Goal: Task Accomplishment & Management: Manage account settings

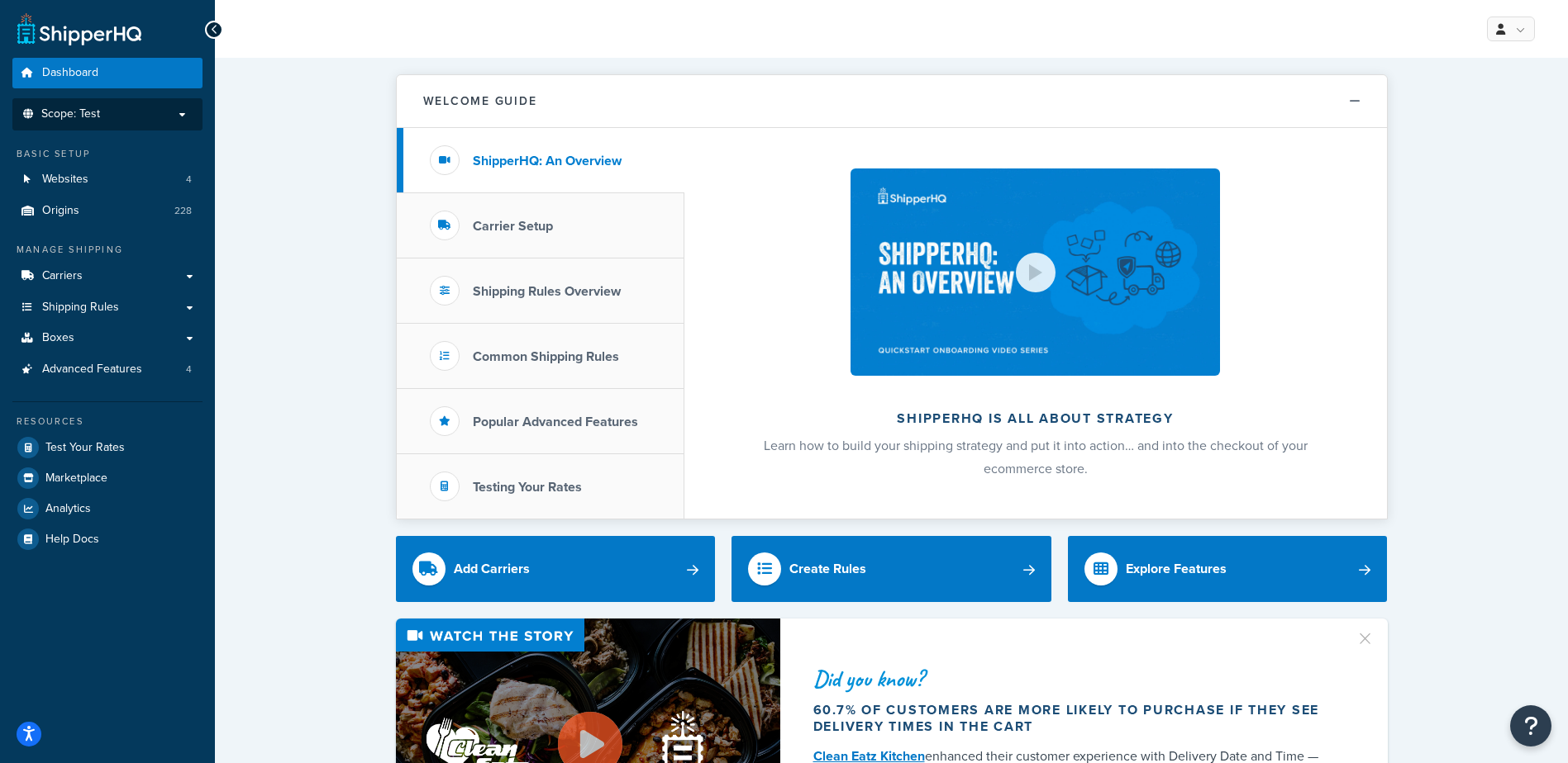
click at [108, 111] on p "Scope: Test" at bounding box center [107, 114] width 175 height 14
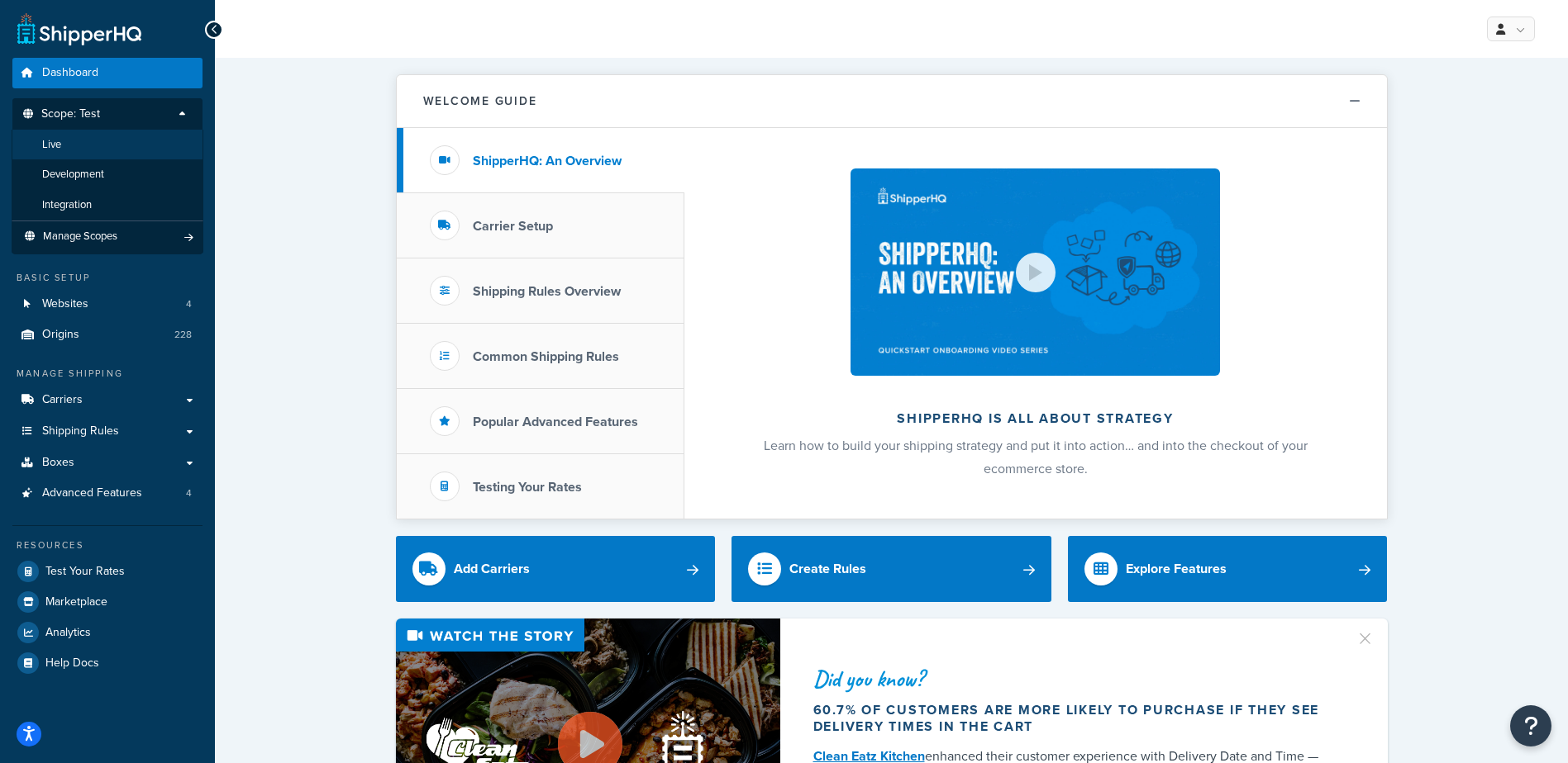
click at [103, 138] on li "Live" at bounding box center [107, 145] width 192 height 30
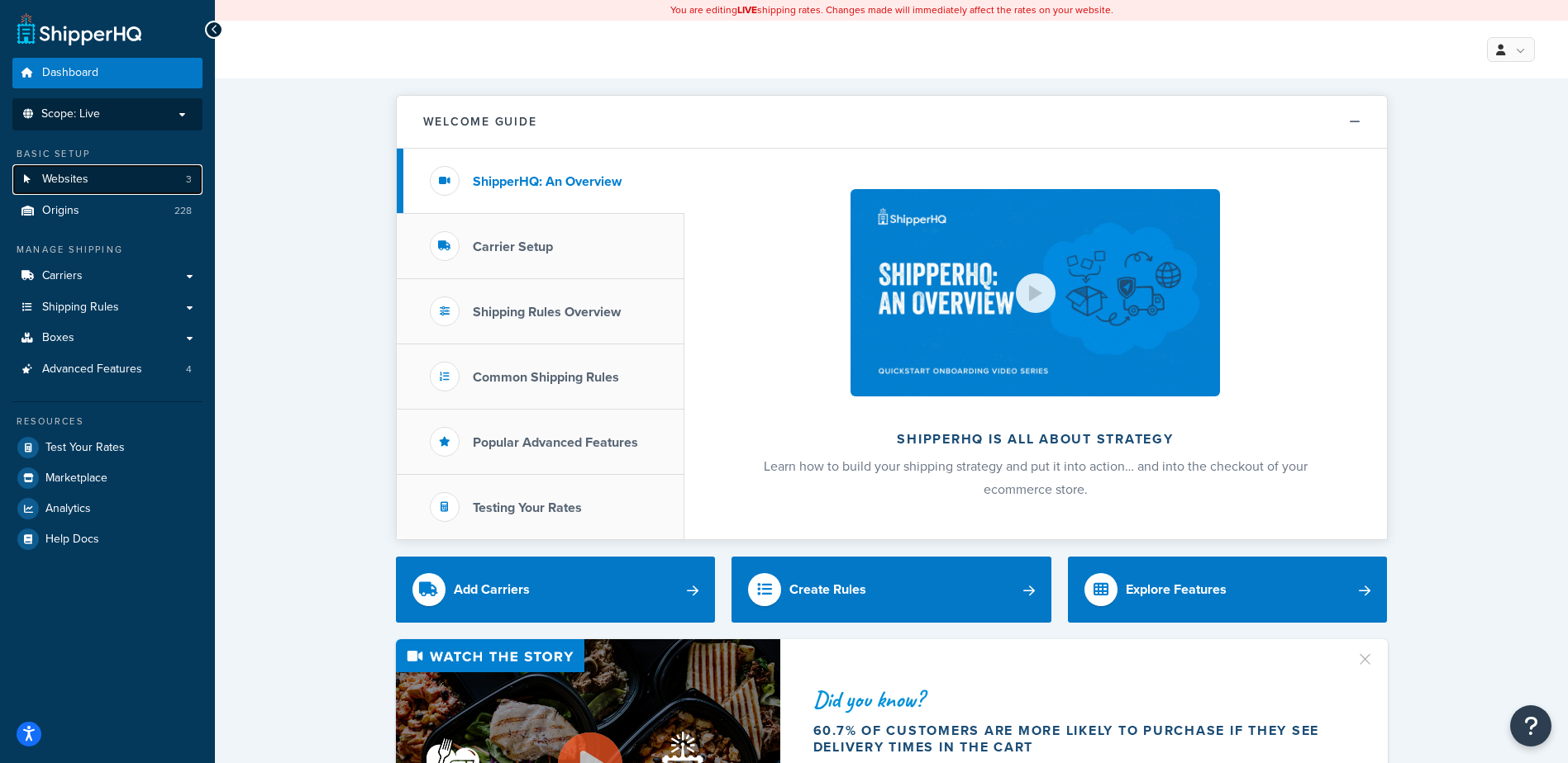
click at [104, 178] on link "Websites 3" at bounding box center [107, 180] width 190 height 30
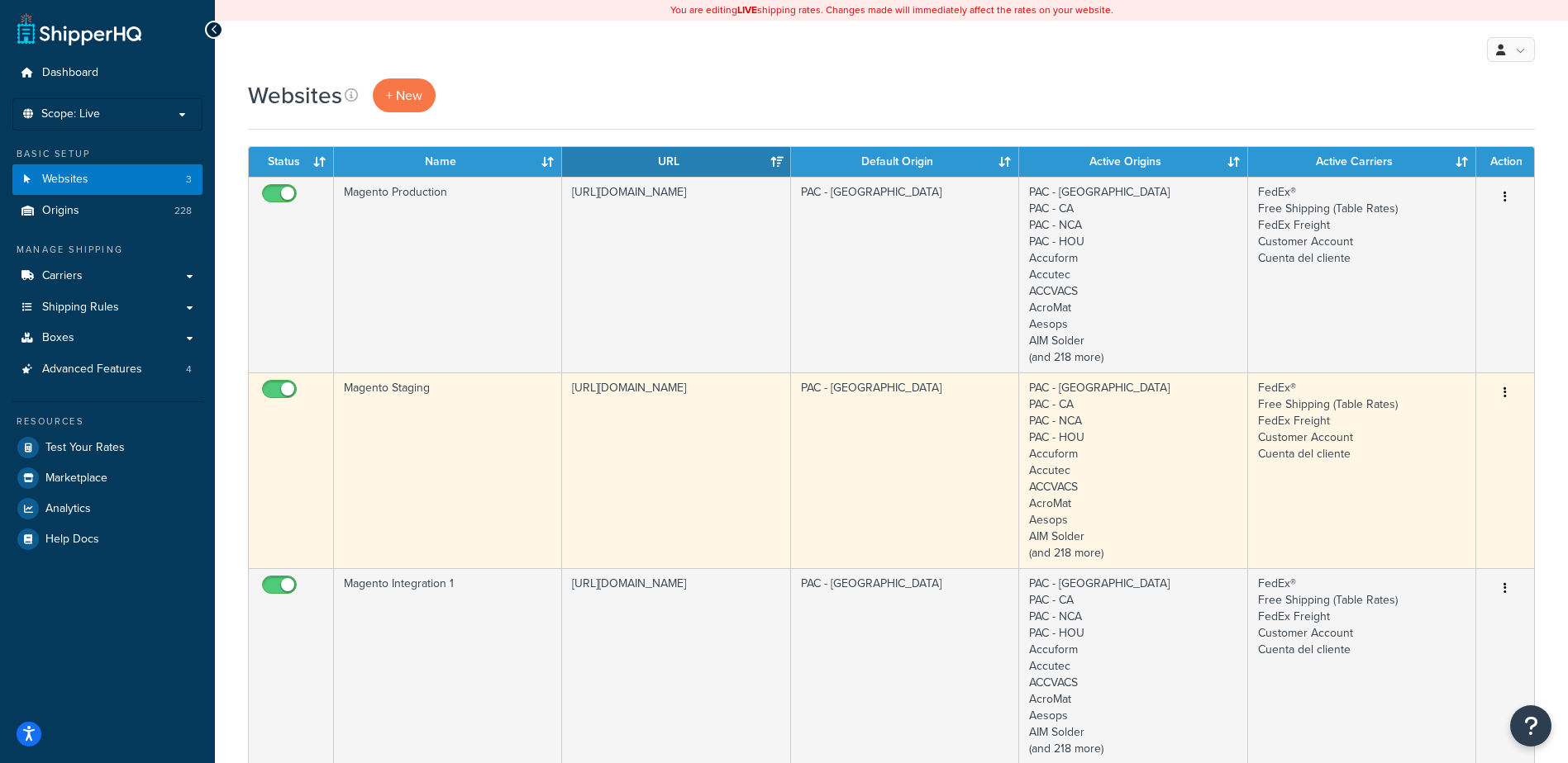
click at [1500, 391] on button "button" at bounding box center [1504, 393] width 23 height 27
click at [1425, 421] on link "Edit" at bounding box center [1437, 426] width 130 height 34
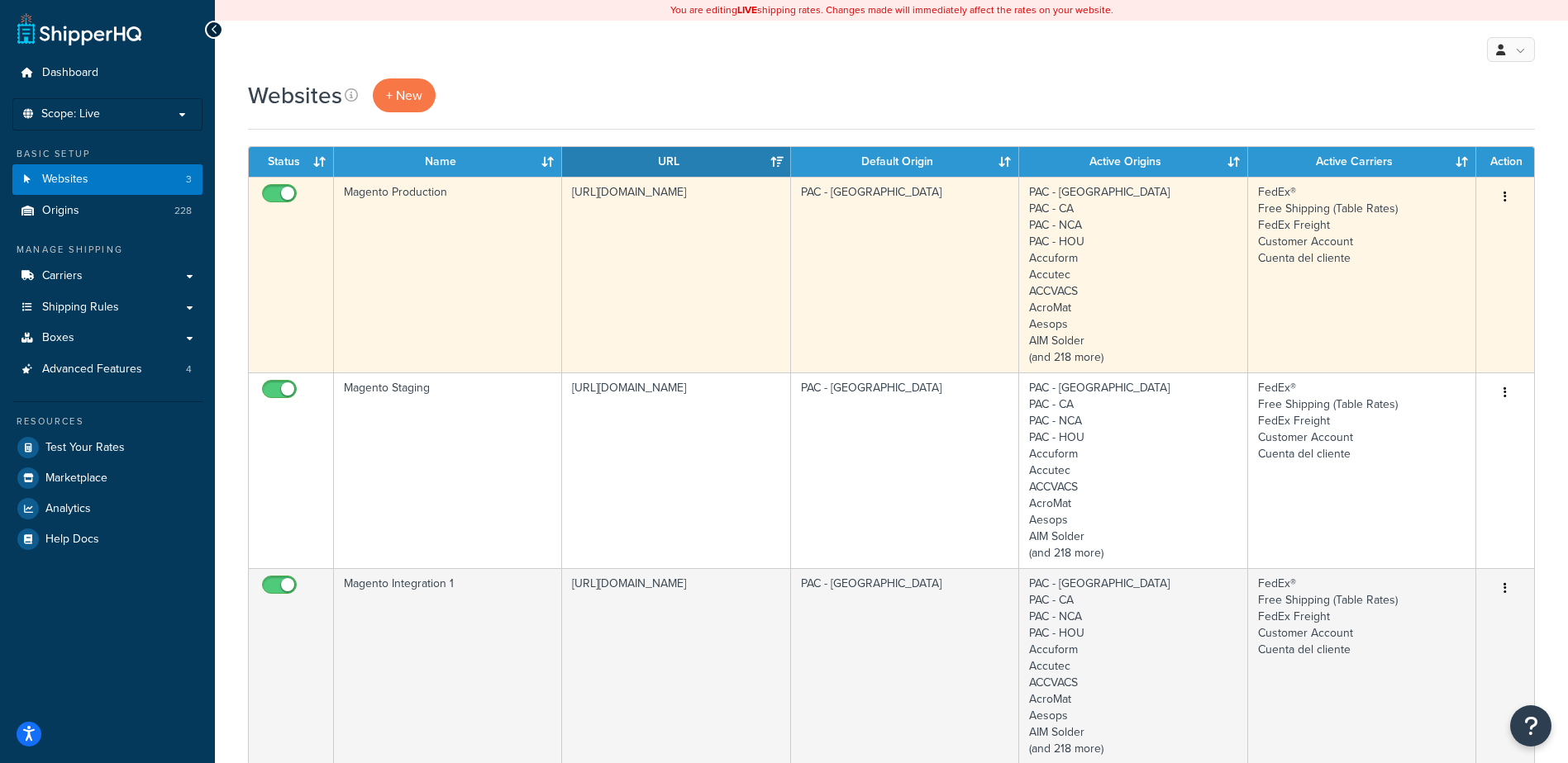
click at [469, 251] on td "Magento Production" at bounding box center [448, 275] width 228 height 196
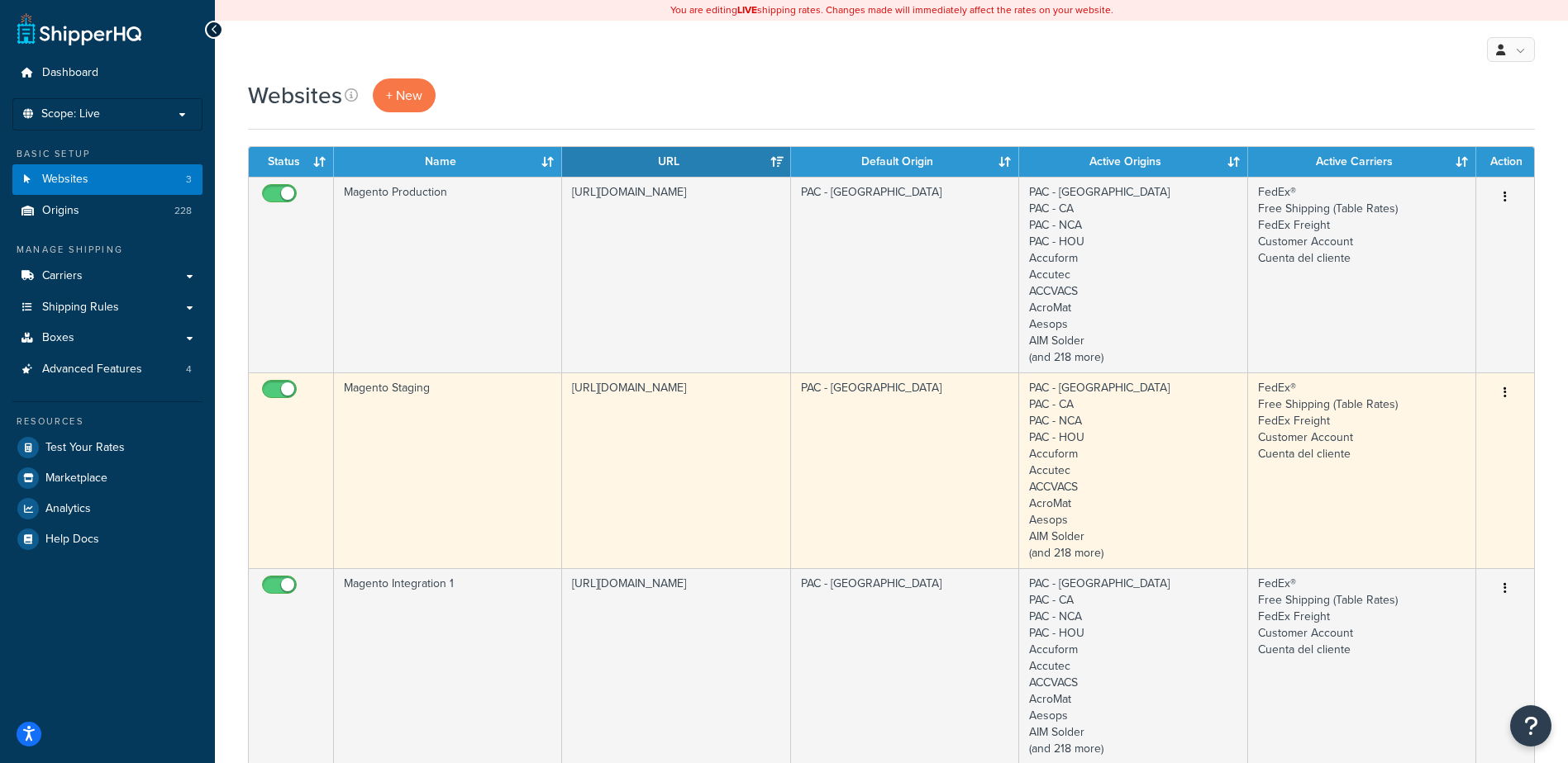
click at [474, 453] on td "Magento Staging" at bounding box center [448, 470] width 228 height 196
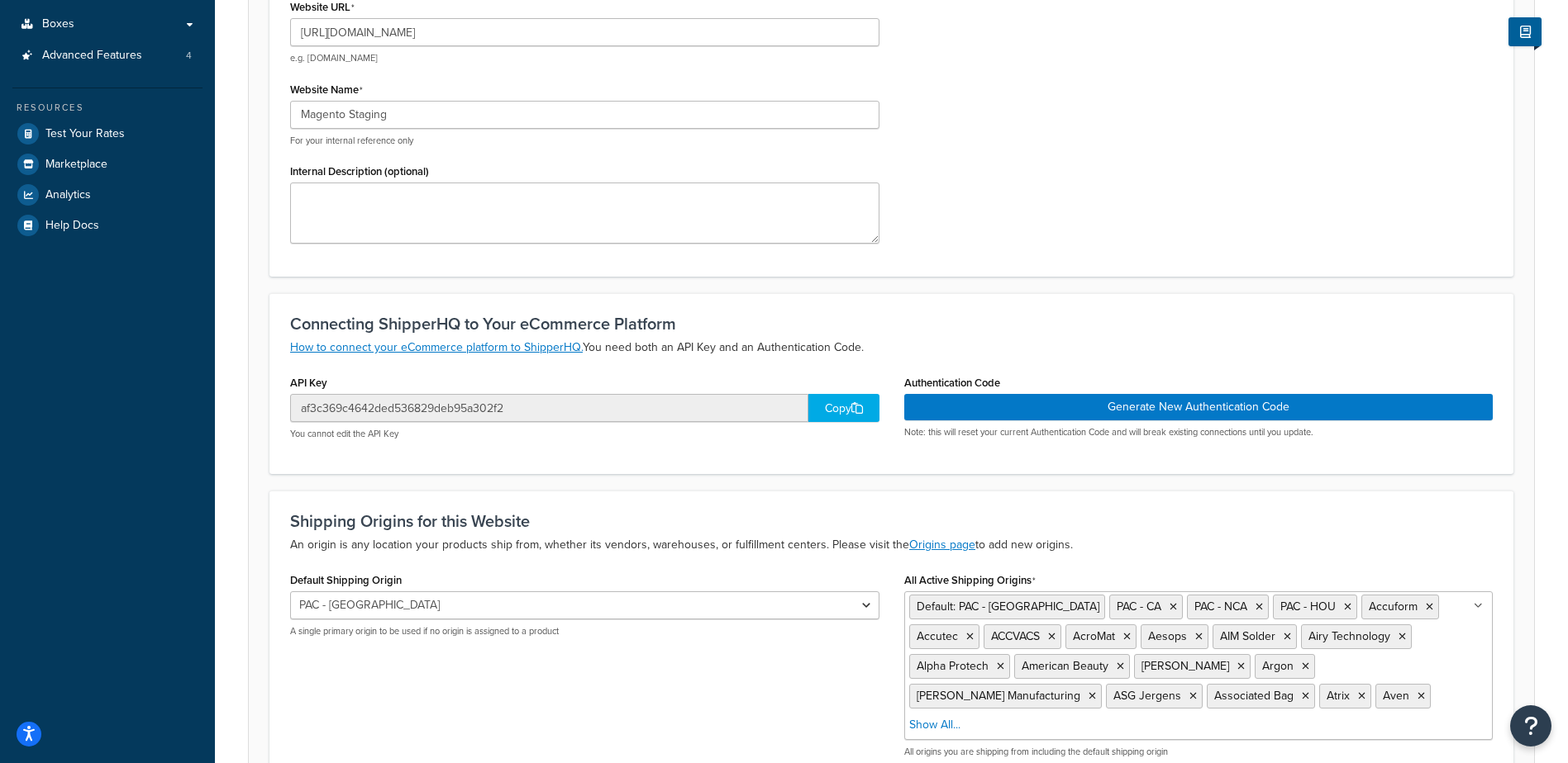
scroll to position [331, 0]
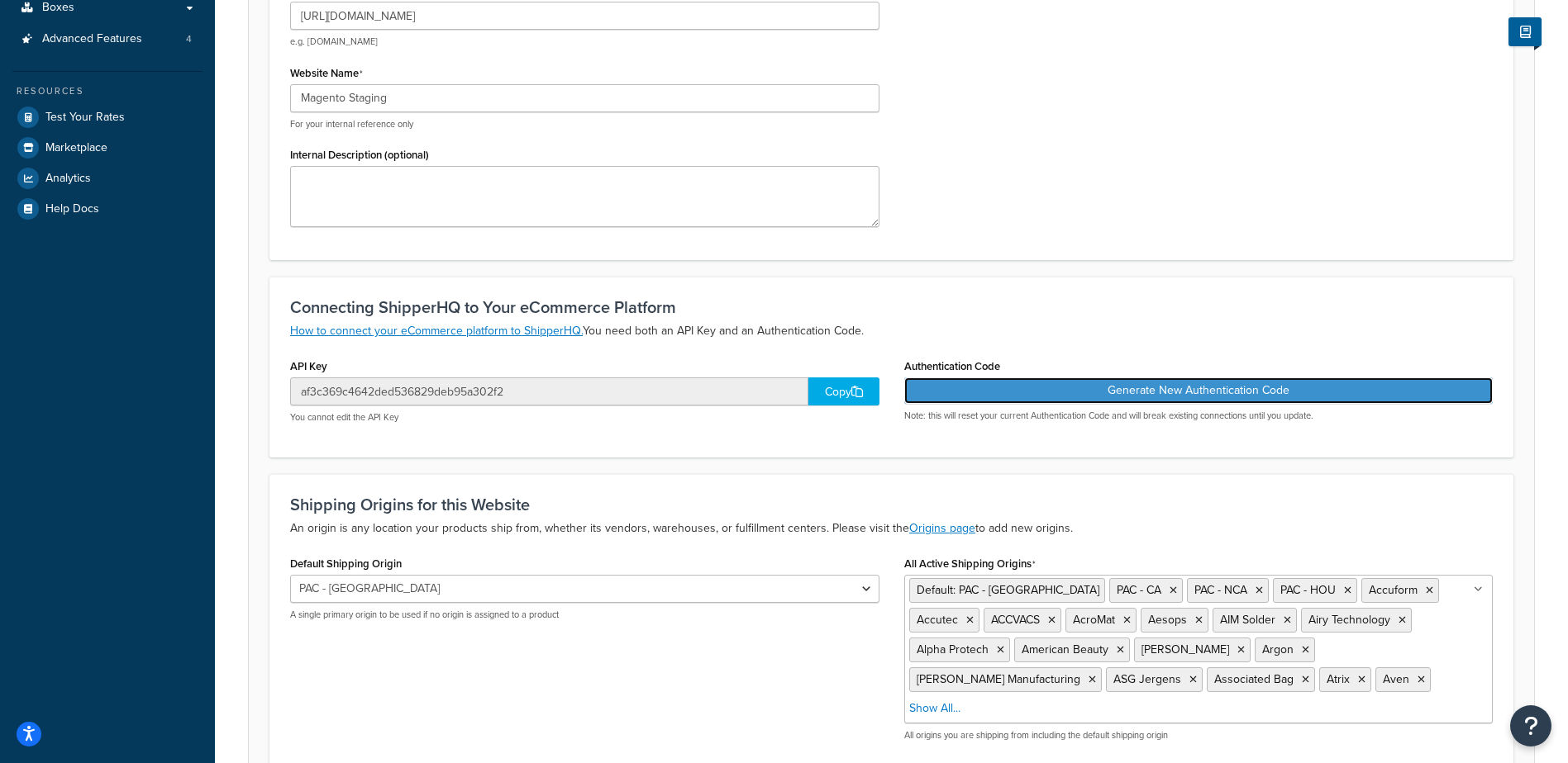
click at [1105, 388] on button "Generate New Authentication Code" at bounding box center [1198, 391] width 589 height 27
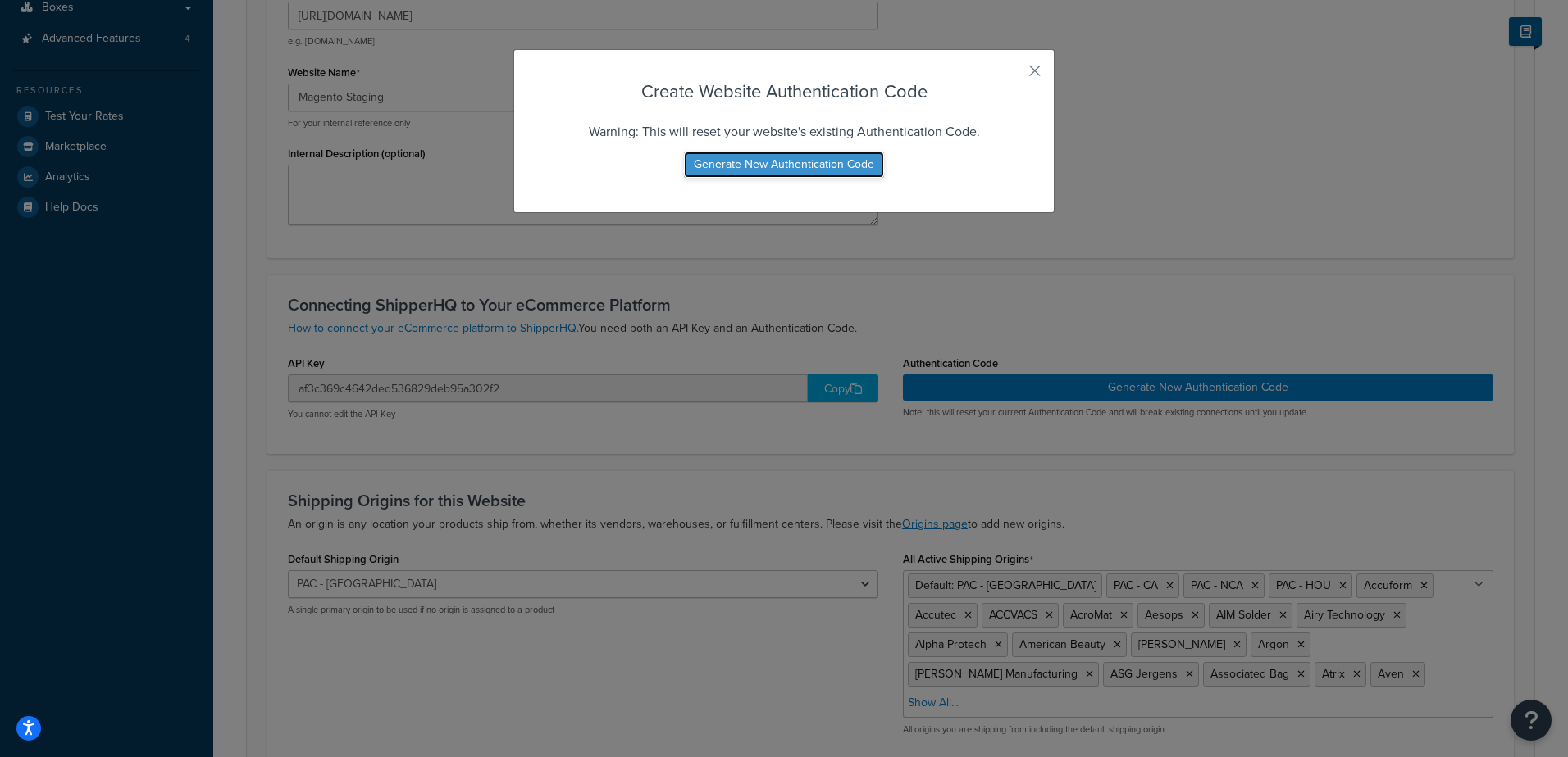
click at [834, 171] on button "Generate New Authentication Code" at bounding box center [784, 165] width 200 height 26
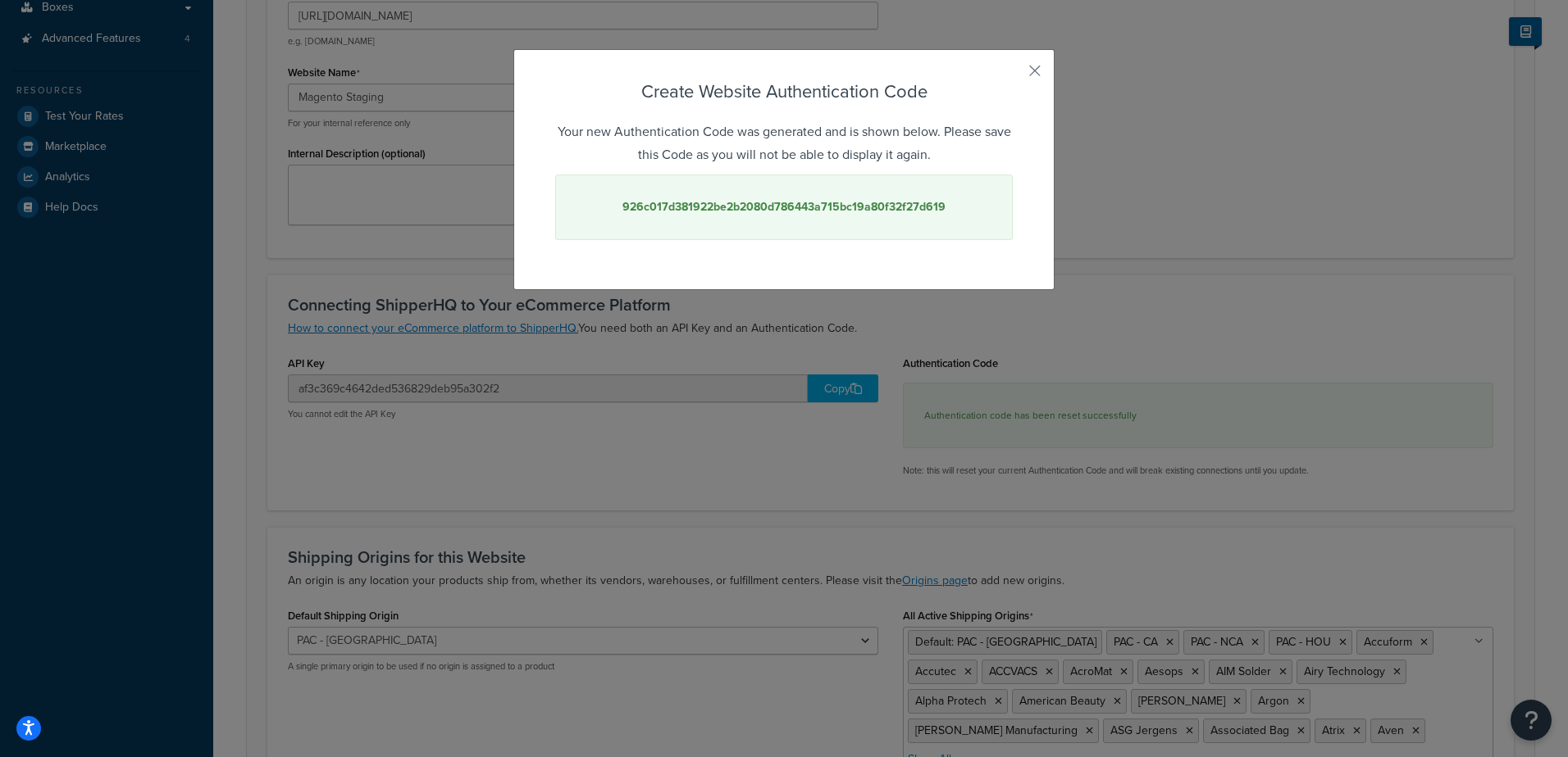
click at [833, 205] on strong "926c017d381922be2b2080d786443a715bc19a80f32f27d619" at bounding box center [784, 206] width 323 height 17
copy strong "926c017d381922be2b2080d786443a715bc19a80f32f27d619"
click at [1013, 74] on button "button" at bounding box center [1011, 76] width 4 height 4
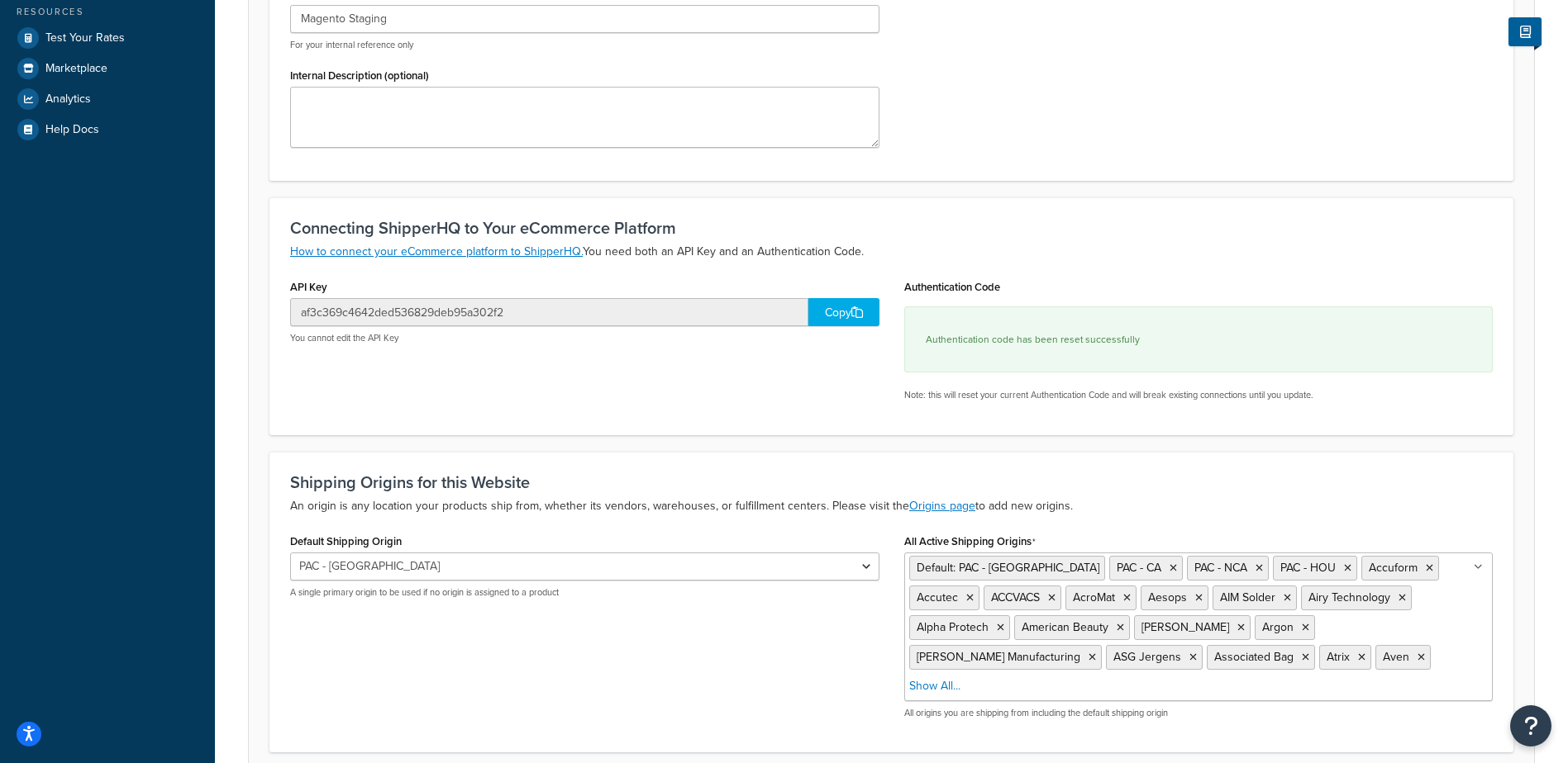
scroll to position [523, 0]
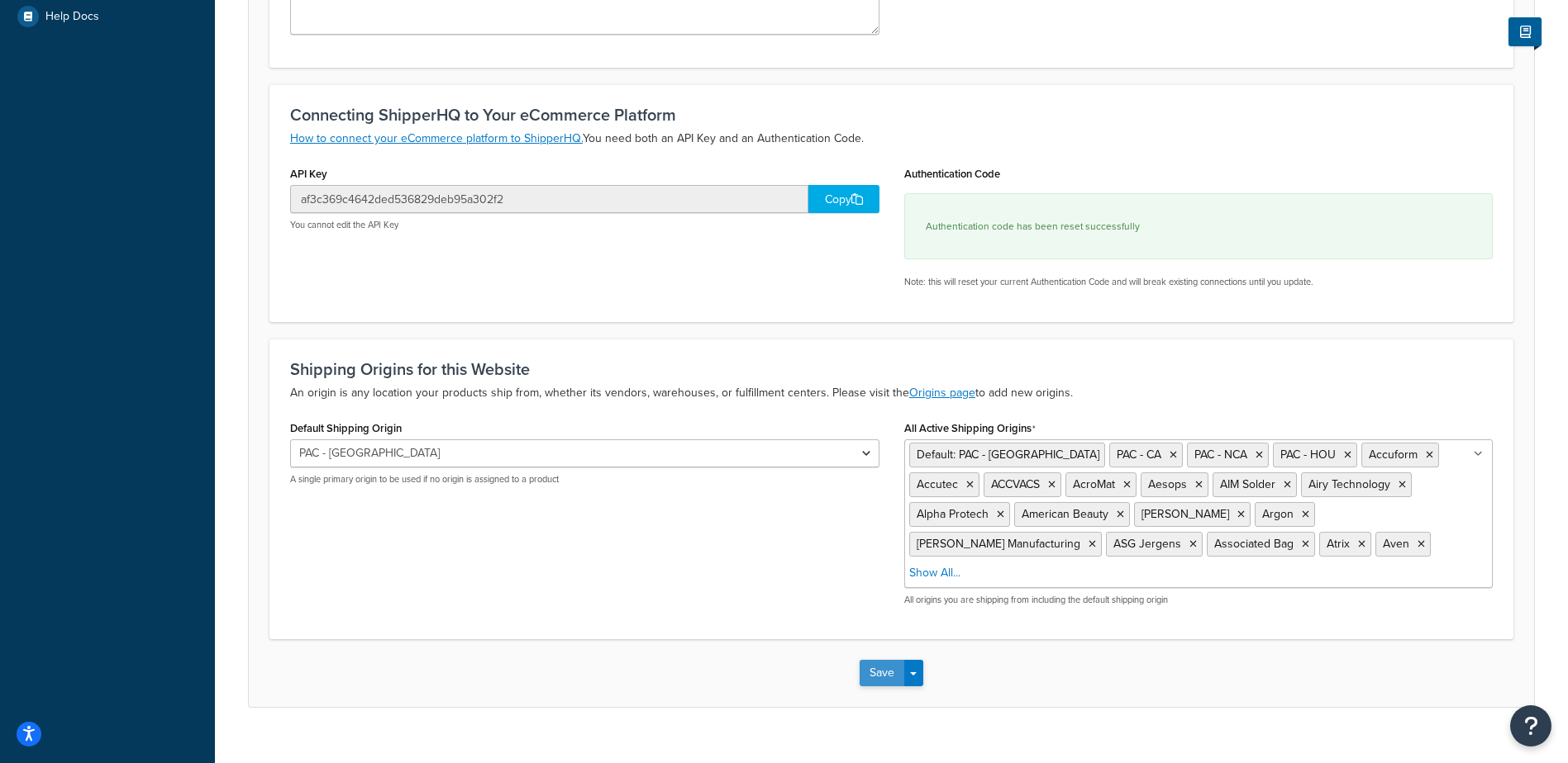
click at [884, 660] on button "Save" at bounding box center [881, 674] width 45 height 27
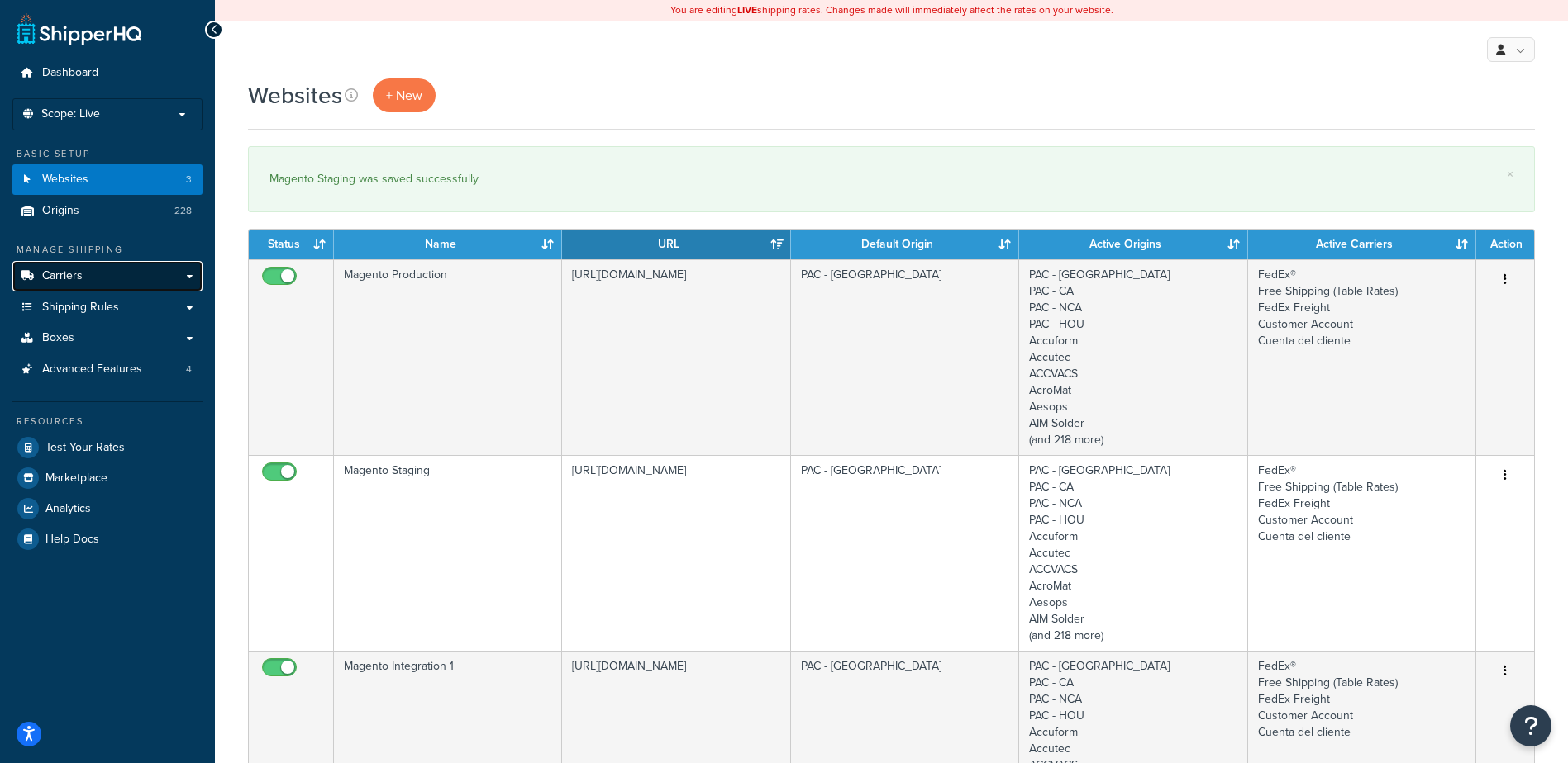
click at [118, 280] on link "Carriers" at bounding box center [107, 277] width 190 height 30
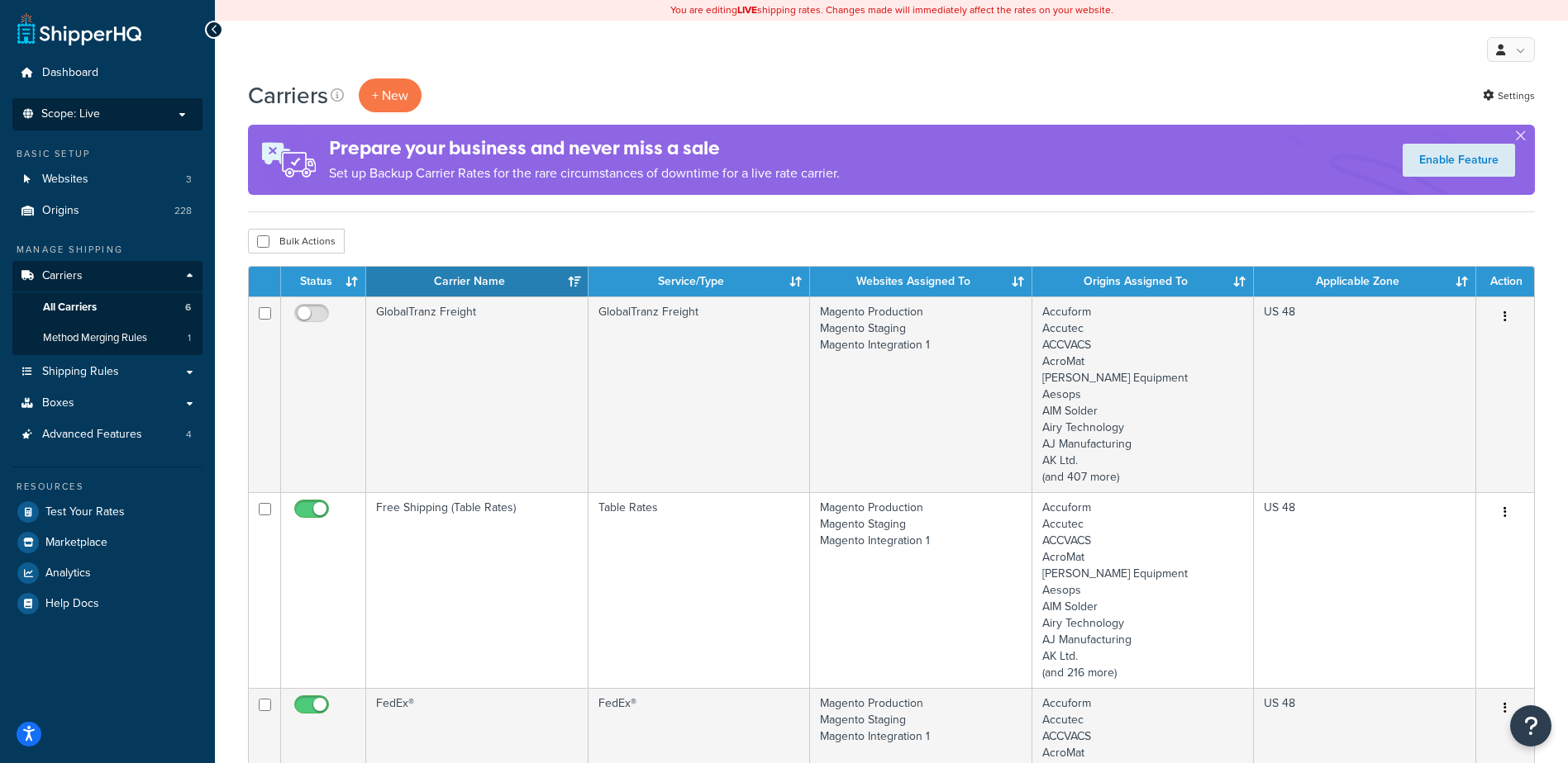
click at [137, 118] on p "Scope: Live" at bounding box center [107, 114] width 175 height 14
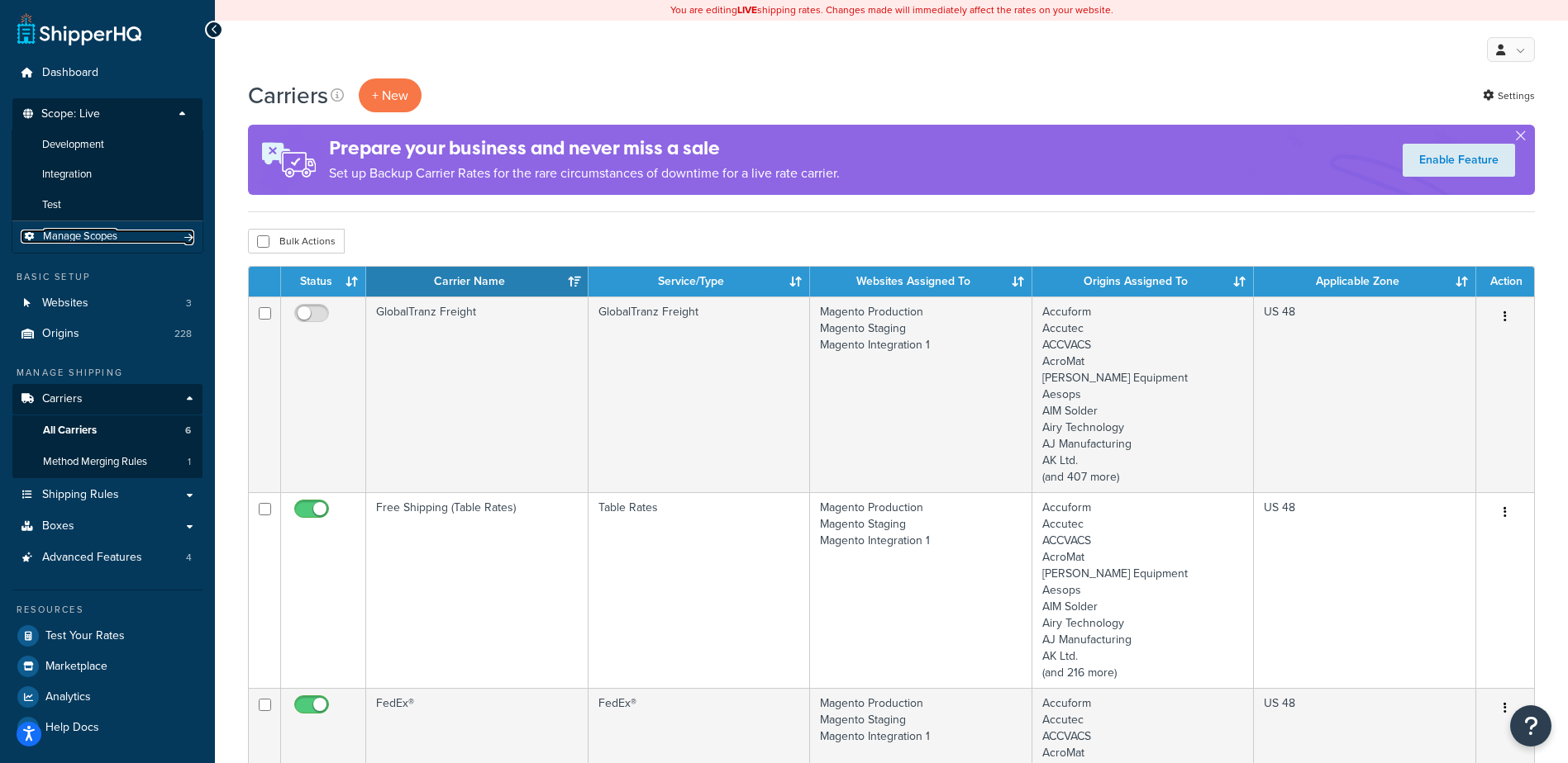
click at [95, 236] on span "Manage Scopes" at bounding box center [80, 237] width 74 height 14
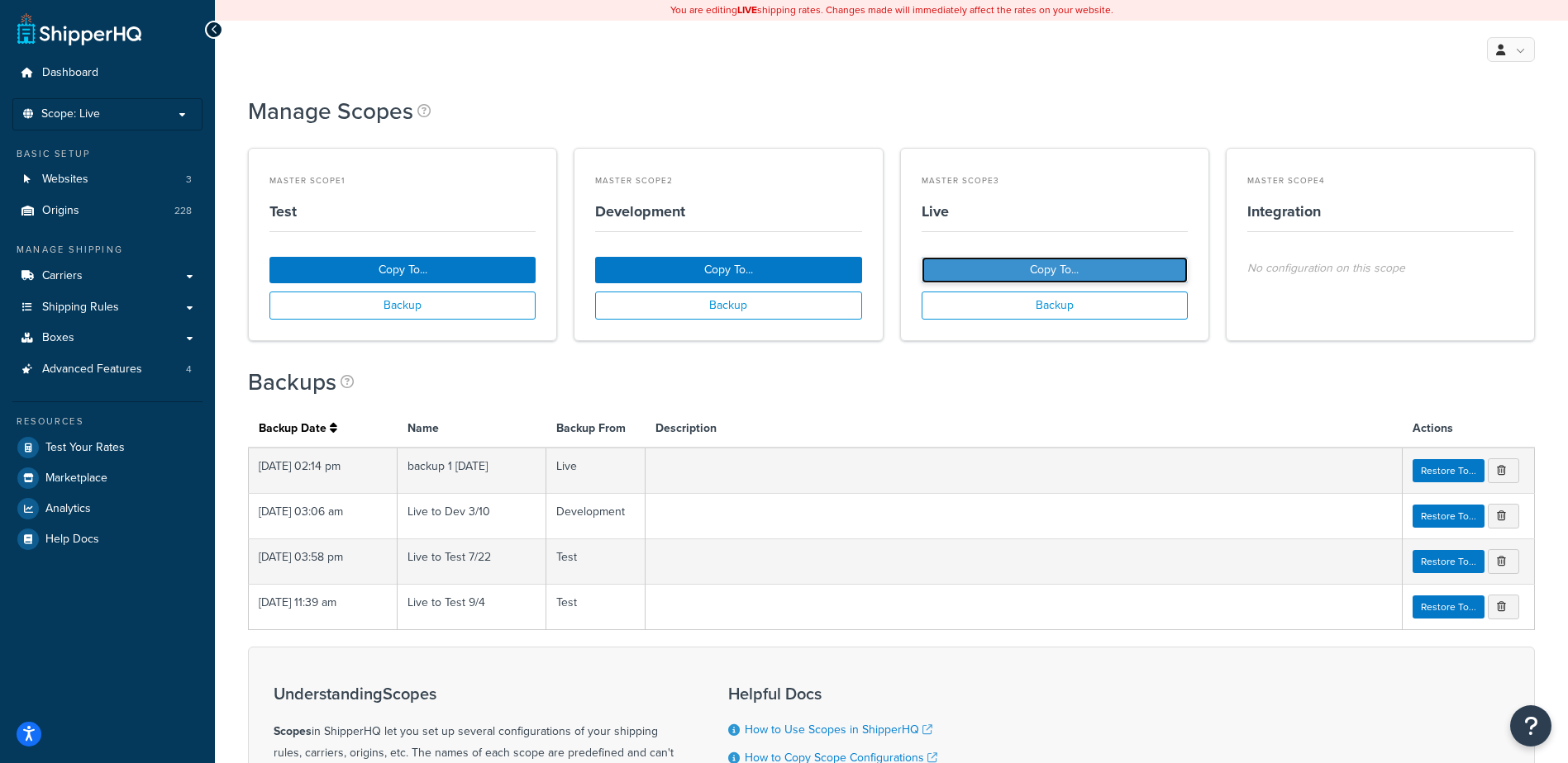
click at [1074, 269] on button "Copy To..." at bounding box center [1055, 270] width 266 height 27
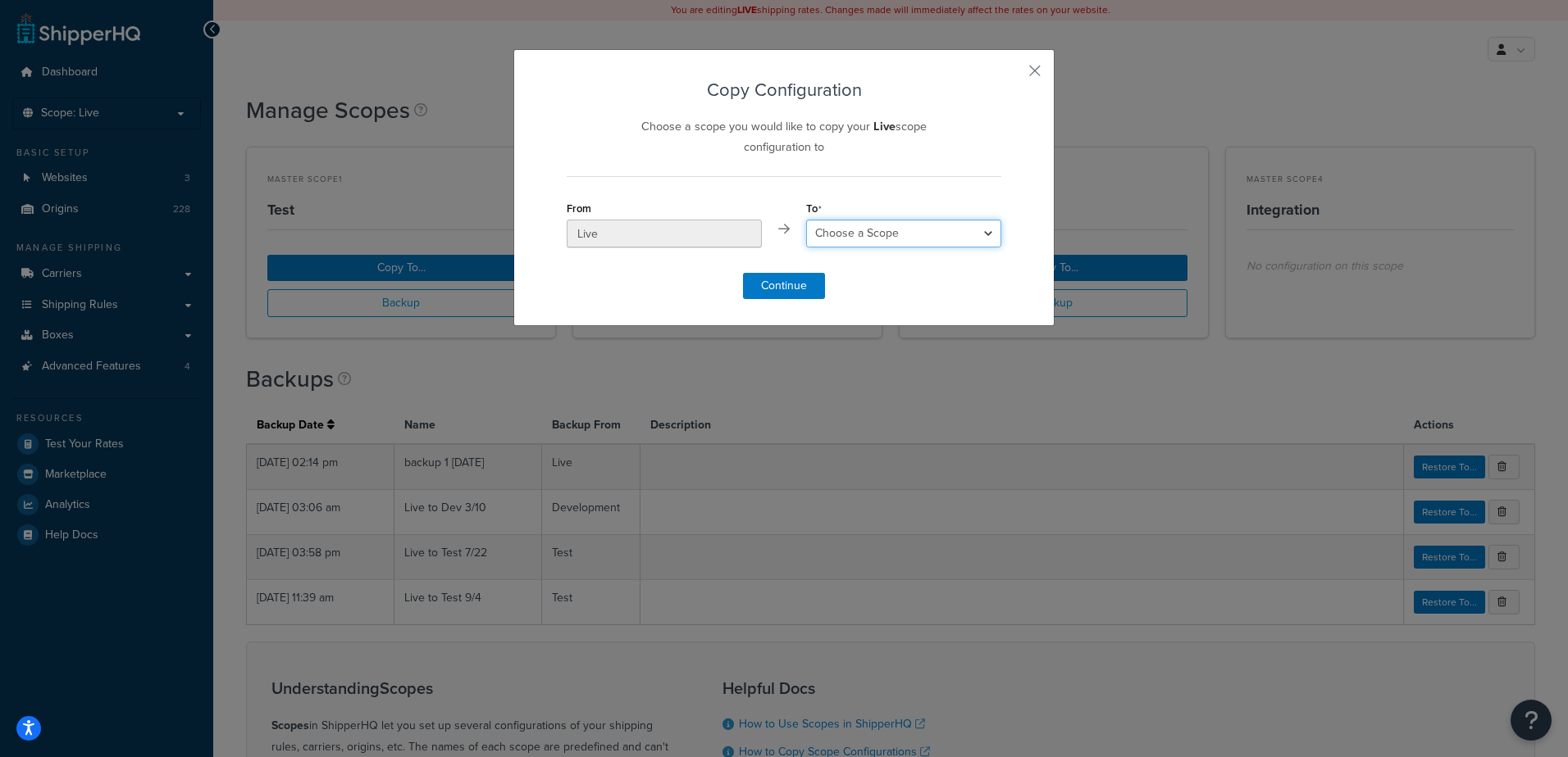
click at [904, 240] on select "Choose a Scope Test Development Integration" at bounding box center [903, 234] width 195 height 28
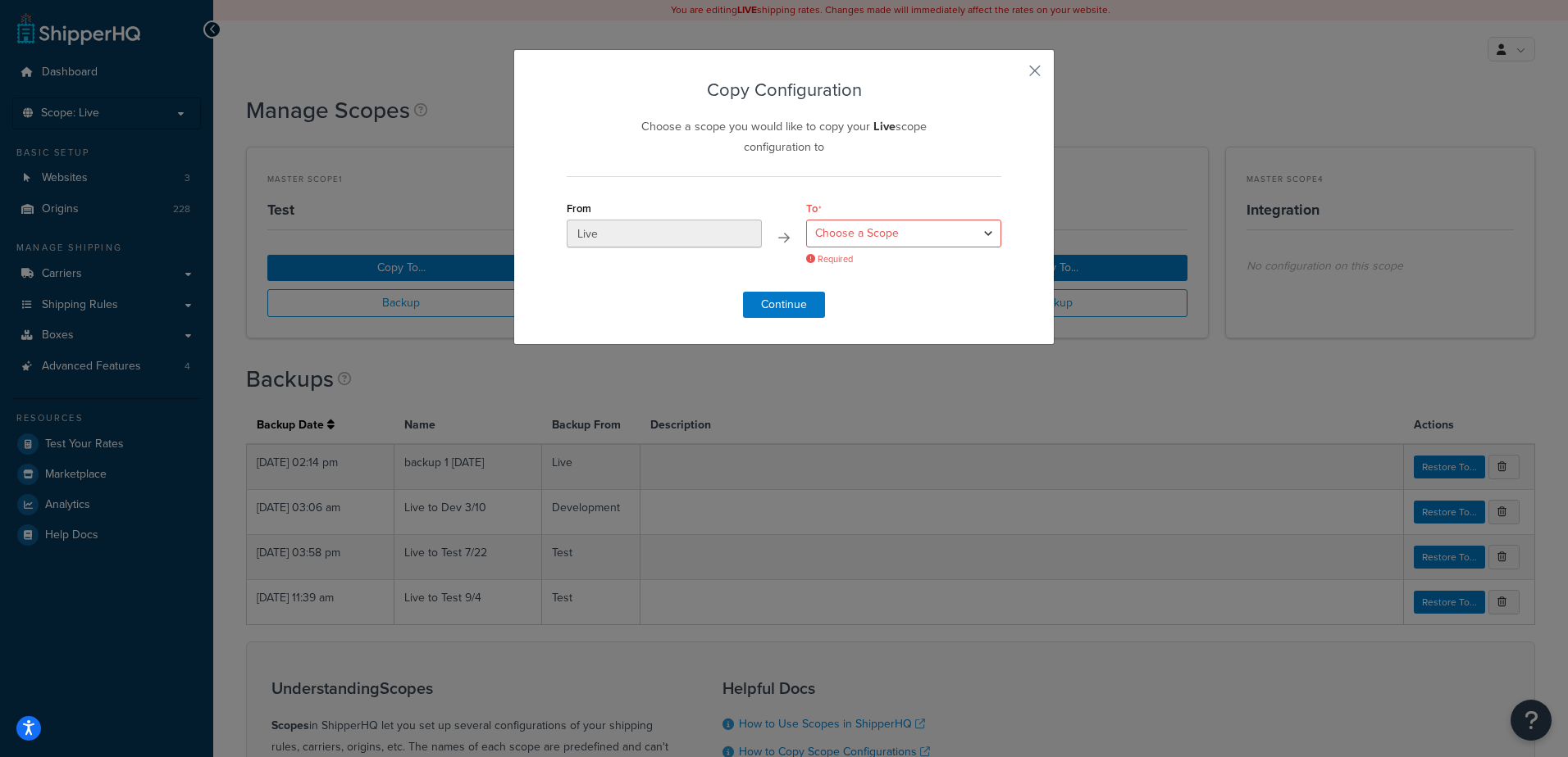
click at [1148, 351] on div "Copy Configuration Choose a scope you would like to copy your Live scope config…" at bounding box center [784, 378] width 1568 height 757
click at [1001, 76] on button "button" at bounding box center [999, 78] width 4 height 4
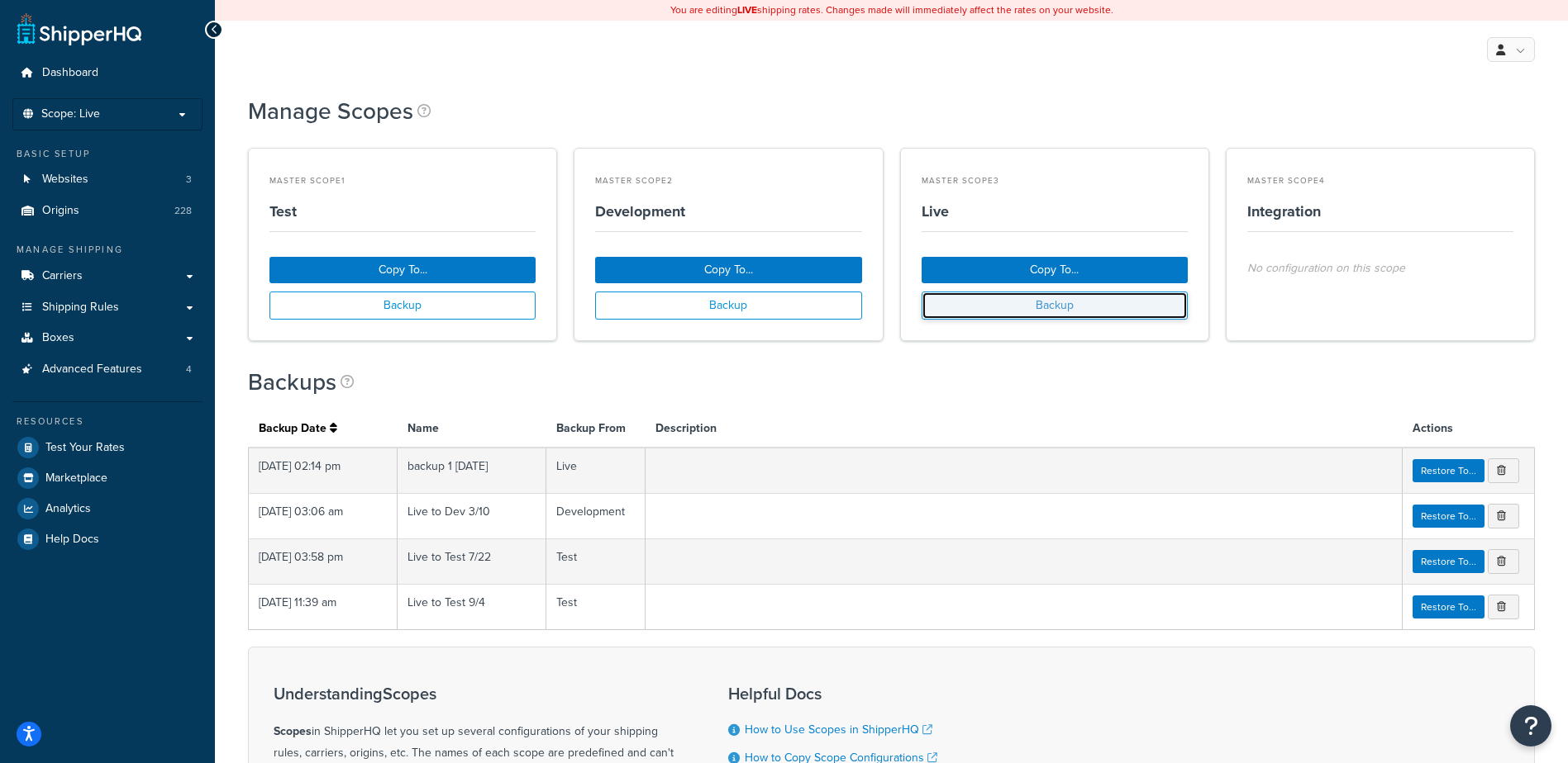
click at [1042, 299] on button "Backup" at bounding box center [1055, 306] width 266 height 29
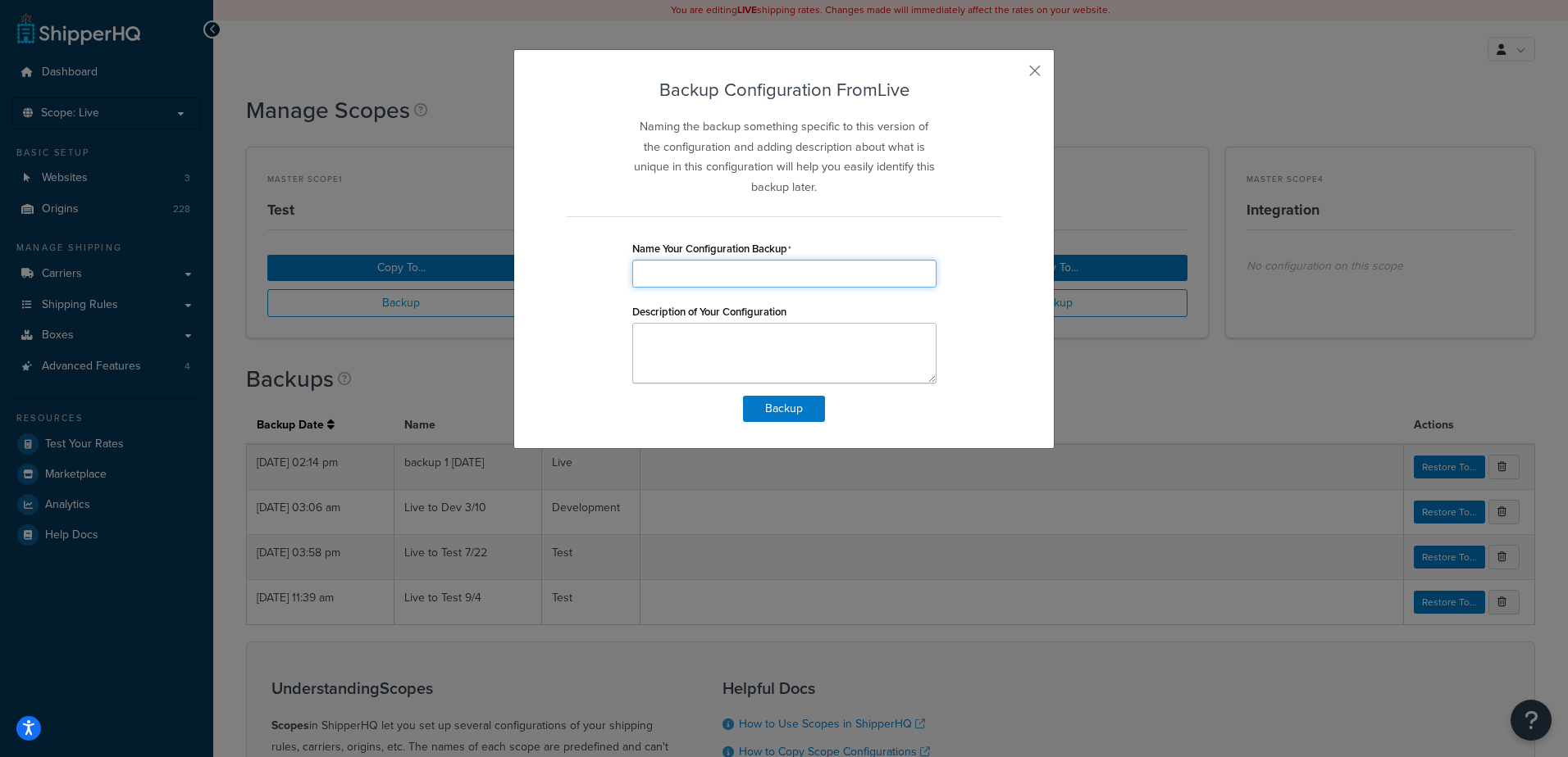
click at [717, 271] on input "Name Your Configuration Backup" at bounding box center [784, 274] width 305 height 28
type input "Live Backup"
click at [761, 408] on button "Backup" at bounding box center [784, 409] width 82 height 26
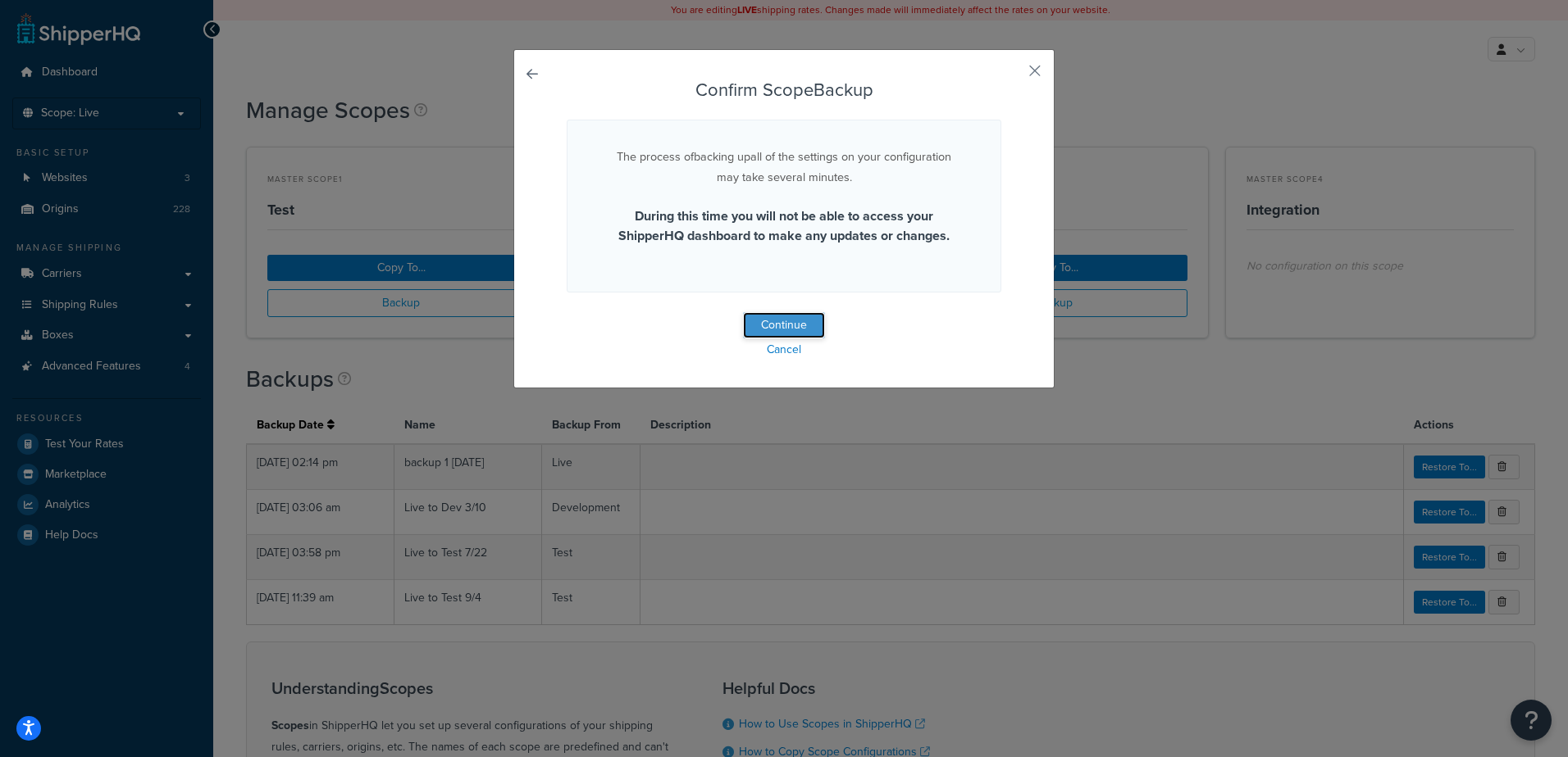
click at [794, 323] on button "Continue" at bounding box center [784, 325] width 82 height 26
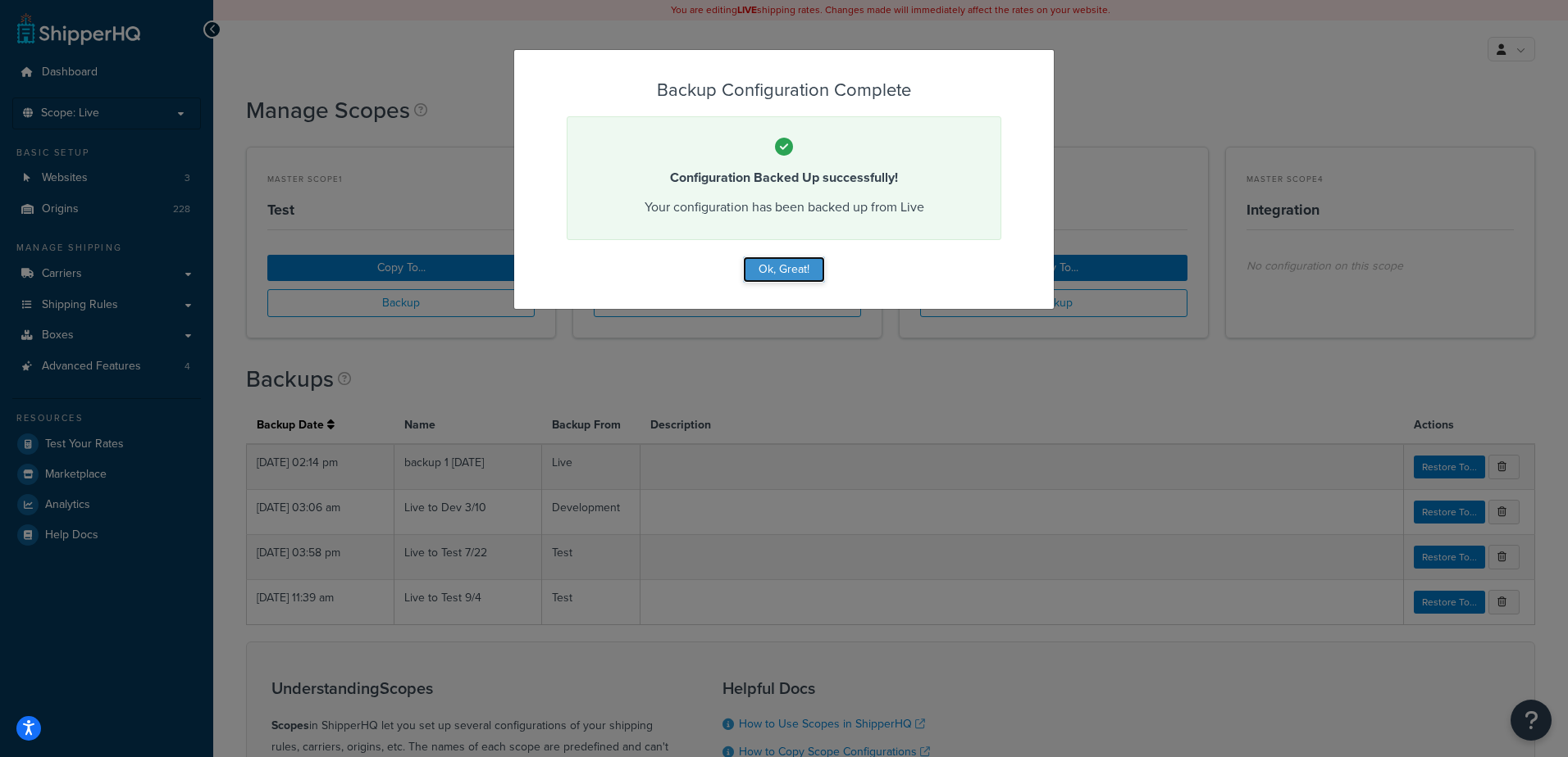
click at [814, 272] on button "Ok, Great!" at bounding box center [784, 270] width 82 height 26
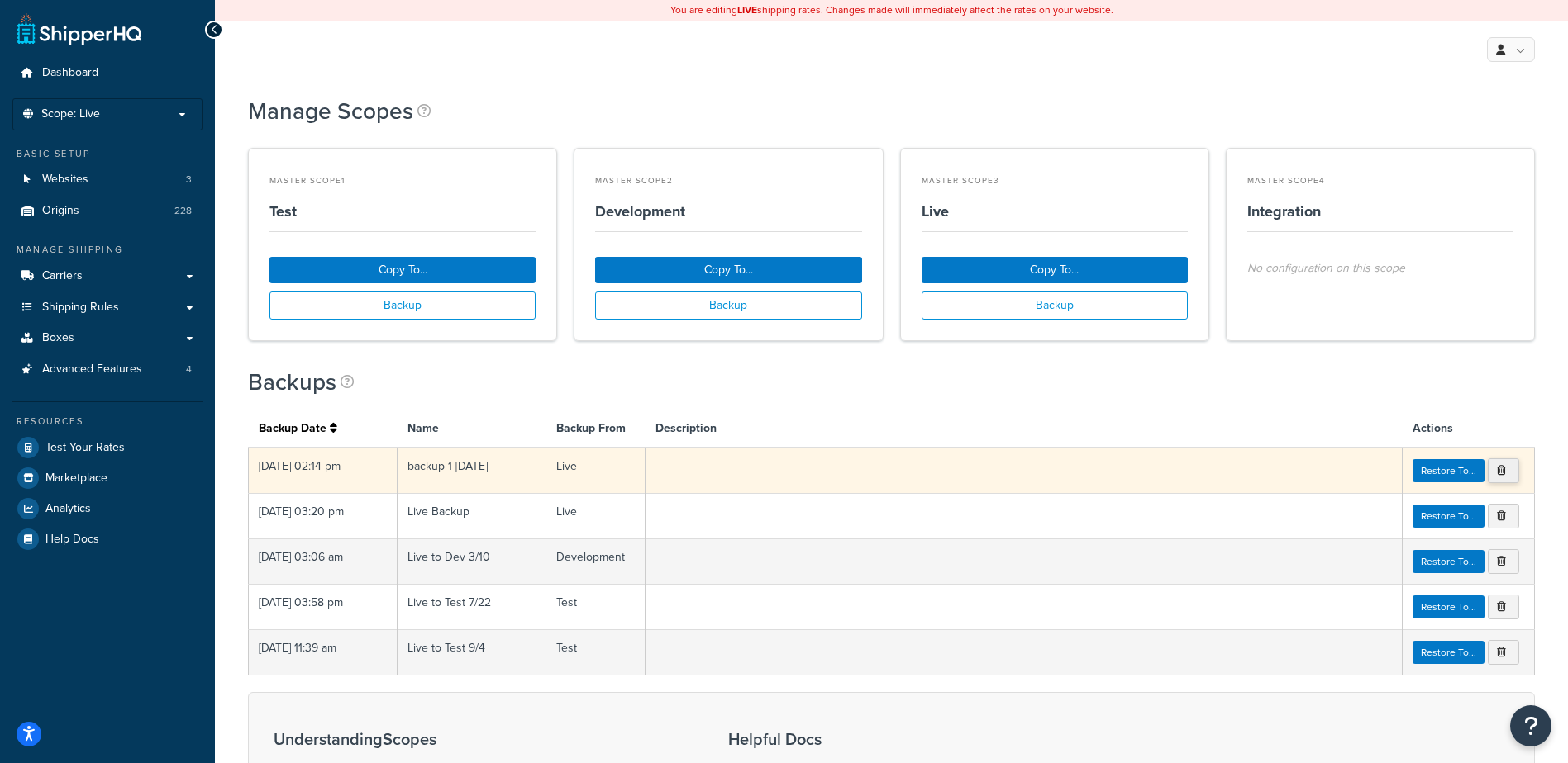
click at [1502, 468] on icon at bounding box center [1501, 470] width 10 height 10
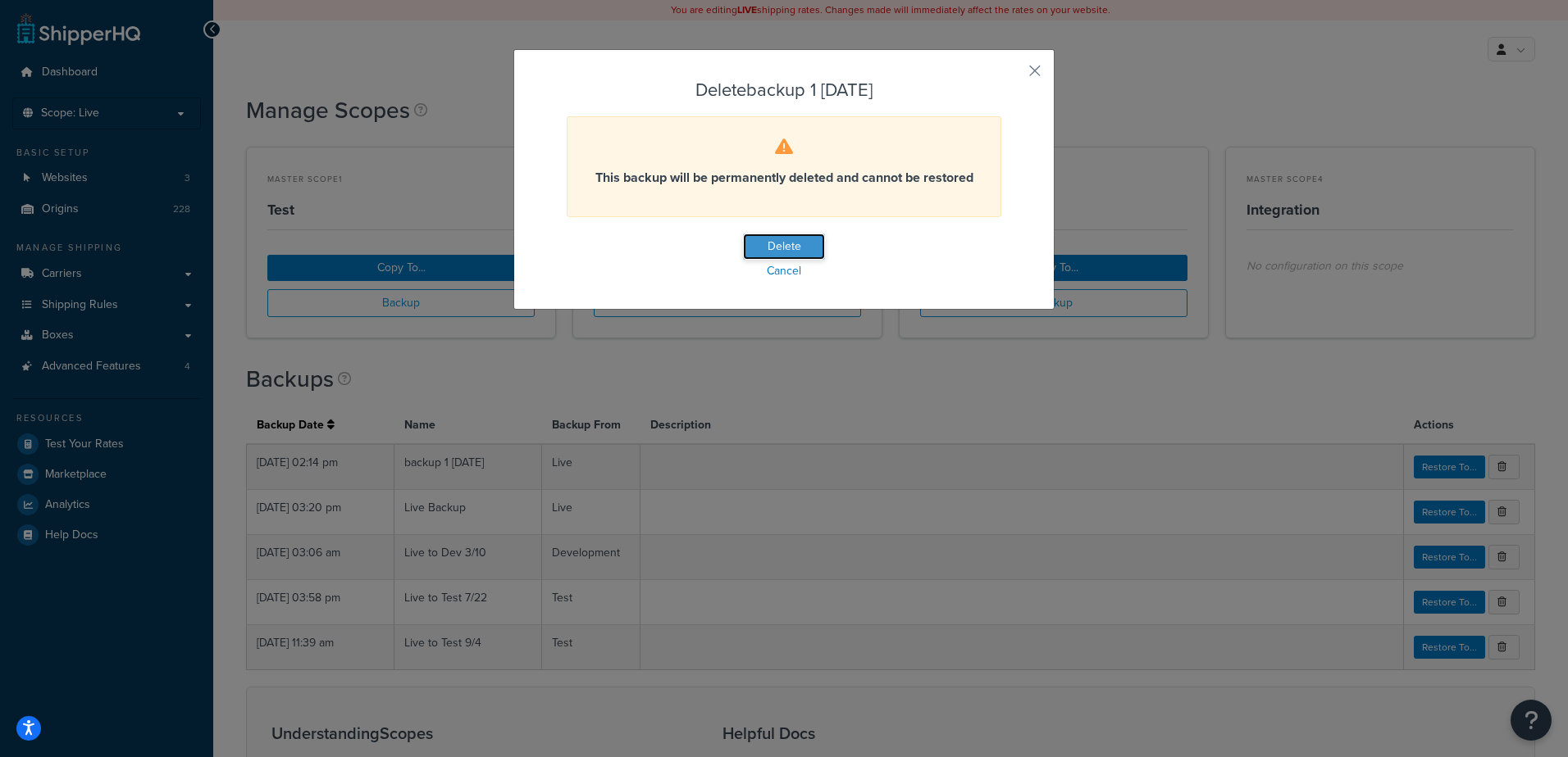
click at [803, 242] on button "Delete" at bounding box center [784, 247] width 82 height 26
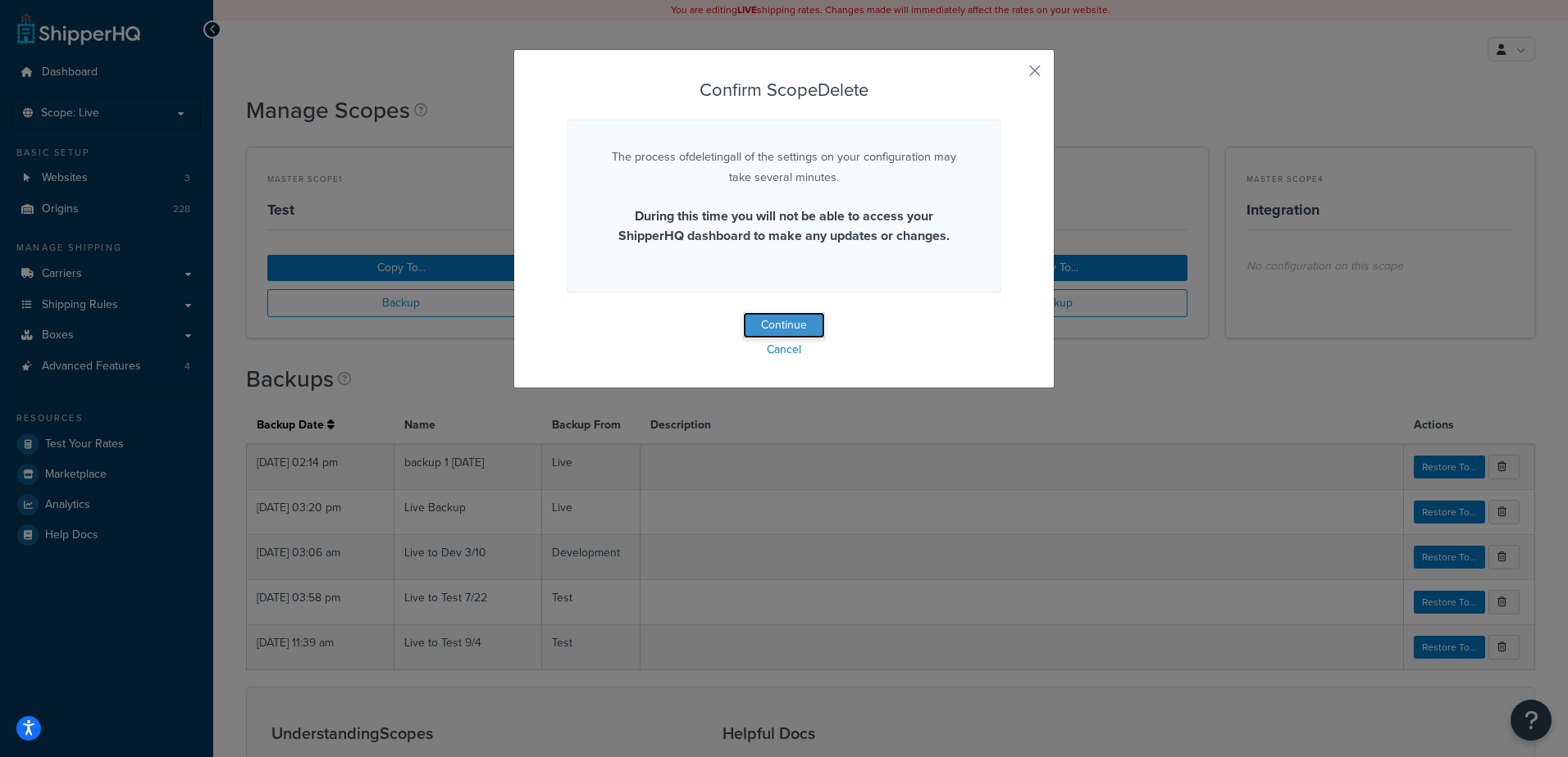
click at [794, 318] on button "Continue" at bounding box center [784, 325] width 82 height 26
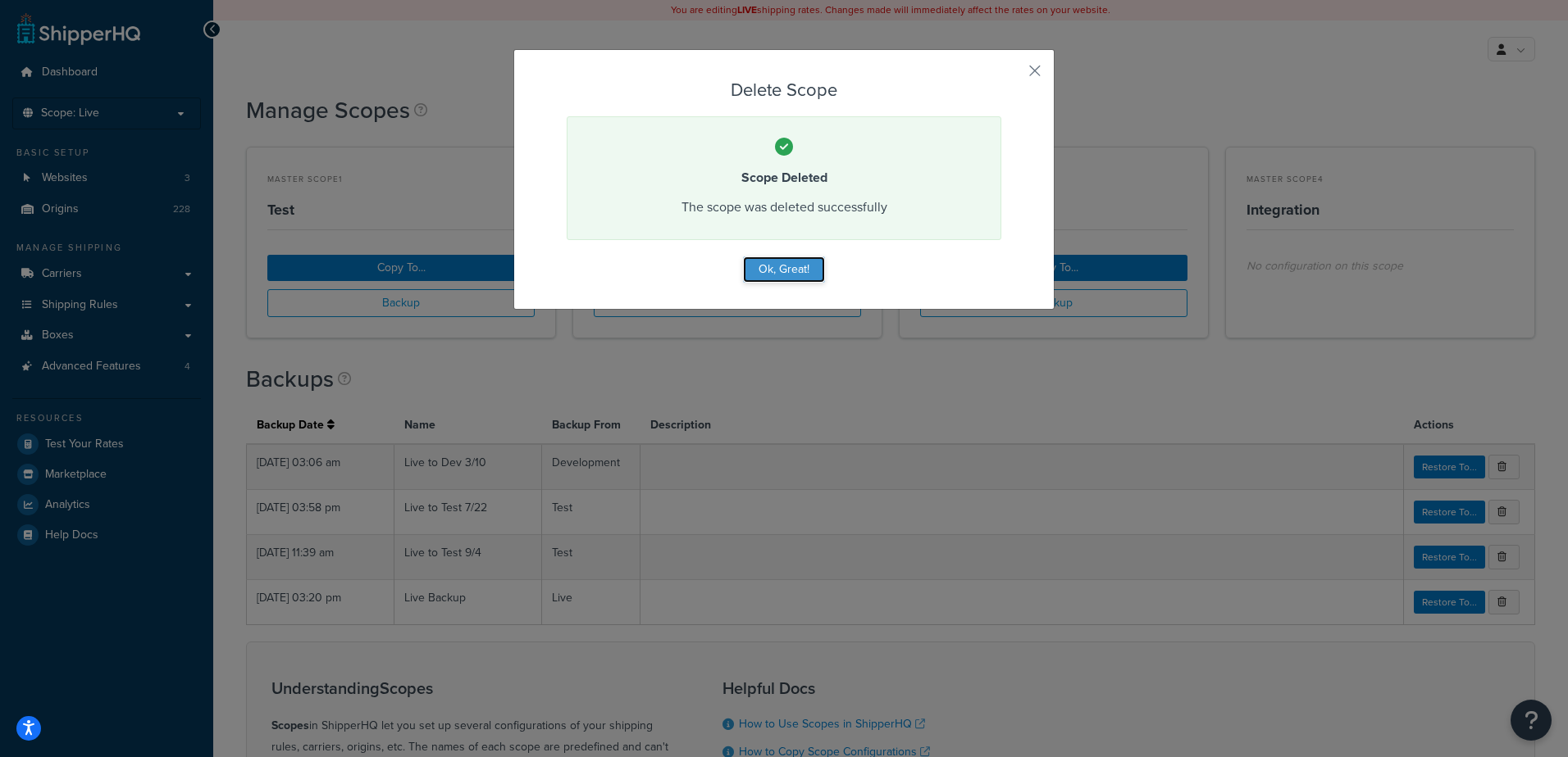
click at [804, 268] on button "Ok, Great!" at bounding box center [784, 270] width 82 height 26
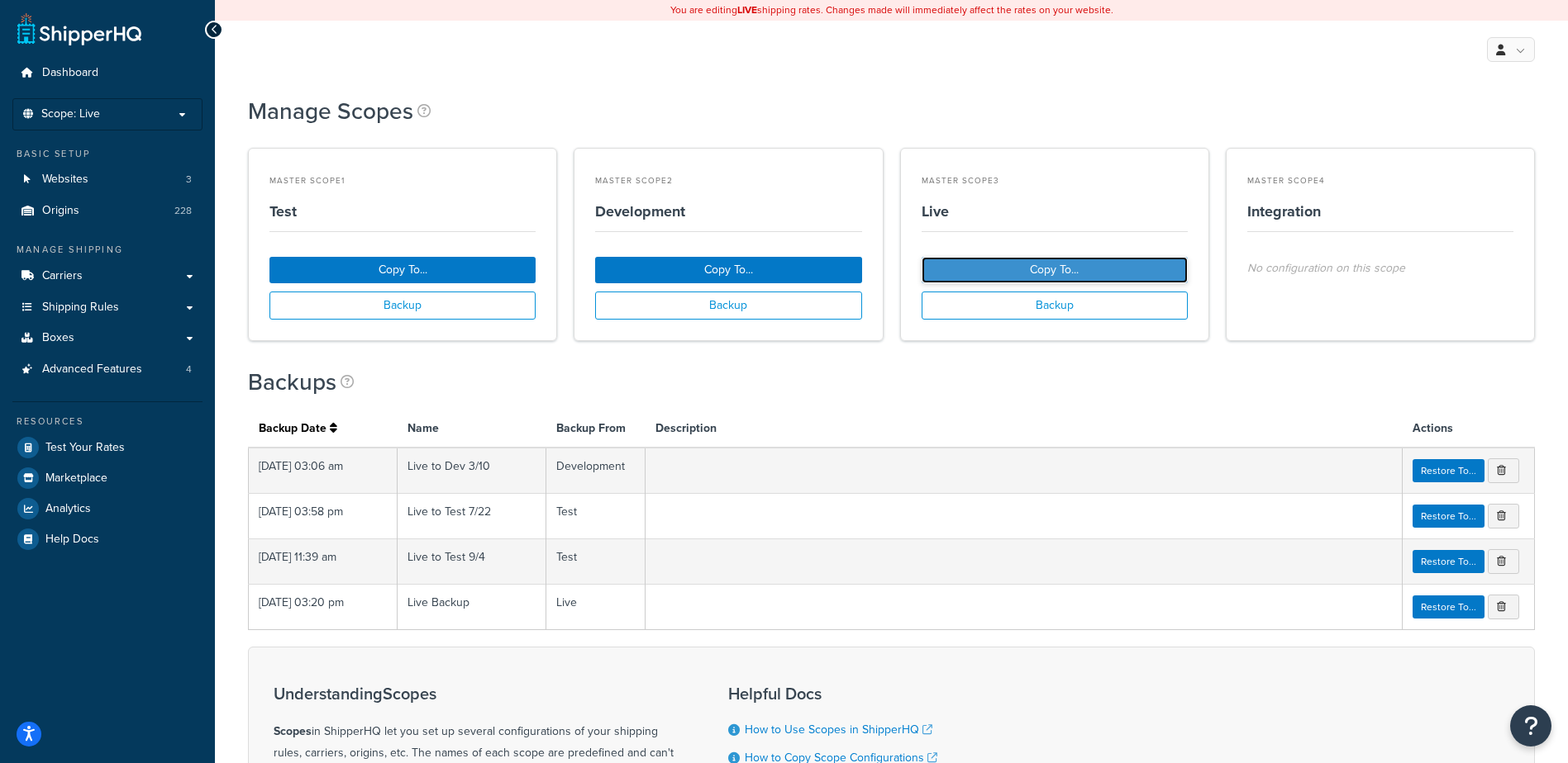
click at [1103, 264] on button "Copy To..." at bounding box center [1055, 270] width 266 height 27
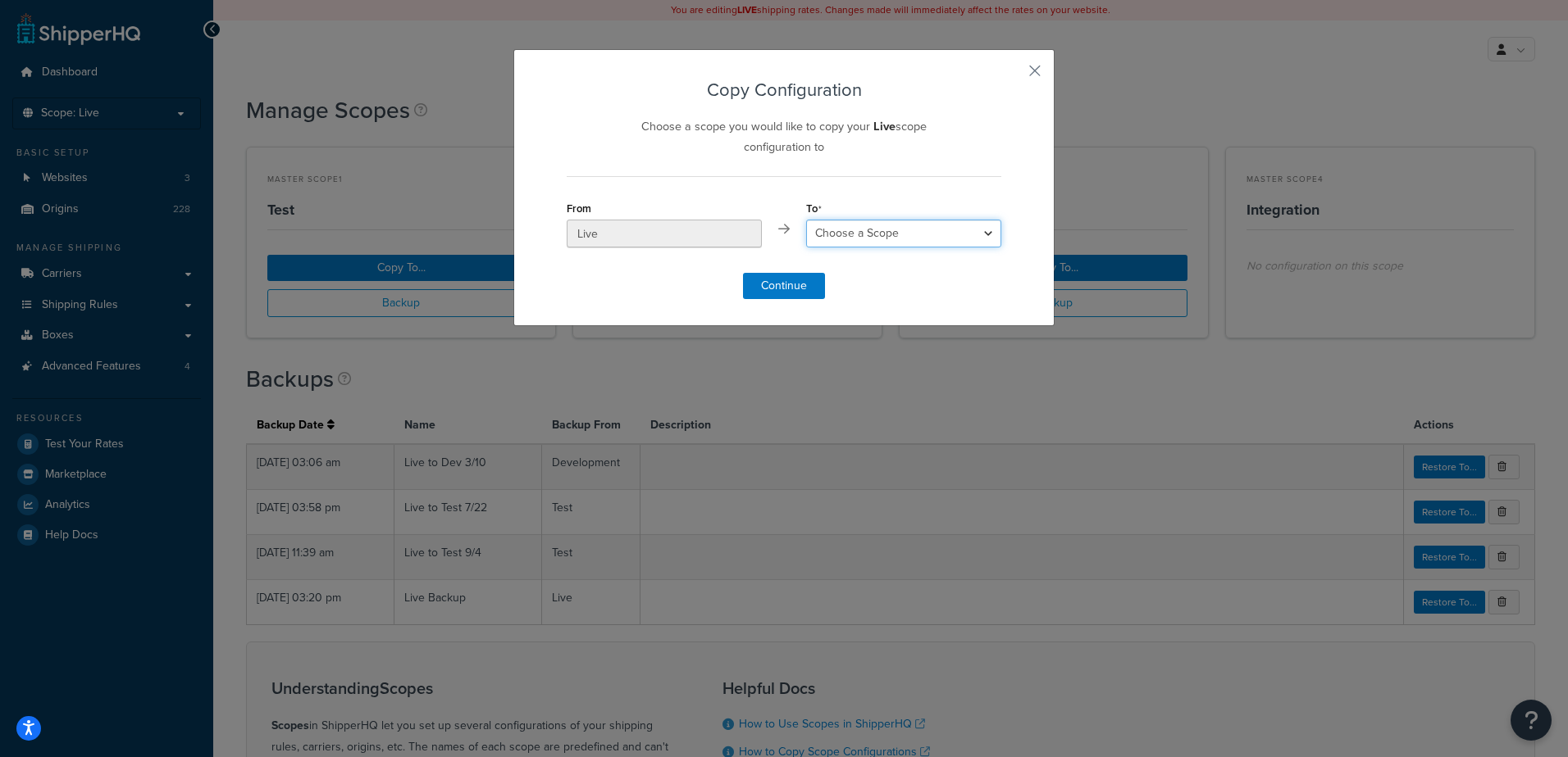
click at [887, 230] on select "Choose a Scope Test Development Integration" at bounding box center [903, 234] width 195 height 28
select select "219823"
click at [806, 220] on select "Choose a Scope Test Development Integration" at bounding box center [903, 234] width 195 height 28
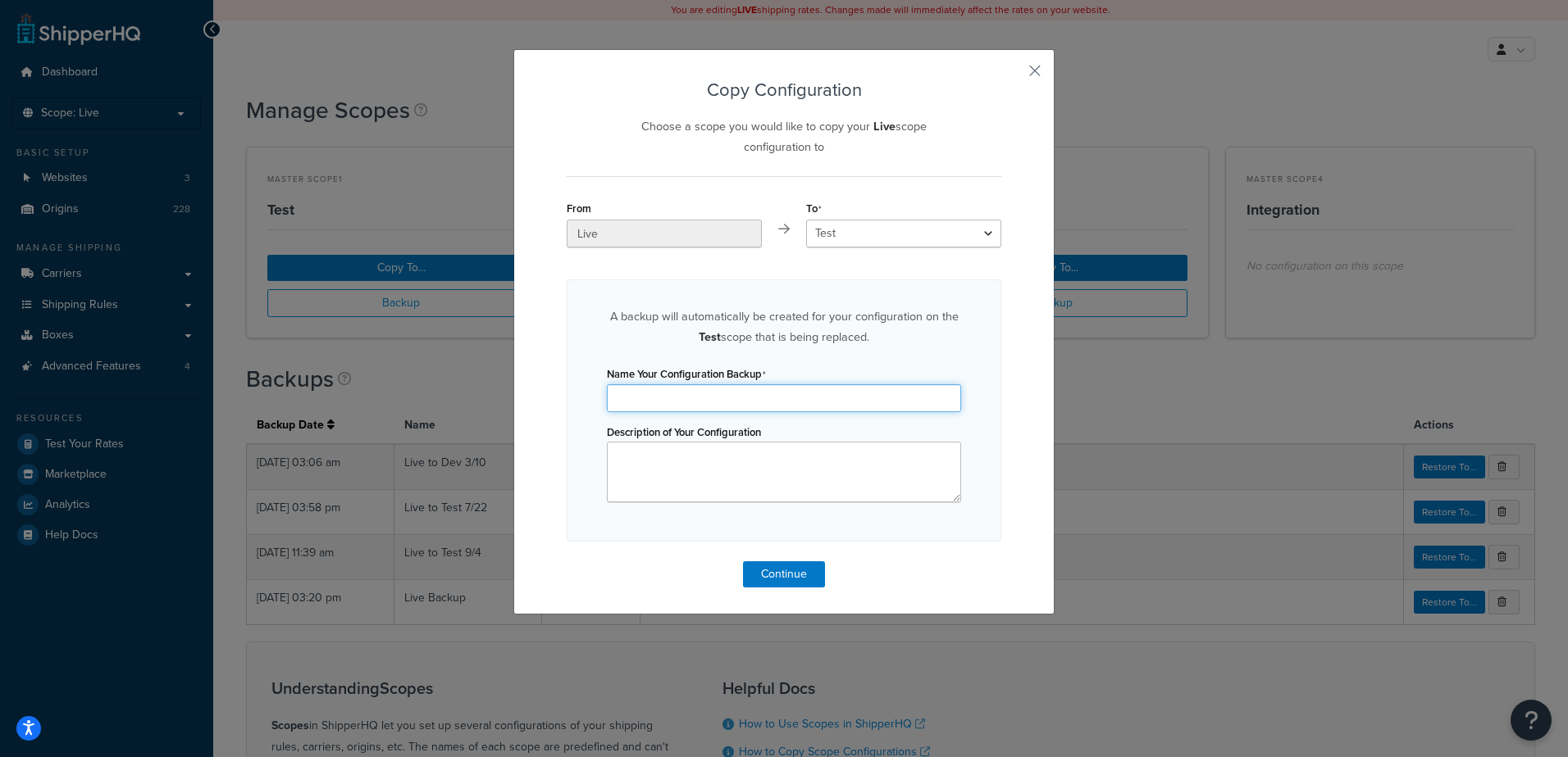
click at [794, 402] on input "Name Your Configuration Backup" at bounding box center [784, 399] width 355 height 28
type input "Live to Test 9/10"
click at [801, 570] on button "Continue" at bounding box center [784, 575] width 82 height 26
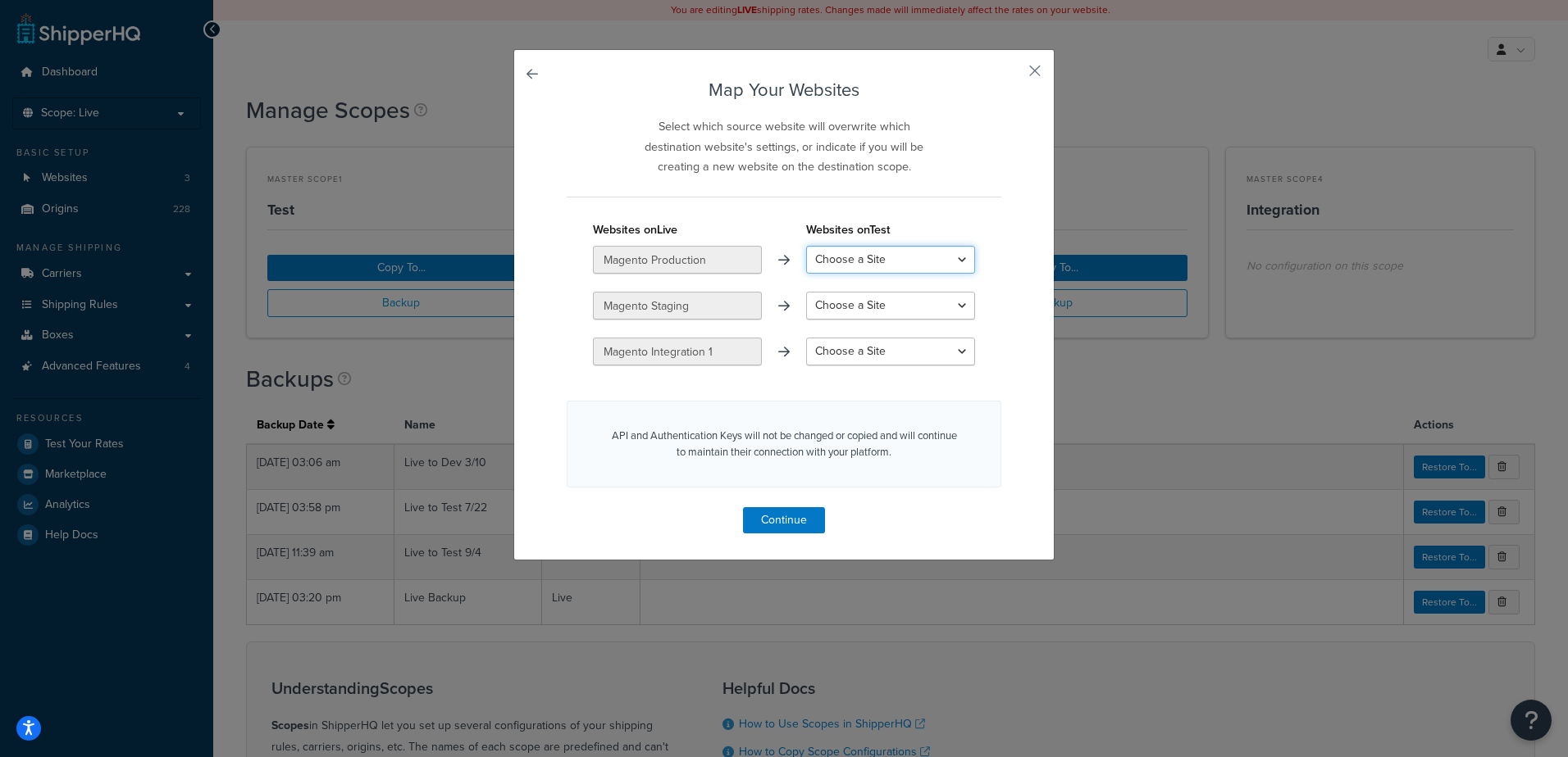
click at [890, 261] on select "Choose a Site Magento Production Magento Staging Magento Integration 1 Bhavi Lo…" at bounding box center [890, 260] width 169 height 28
select select "Magento Production"
click at [806, 246] on select "Choose a Site Magento Production Magento Staging Magento Integration 1 Bhavi Lo…" at bounding box center [890, 260] width 169 height 28
click at [886, 295] on select "Choose a Site Magento Staging Magento Integration 1 Bhavi Local Environment Cre…" at bounding box center [890, 306] width 169 height 28
select select "Magento Staging"
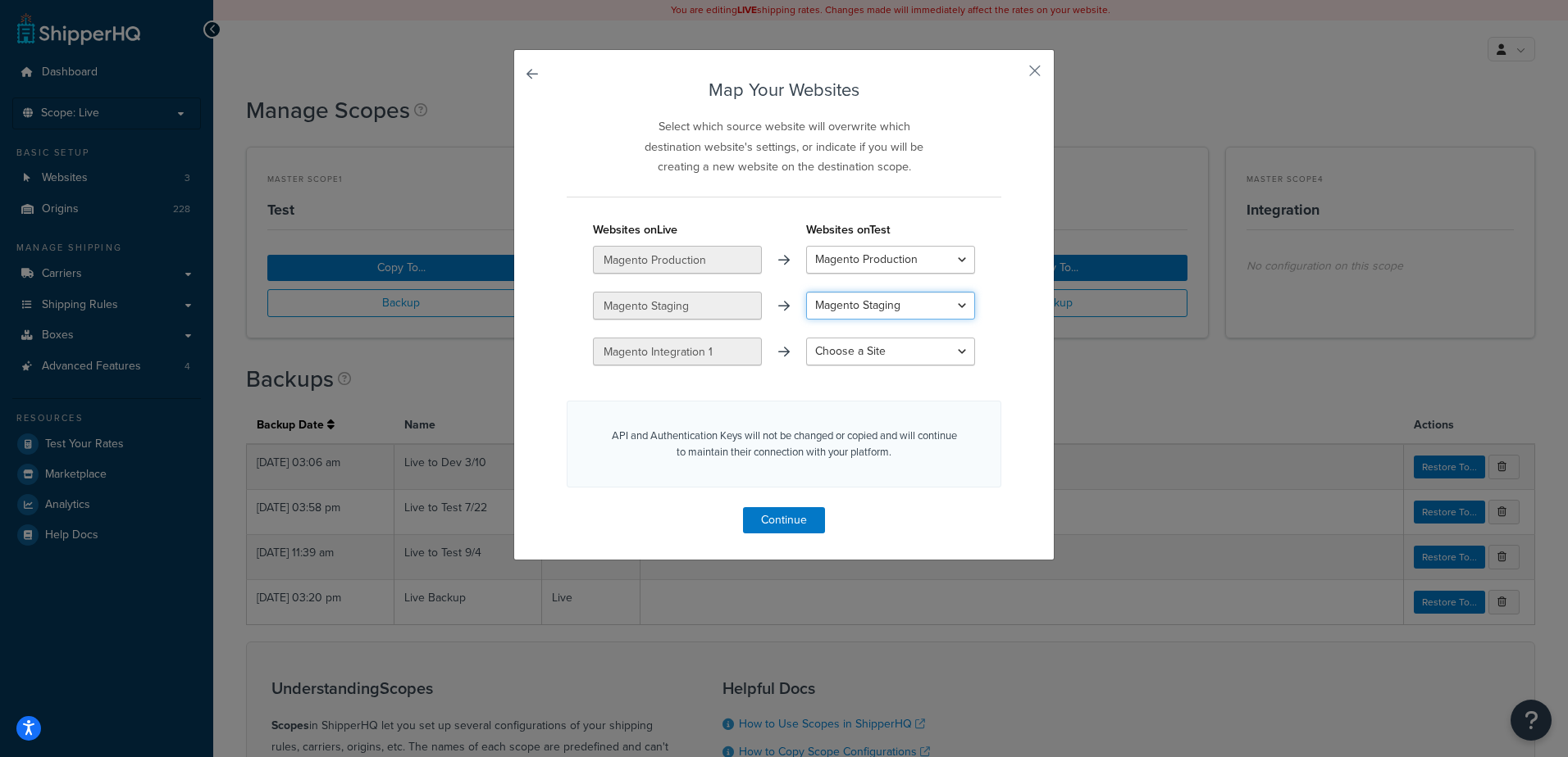
click at [806, 292] on select "Choose a Site Magento Staging Magento Integration 1 Bhavi Local Environment Cre…" at bounding box center [890, 306] width 169 height 28
click at [884, 356] on select "Choose a Site Magento Integration 1 Bhavi Local Environment Create a New Site" at bounding box center [890, 352] width 169 height 28
select select "Magento Integration 1"
click at [806, 337] on select "Choose a Site Magento Integration 1 Bhavi Local Environment Create a New Site" at bounding box center [890, 352] width 169 height 28
click at [786, 517] on button "Continue" at bounding box center [784, 520] width 82 height 26
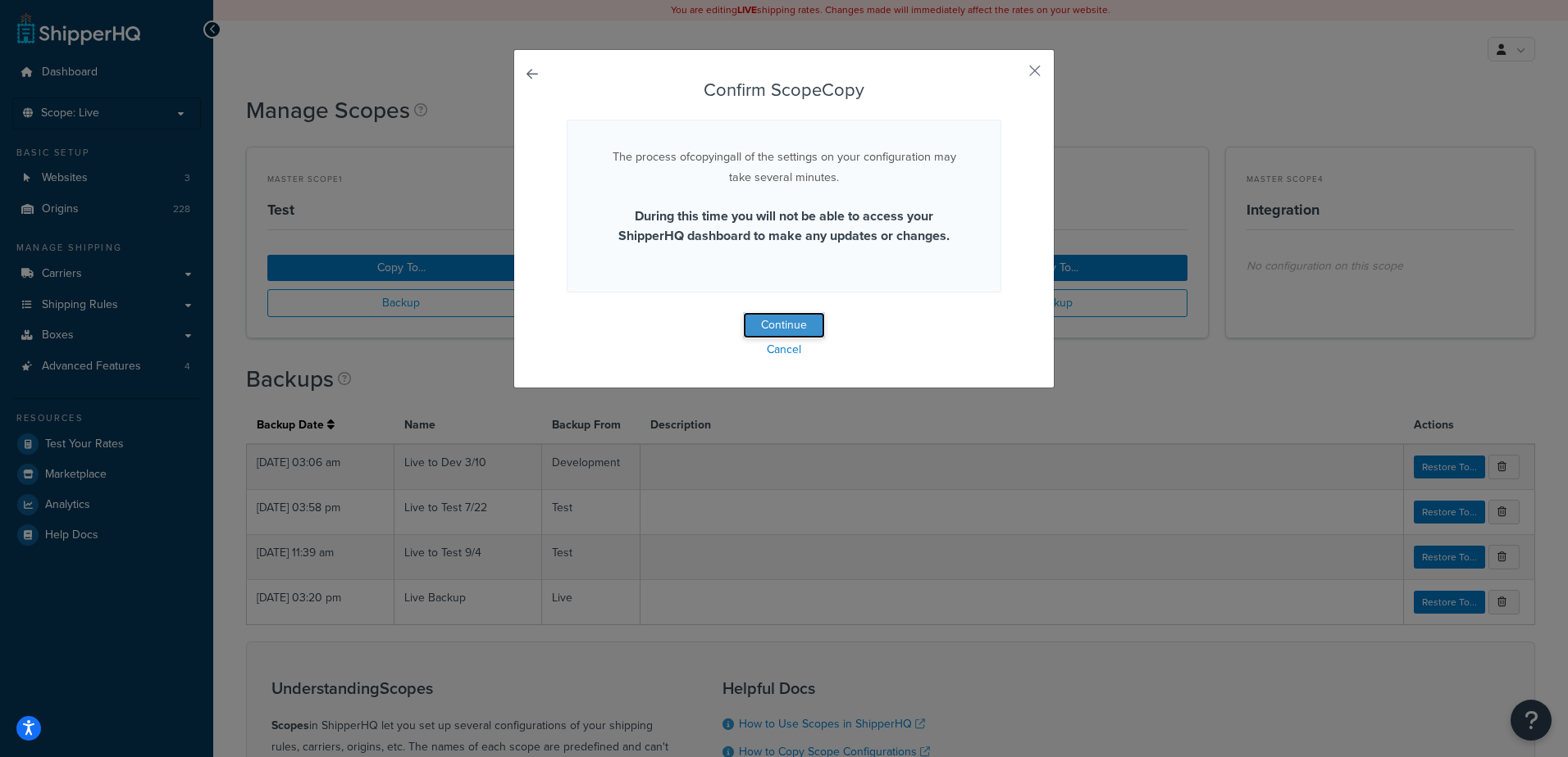
click at [808, 323] on button "Continue" at bounding box center [784, 325] width 82 height 26
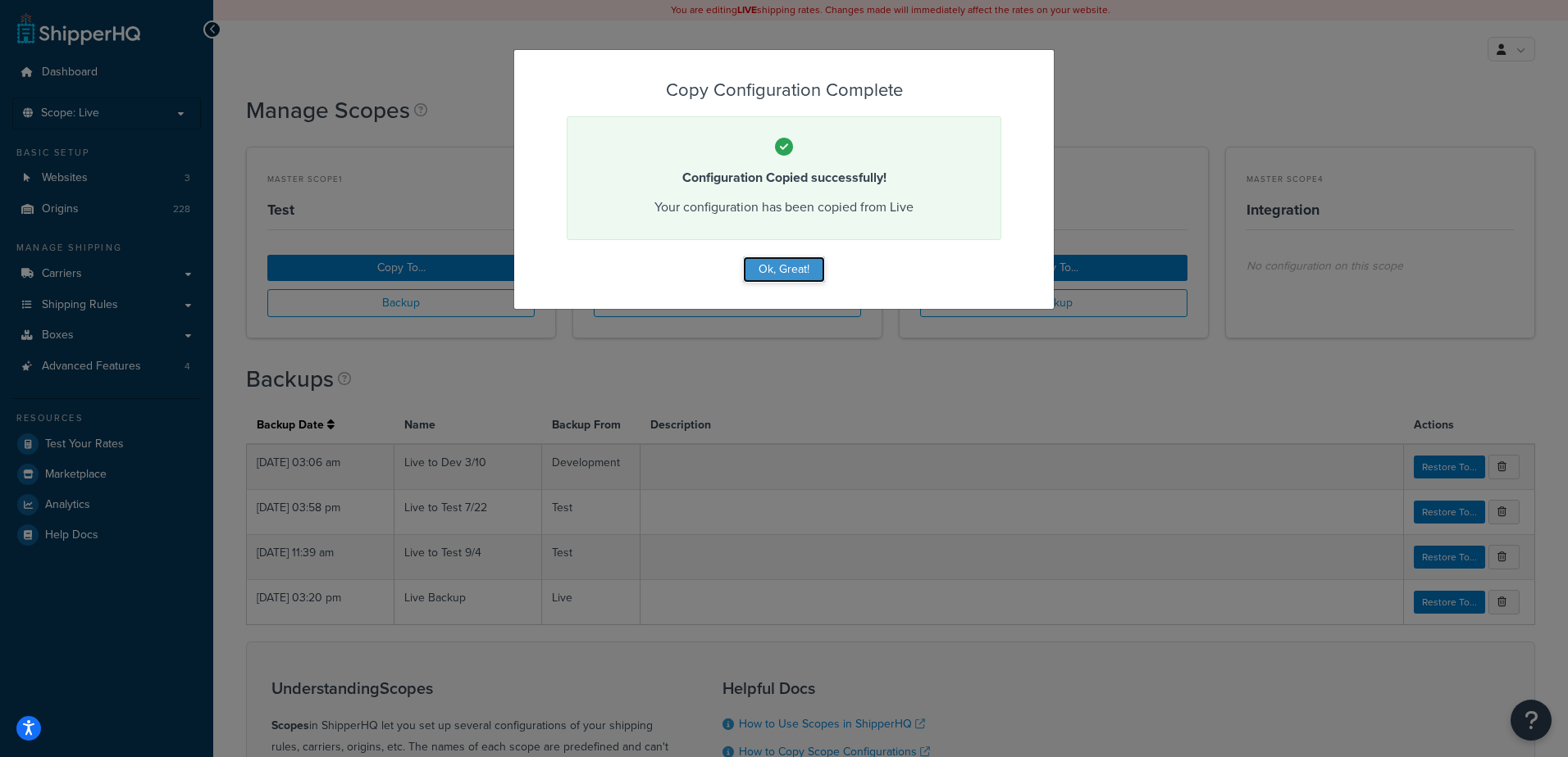
click at [783, 272] on button "Ok, Great!" at bounding box center [784, 270] width 82 height 26
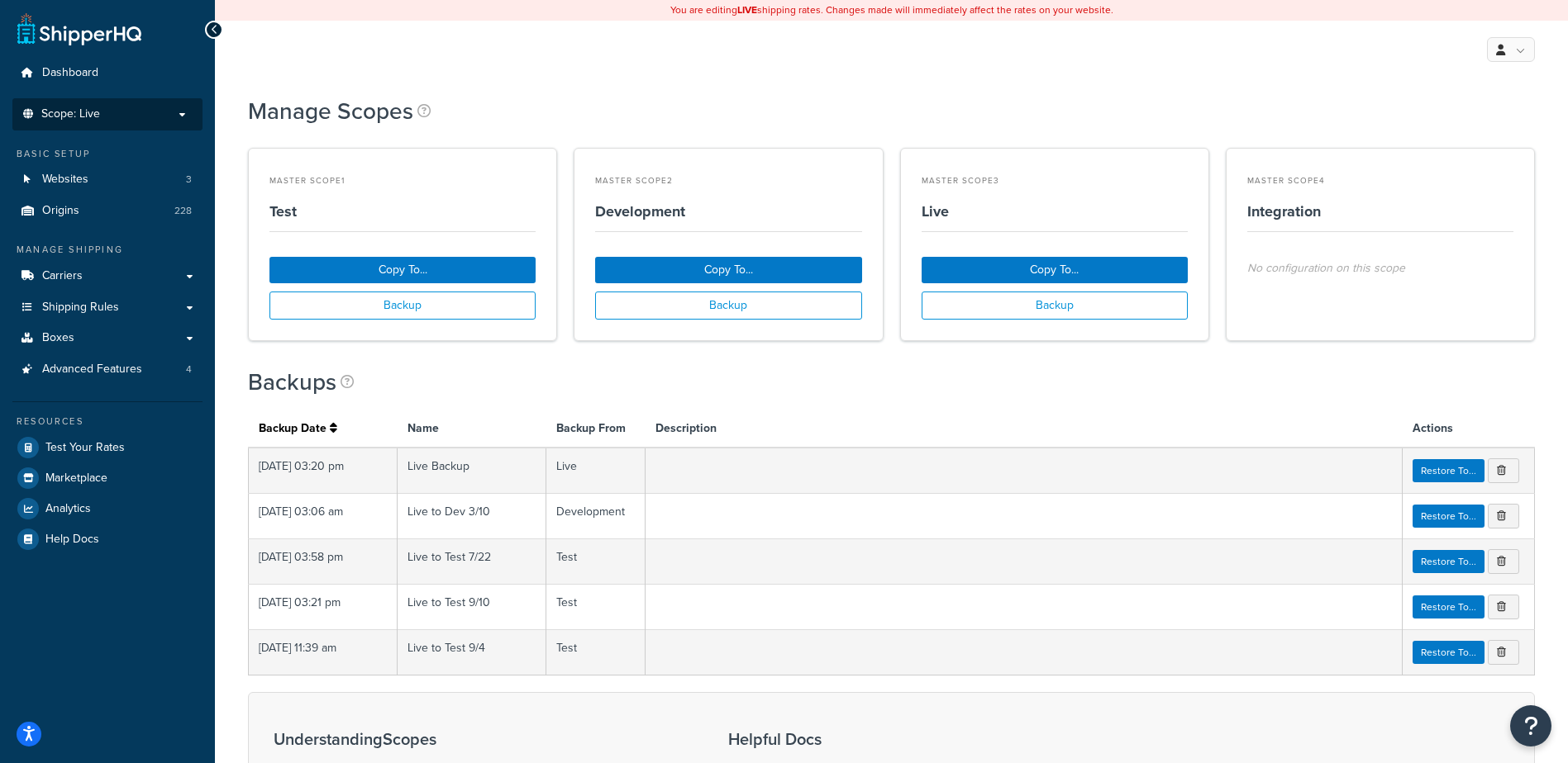
click at [115, 103] on li "Scope: Live" at bounding box center [107, 114] width 190 height 32
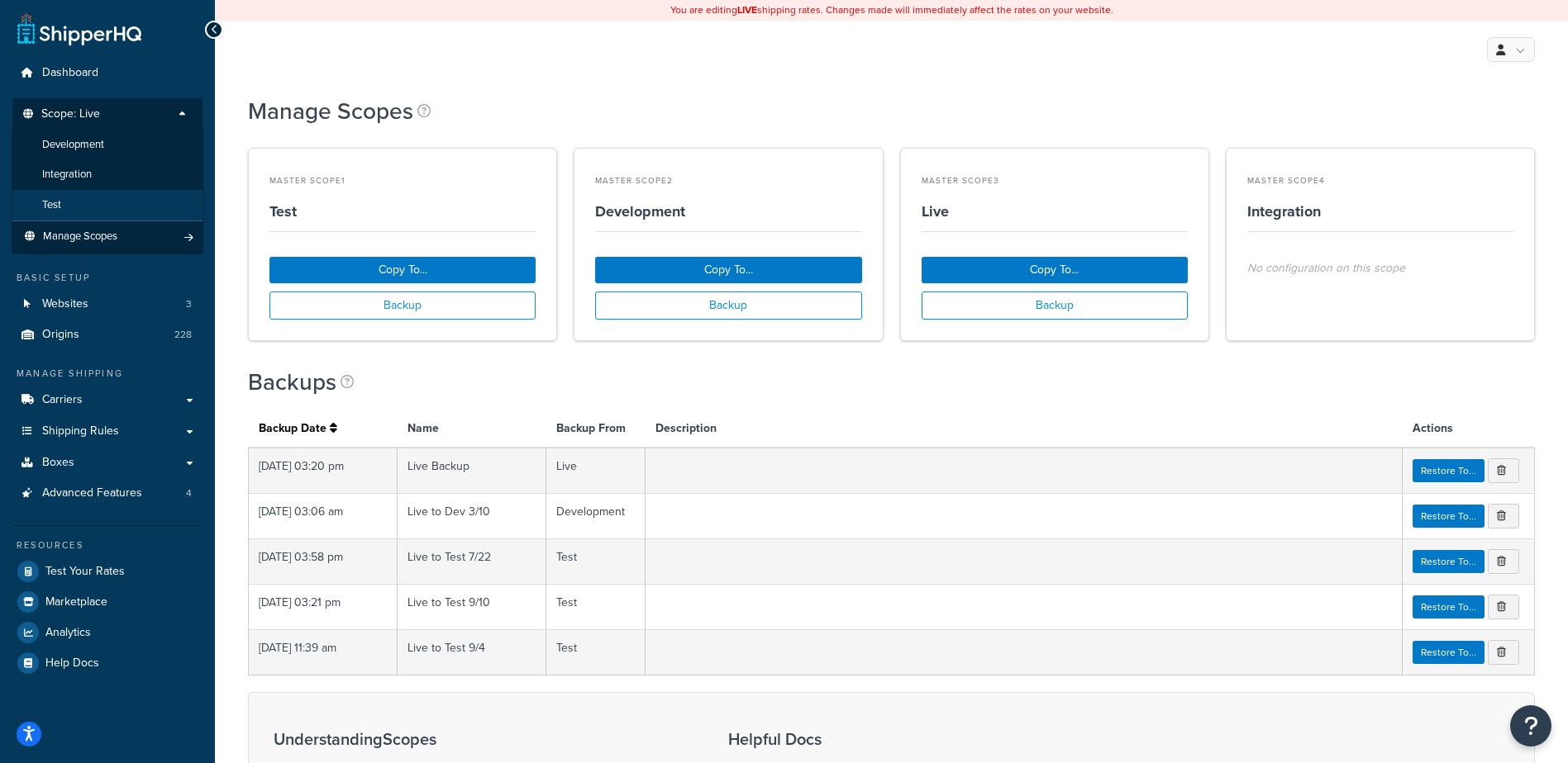
click at [81, 197] on li "Test" at bounding box center [107, 205] width 192 height 30
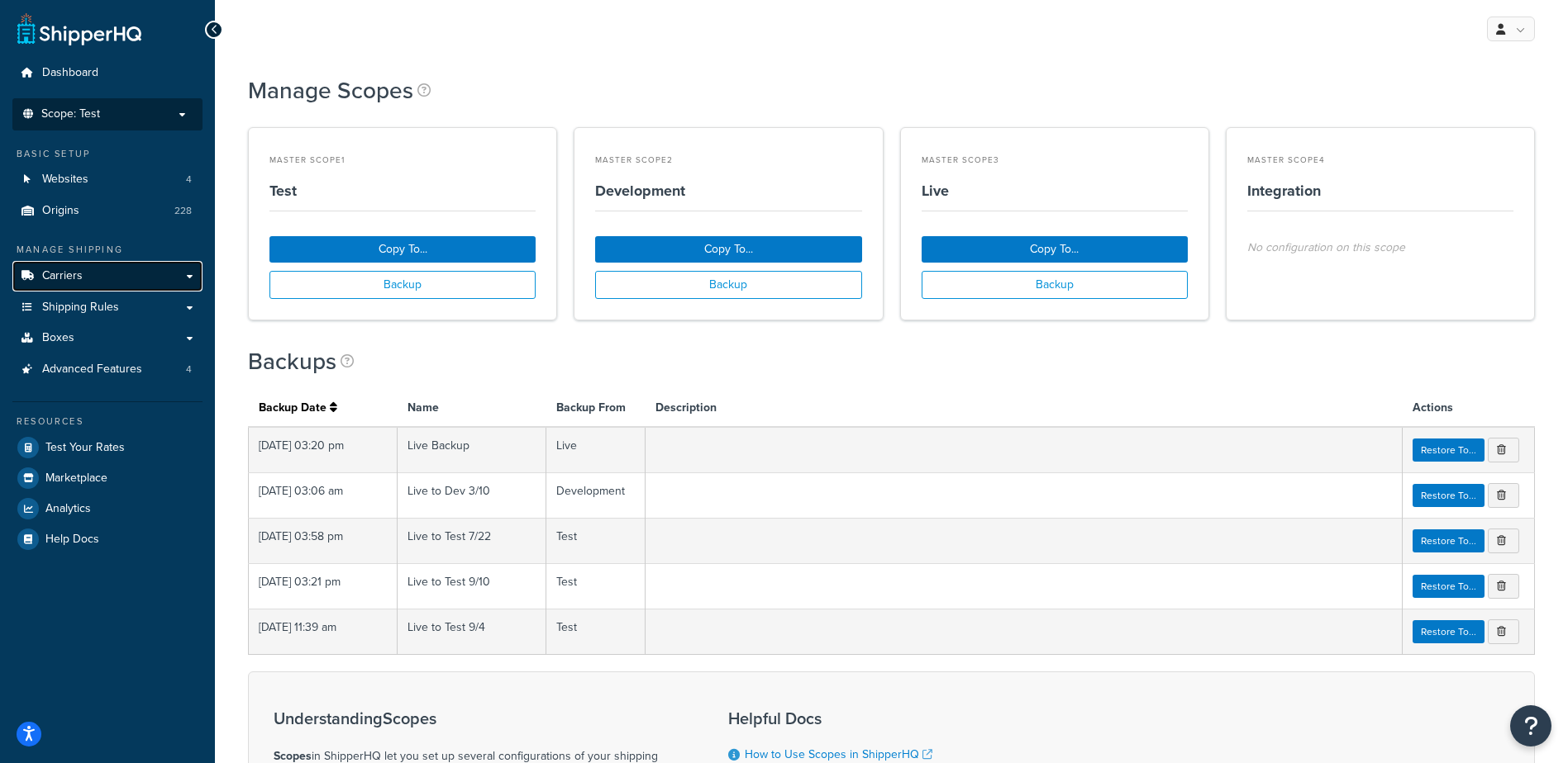
click at [90, 272] on link "Carriers" at bounding box center [107, 277] width 190 height 30
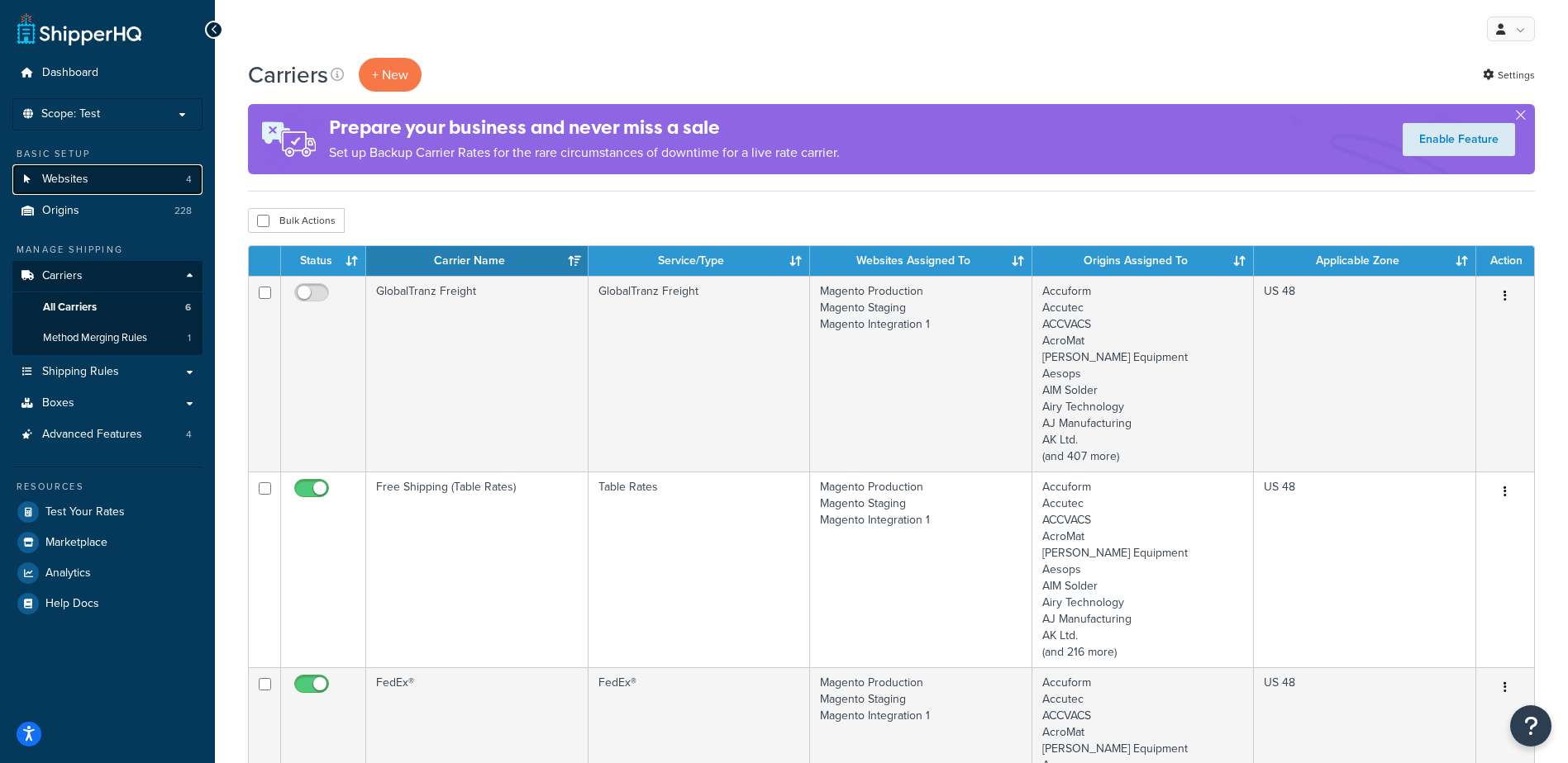
click at [112, 181] on link "Websites 4" at bounding box center [107, 180] width 190 height 30
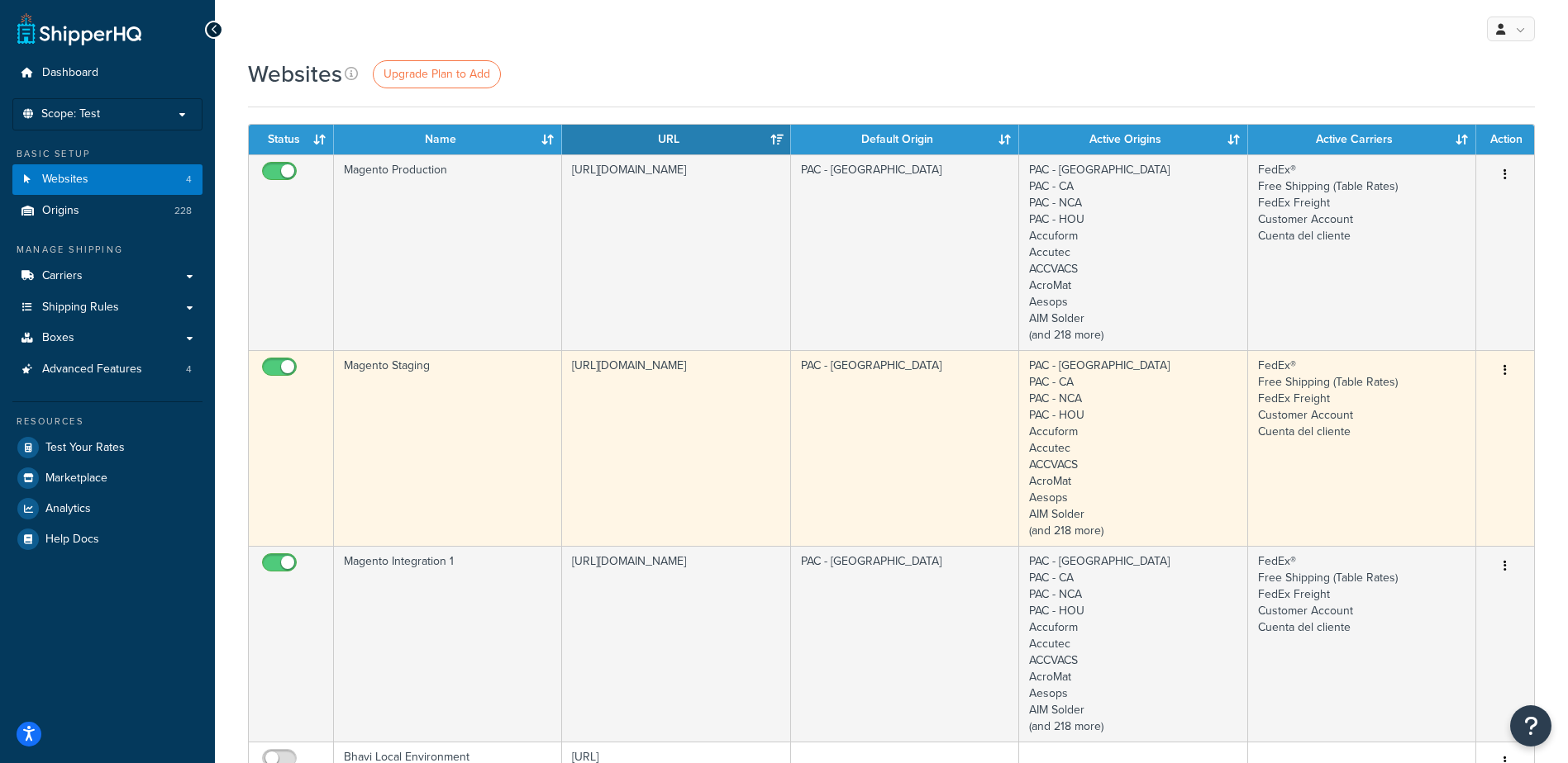
click at [1504, 368] on icon "button" at bounding box center [1504, 370] width 3 height 11
click at [1422, 402] on link "Edit" at bounding box center [1437, 404] width 130 height 34
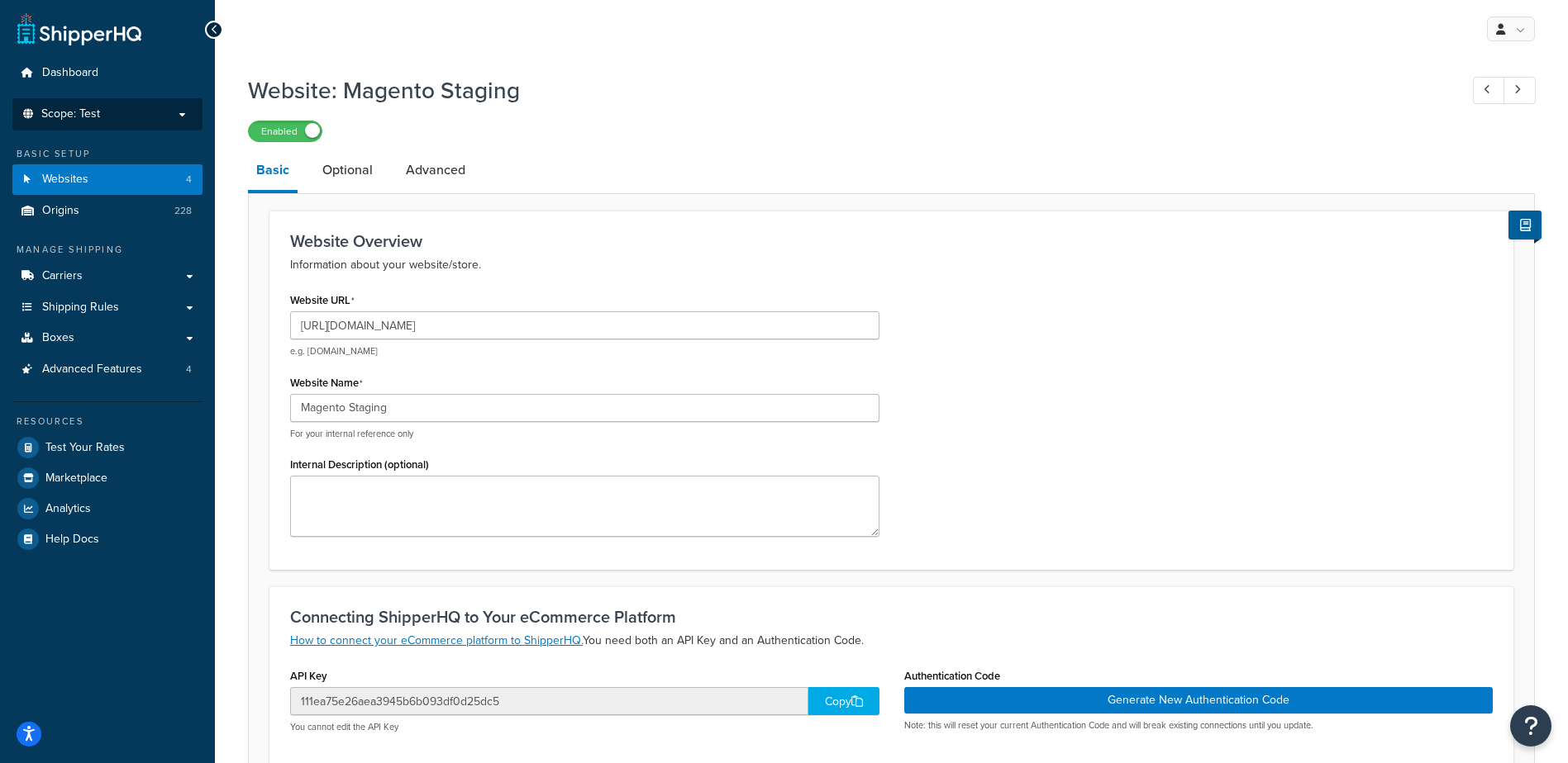
click at [138, 112] on p "Scope: Test" at bounding box center [107, 114] width 175 height 14
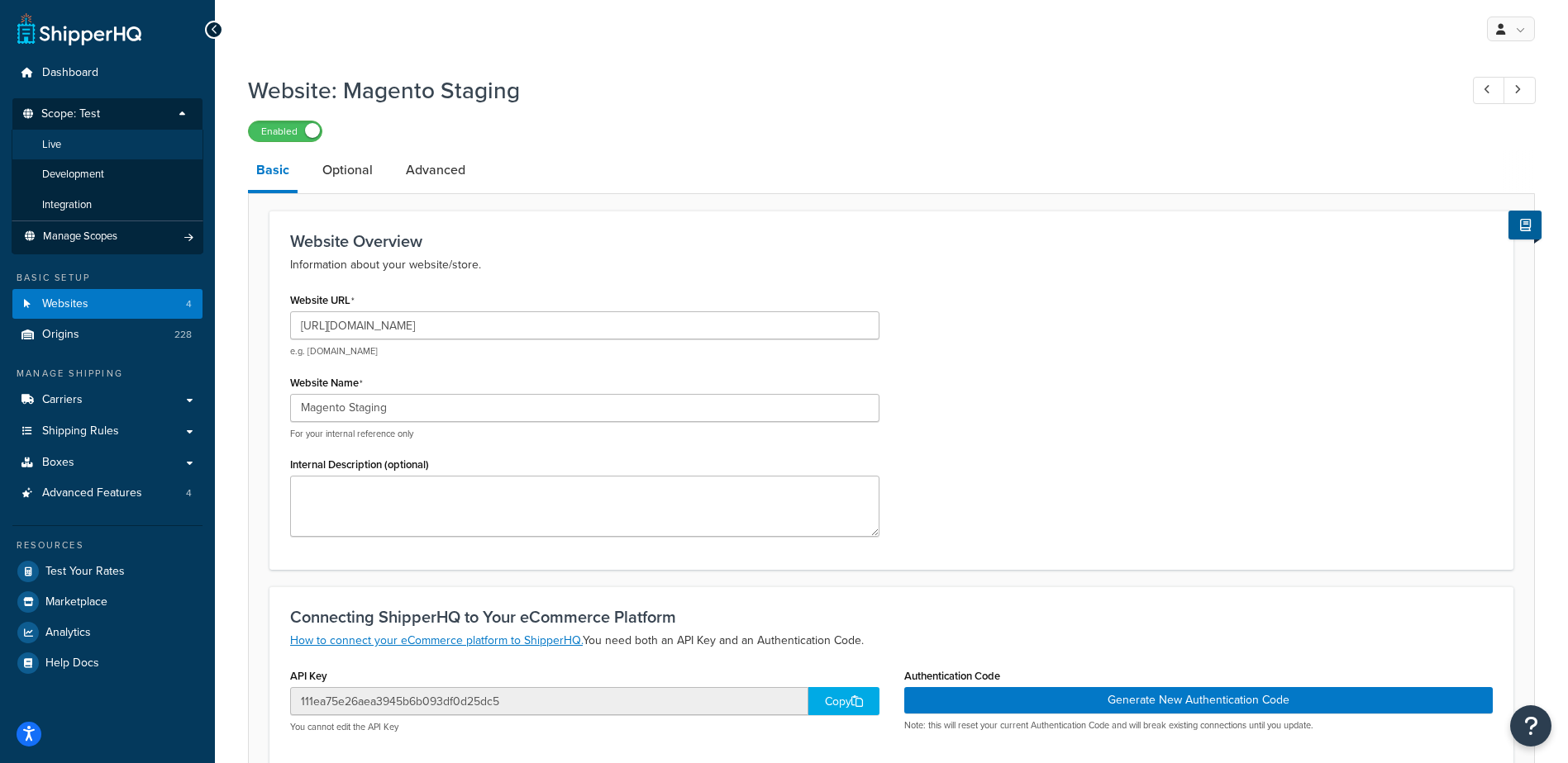
click at [124, 141] on li "Live" at bounding box center [107, 145] width 192 height 30
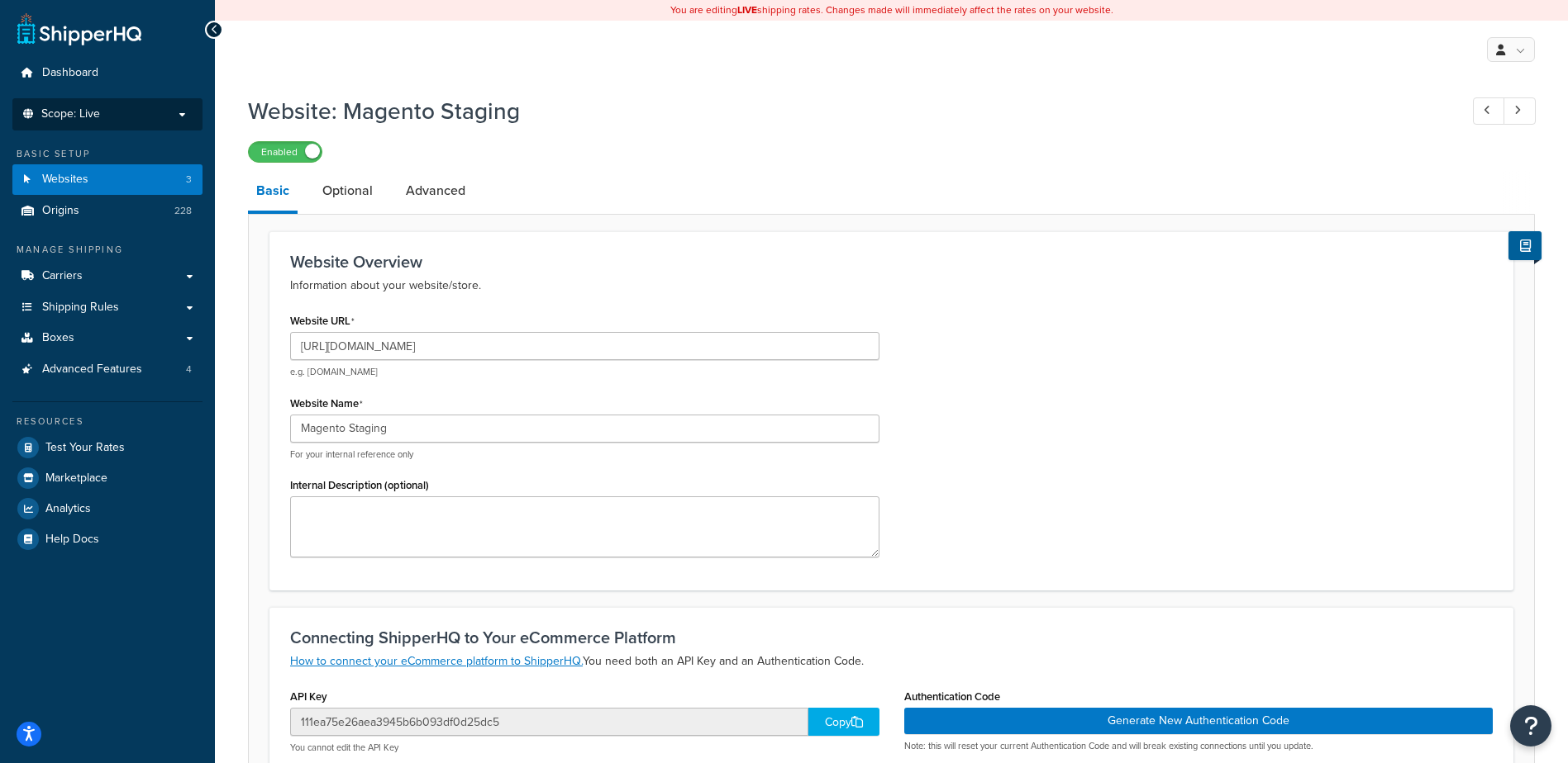
scroll to position [128, 0]
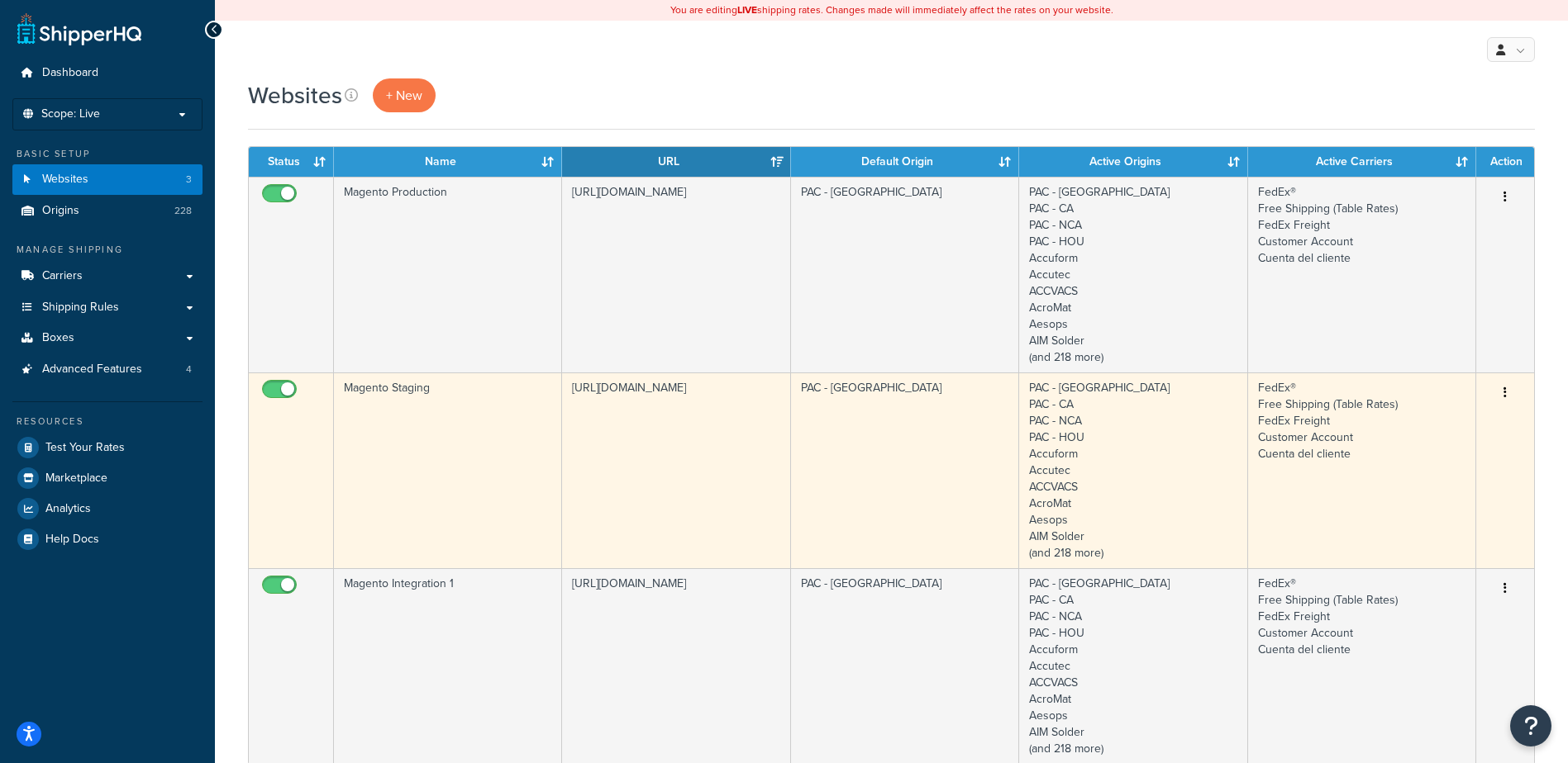
click at [786, 467] on td "https://mcstaging.gotopac.com/" at bounding box center [676, 470] width 228 height 196
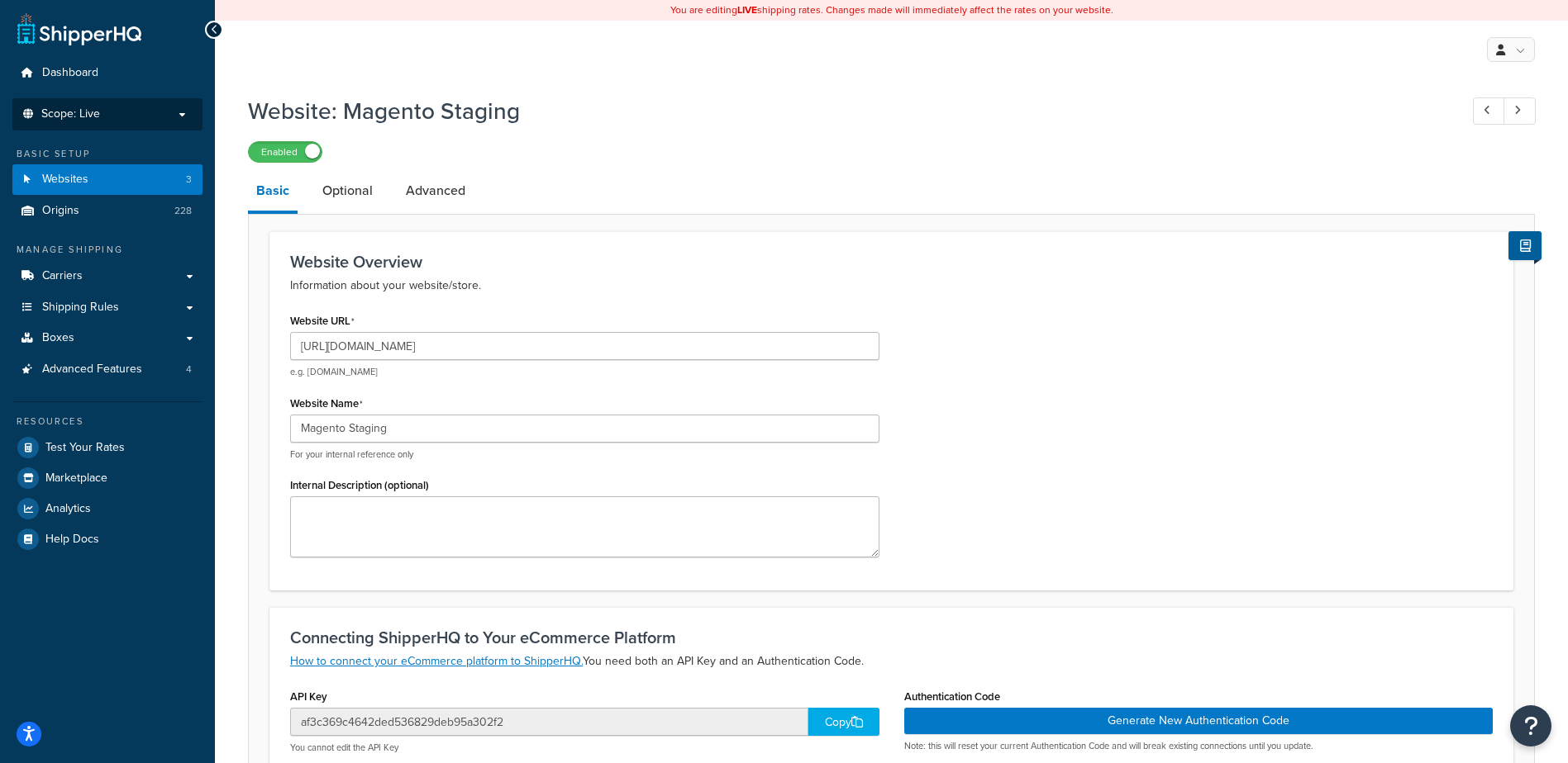
click at [86, 117] on span "Scope: Live" at bounding box center [70, 114] width 59 height 14
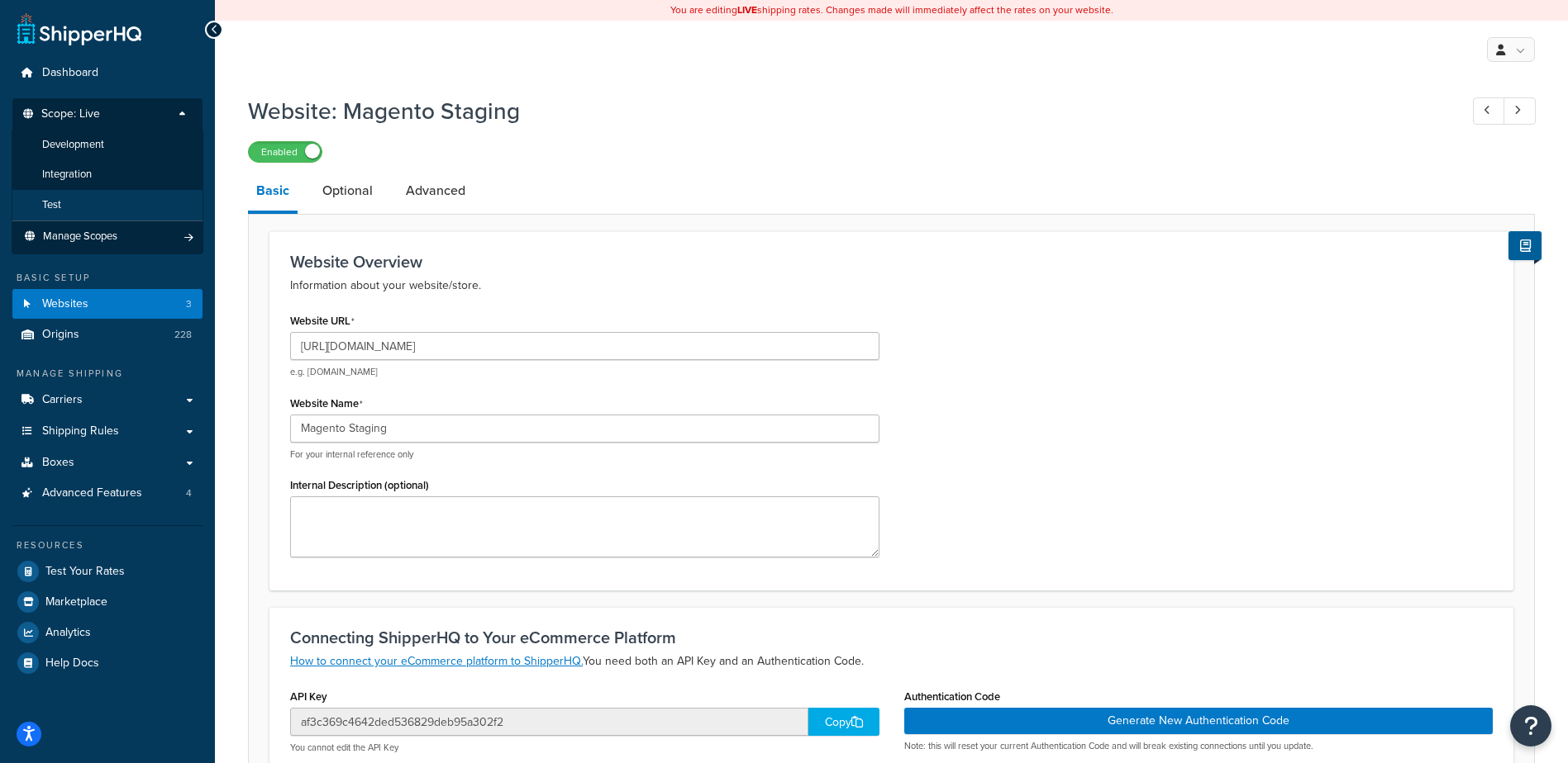
click at [108, 197] on li "Test" at bounding box center [107, 205] width 192 height 30
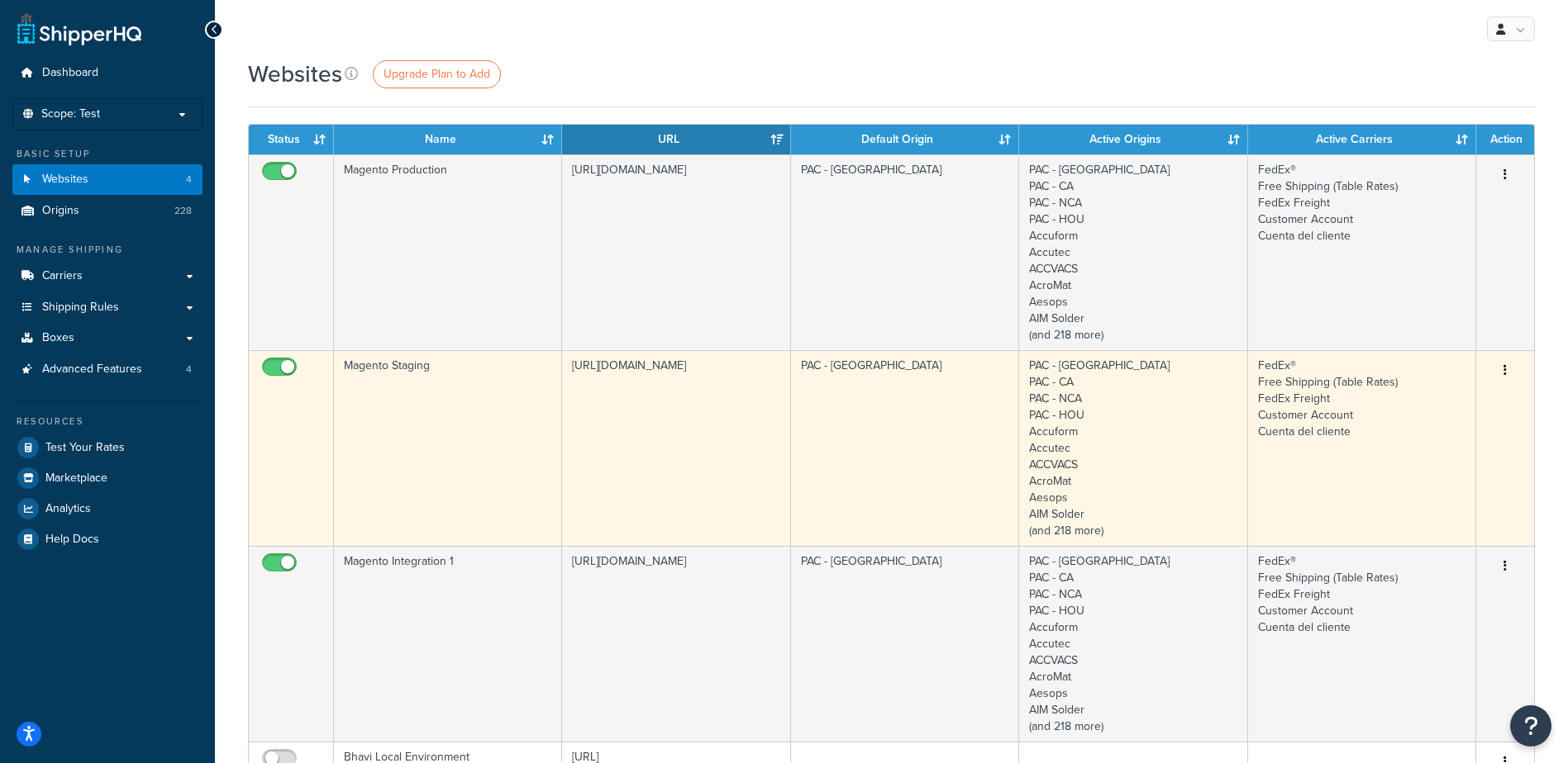
click at [927, 442] on td "PAC - [GEOGRAPHIC_DATA]" at bounding box center [905, 448] width 228 height 196
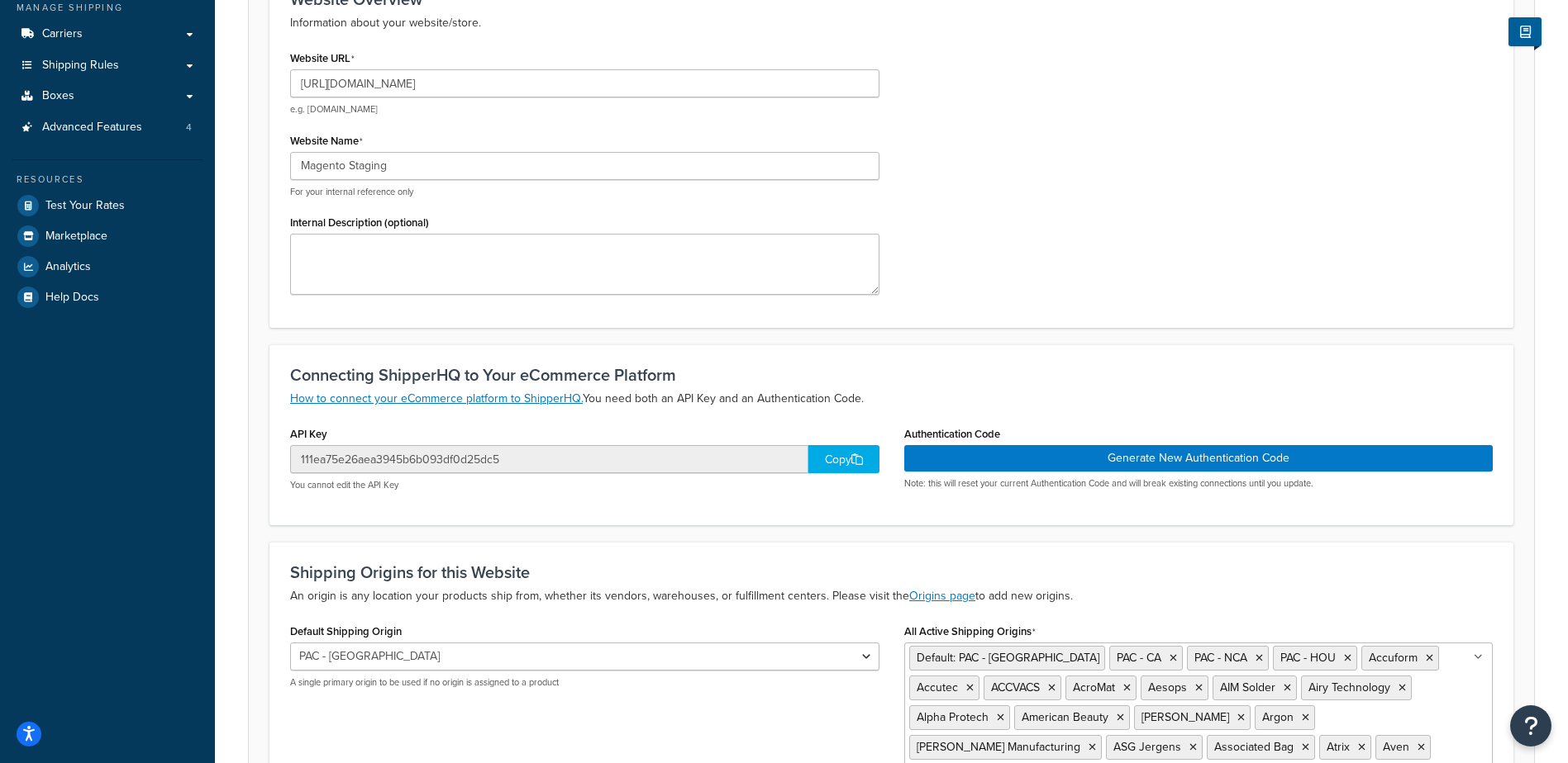
scroll to position [248, 0]
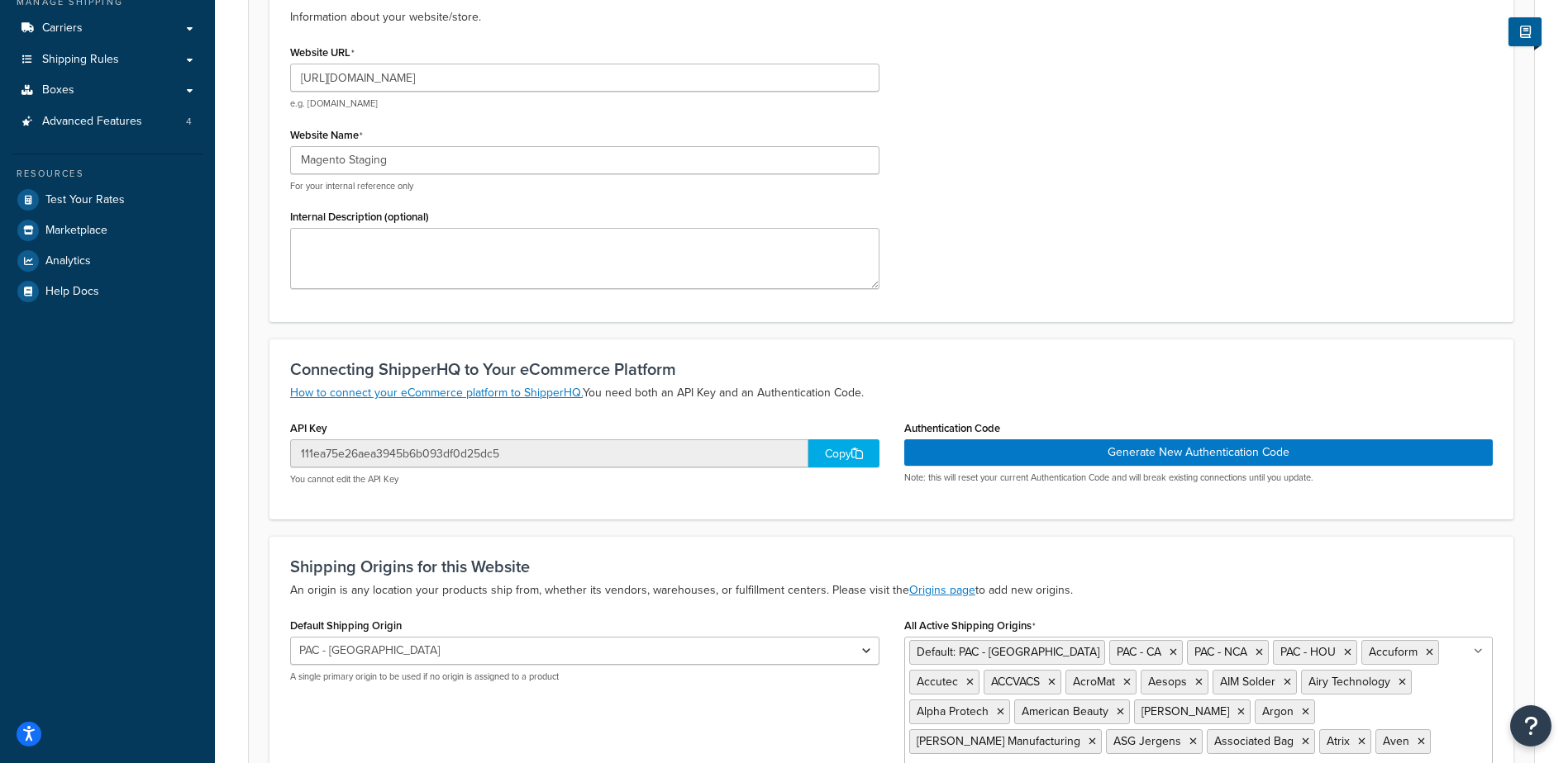
click at [844, 446] on div "Copy" at bounding box center [843, 454] width 71 height 29
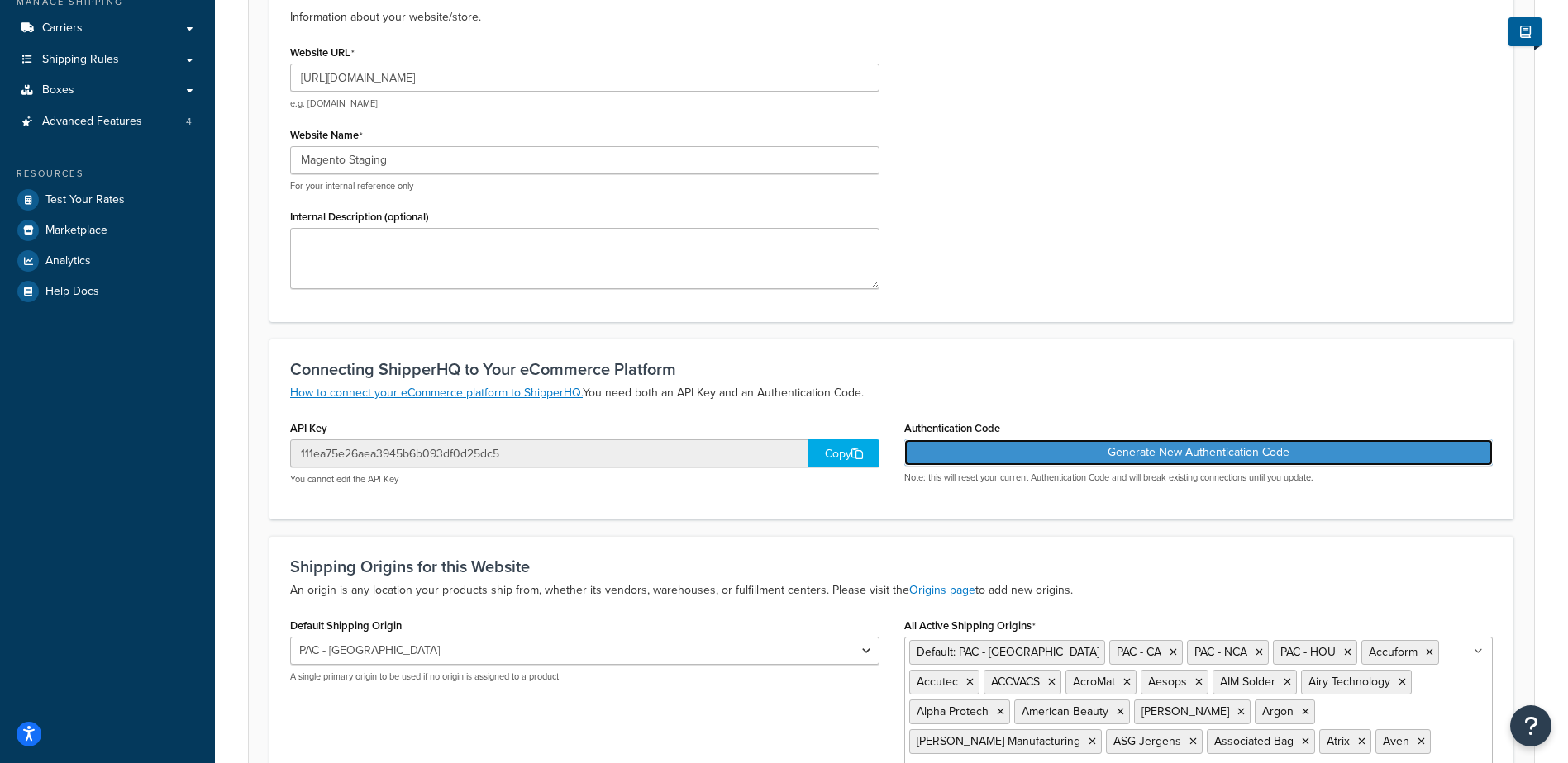
click at [1226, 453] on button "Generate New Authentication Code" at bounding box center [1198, 453] width 589 height 27
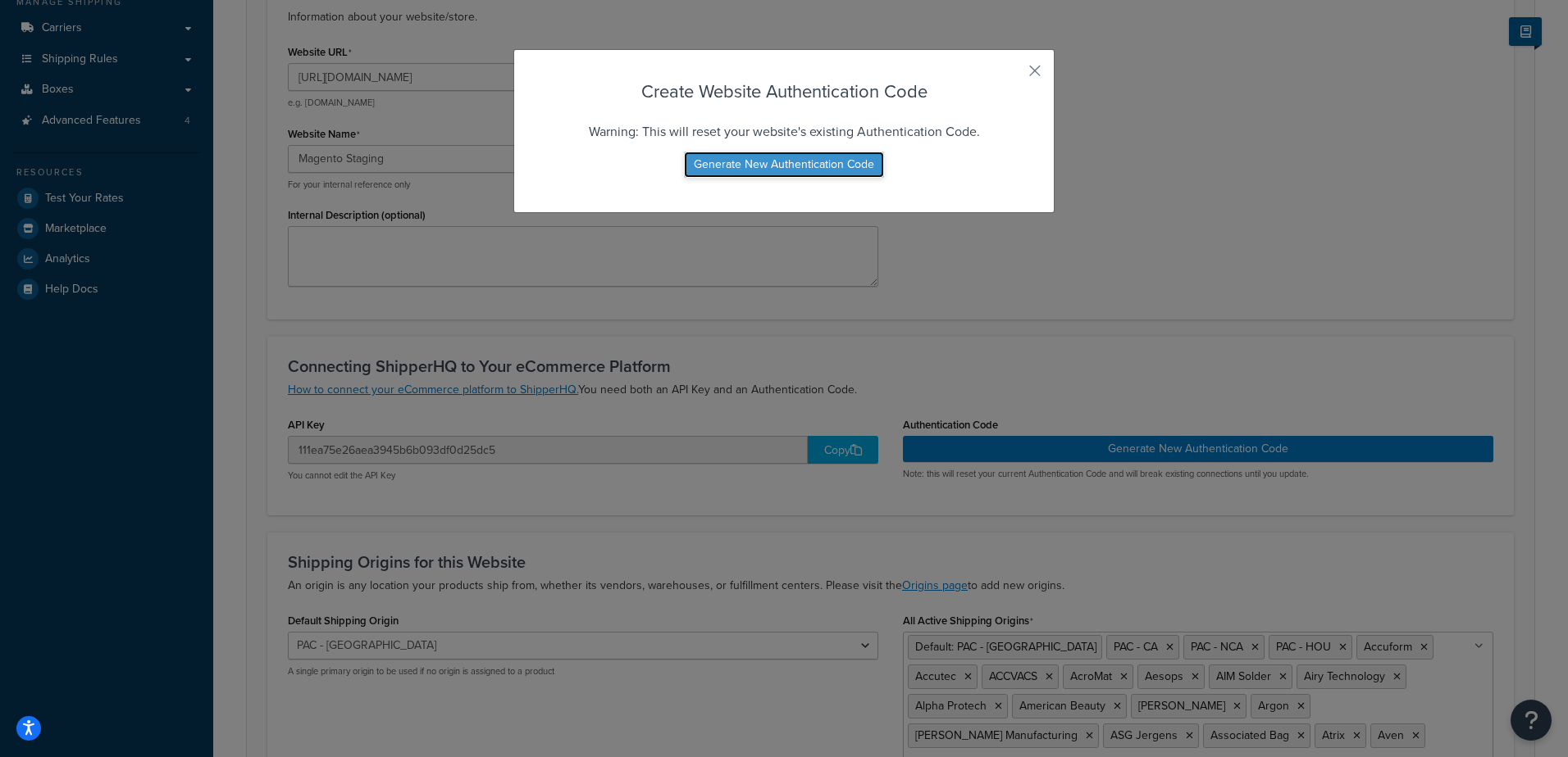
click at [800, 166] on button "Generate New Authentication Code" at bounding box center [784, 165] width 200 height 26
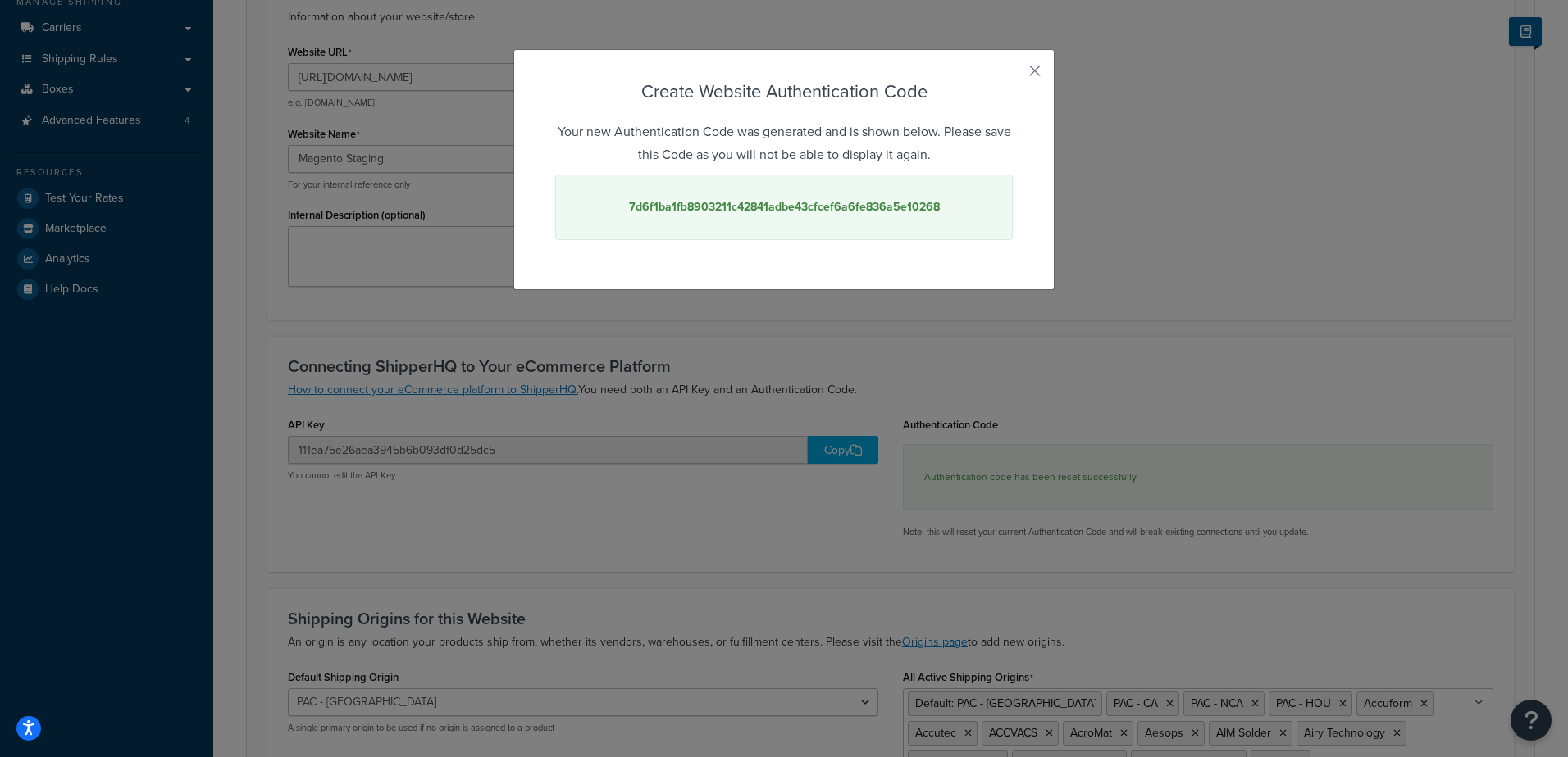
click at [902, 208] on strong "7d6f1ba1fb8903211c42841adbe43cfcef6a6fe836a5e10268" at bounding box center [784, 206] width 311 height 17
copy strong "7d6f1ba1fb8903211c42841adbe43cfcef6a6fe836a5e10268"
click at [1013, 74] on button "button" at bounding box center [1011, 76] width 4 height 4
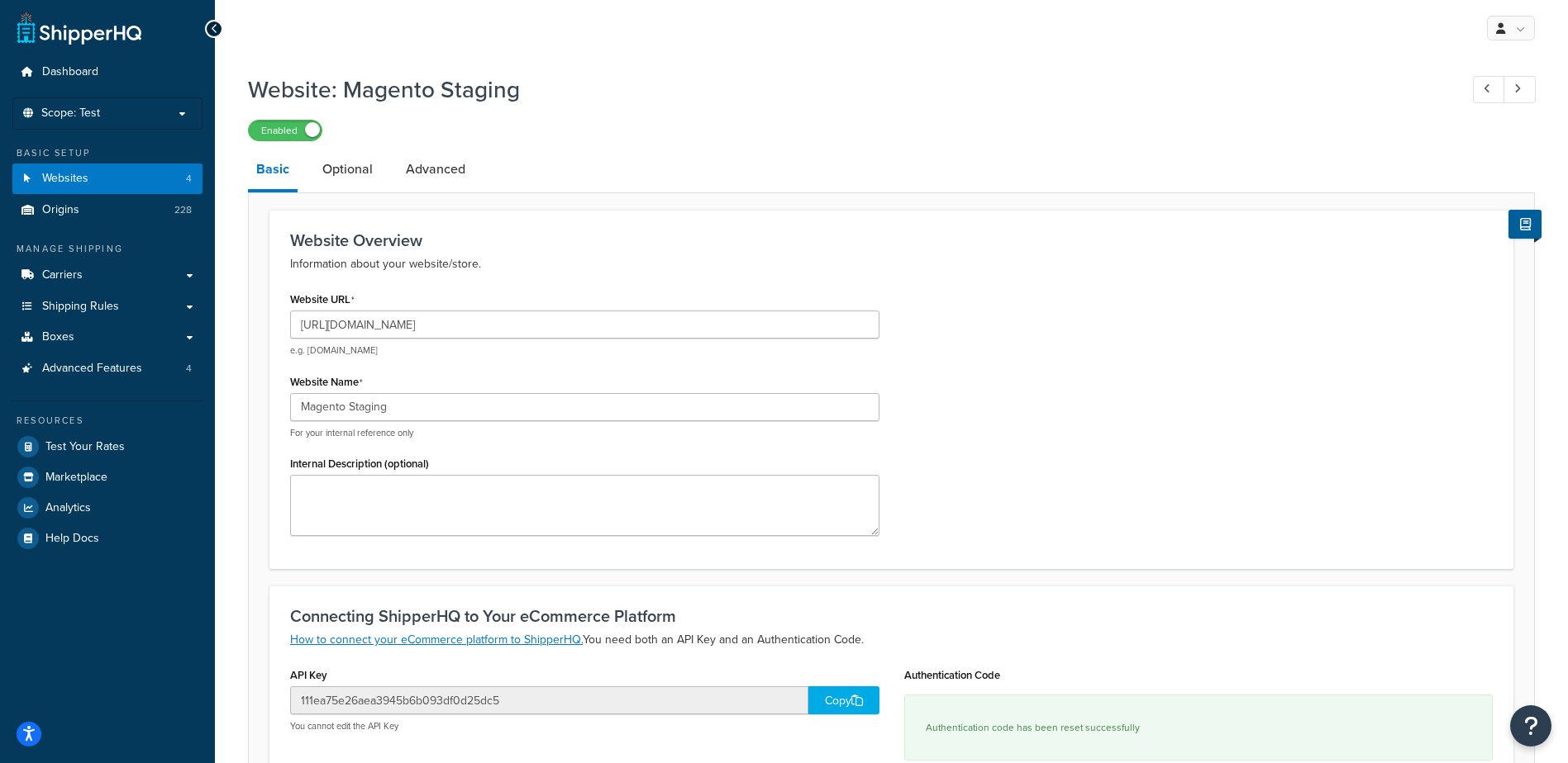
scroll to position [0, 0]
click at [113, 277] on link "Carriers" at bounding box center [107, 277] width 190 height 30
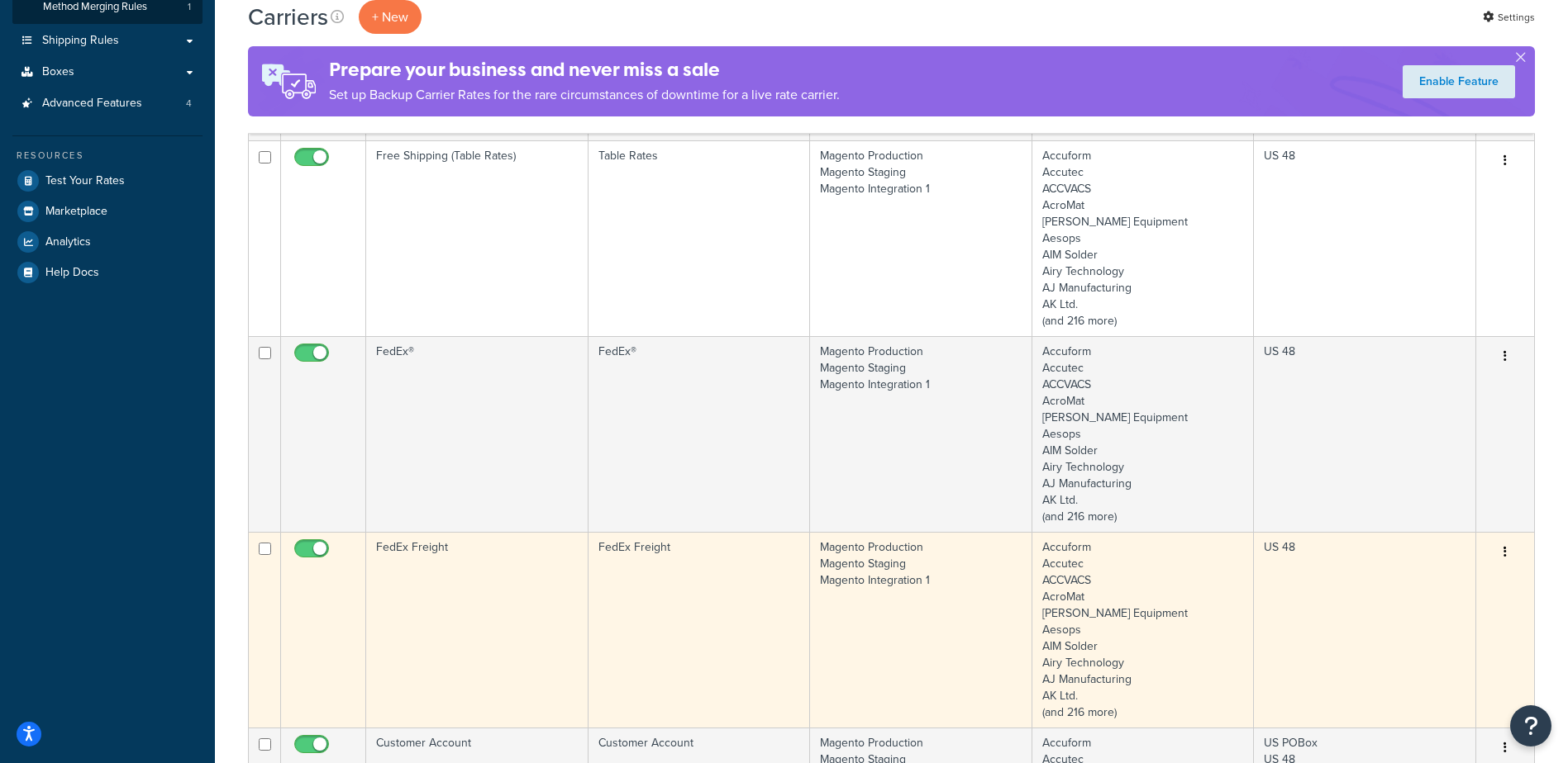
scroll to position [331, 0]
click at [1248, 617] on td "Accuform Accutec ACCVACS AcroMat [PERSON_NAME] Equipment Aesops AIM Solder Airy…" at bounding box center [1143, 631] width 222 height 196
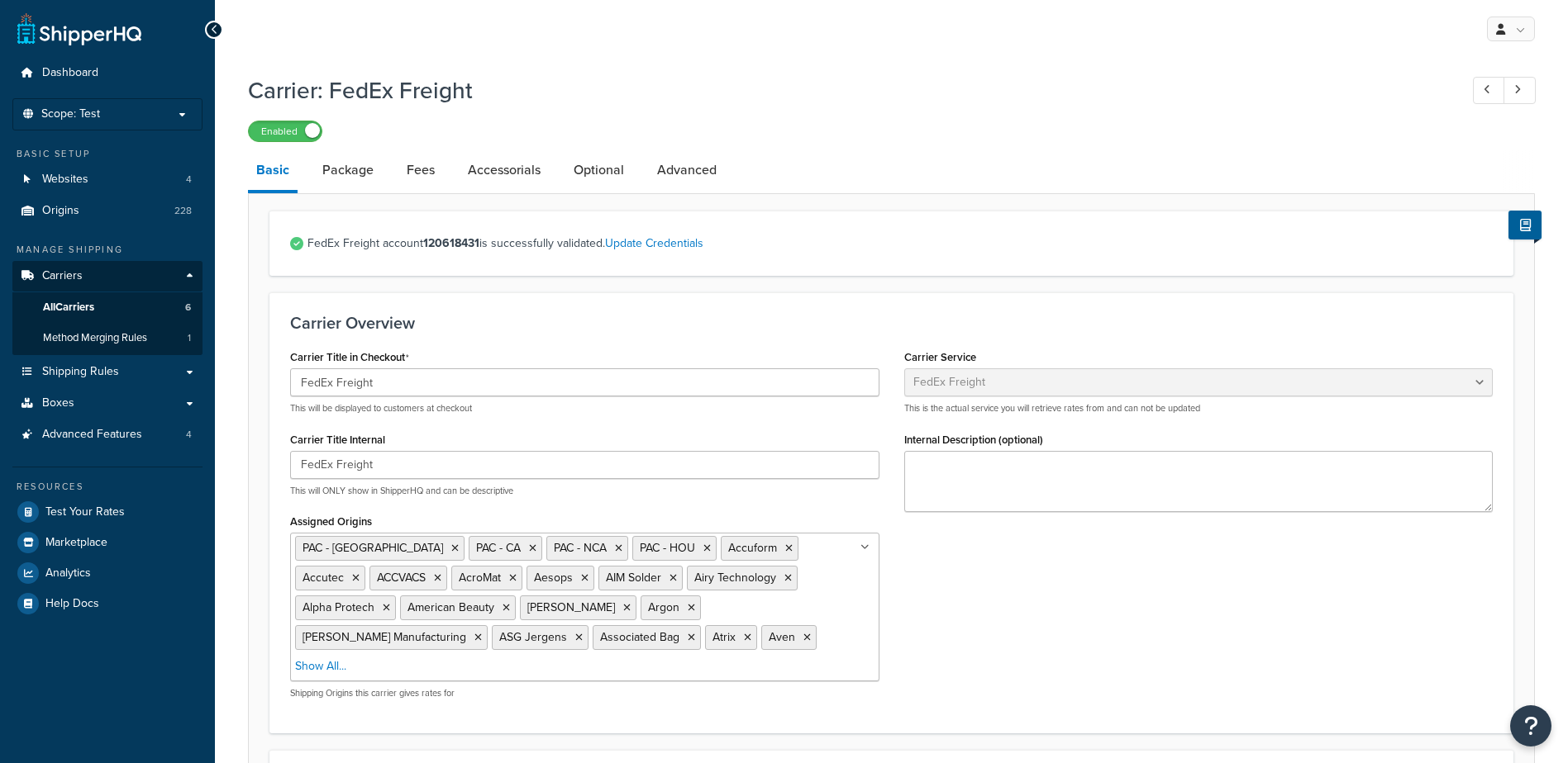
select select "fedExFreight"
click at [607, 180] on link "Optional" at bounding box center [599, 170] width 67 height 40
select select "175"
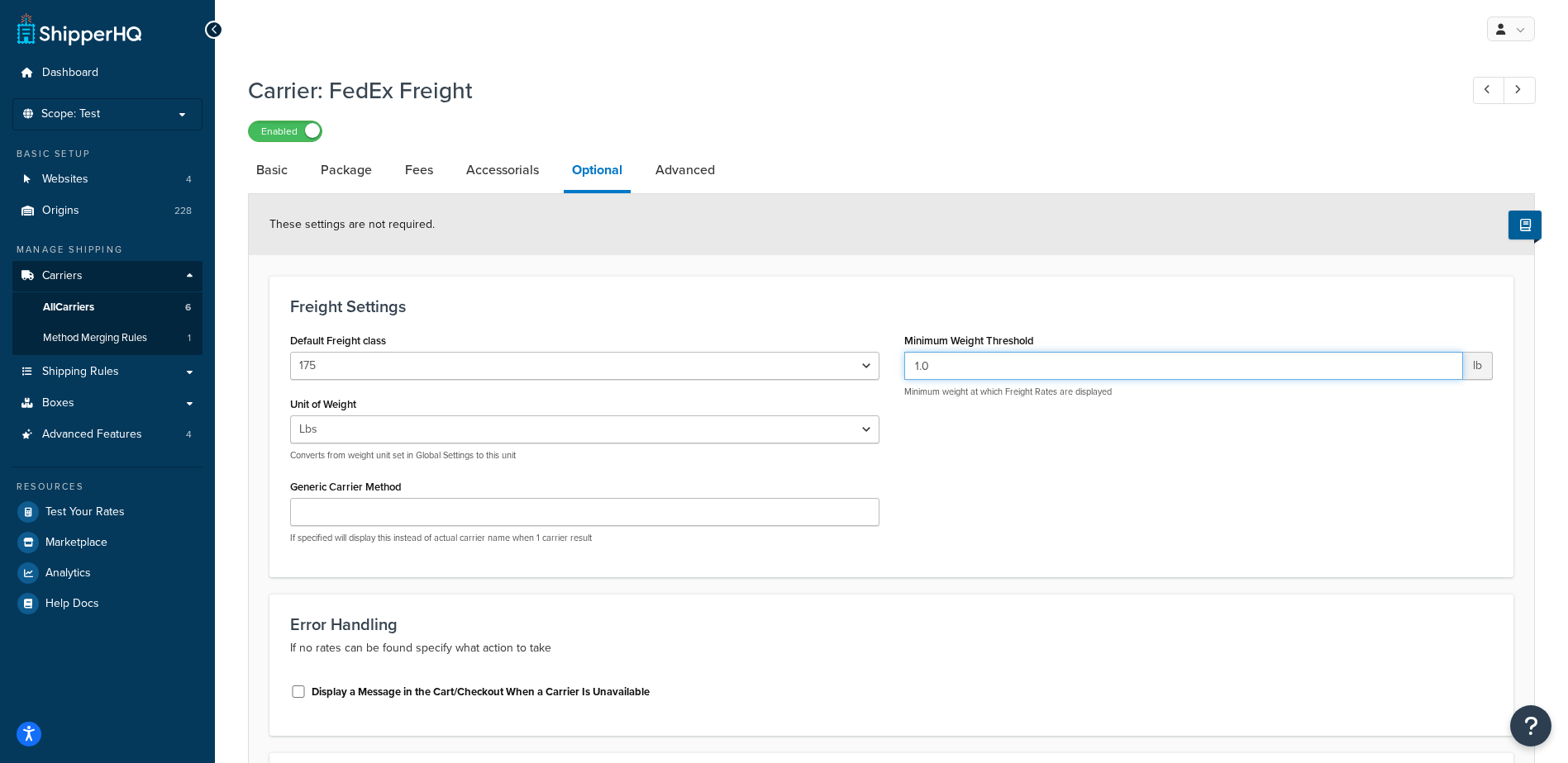
drag, startPoint x: 922, startPoint y: 370, endPoint x: 857, endPoint y: 363, distance: 65.4
click at [857, 363] on div "Default Freight class 50 55 60 65 70 77.5 85 92.5 100 110 125 150 175 200 250 3…" at bounding box center [890, 443] width 1227 height 228
type input "500"
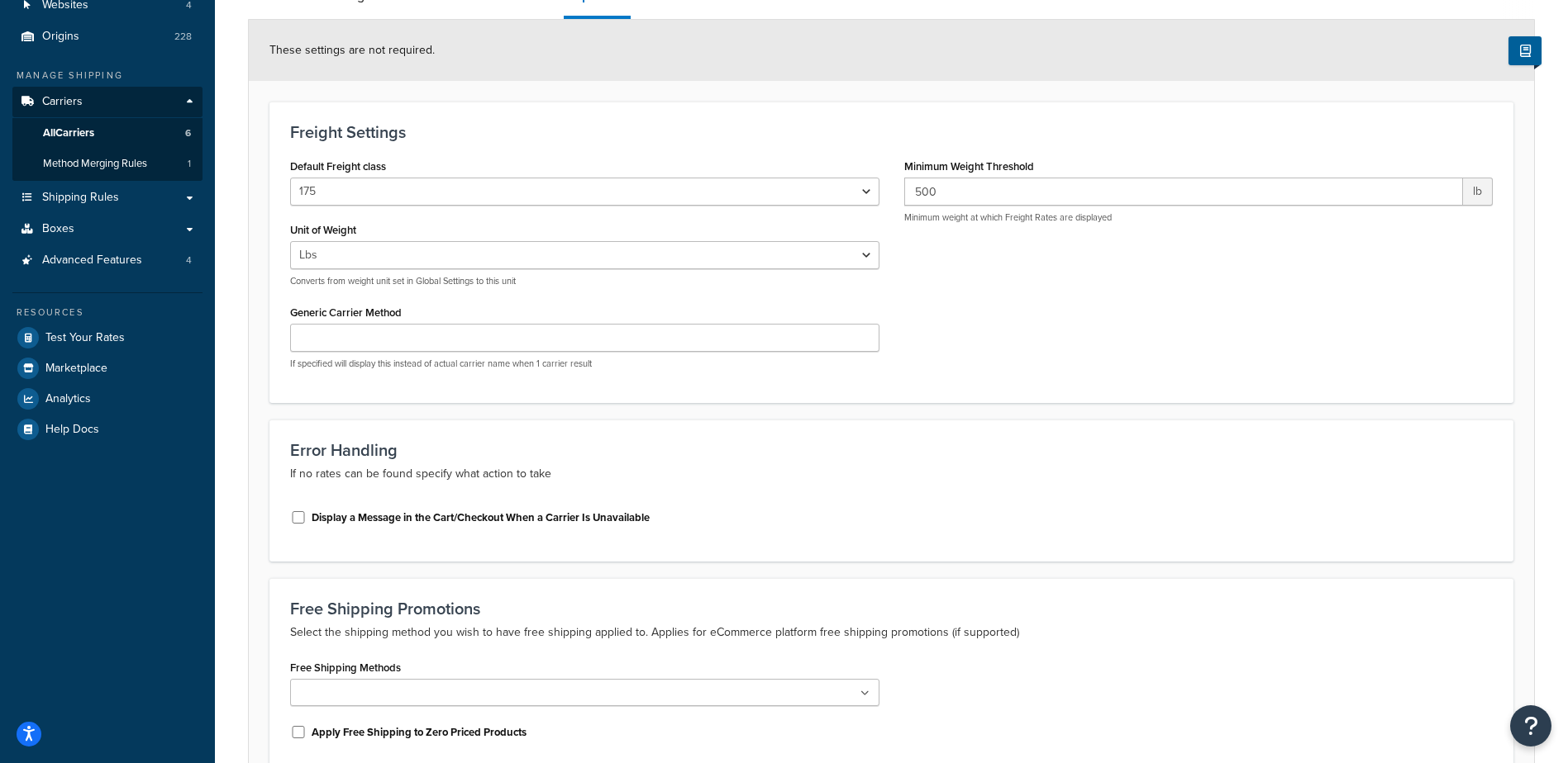
scroll to position [339, 0]
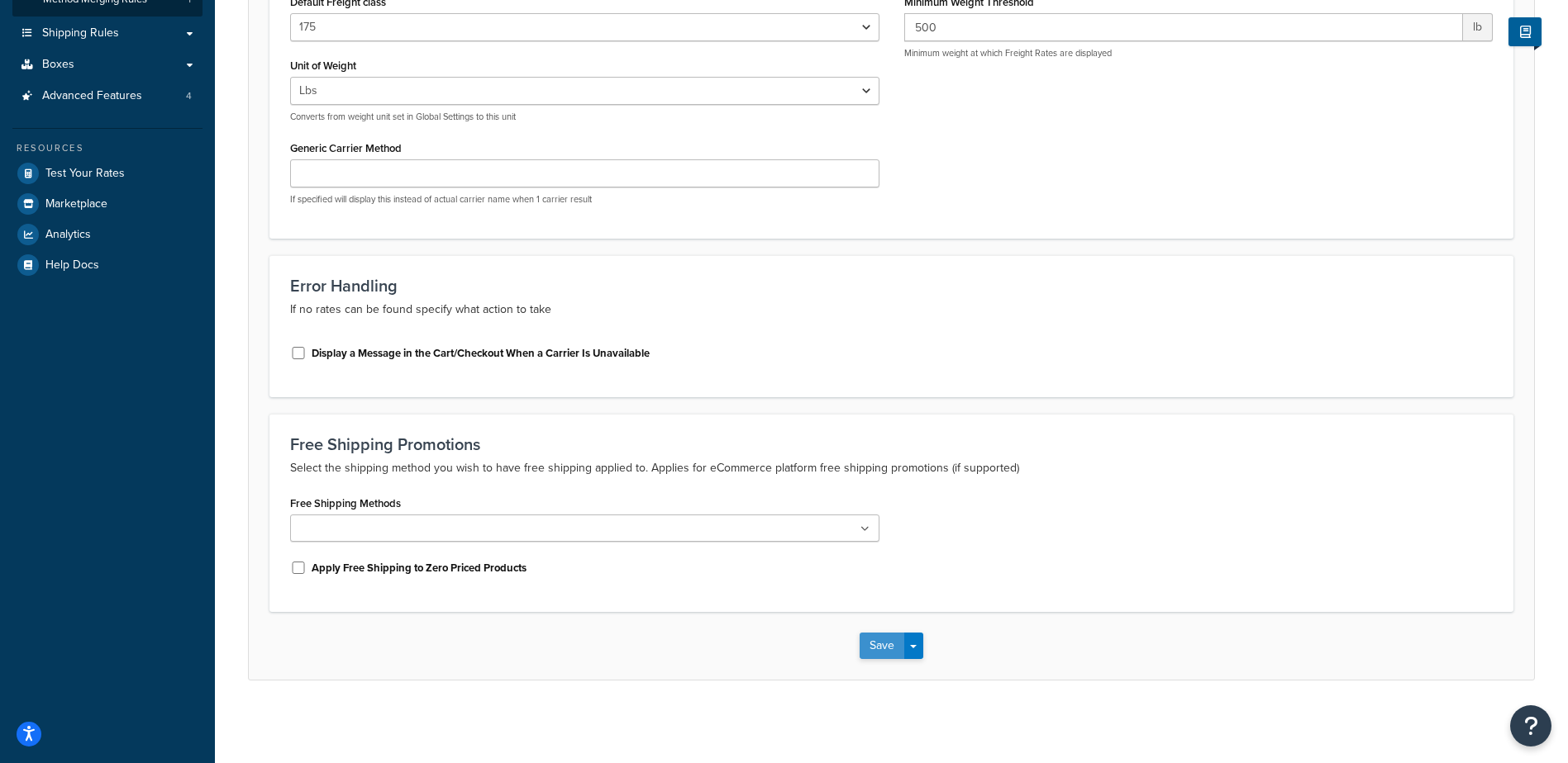
click at [879, 645] on button "Save" at bounding box center [881, 646] width 45 height 27
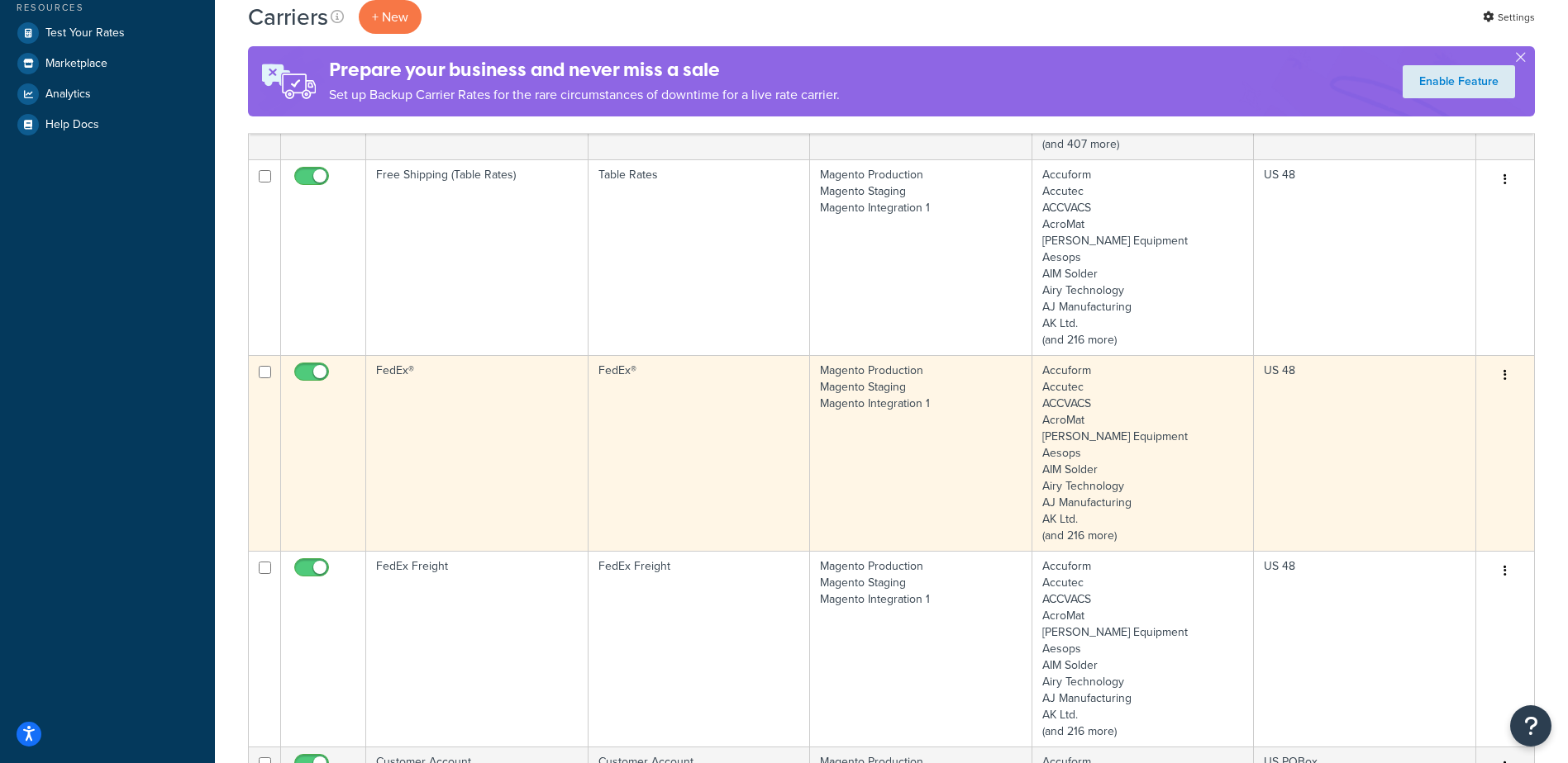
scroll to position [496, 0]
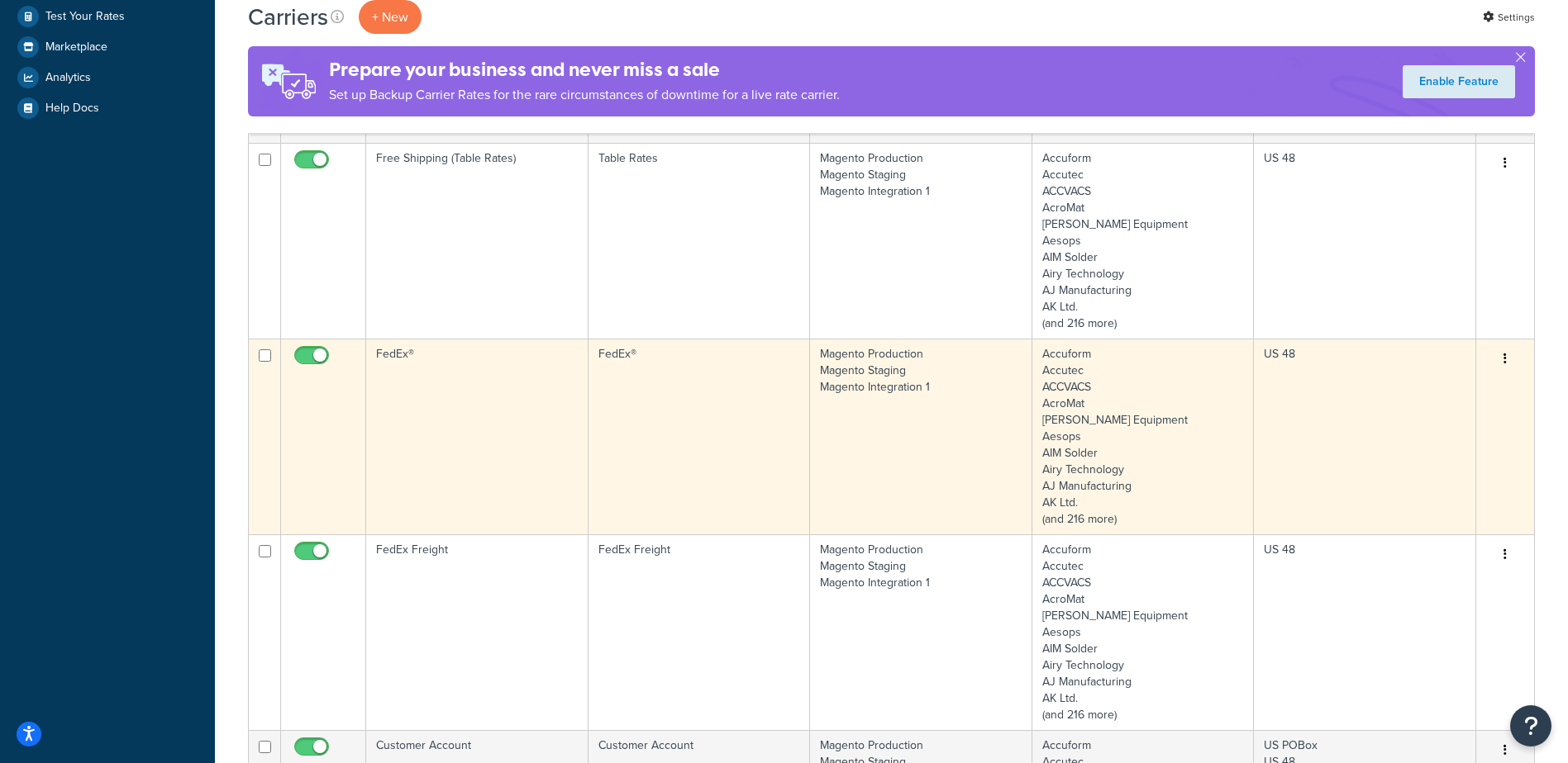
click at [711, 462] on td "FedEx®" at bounding box center [699, 437] width 222 height 196
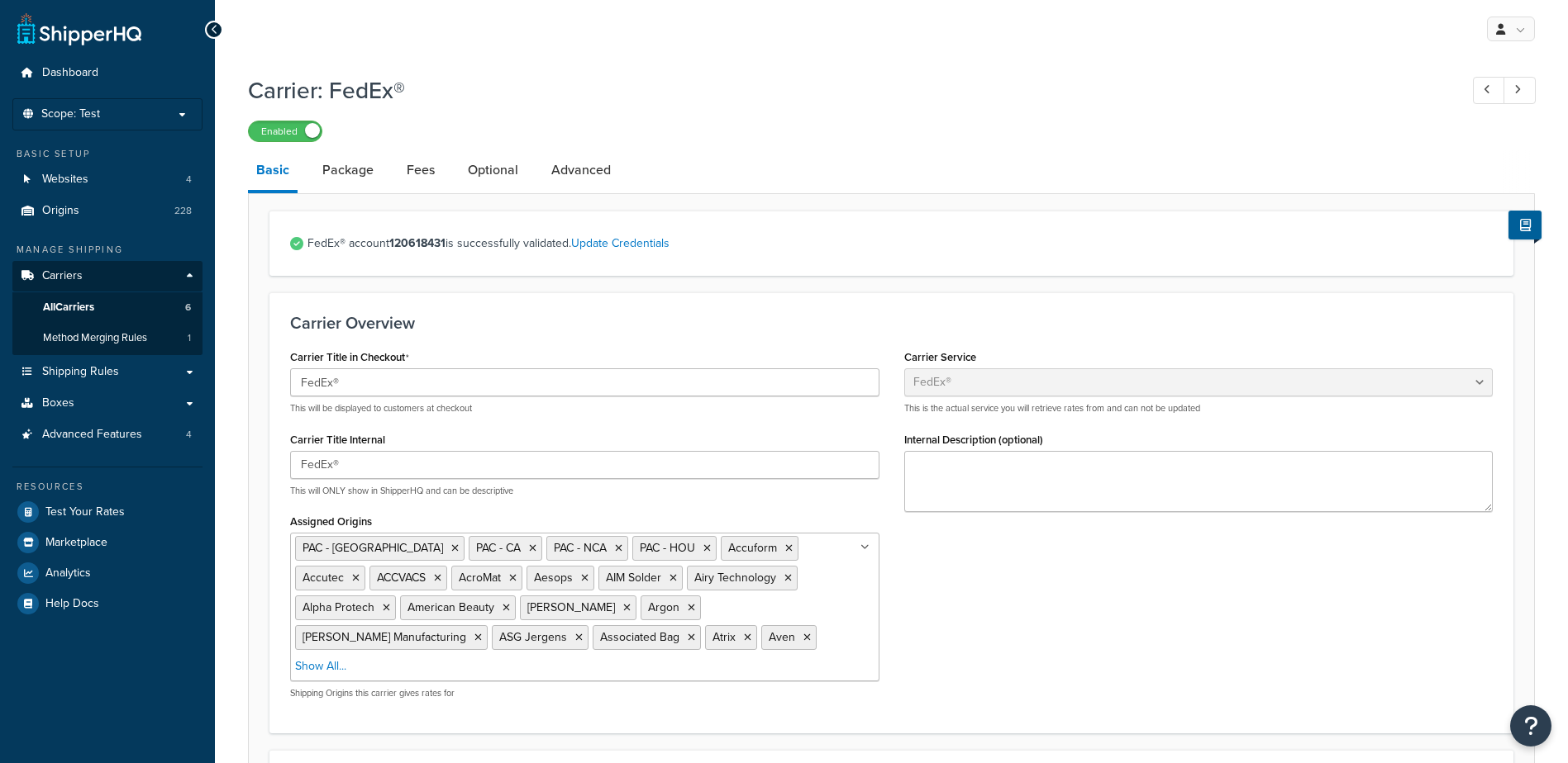
select select "fedEx"
select select "REGULAR_PICKUP"
select select "YOUR_PACKAGING"
click at [496, 168] on link "Optional" at bounding box center [492, 170] width 67 height 40
select select "business"
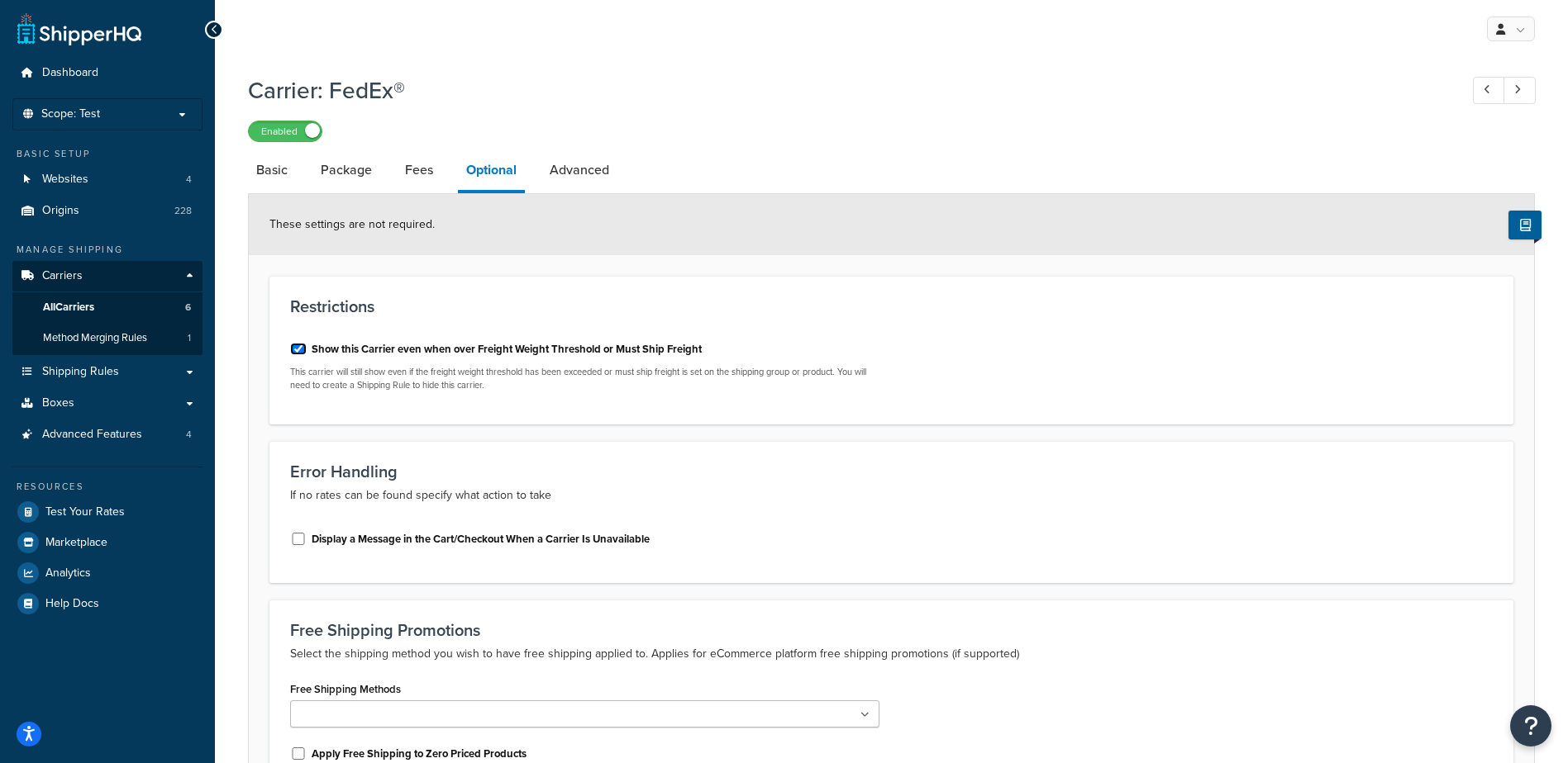
click at [296, 350] on input "Show this Carrier even when over Freight Weight Threshold or Must Ship Freight" at bounding box center [297, 349] width 16 height 12
checkbox input "false"
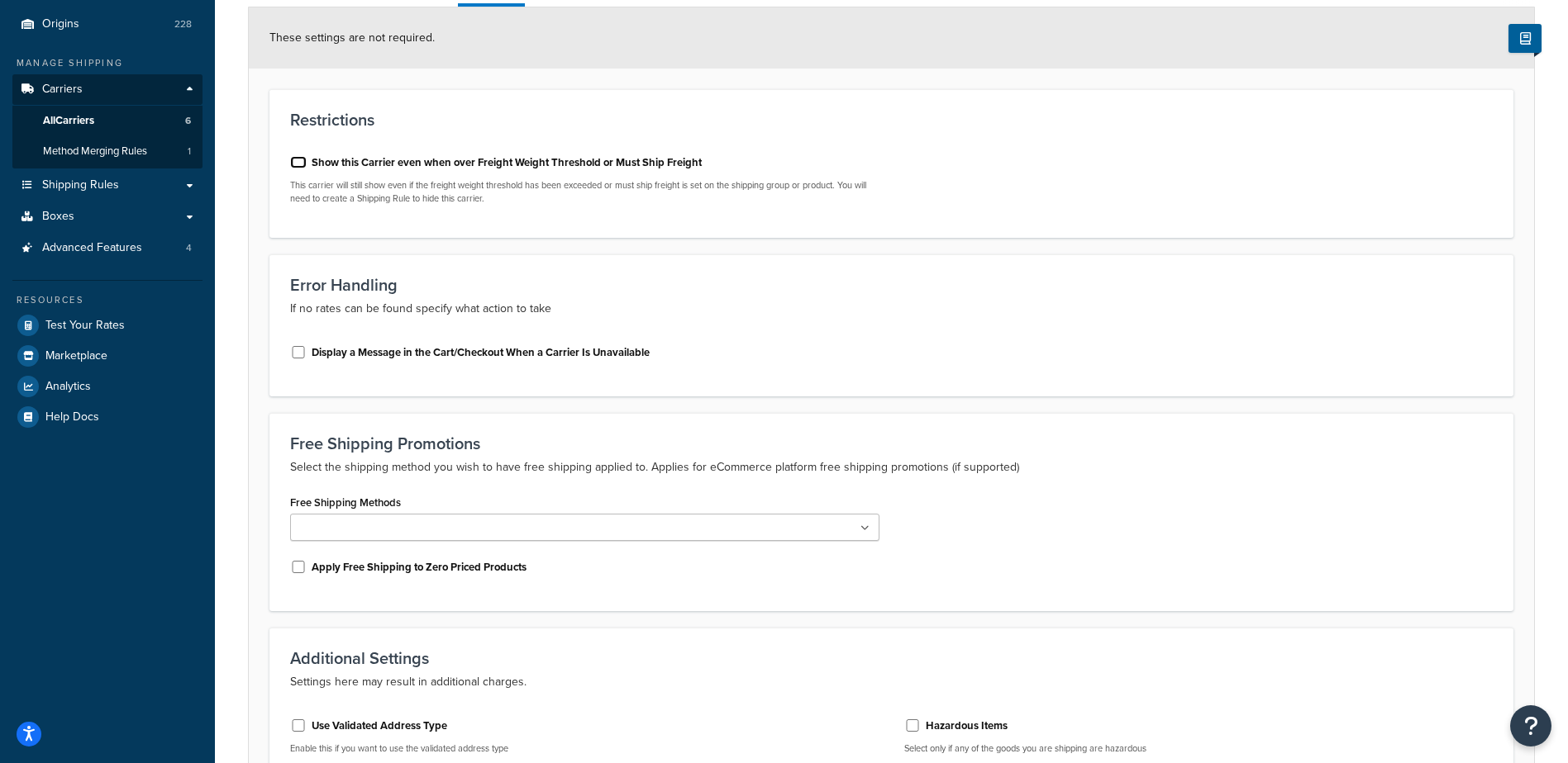
scroll to position [447, 0]
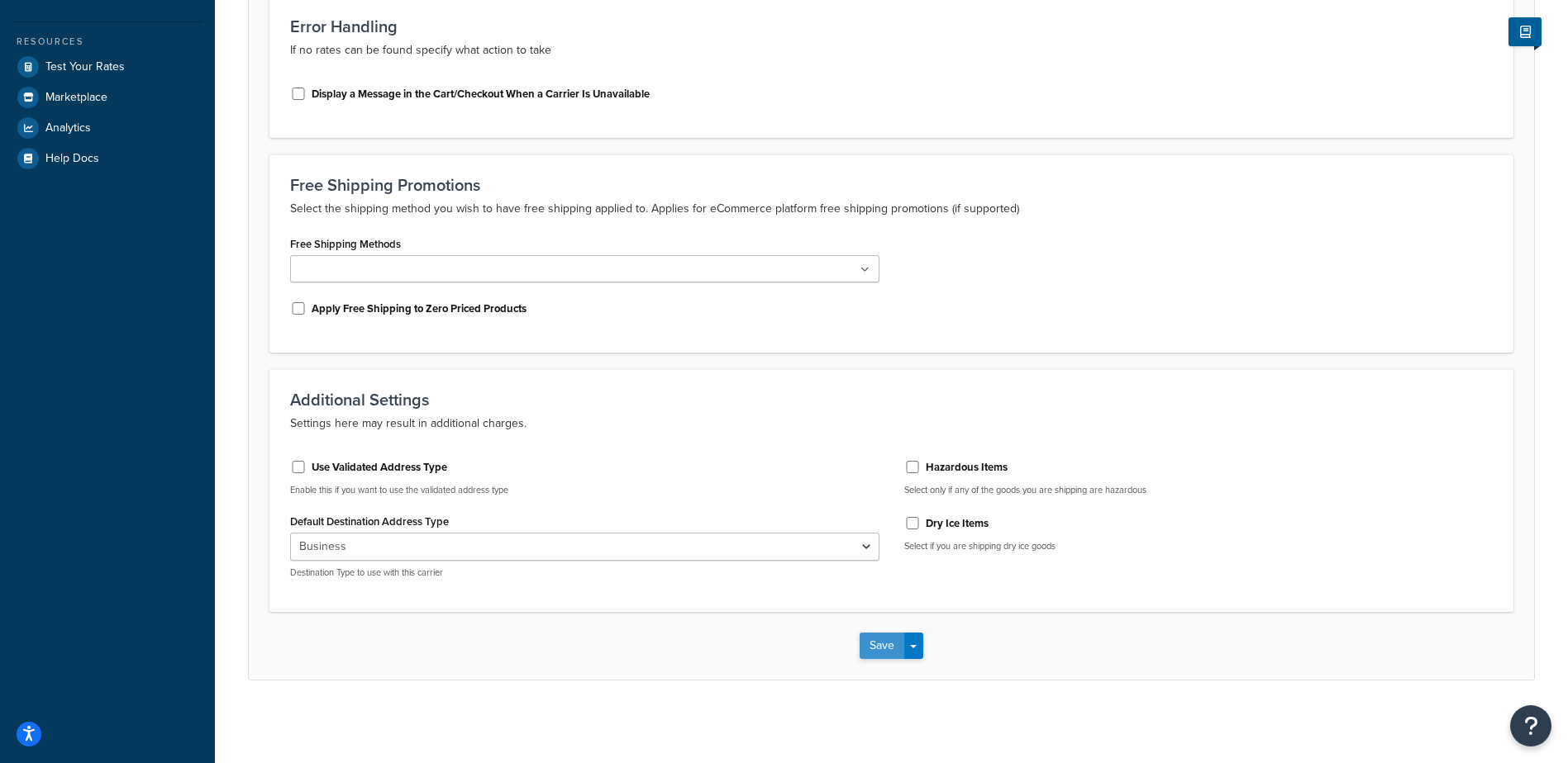
click at [868, 643] on button "Save" at bounding box center [881, 646] width 45 height 27
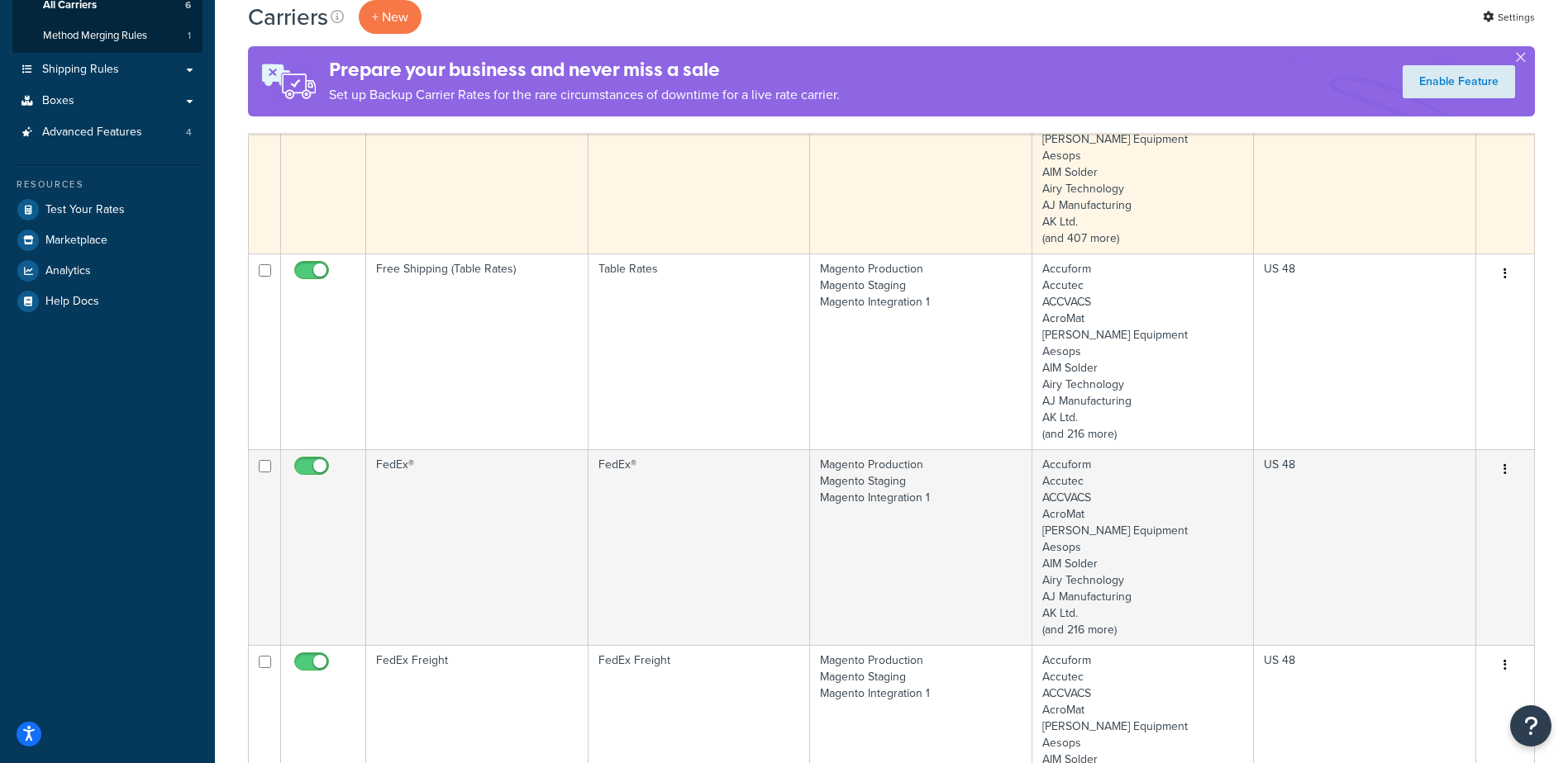
scroll to position [331, 0]
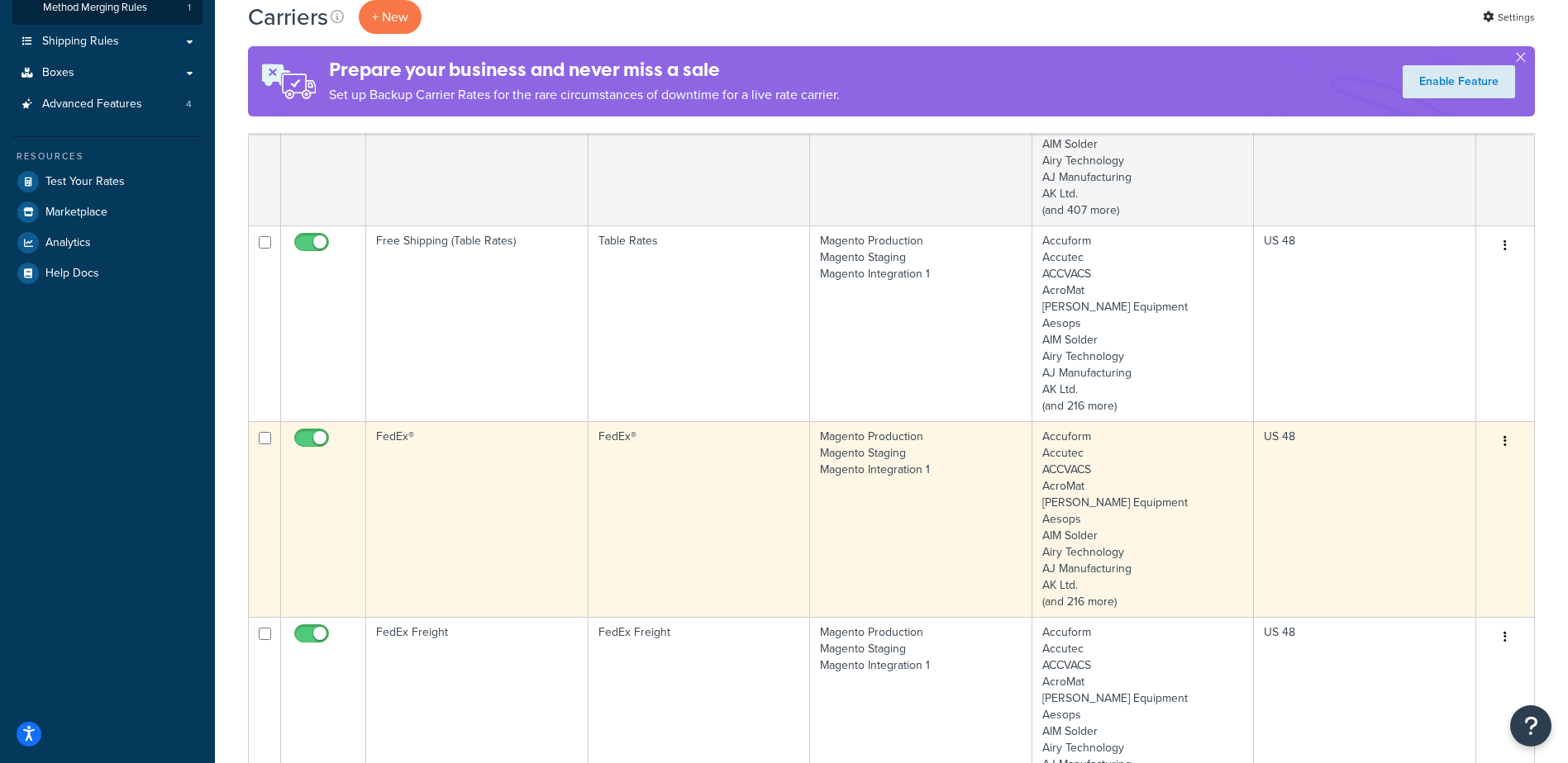
click at [497, 485] on td "FedEx®" at bounding box center [477, 519] width 222 height 196
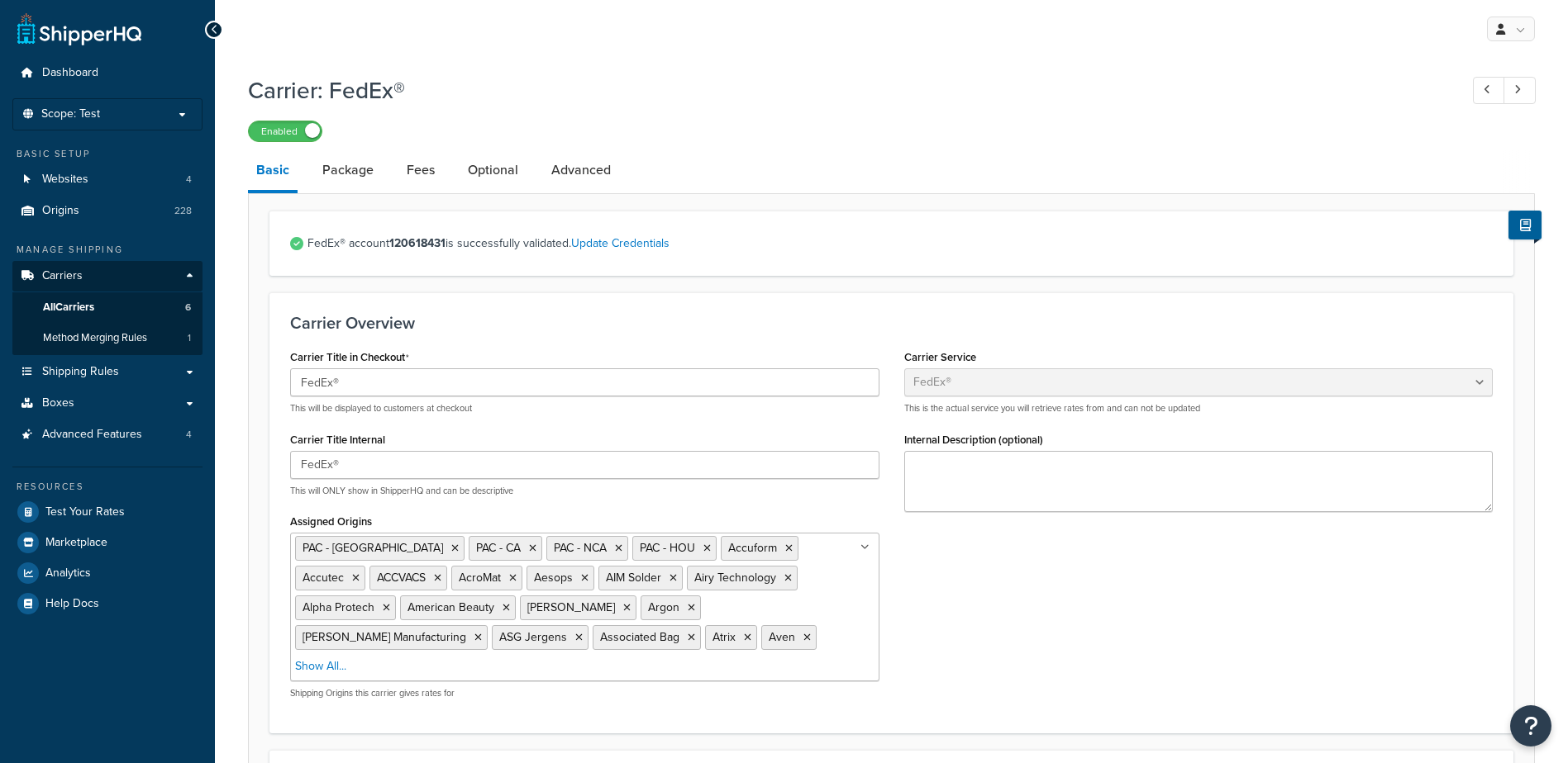
select select "fedEx"
select select "REGULAR_PICKUP"
select select "YOUR_PACKAGING"
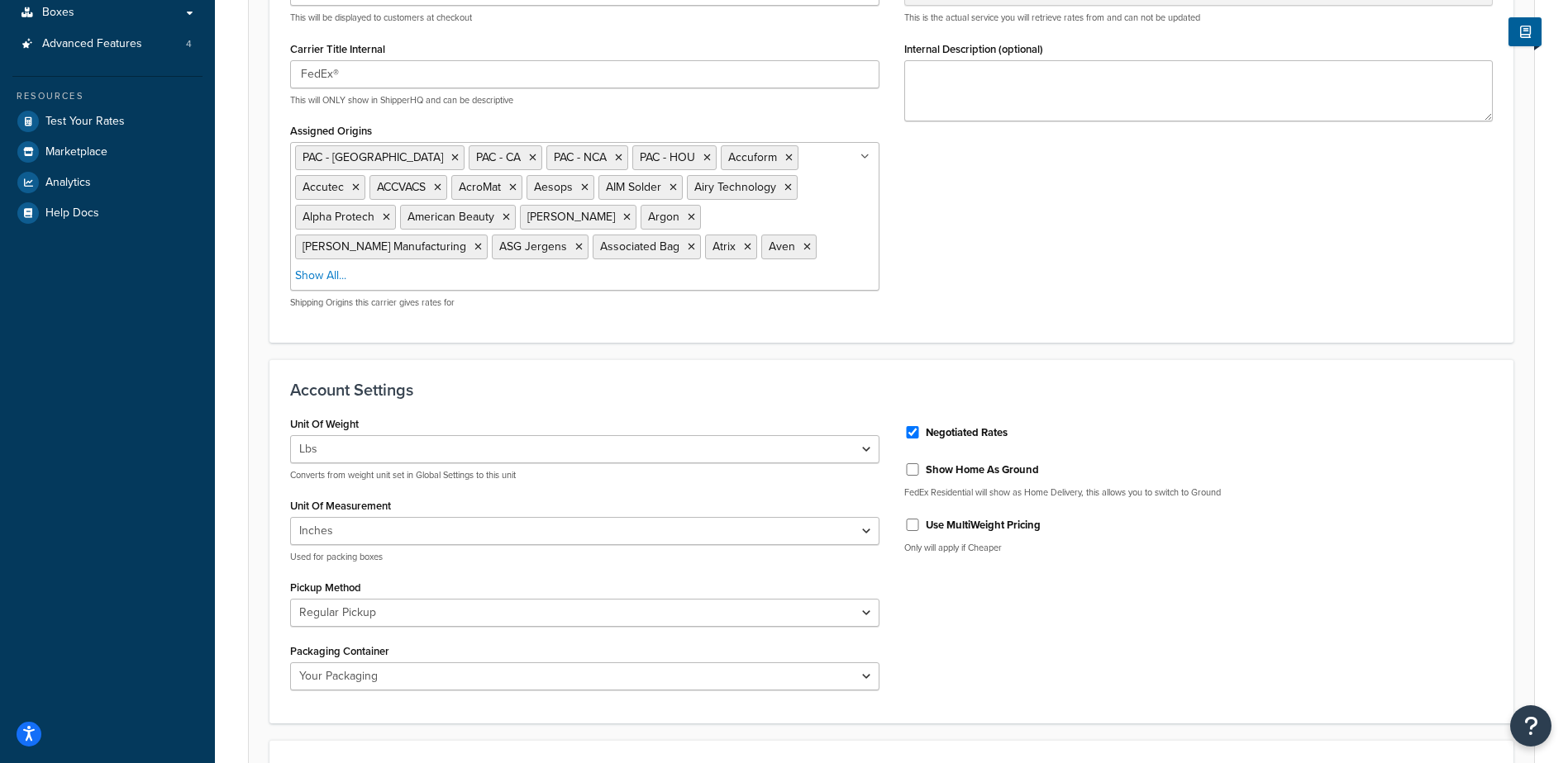
scroll to position [83, 0]
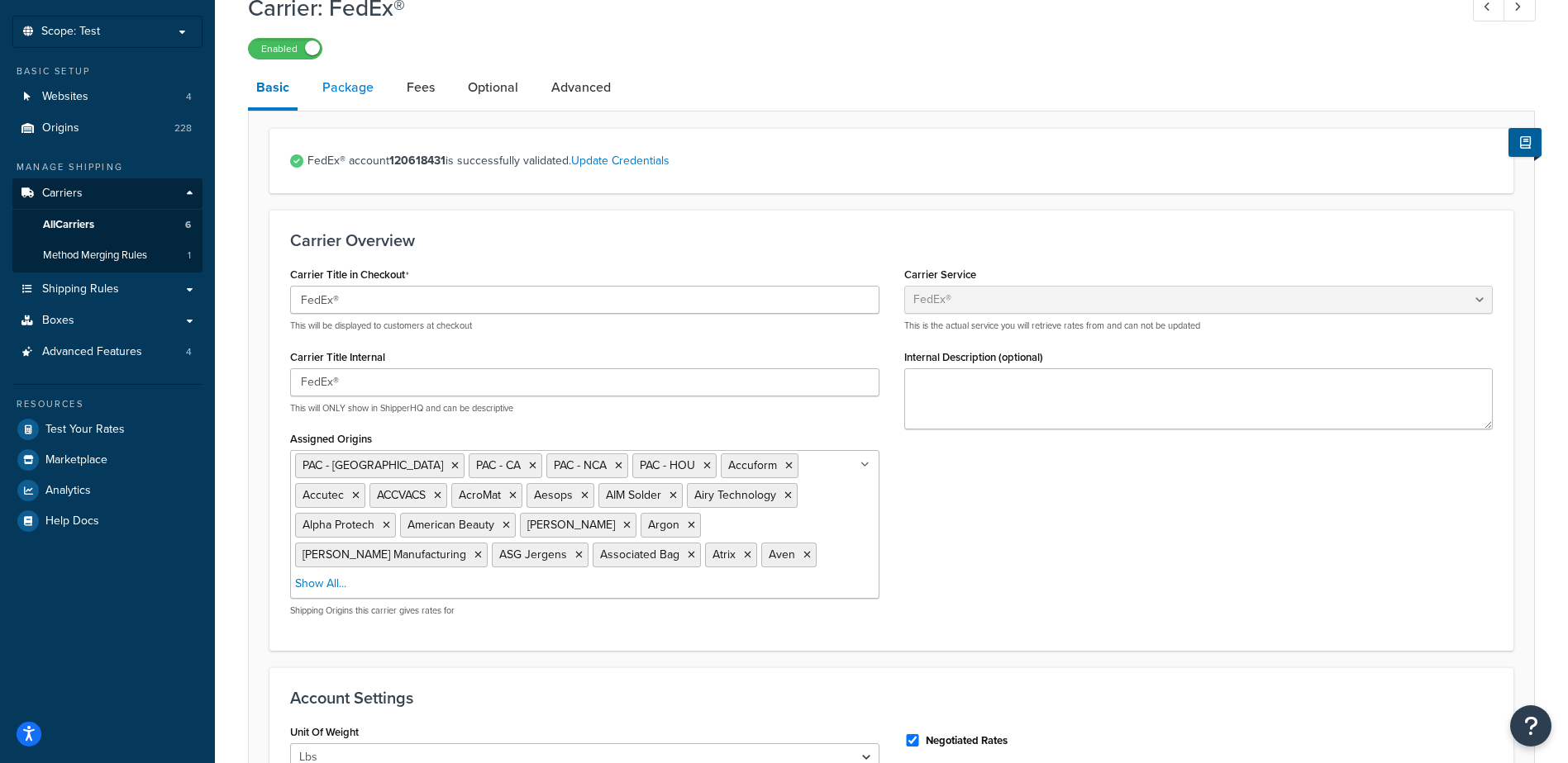
click at [346, 92] on link "Package" at bounding box center [347, 87] width 67 height 40
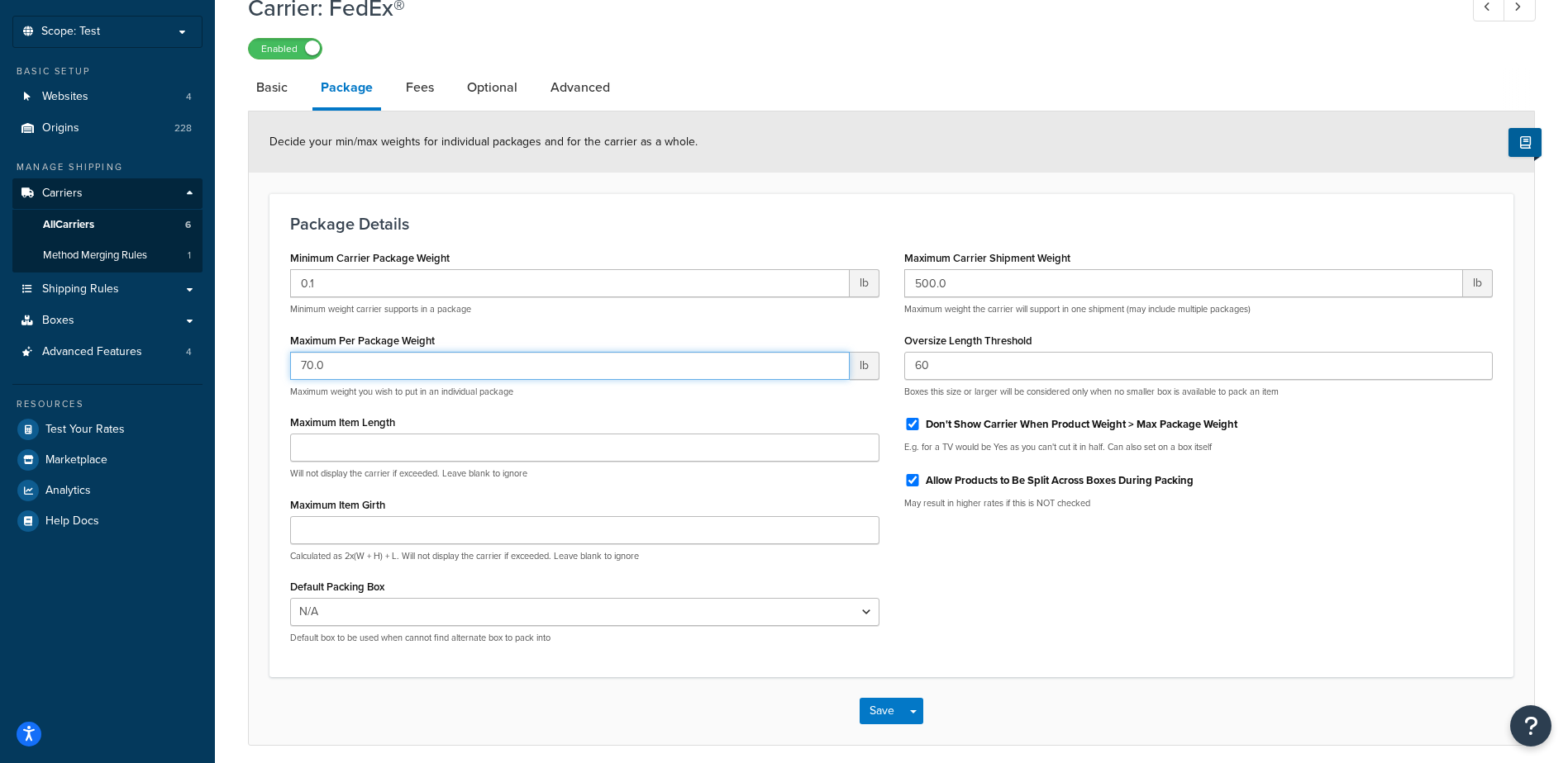
drag, startPoint x: 423, startPoint y: 359, endPoint x: 272, endPoint y: 355, distance: 151.1
click at [272, 355] on div "Package Details Minimum Carrier Package Weight 0.1 lb Minimum weight carrier su…" at bounding box center [890, 435] width 1244 height 485
click at [367, 371] on input "70.0" at bounding box center [569, 366] width 560 height 29
drag, startPoint x: 386, startPoint y: 363, endPoint x: 277, endPoint y: 360, distance: 109.0
click at [277, 360] on div "Package Details Minimum Carrier Package Weight 0.1 lb Minimum weight carrier su…" at bounding box center [890, 435] width 1244 height 485
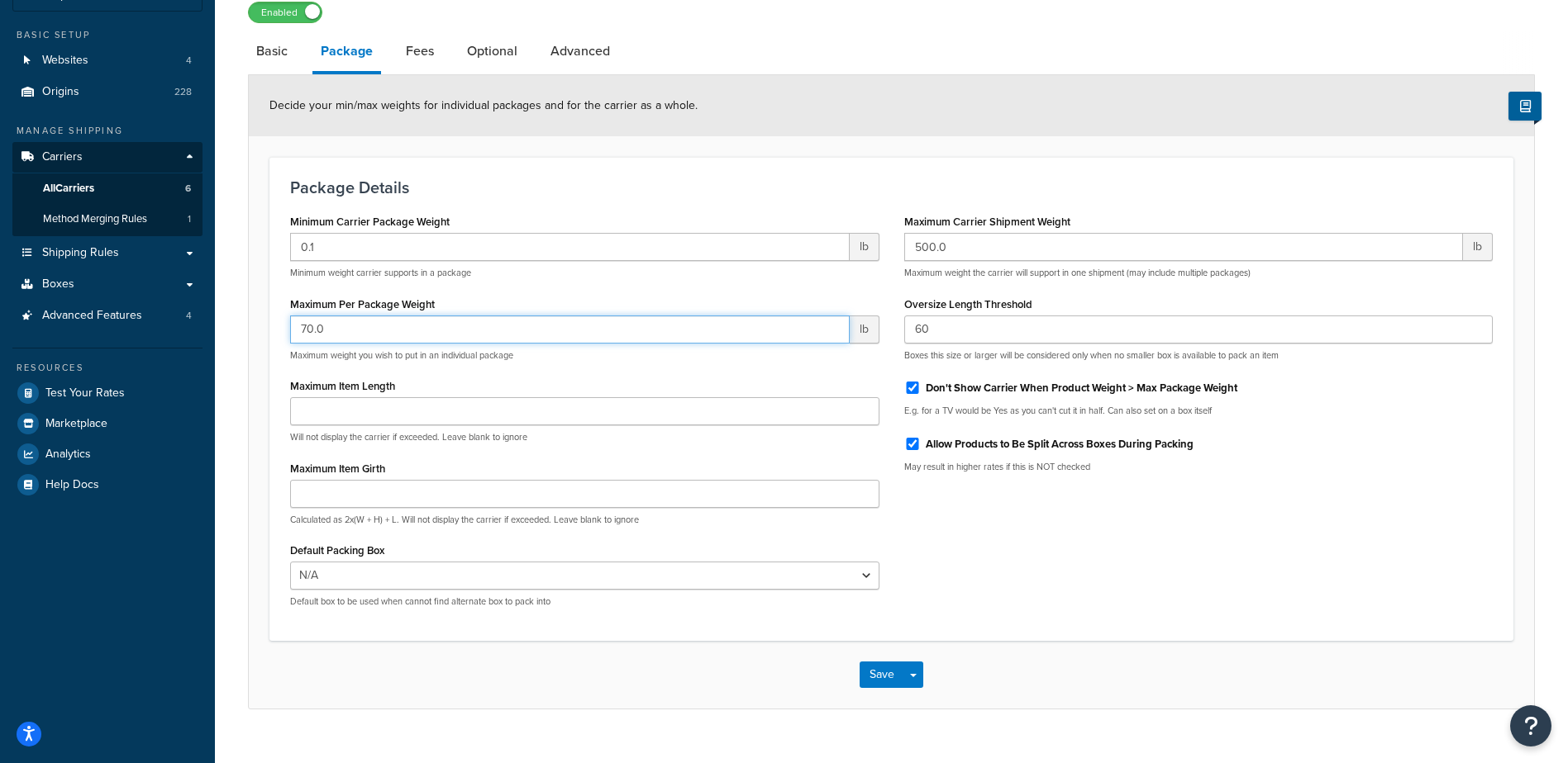
scroll to position [149, 0]
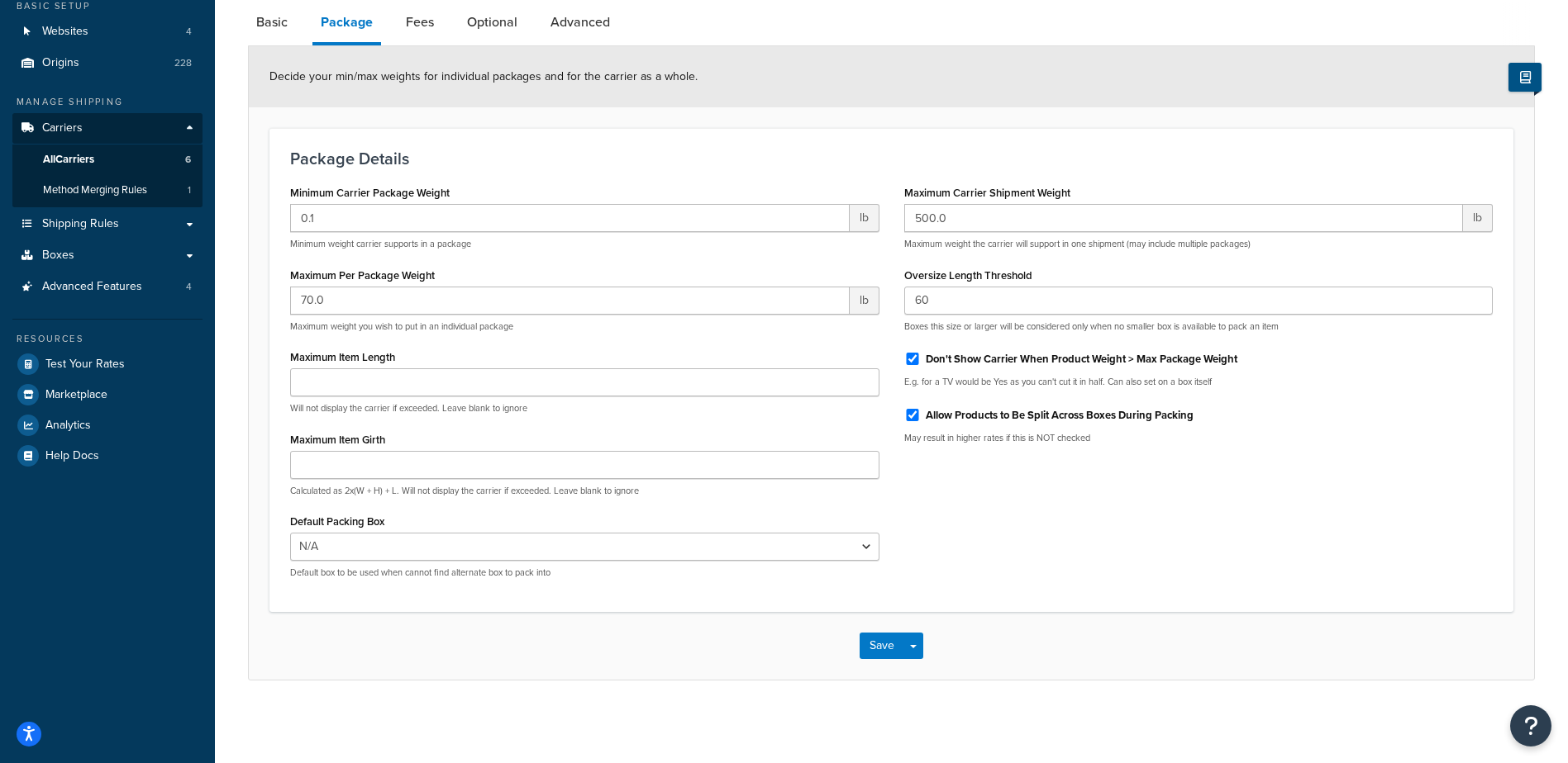
click at [1520, 80] on icon at bounding box center [1524, 77] width 10 height 12
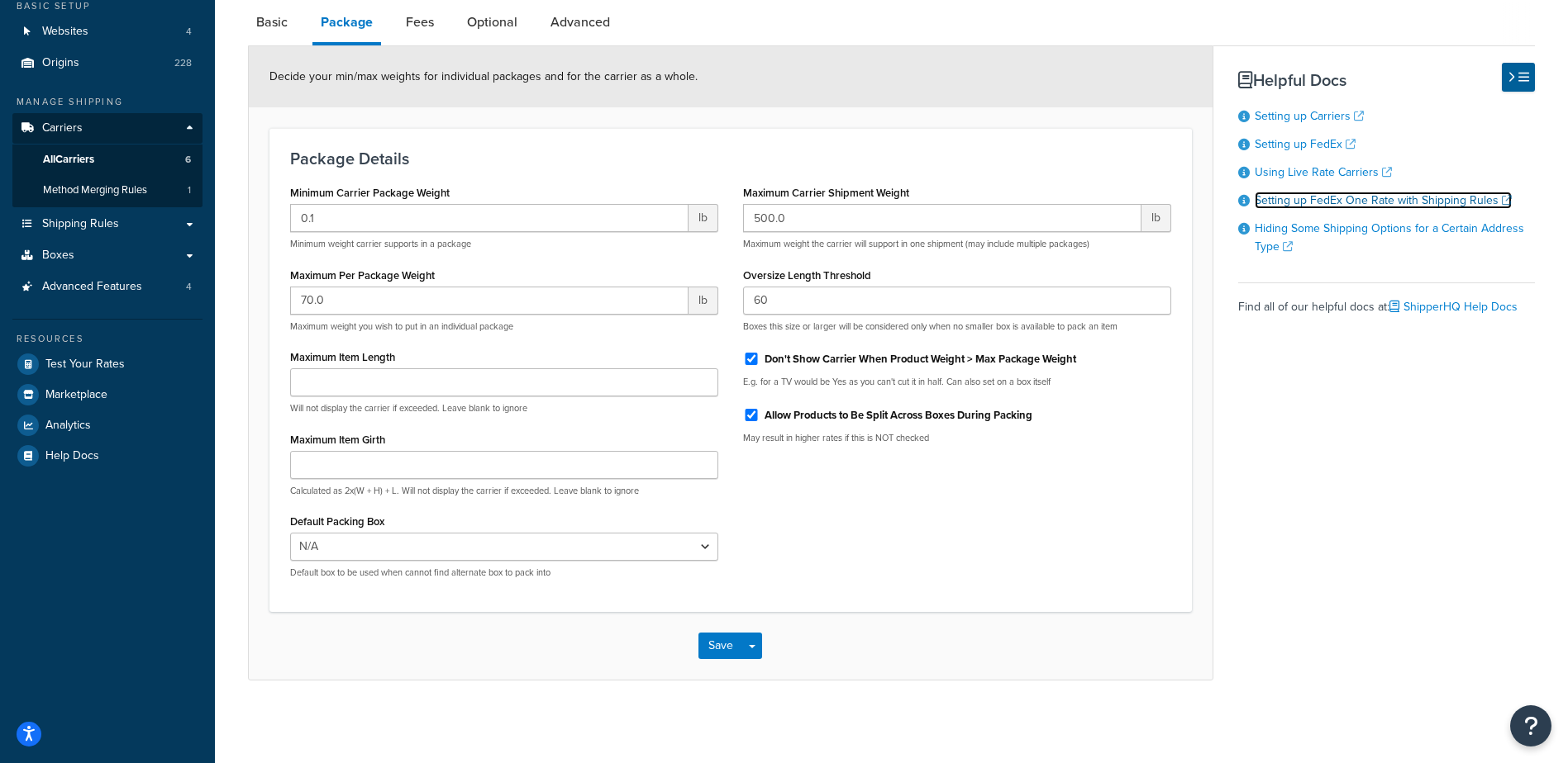
click at [1352, 200] on link "Setting up FedEx One Rate with Shipping Rules" at bounding box center [1383, 200] width 257 height 17
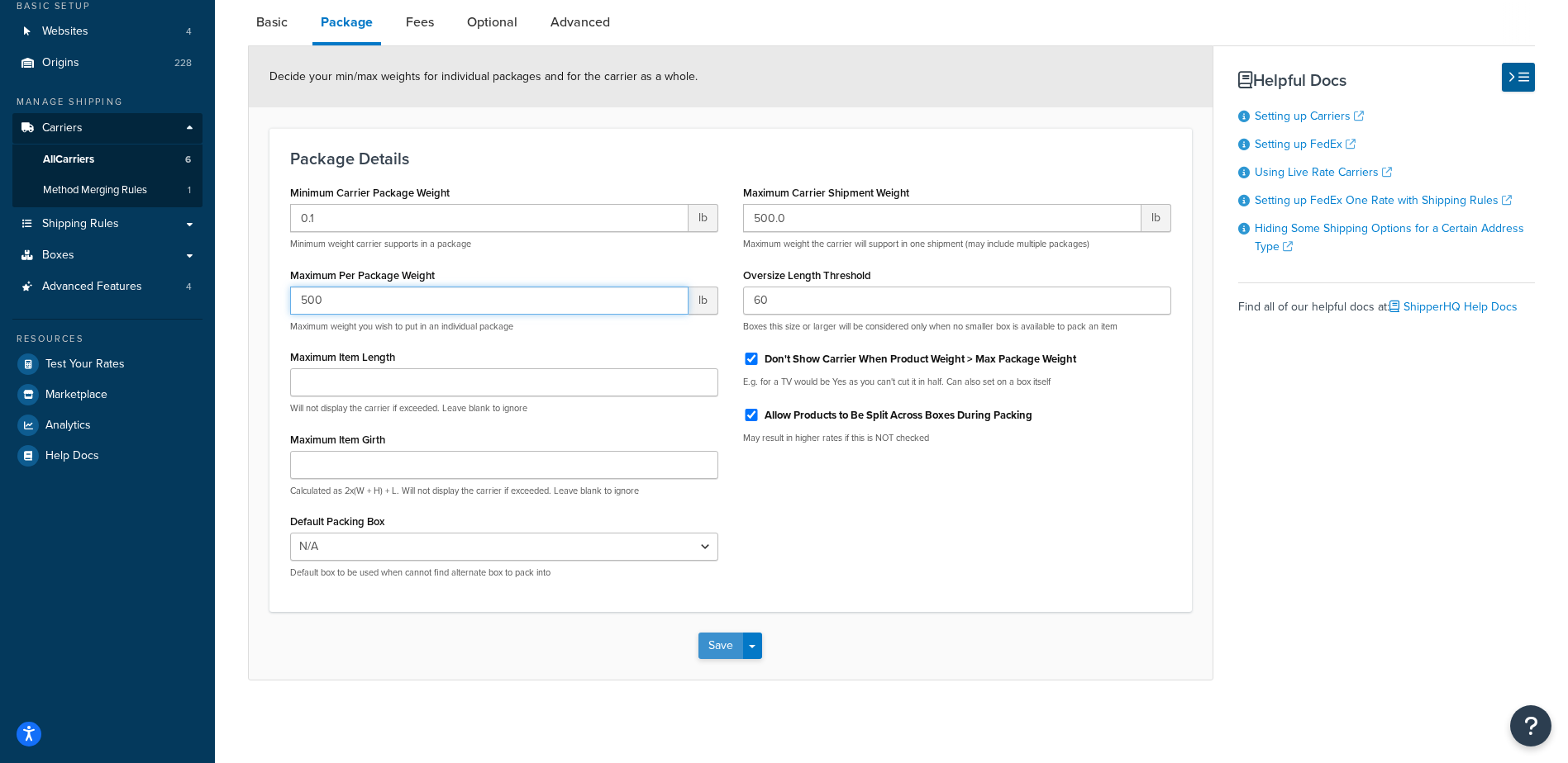
type input "500"
click at [713, 648] on button "Save" at bounding box center [720, 646] width 45 height 27
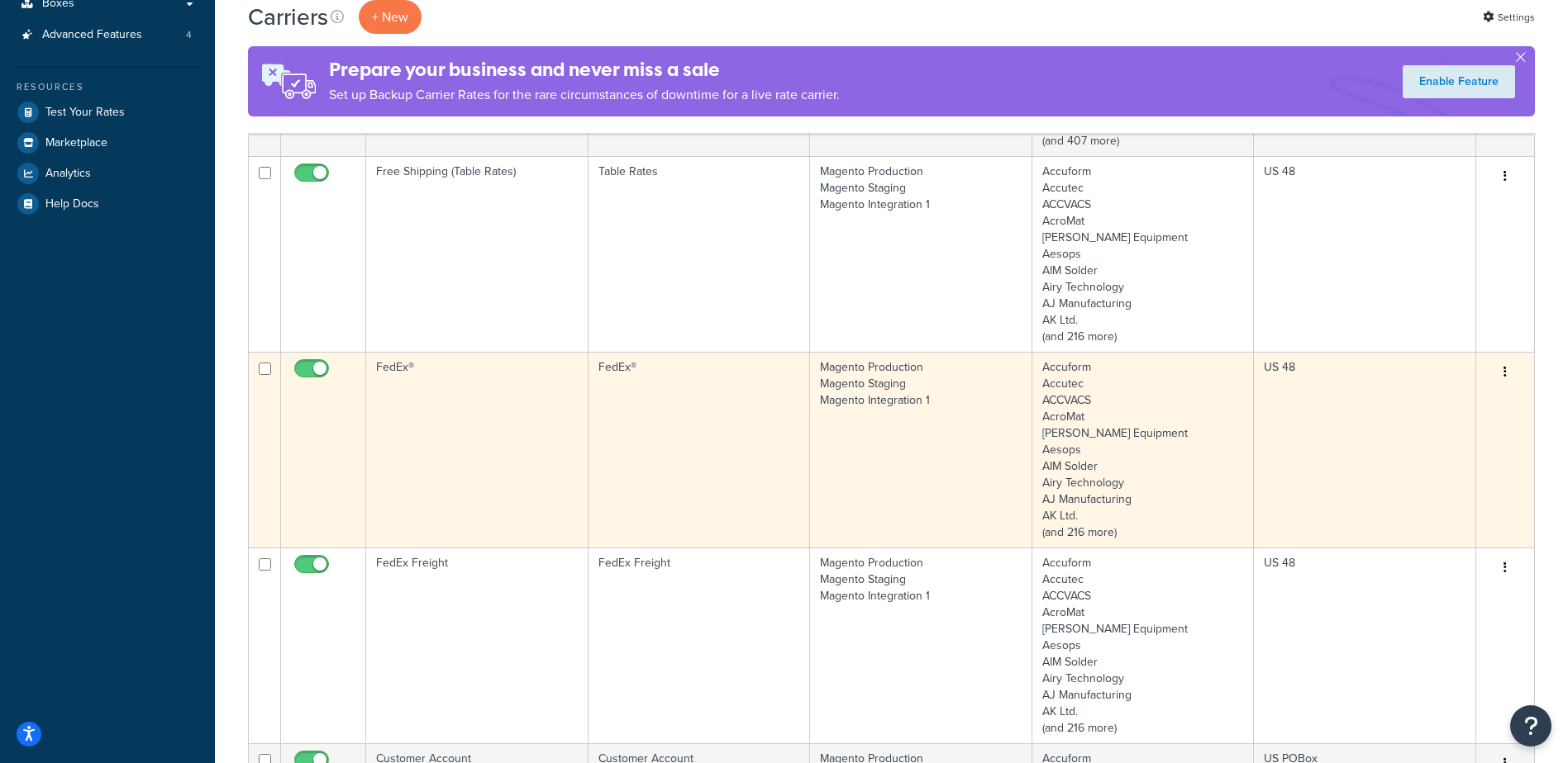
scroll to position [413, 0]
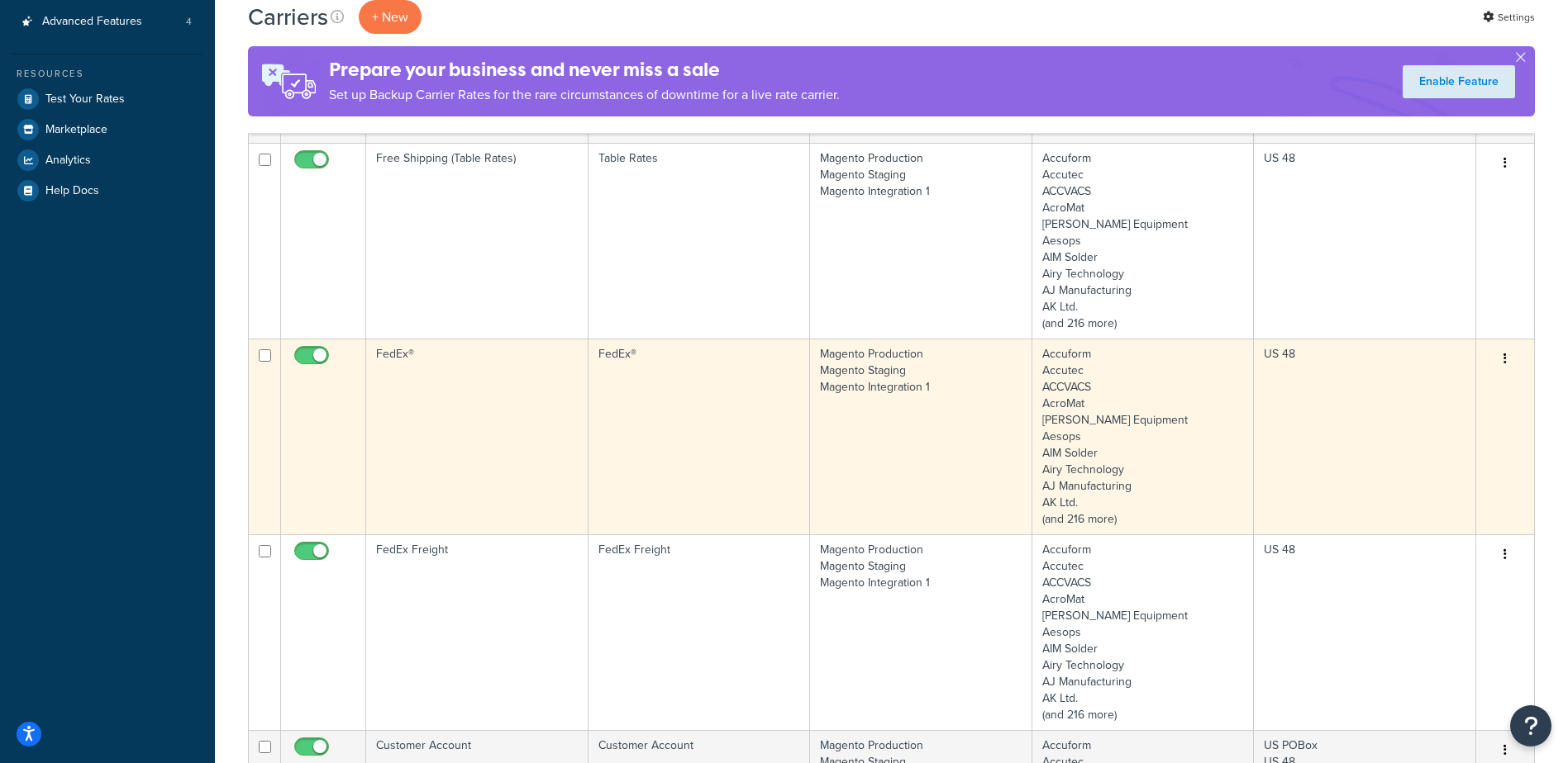
click at [519, 443] on td "FedEx®" at bounding box center [477, 437] width 222 height 196
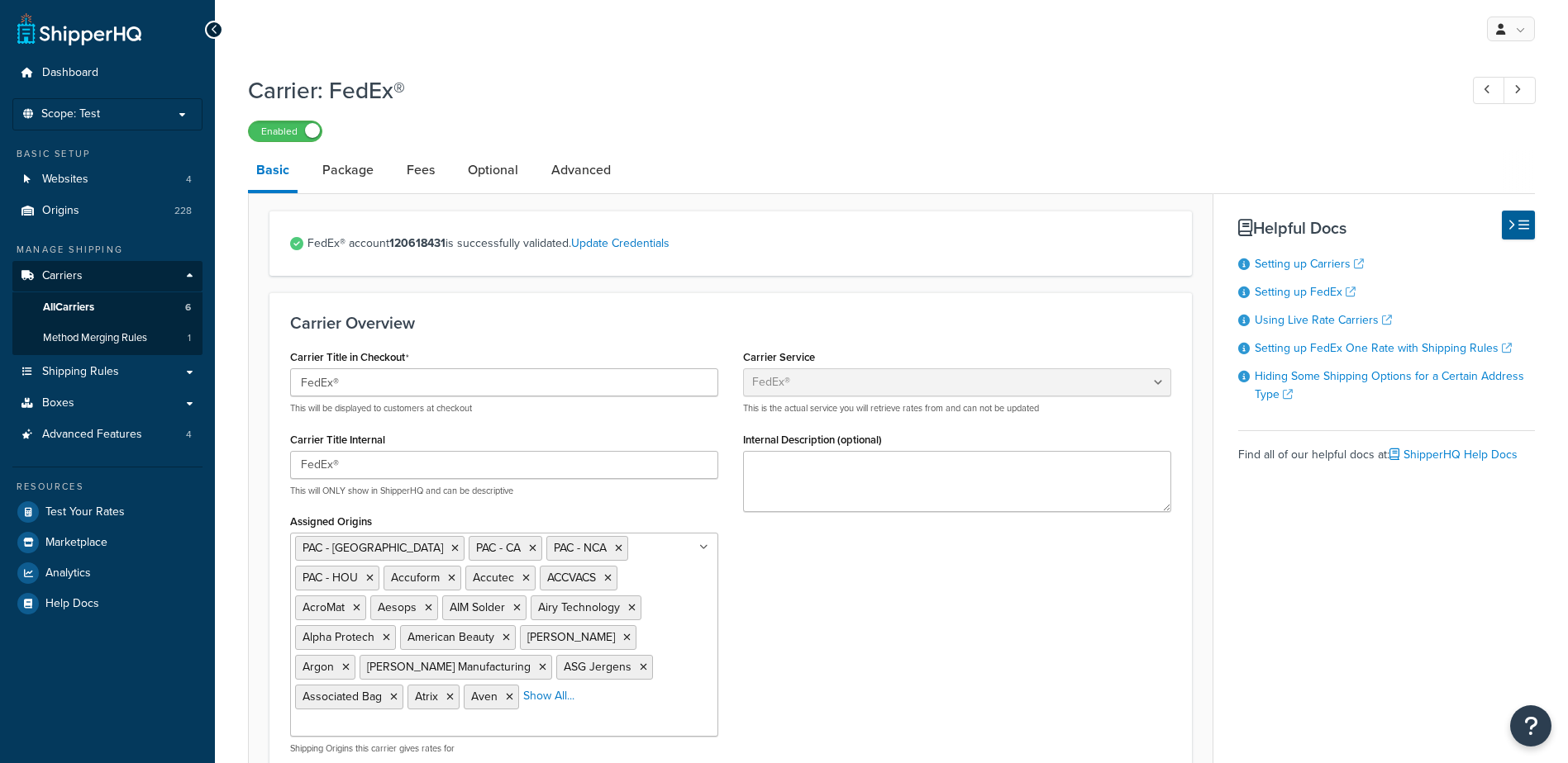
select select "fedEx"
select select "REGULAR_PICKUP"
select select "YOUR_PACKAGING"
click at [364, 174] on link "Package" at bounding box center [347, 170] width 67 height 40
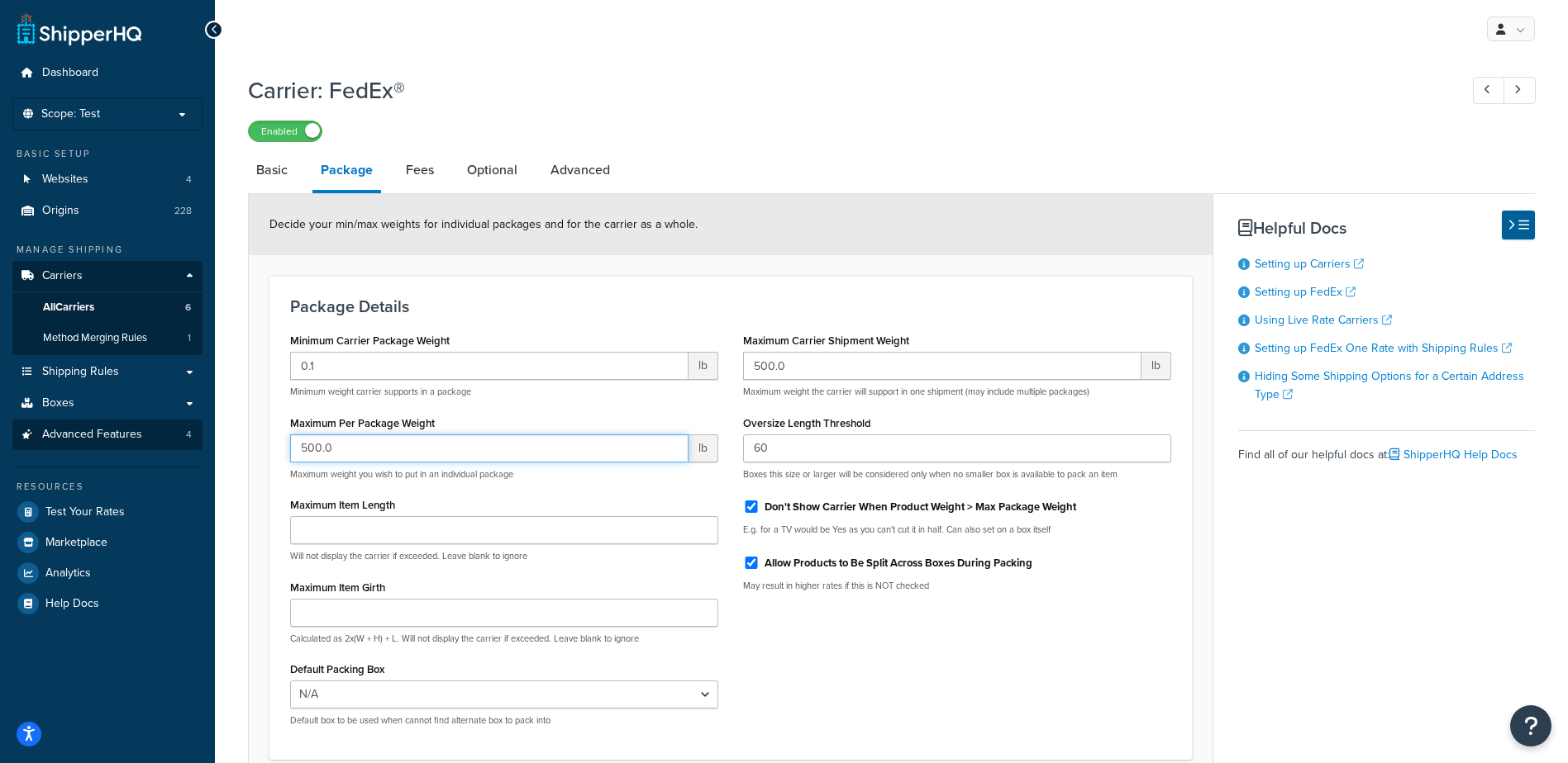
drag, startPoint x: 371, startPoint y: 447, endPoint x: 189, endPoint y: 431, distance: 182.7
click at [189, 431] on div "Dashboard Scope: Test Basic Setup Websites 4 Origins 228 Manage Shipping Carrie…" at bounding box center [784, 455] width 1568 height 911
type input "150"
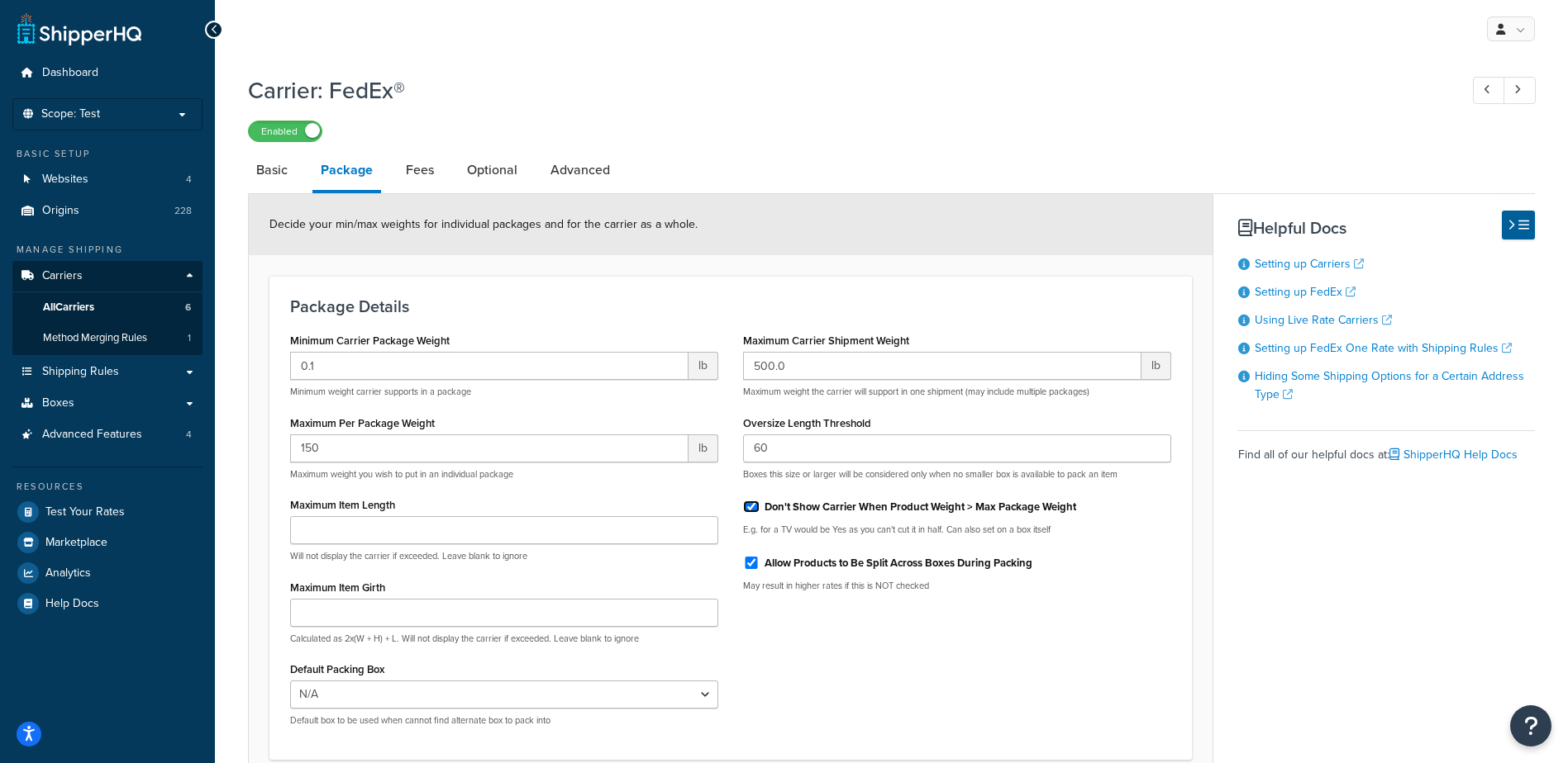
click at [751, 509] on input "Don't Show Carrier When Product Weight > Max Package Weight" at bounding box center [751, 506] width 16 height 12
checkbox input "false"
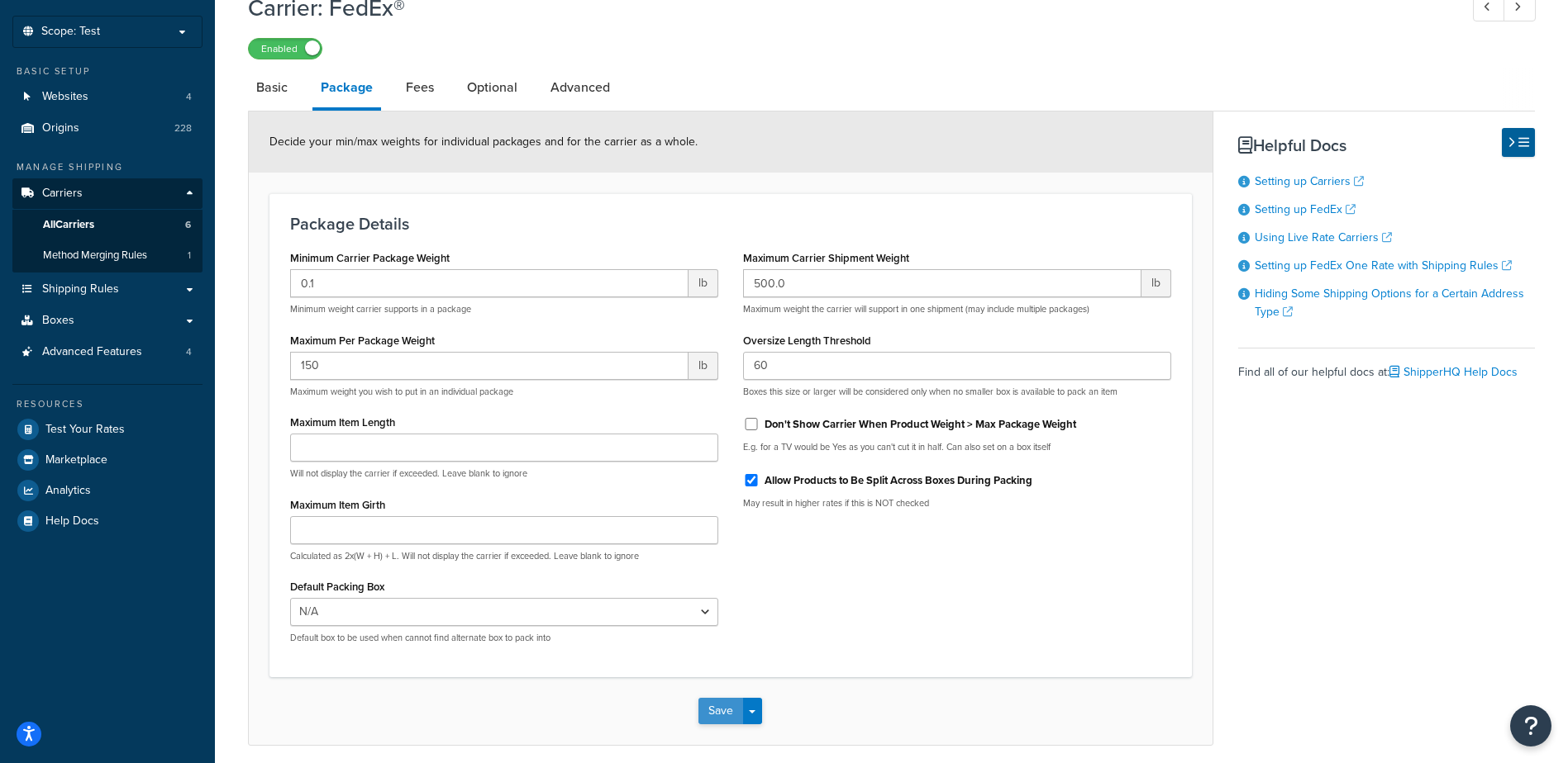
click at [728, 708] on button "Save" at bounding box center [720, 712] width 45 height 27
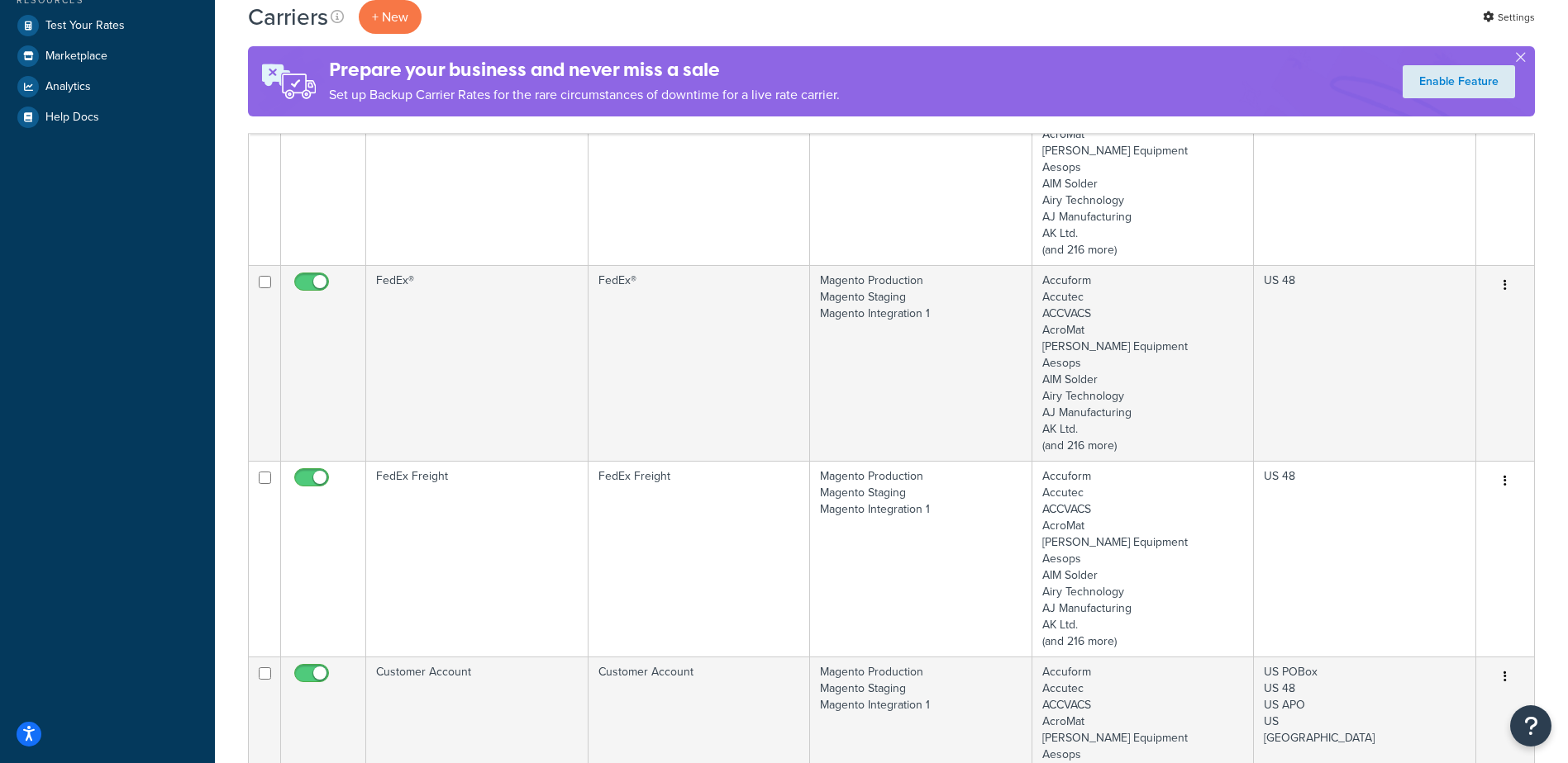
scroll to position [496, 0]
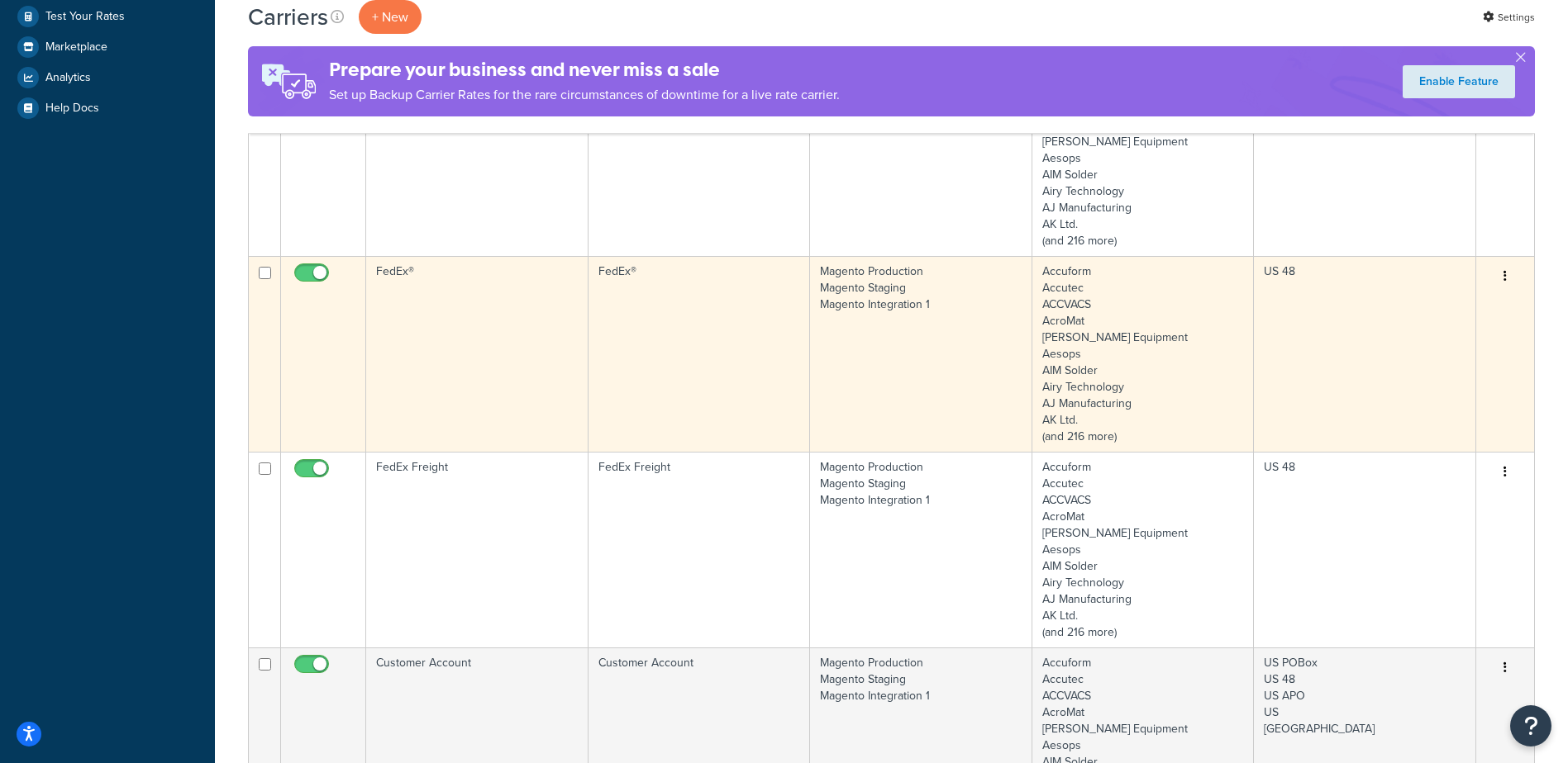
click at [491, 409] on td "FedEx®" at bounding box center [477, 354] width 222 height 196
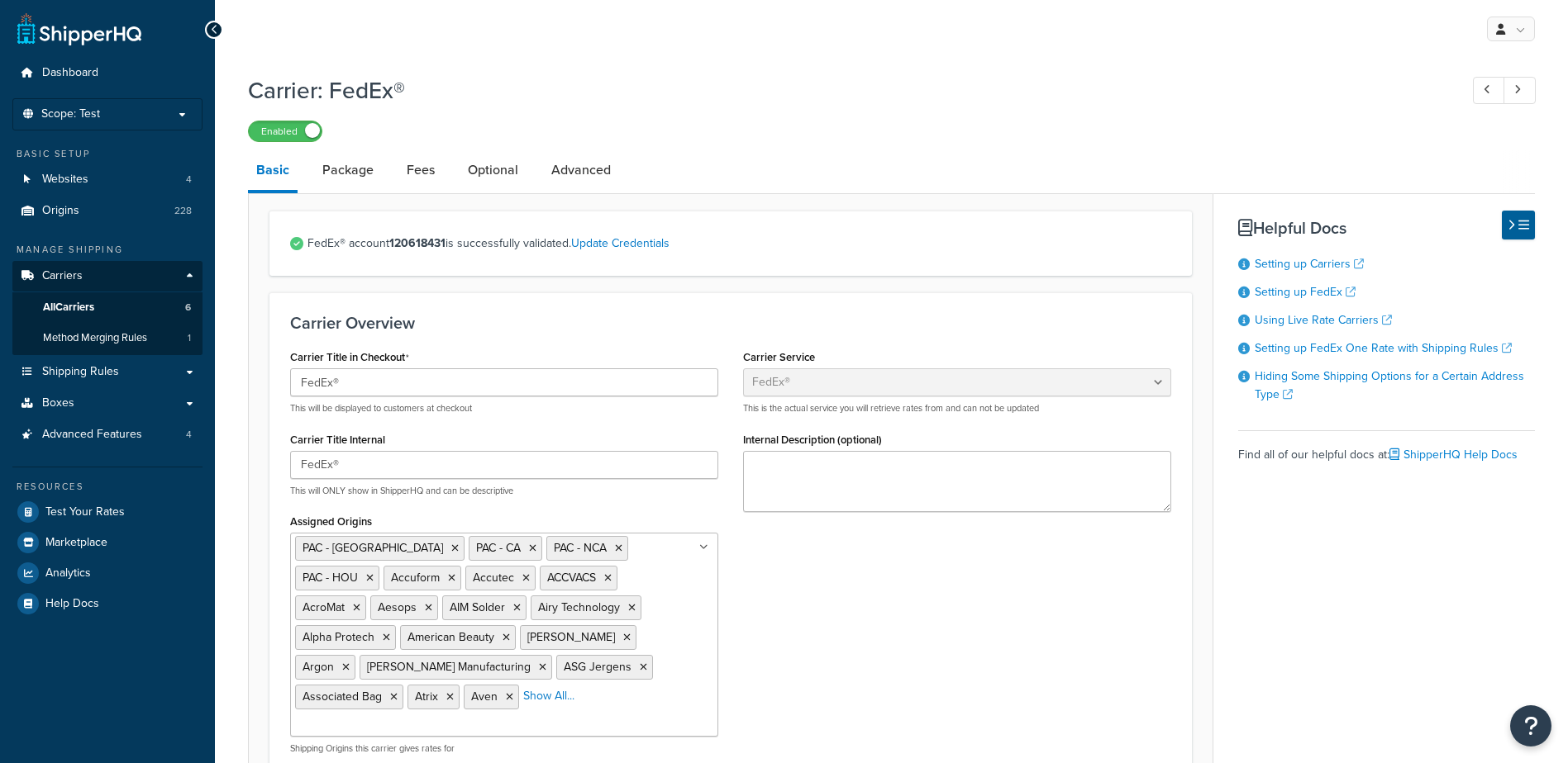
select select "fedEx"
select select "REGULAR_PICKUP"
select select "YOUR_PACKAGING"
click at [367, 174] on link "Package" at bounding box center [347, 170] width 67 height 40
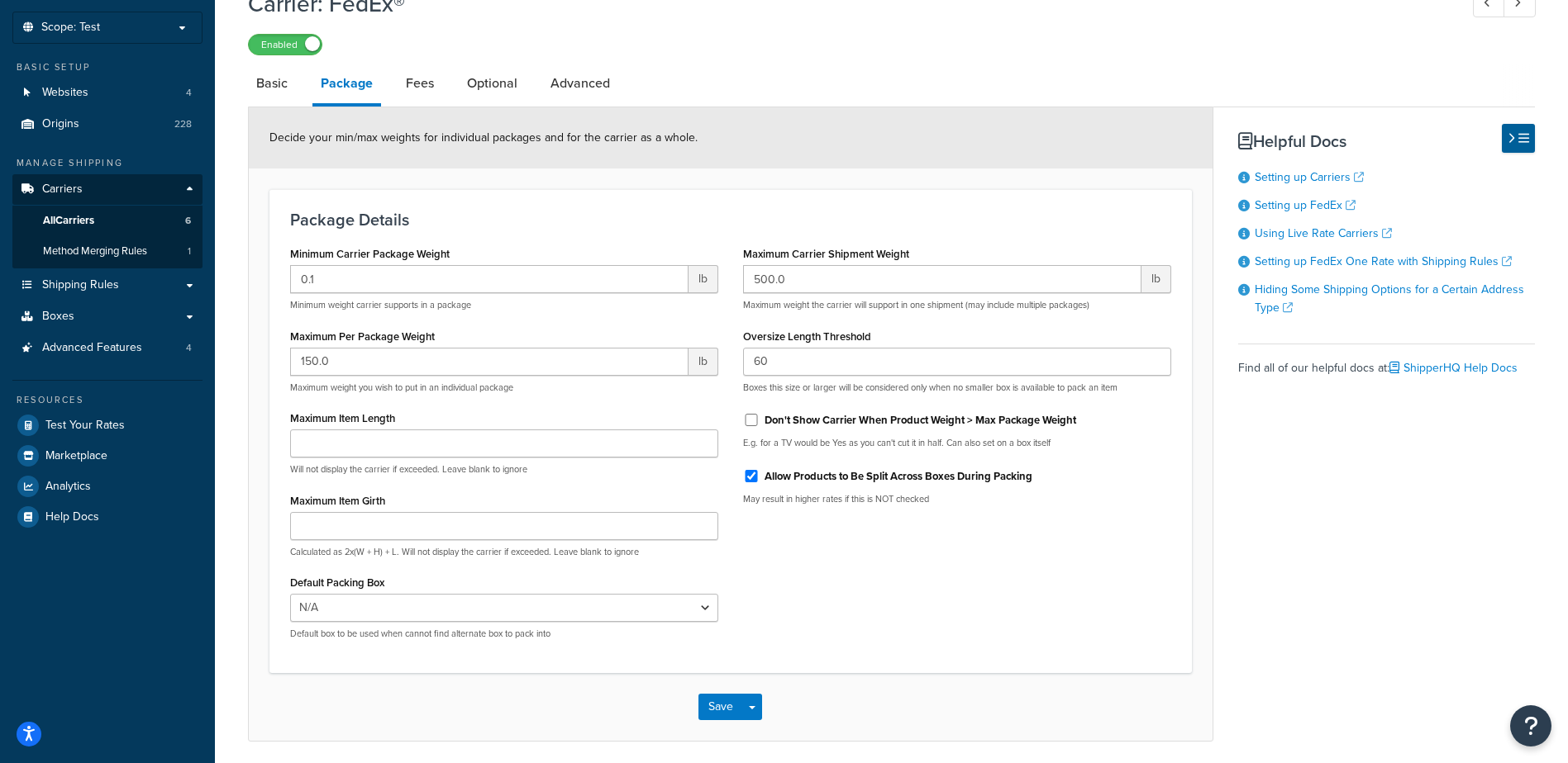
scroll to position [149, 0]
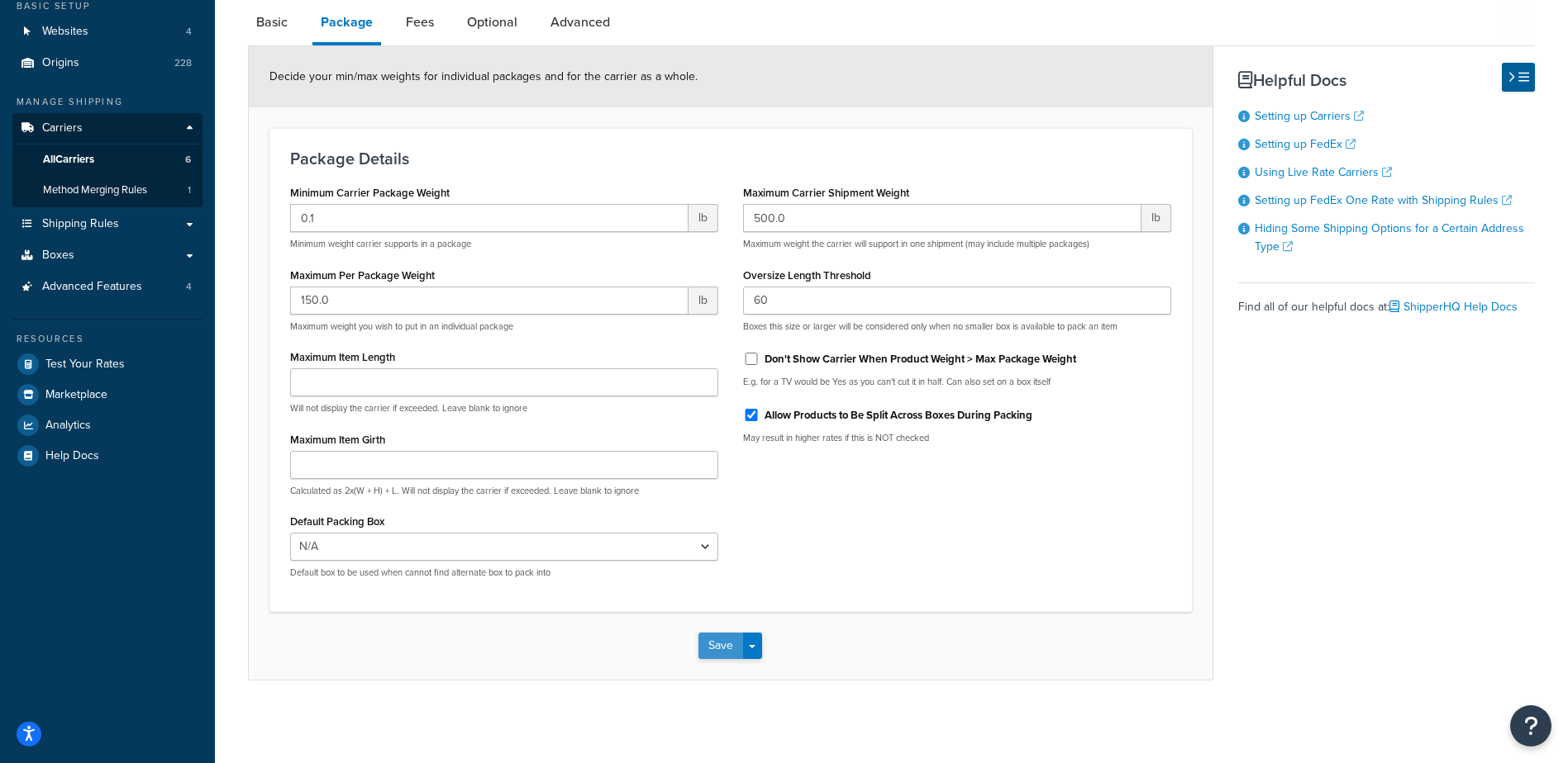
click at [711, 641] on button "Save" at bounding box center [720, 646] width 45 height 27
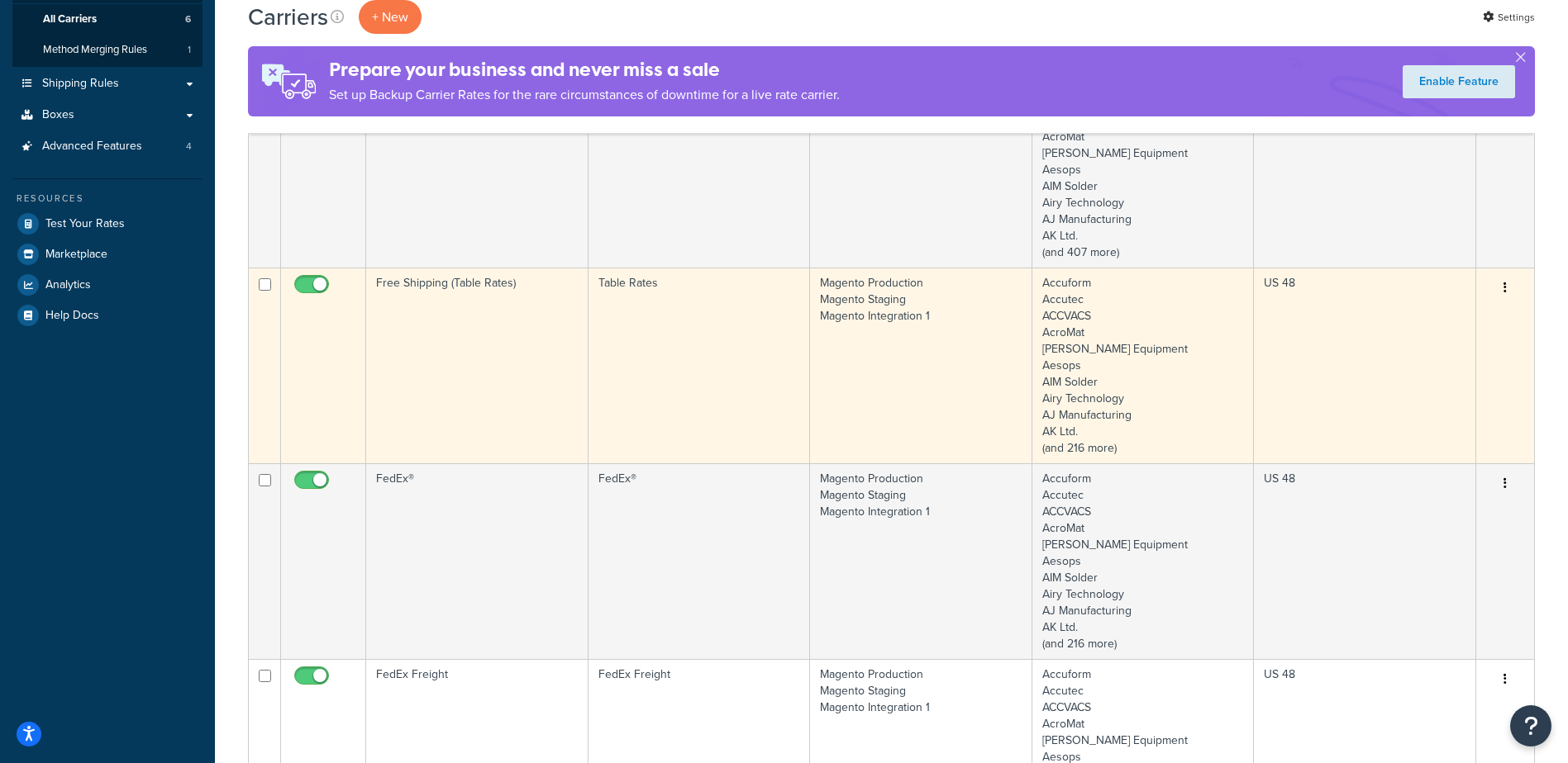
scroll to position [496, 0]
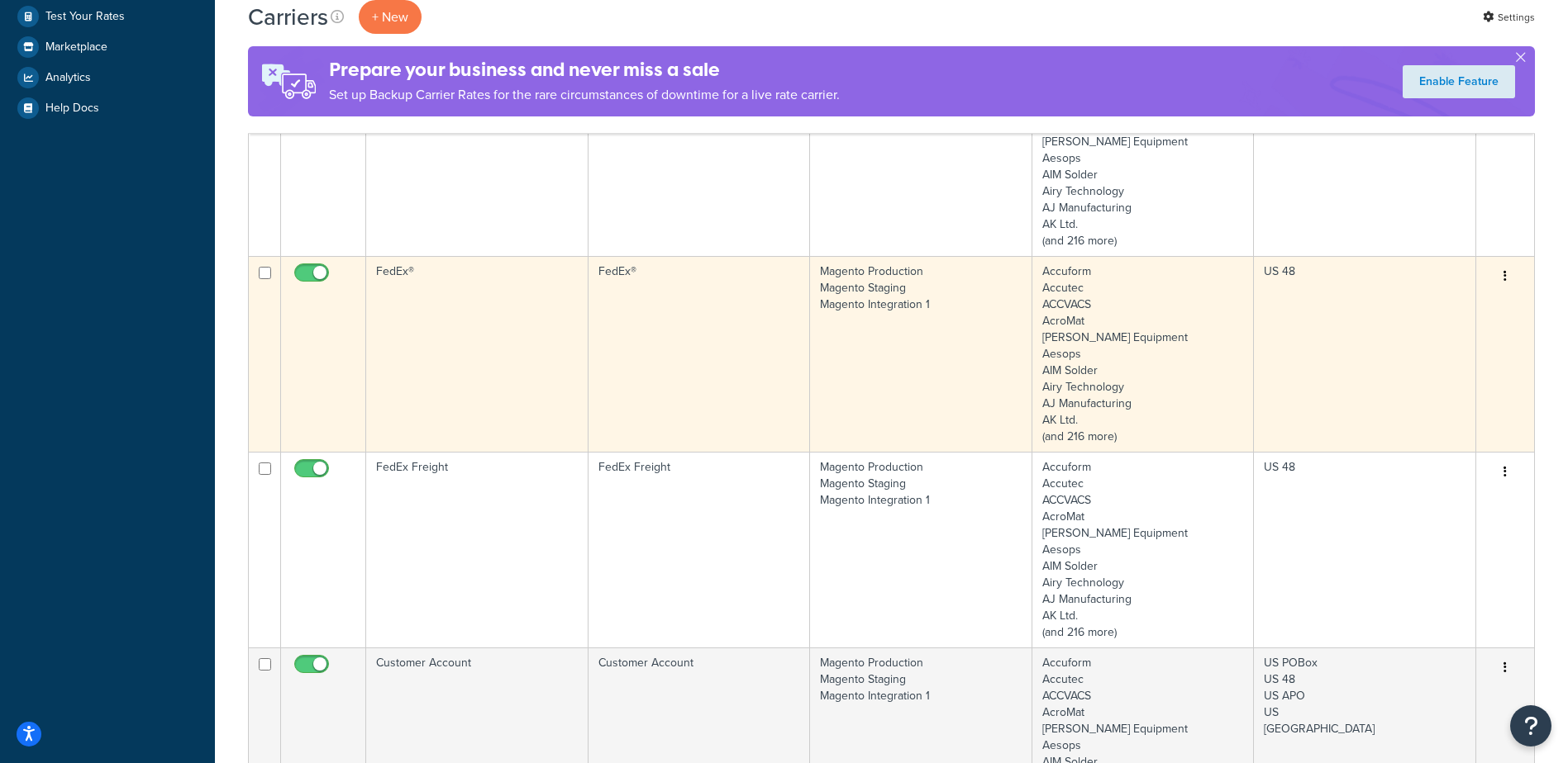
click at [491, 383] on td "FedEx®" at bounding box center [477, 354] width 222 height 196
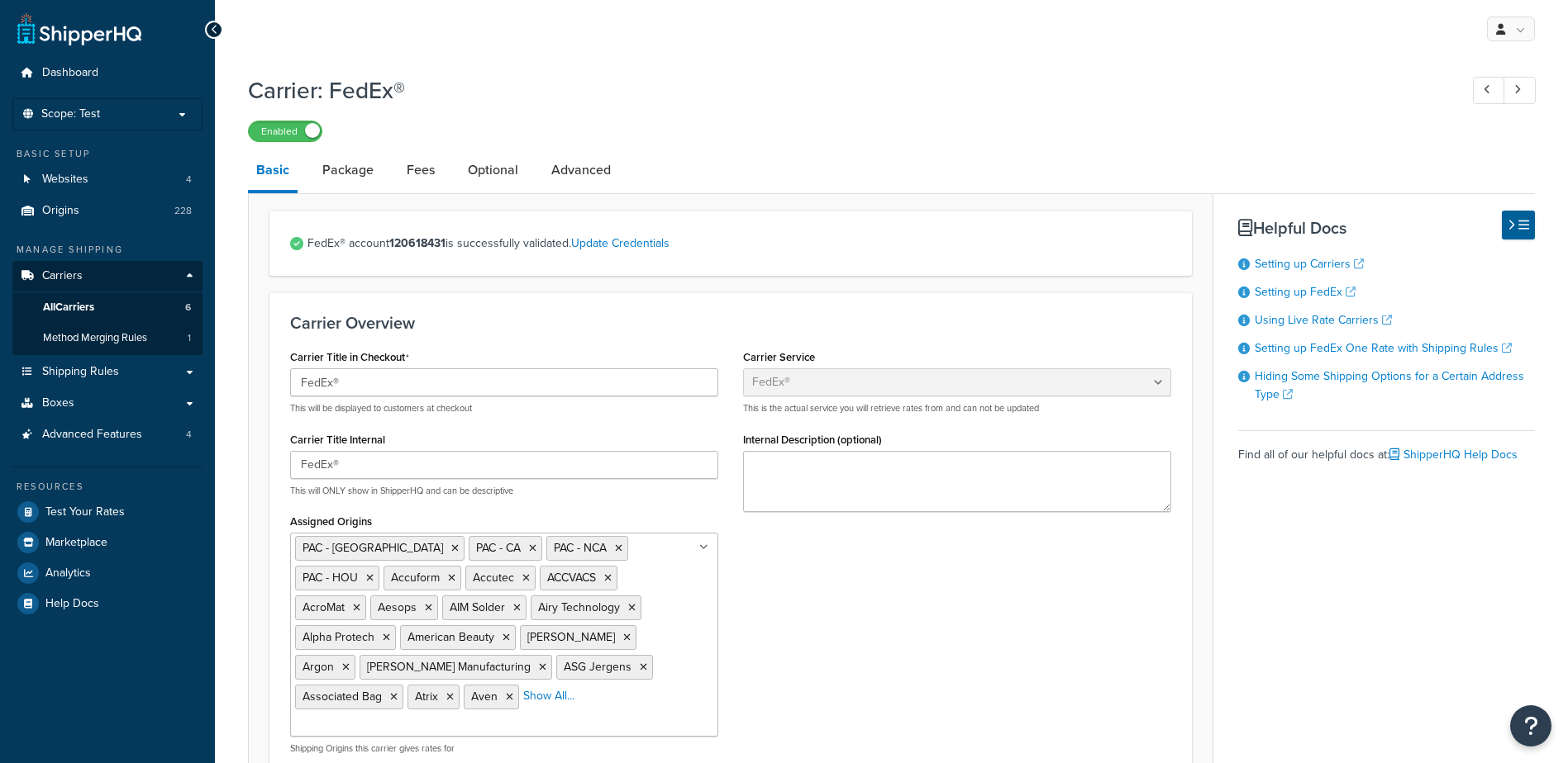
select select "fedEx"
select select "REGULAR_PICKUP"
select select "YOUR_PACKAGING"
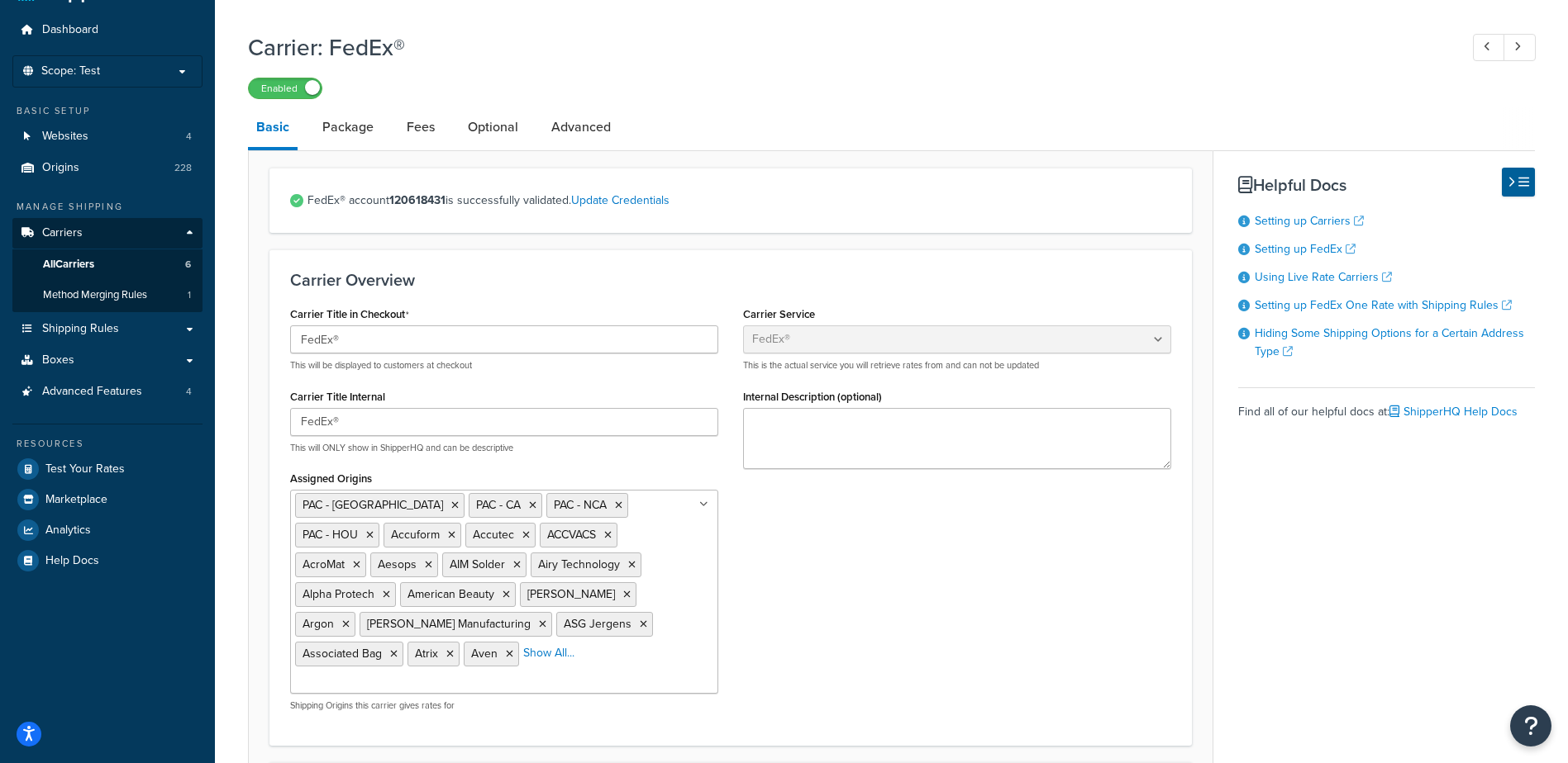
scroll to position [83, 0]
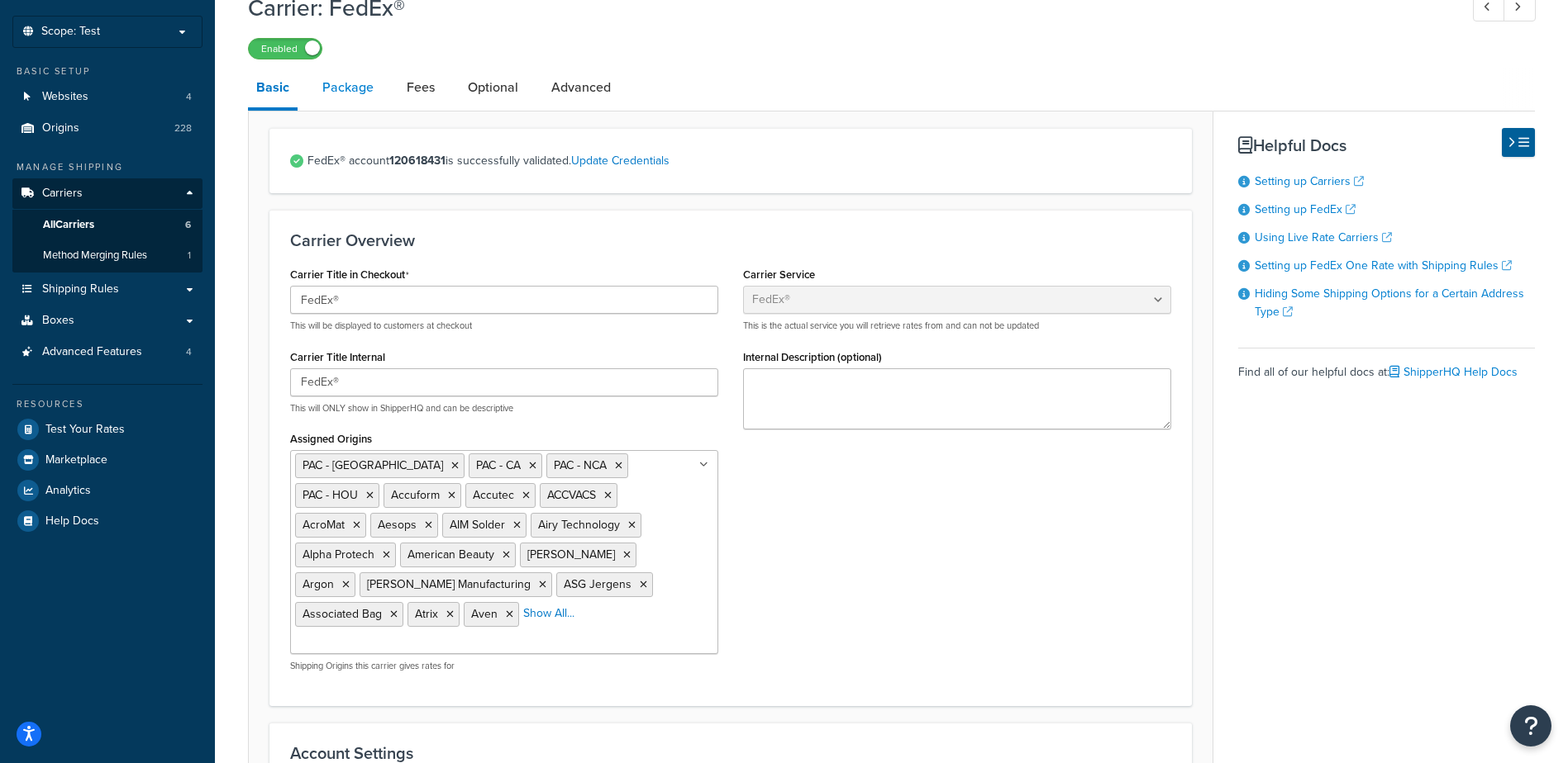
click at [345, 93] on link "Package" at bounding box center [347, 87] width 67 height 40
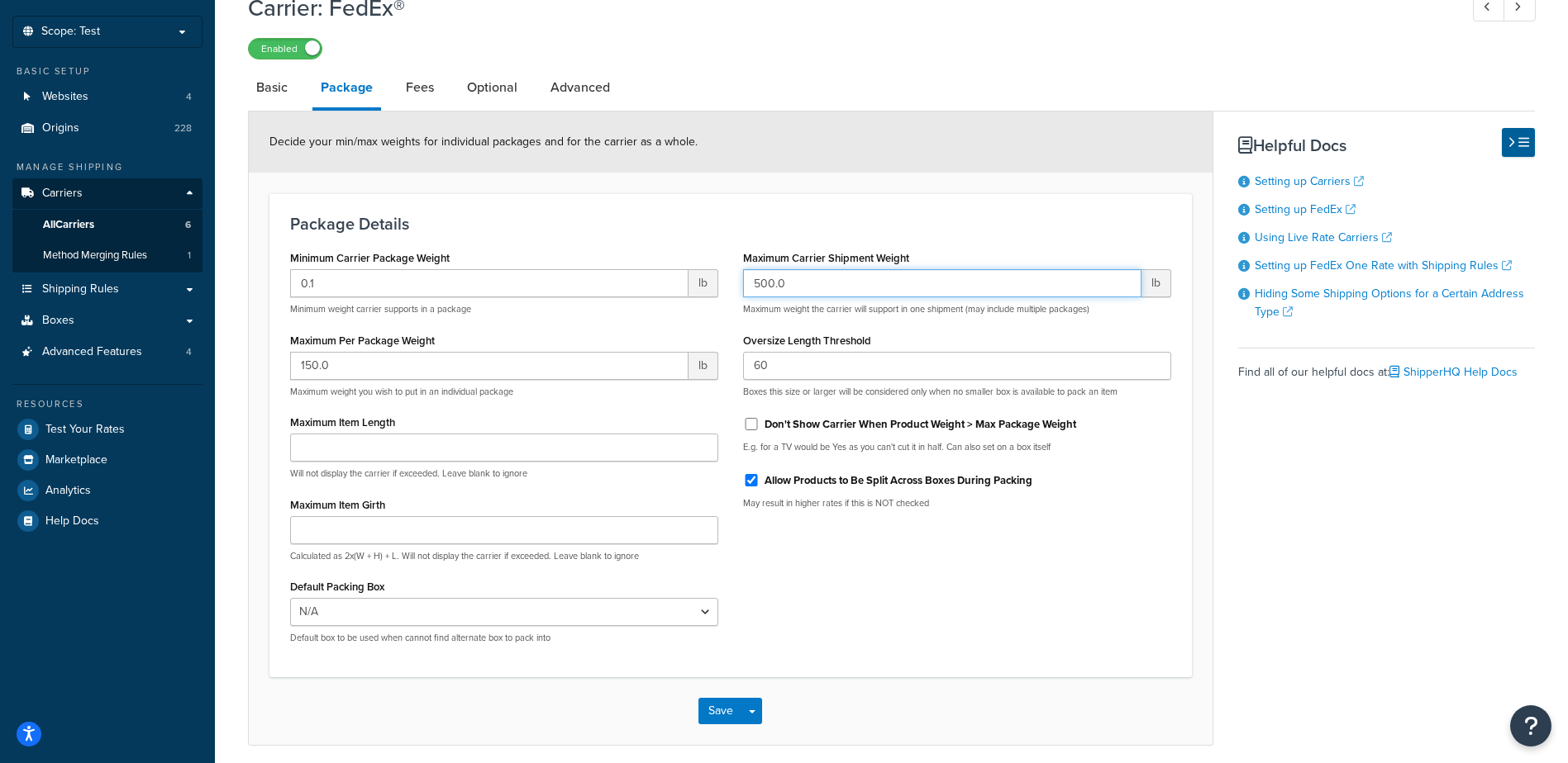
click at [840, 285] on input "500.0" at bounding box center [942, 283] width 398 height 29
drag, startPoint x: 808, startPoint y: 288, endPoint x: 715, endPoint y: 277, distance: 93.6
click at [715, 277] on div "Minimum Carrier Package Weight 0.1 lb Minimum weight carrier supports in a pack…" at bounding box center [730, 451] width 906 height 410
type input "150"
click at [721, 716] on button "Save" at bounding box center [720, 712] width 45 height 27
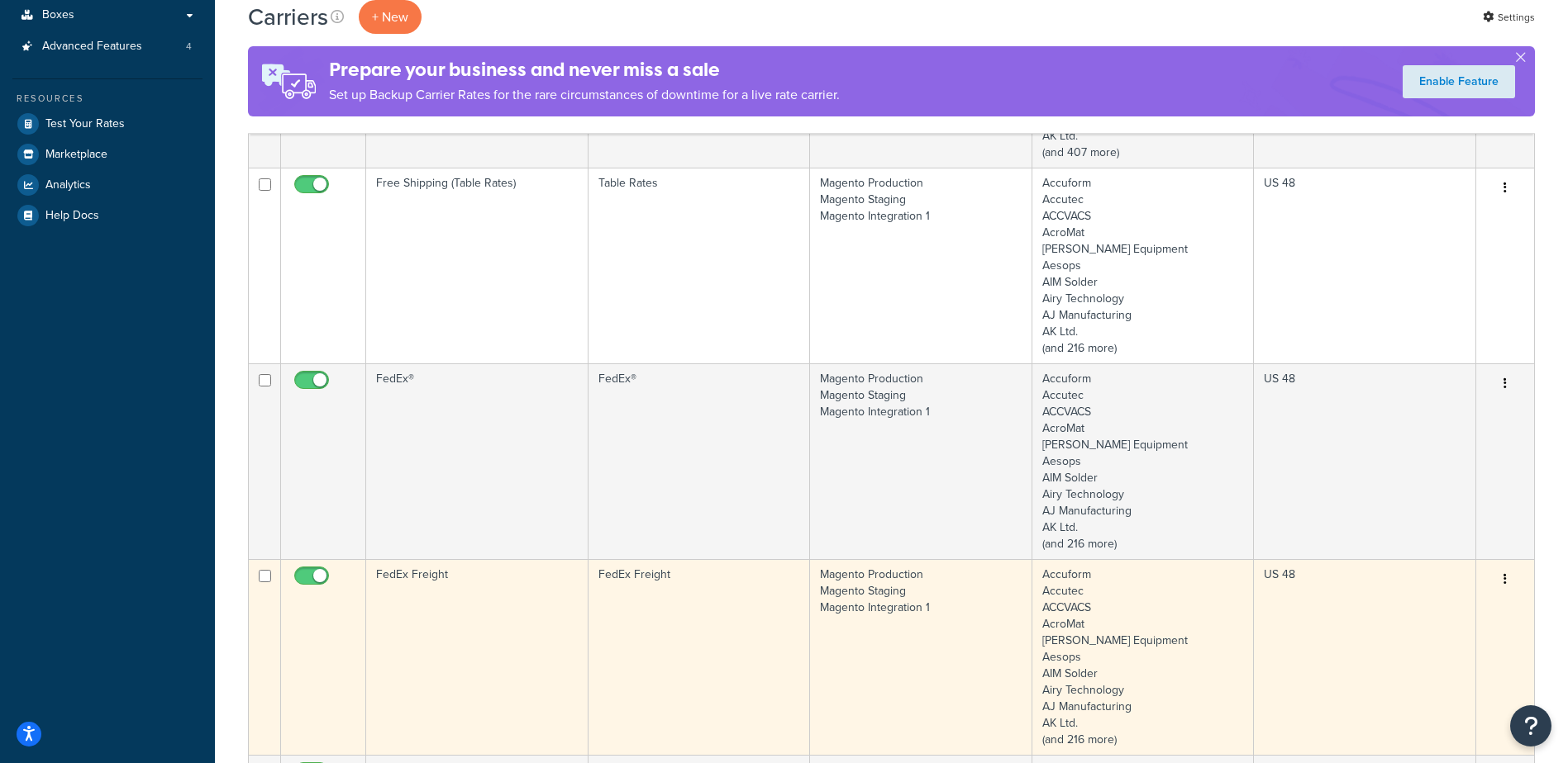
scroll to position [579, 0]
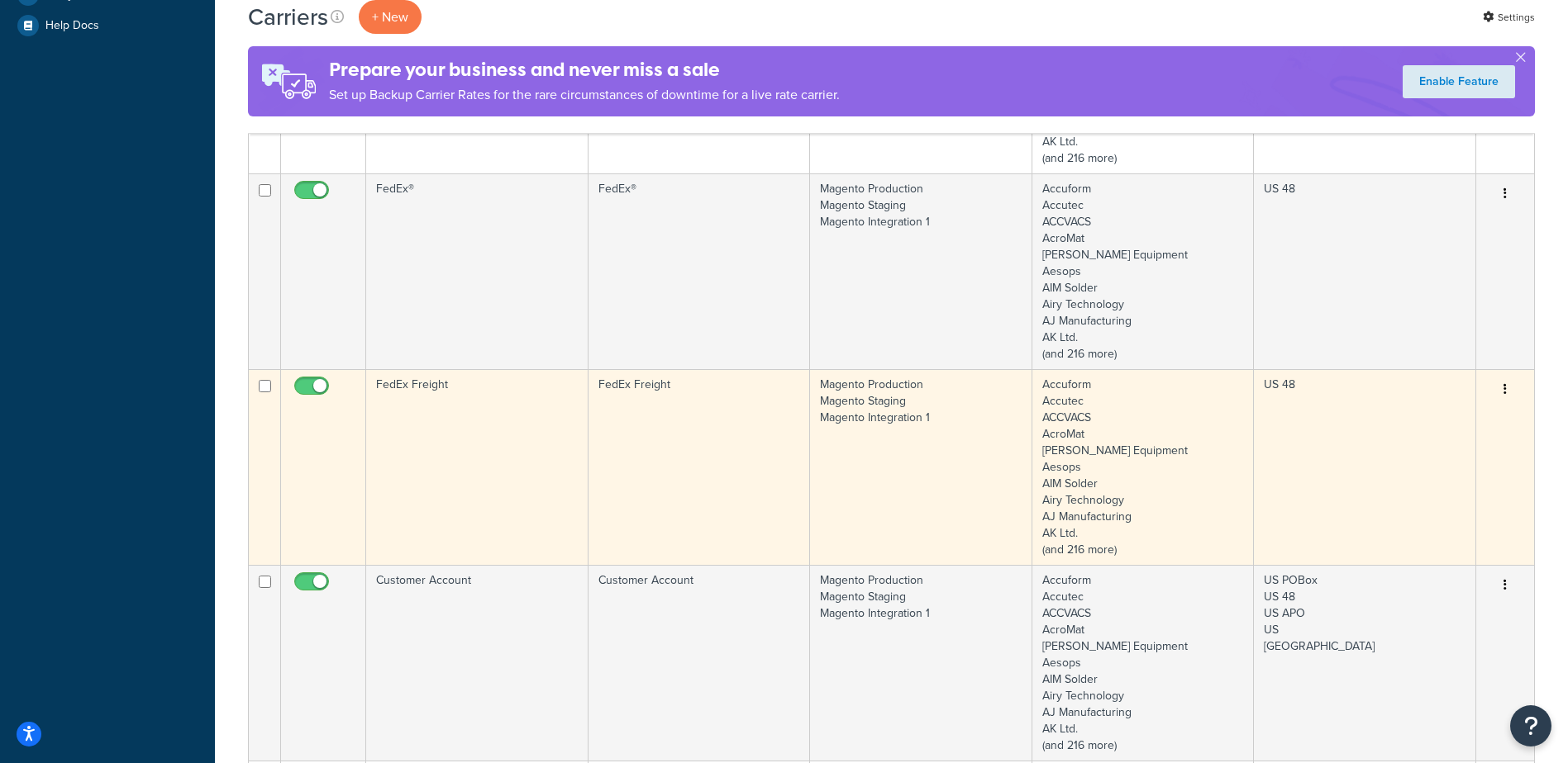
click at [454, 491] on td "FedEx Freight" at bounding box center [477, 467] width 222 height 196
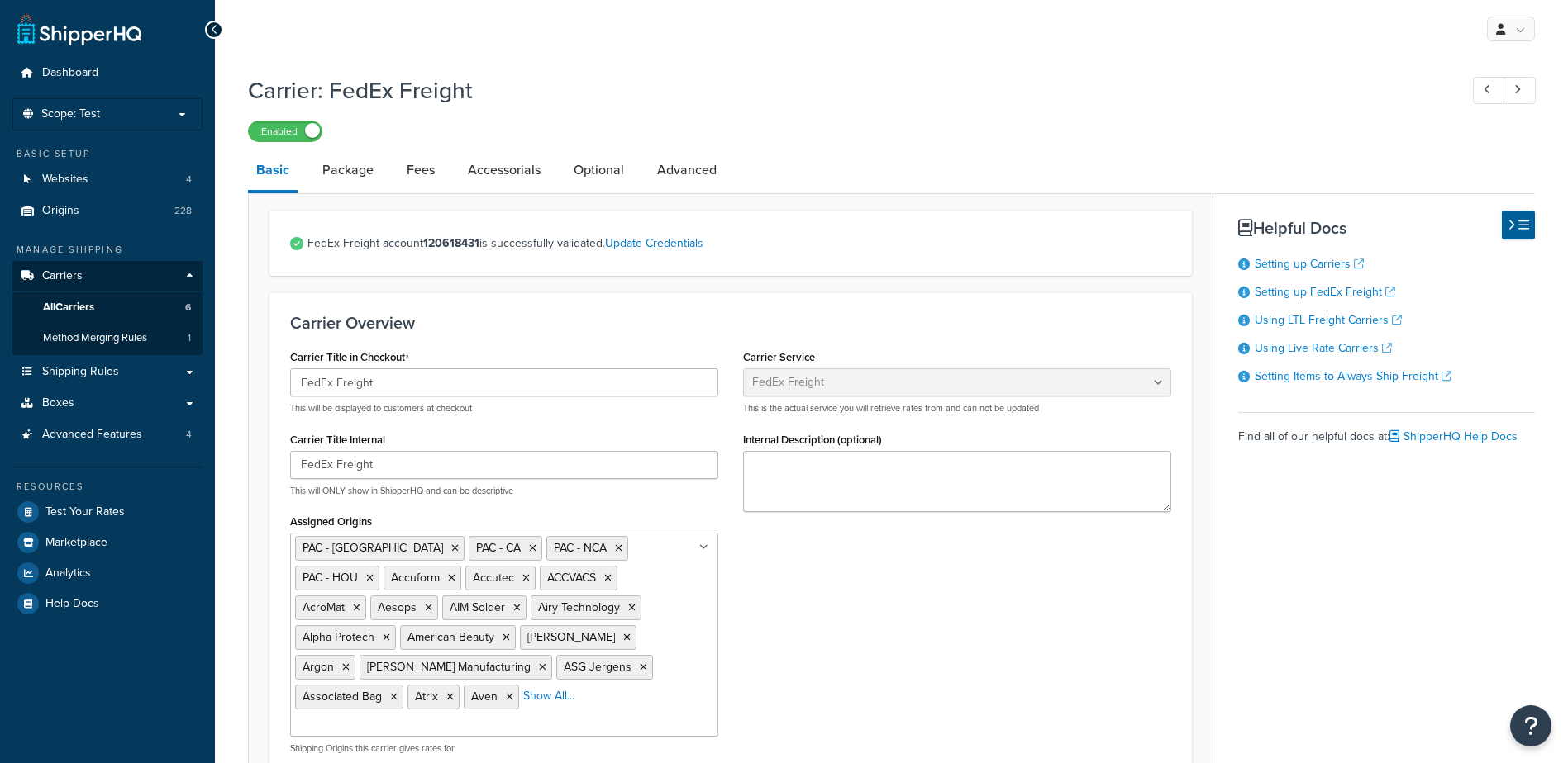
select select "fedExFreight"
click at [341, 169] on link "Package" at bounding box center [347, 170] width 67 height 40
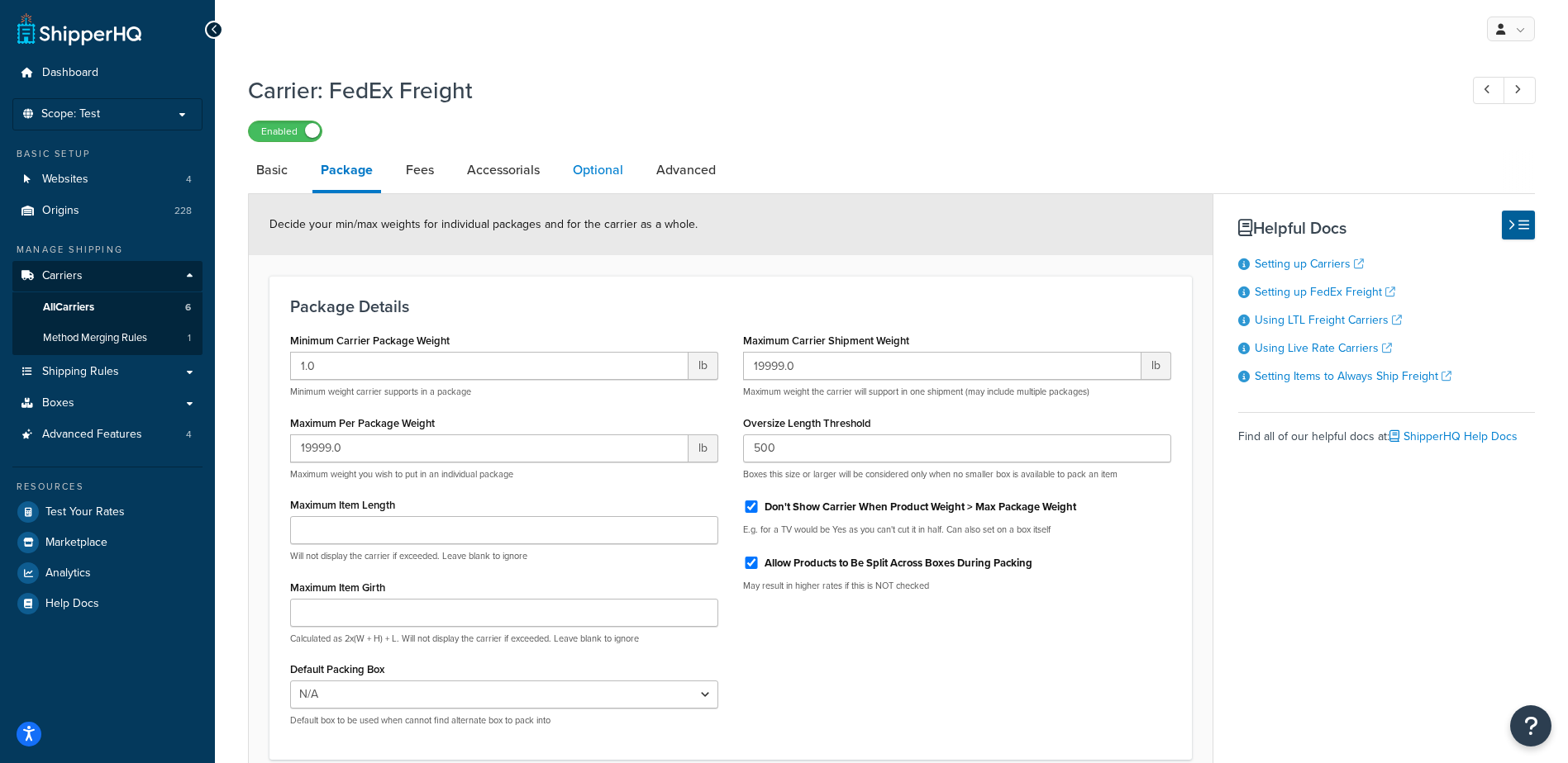
click at [598, 164] on link "Optional" at bounding box center [598, 170] width 67 height 40
select select "175"
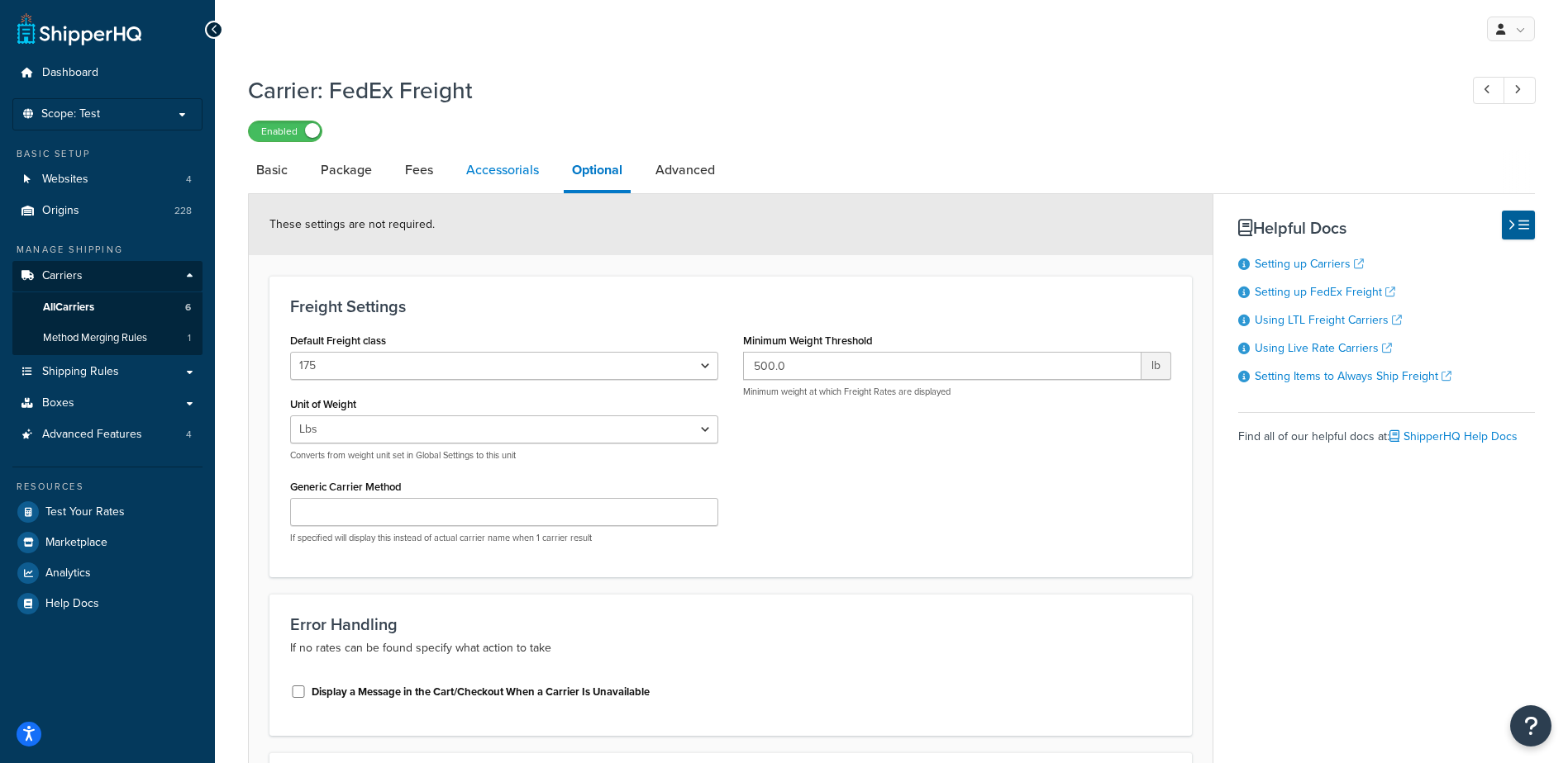
click at [524, 167] on link "Accessorials" at bounding box center [503, 170] width 89 height 40
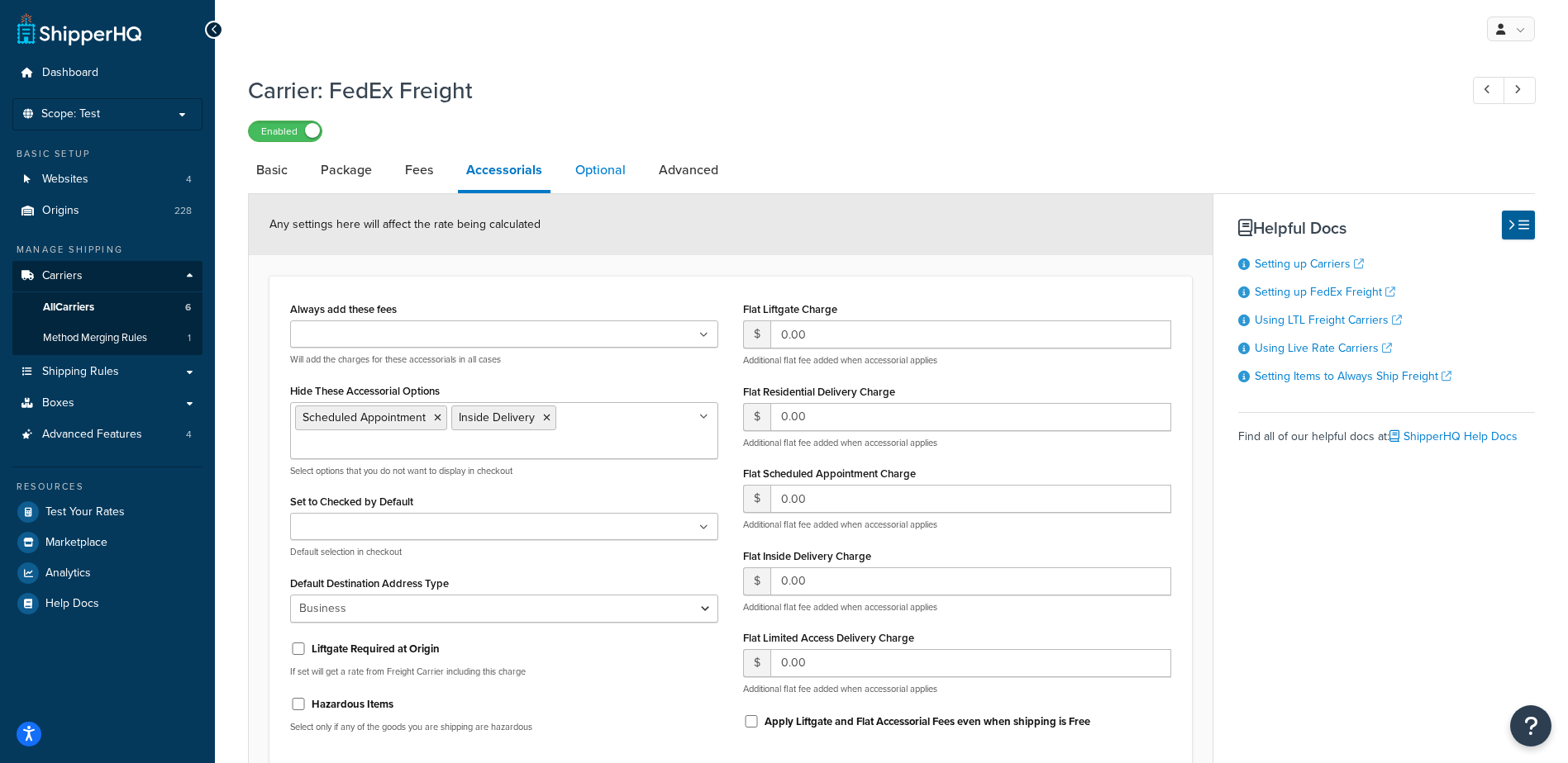
click at [611, 169] on link "Optional" at bounding box center [601, 170] width 67 height 40
select select "175"
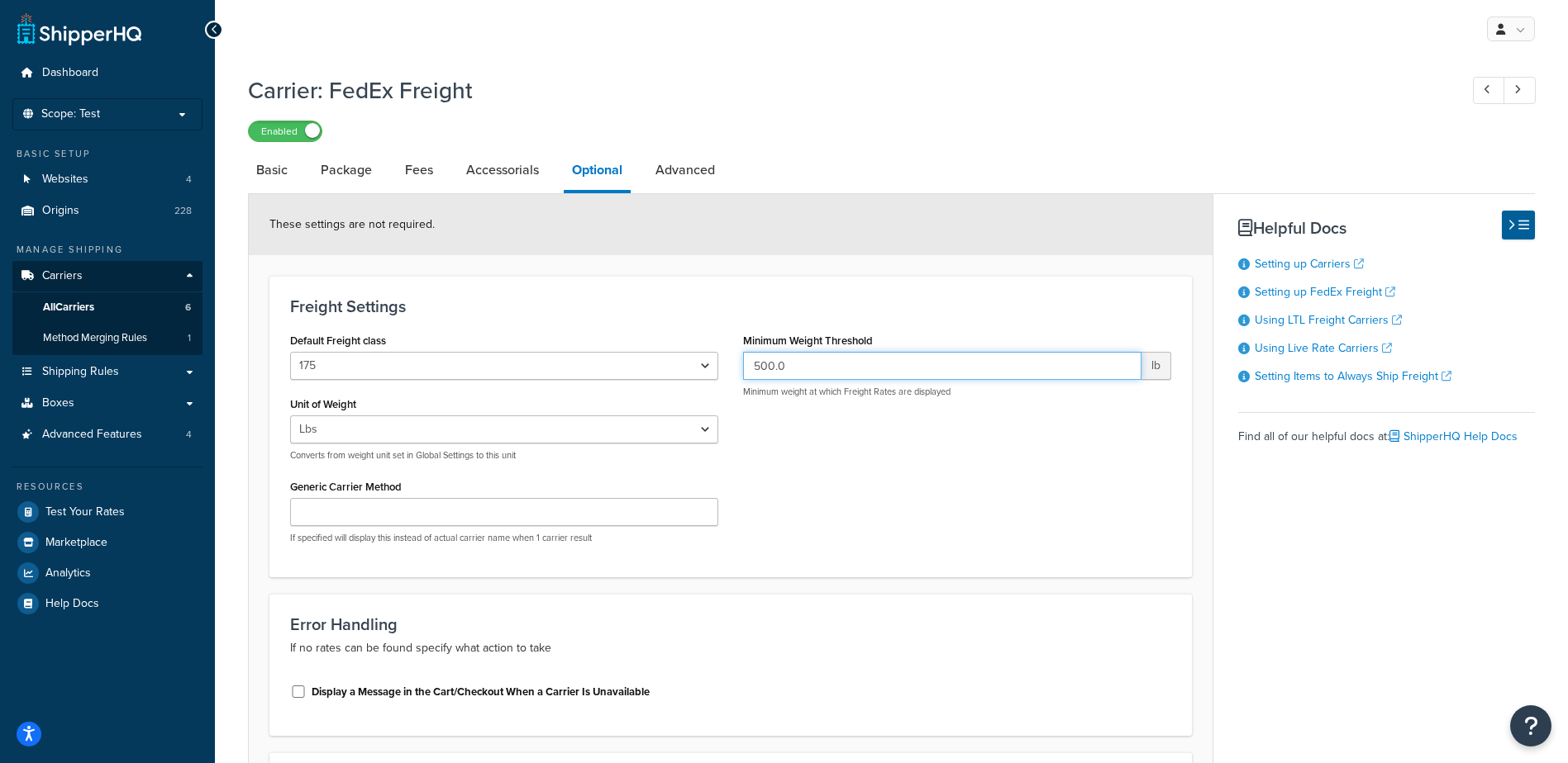
drag, startPoint x: 825, startPoint y: 360, endPoint x: 748, endPoint y: 362, distance: 77.0
click at [748, 362] on input "500.0" at bounding box center [942, 366] width 398 height 29
drag, startPoint x: 874, startPoint y: 375, endPoint x: 848, endPoint y: 372, distance: 26.2
click at [874, 375] on input "500.0" at bounding box center [942, 366] width 398 height 29
drag, startPoint x: 846, startPoint y: 372, endPoint x: 701, endPoint y: 373, distance: 145.0
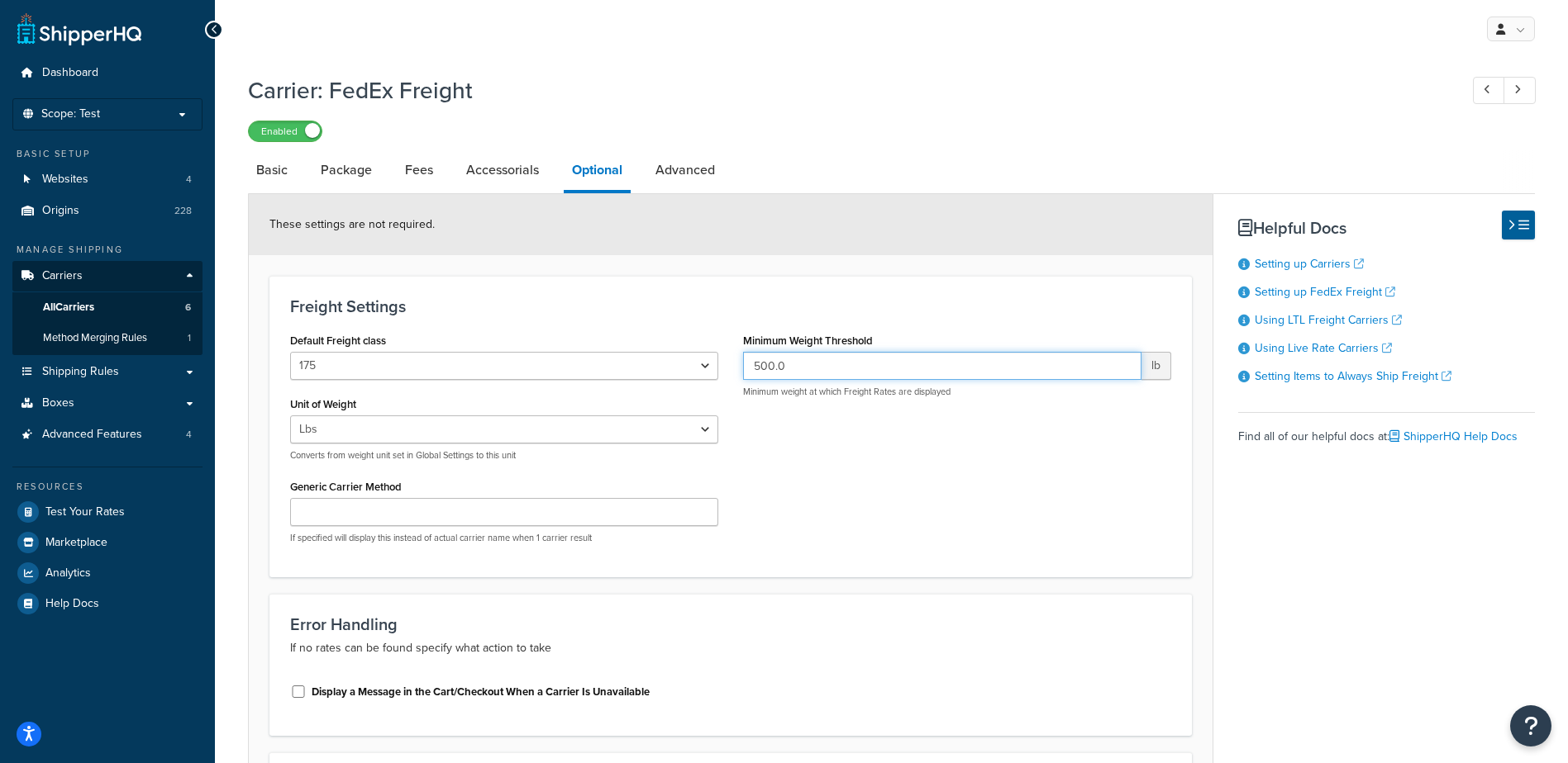
click at [703, 373] on div "Default Freight class 50 55 60 65 70 77.5 85 92.5 100 110 125 150 175 200 250 3…" at bounding box center [730, 443] width 906 height 228
type input "150"
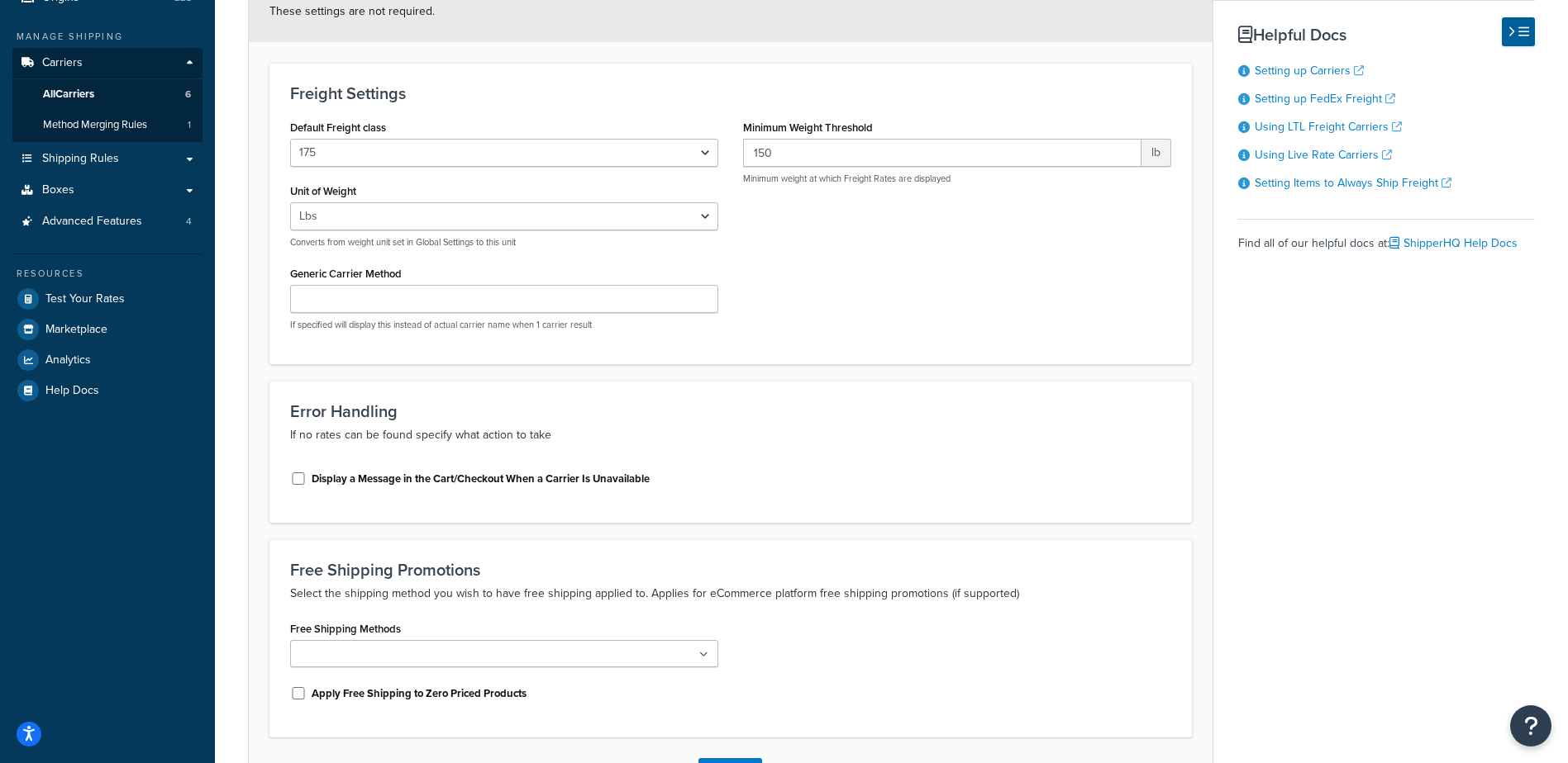
scroll to position [339, 0]
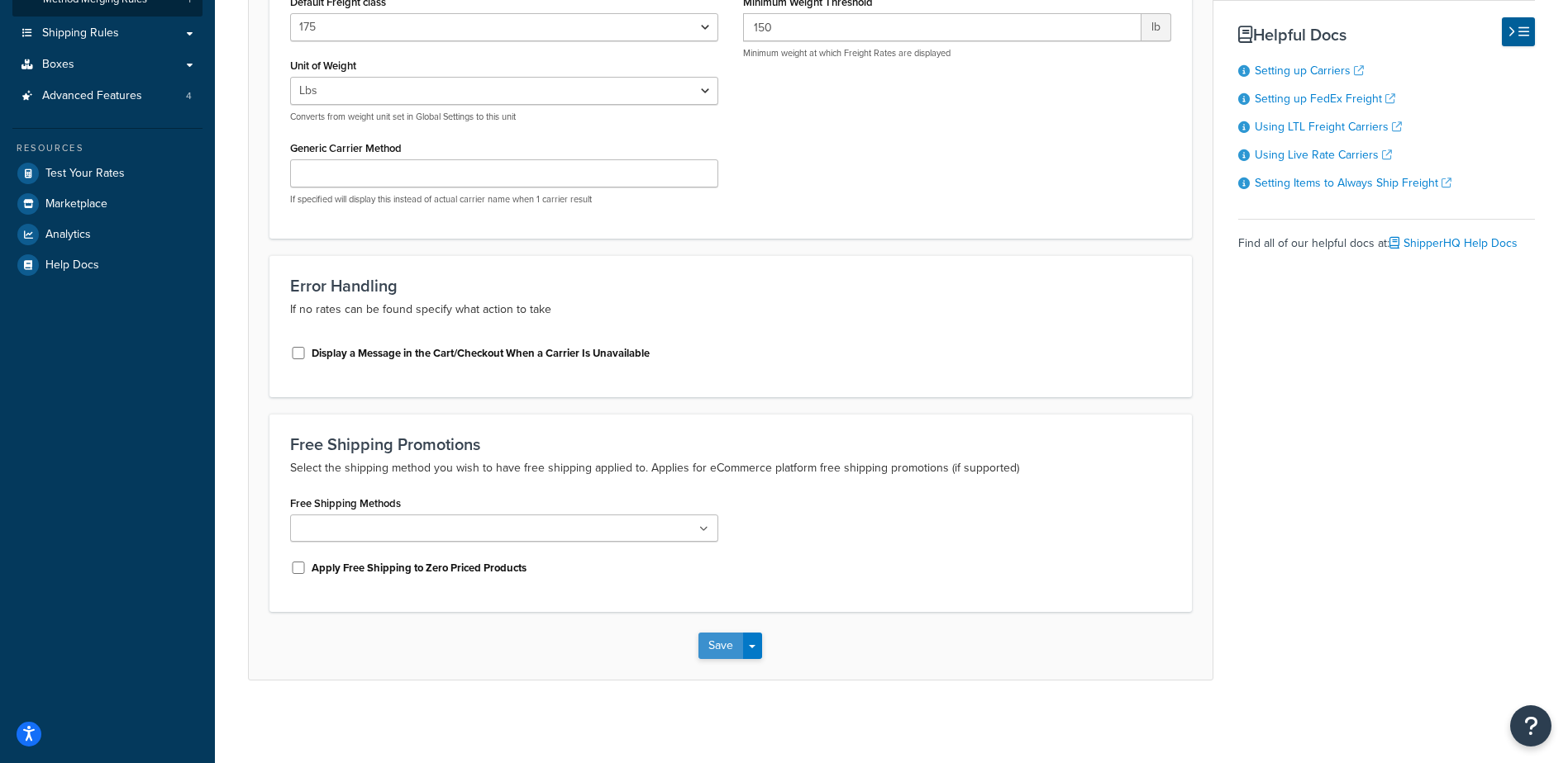
click at [730, 641] on button "Save" at bounding box center [720, 646] width 45 height 27
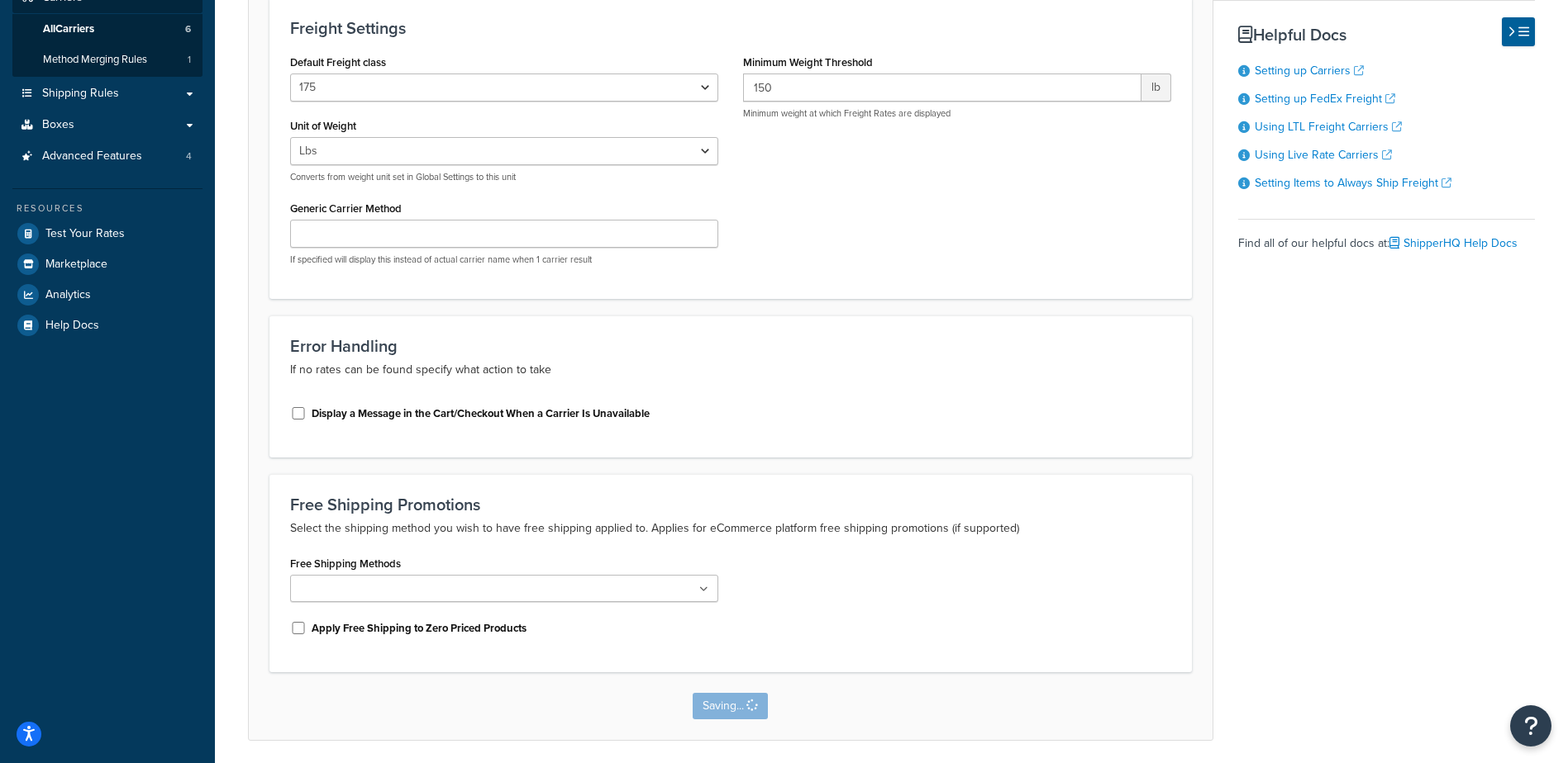
scroll to position [0, 0]
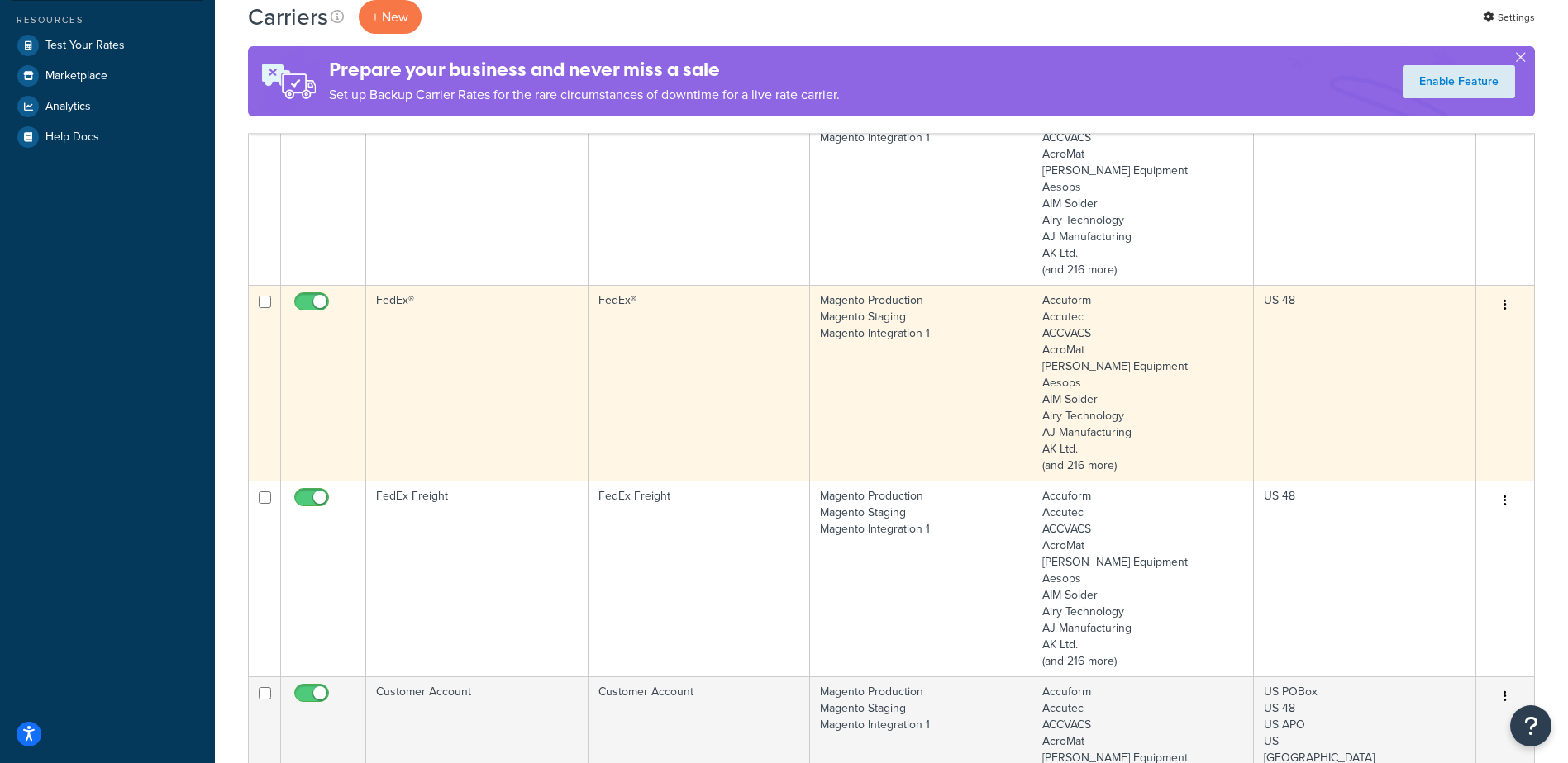
scroll to position [496, 0]
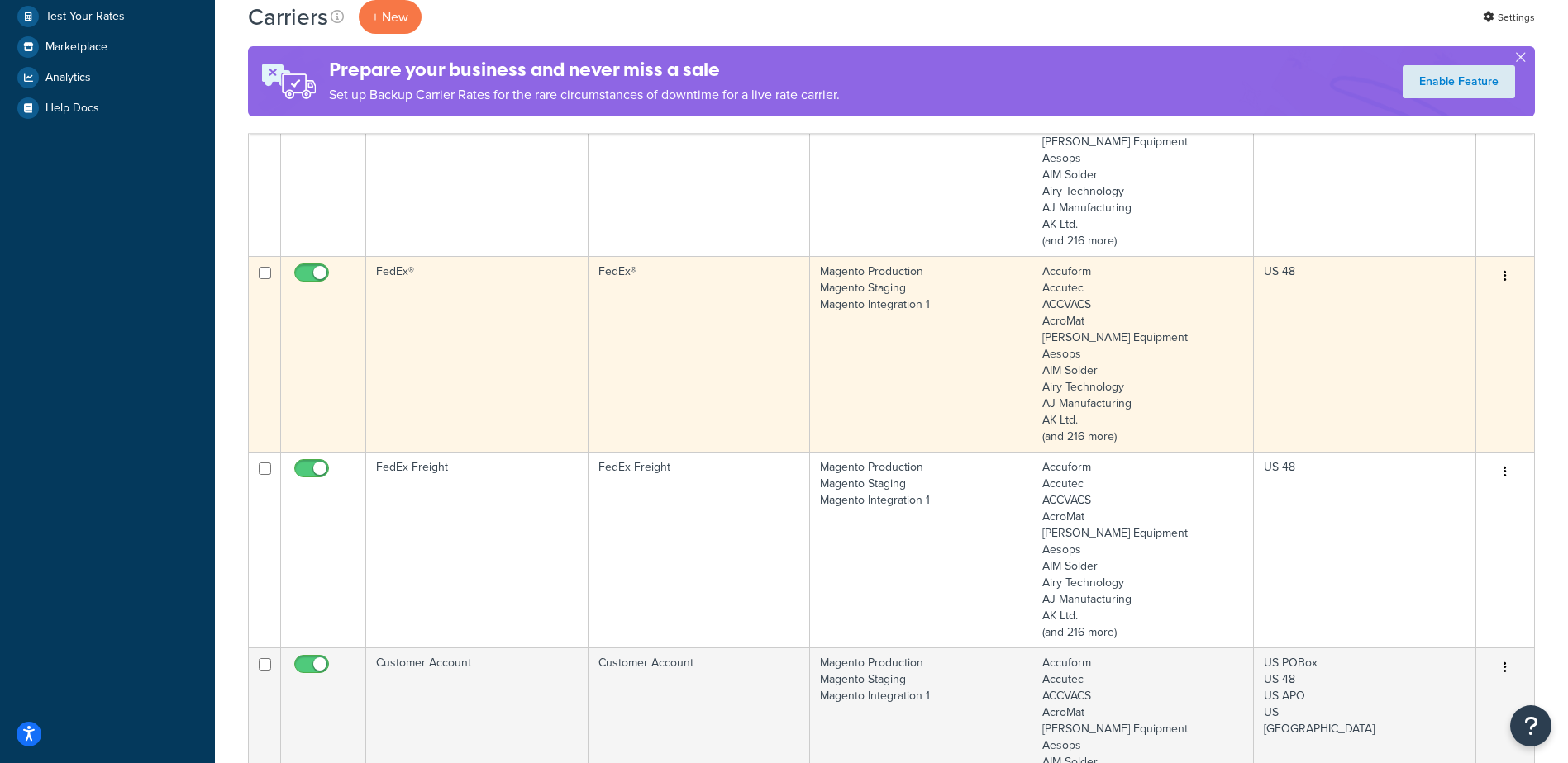
click at [488, 364] on td "FedEx®" at bounding box center [477, 354] width 222 height 196
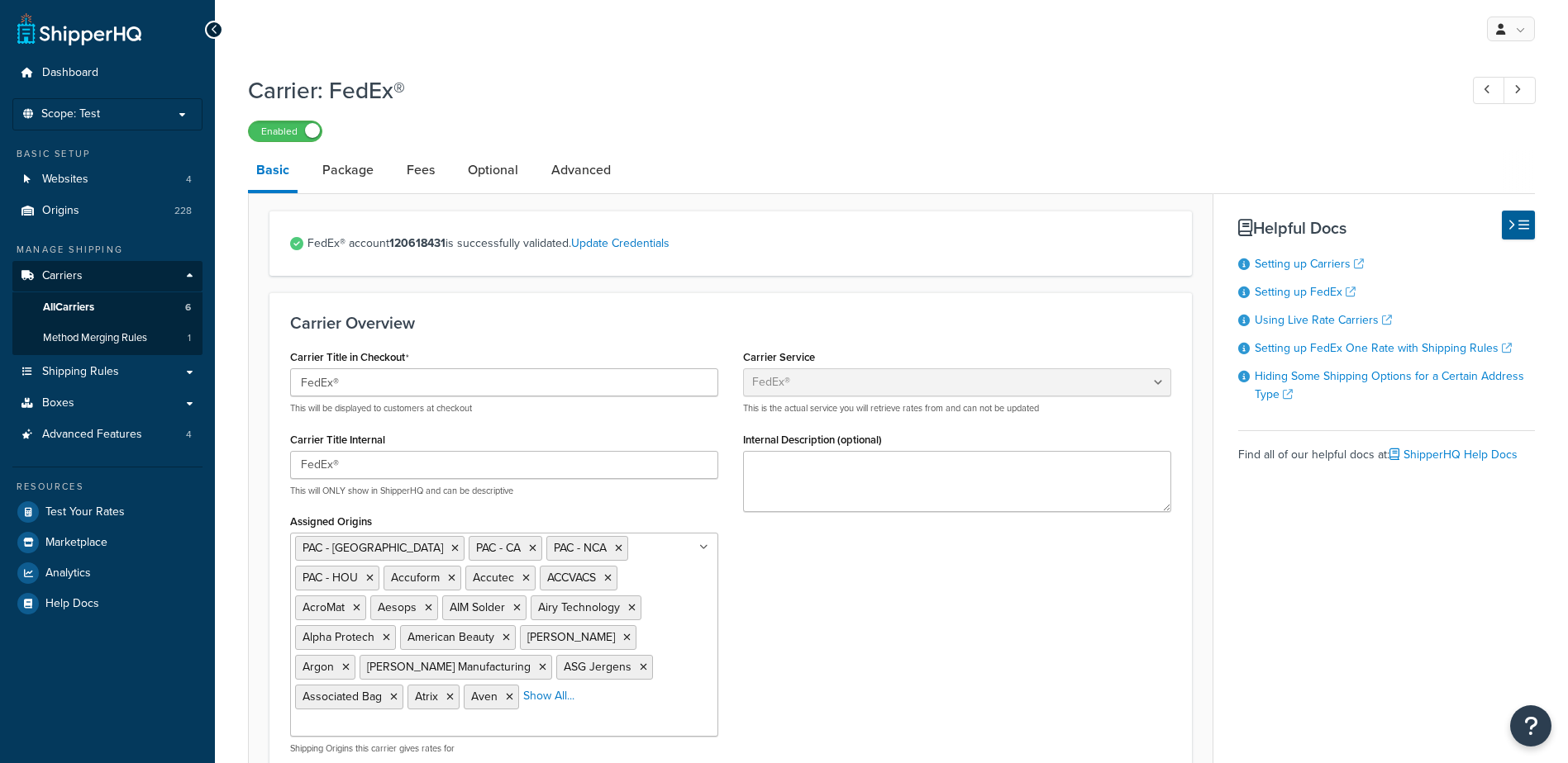
select select "fedEx"
select select "REGULAR_PICKUP"
select select "YOUR_PACKAGING"
click at [355, 176] on link "Package" at bounding box center [347, 170] width 67 height 40
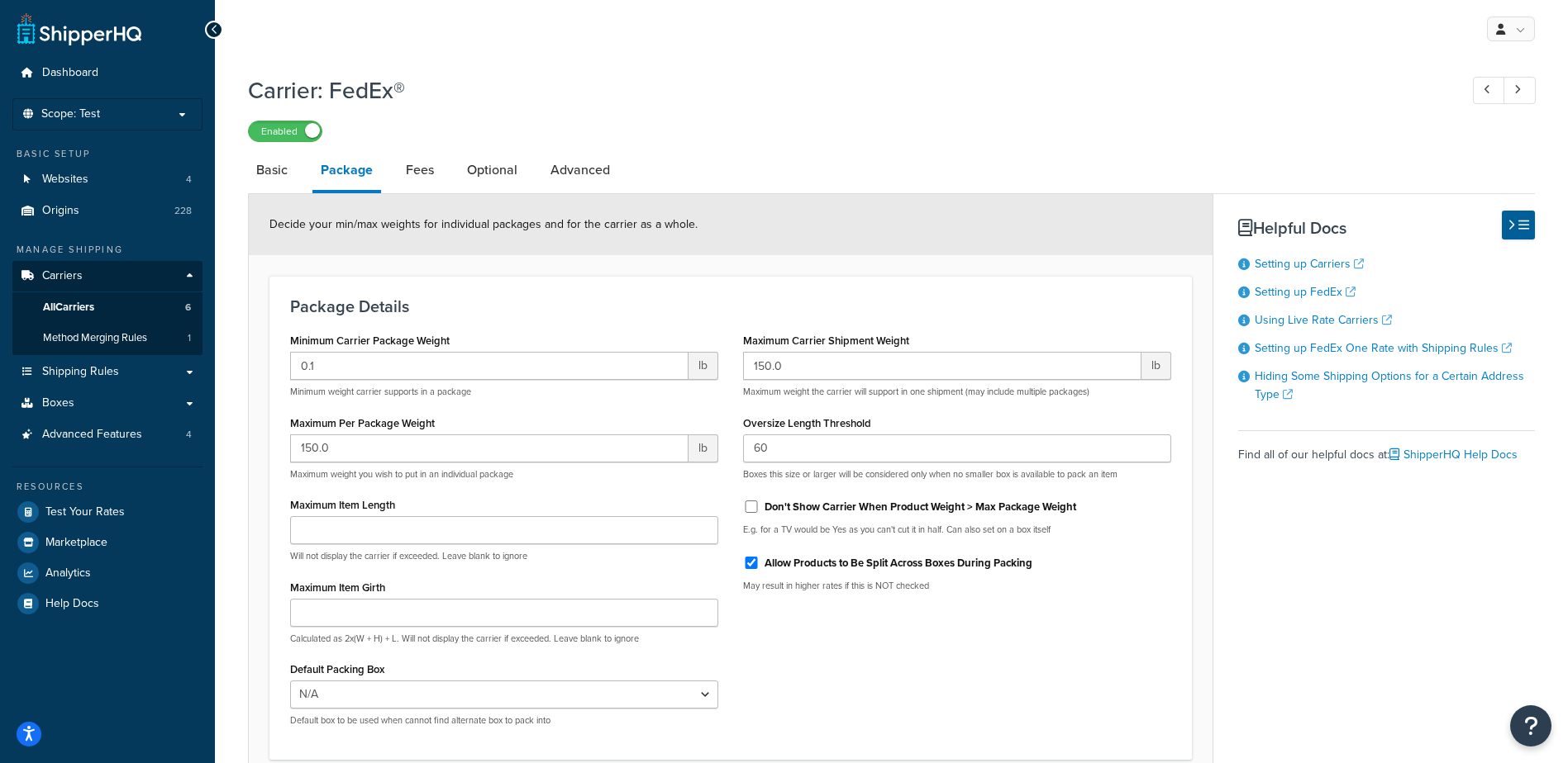
select select "fedEx"
select select "REGULAR_PICKUP"
select select "YOUR_PACKAGING"
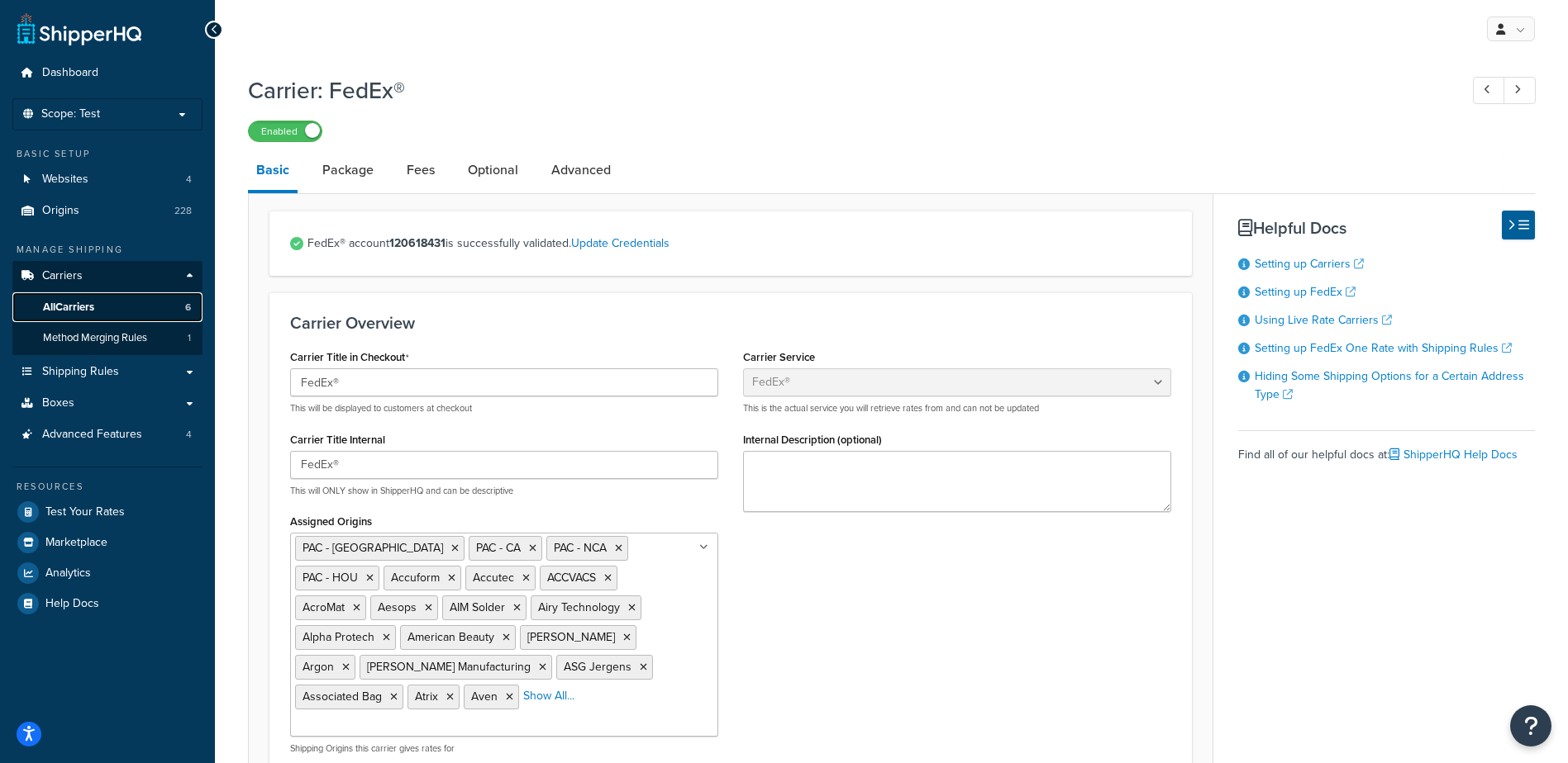
click at [143, 299] on link "All Carriers 6" at bounding box center [107, 308] width 190 height 30
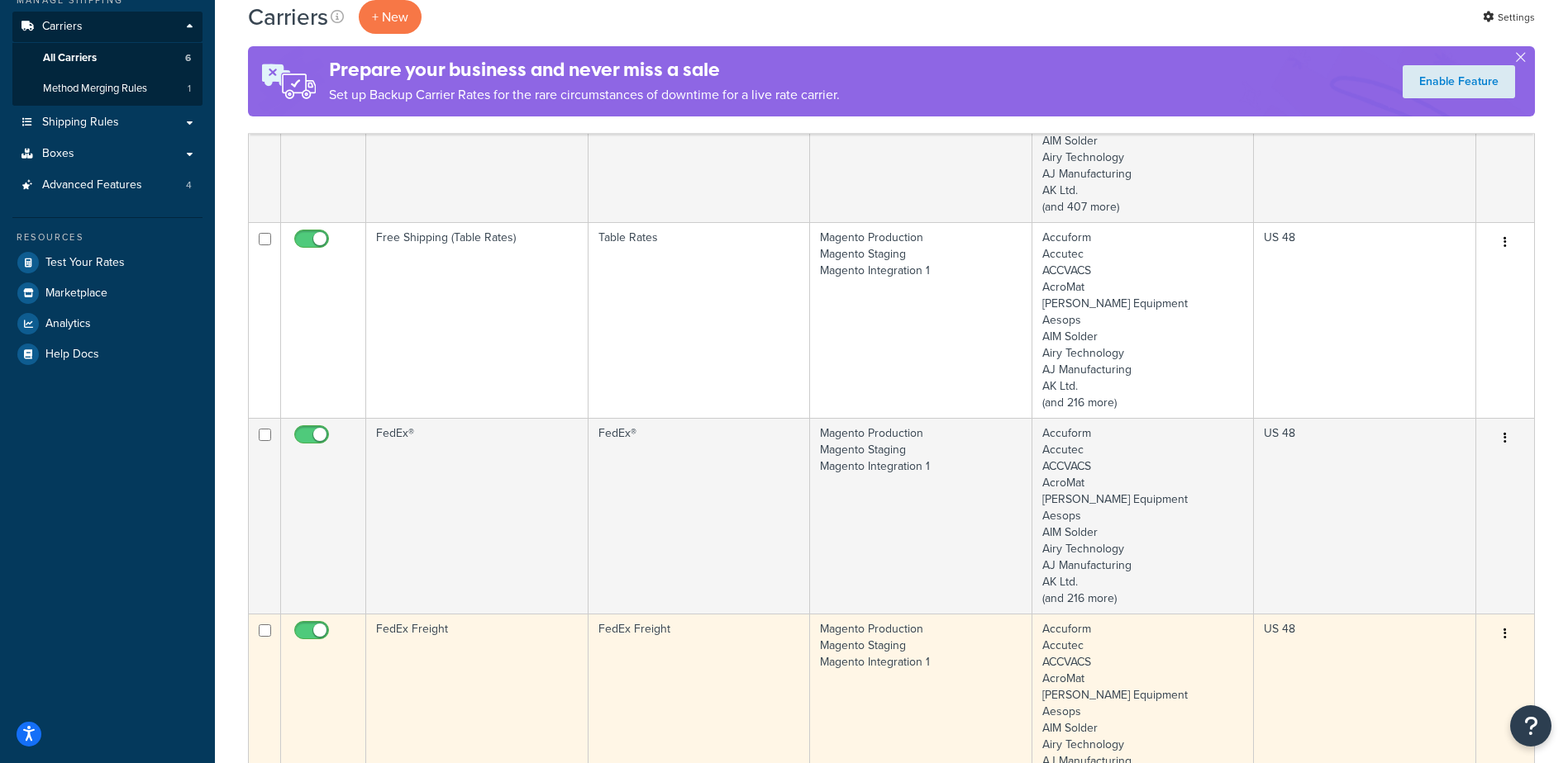
scroll to position [331, 0]
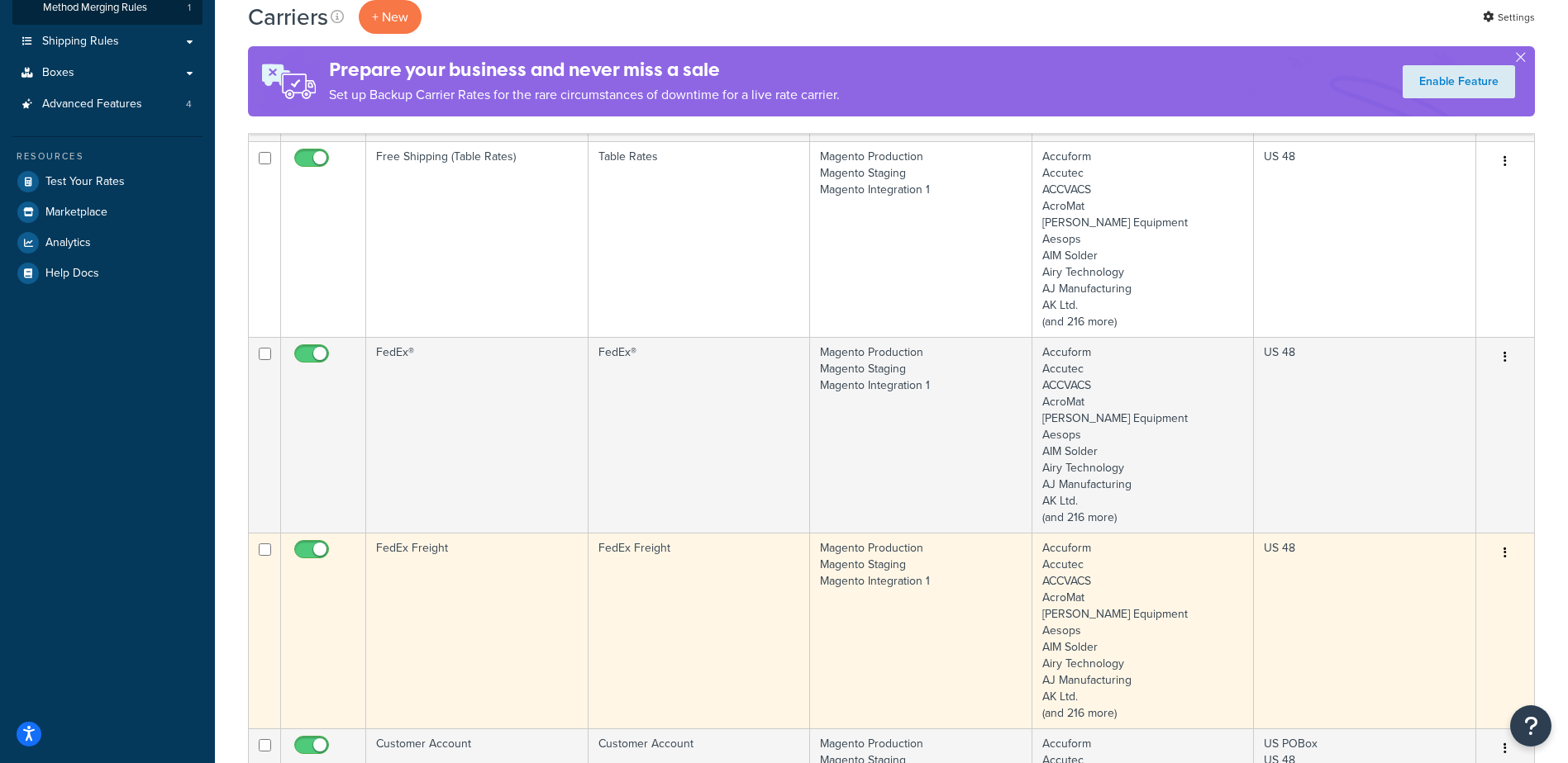
click at [453, 586] on td "FedEx Freight" at bounding box center [477, 631] width 222 height 196
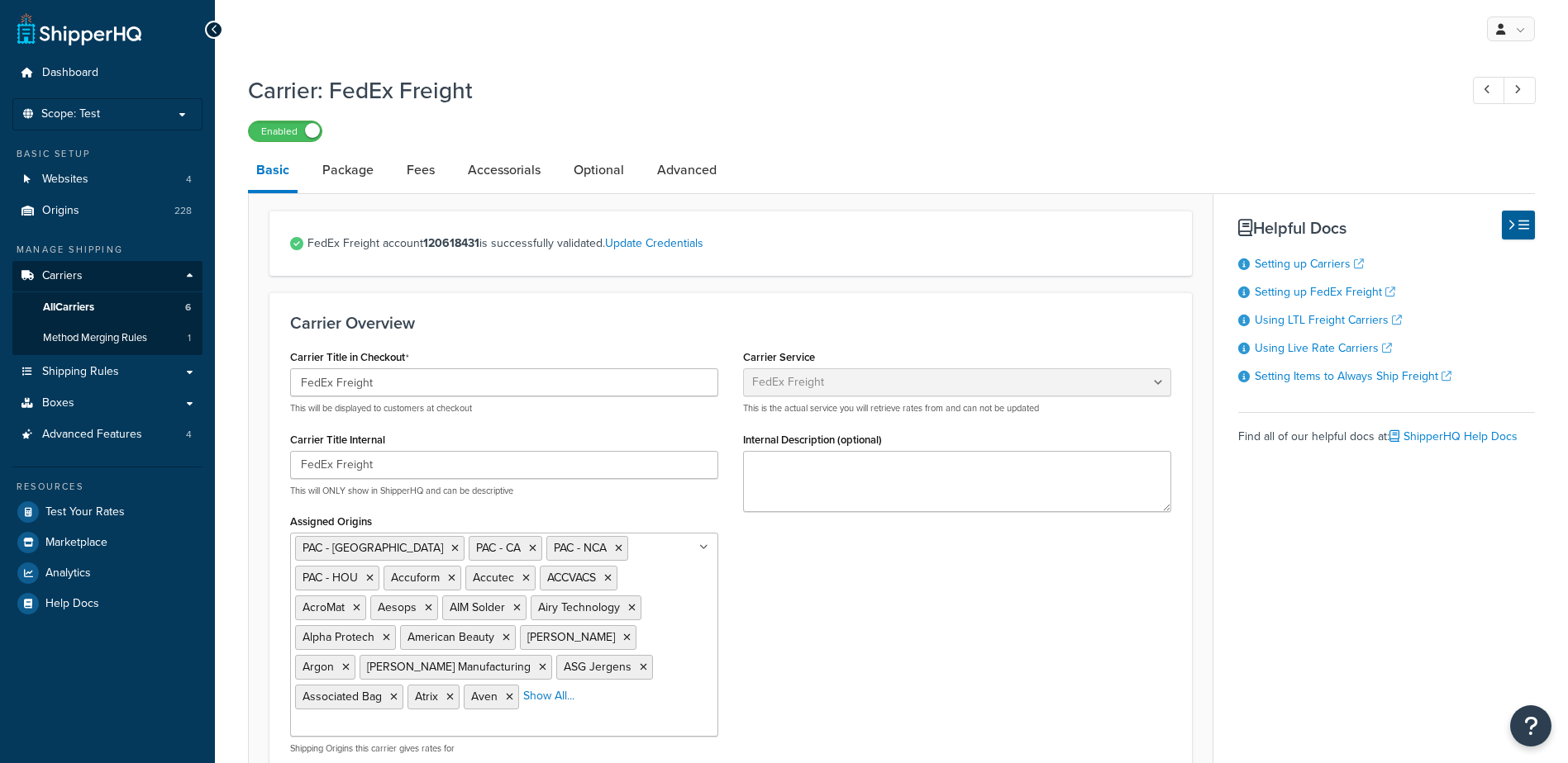
select select "fedExFreight"
click at [606, 174] on link "Optional" at bounding box center [599, 170] width 67 height 40
select select "175"
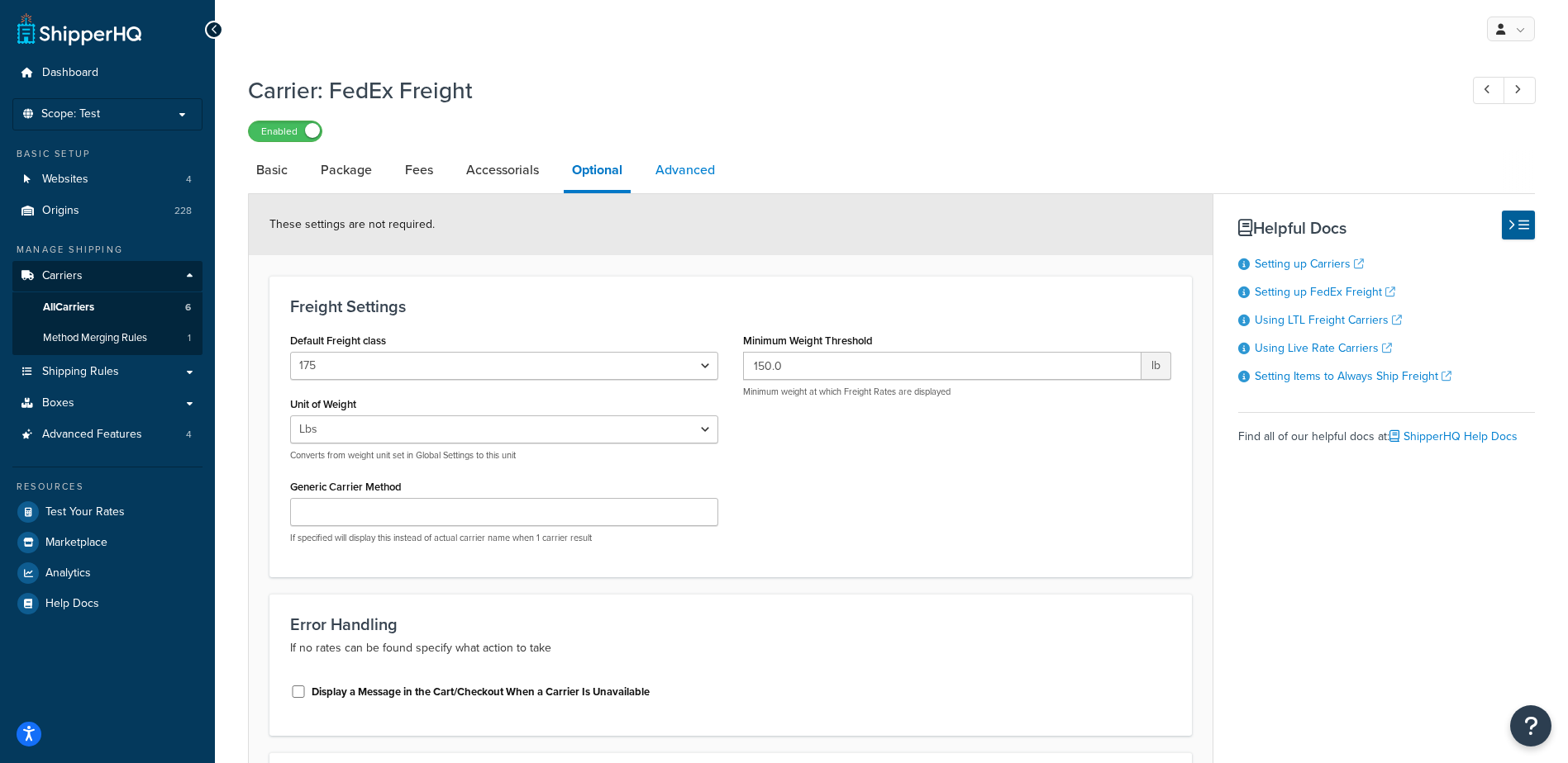
click at [679, 174] on link "Advanced" at bounding box center [685, 170] width 76 height 40
select select "false"
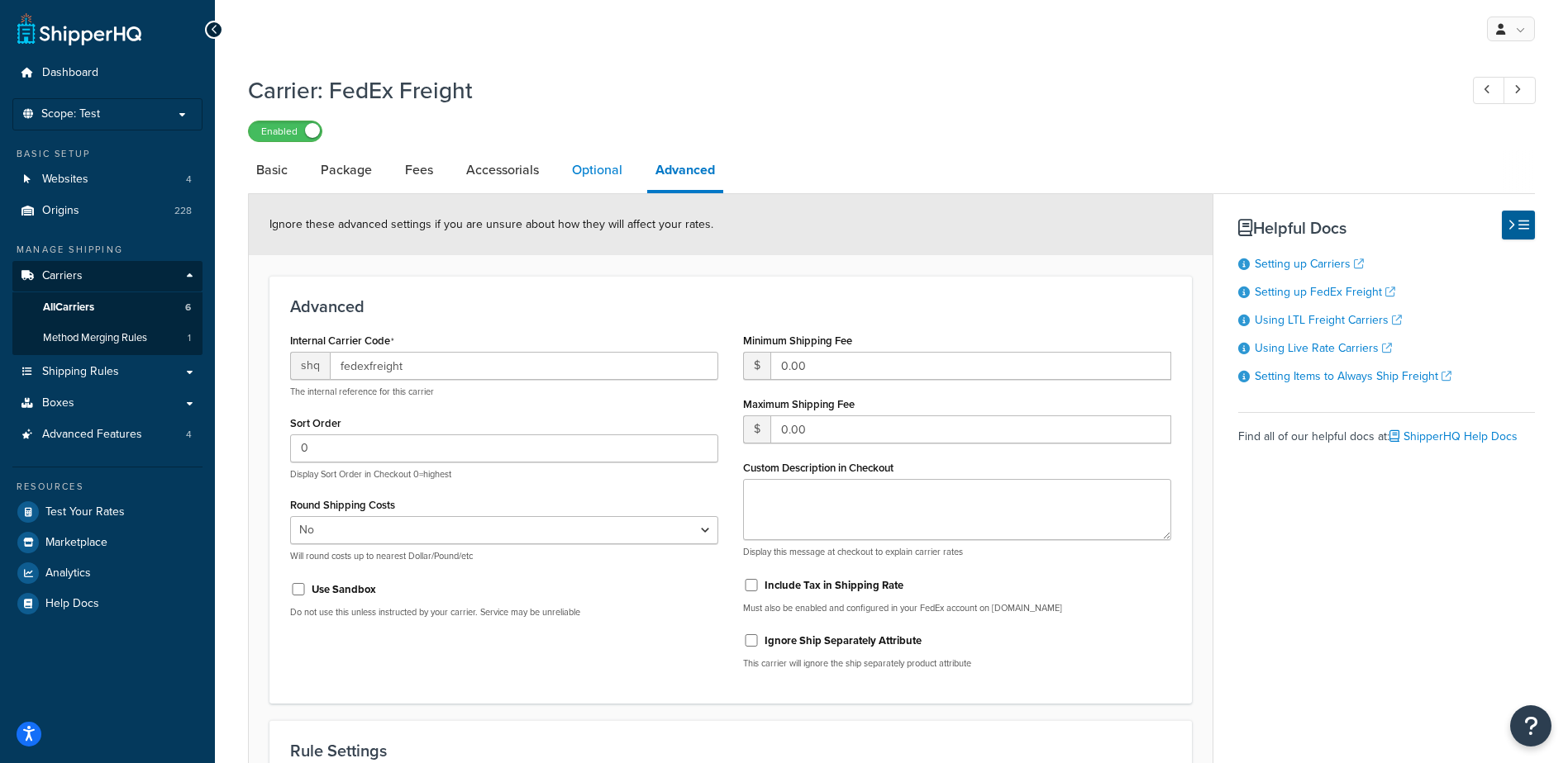
click at [595, 178] on link "Optional" at bounding box center [597, 170] width 67 height 40
select select "175"
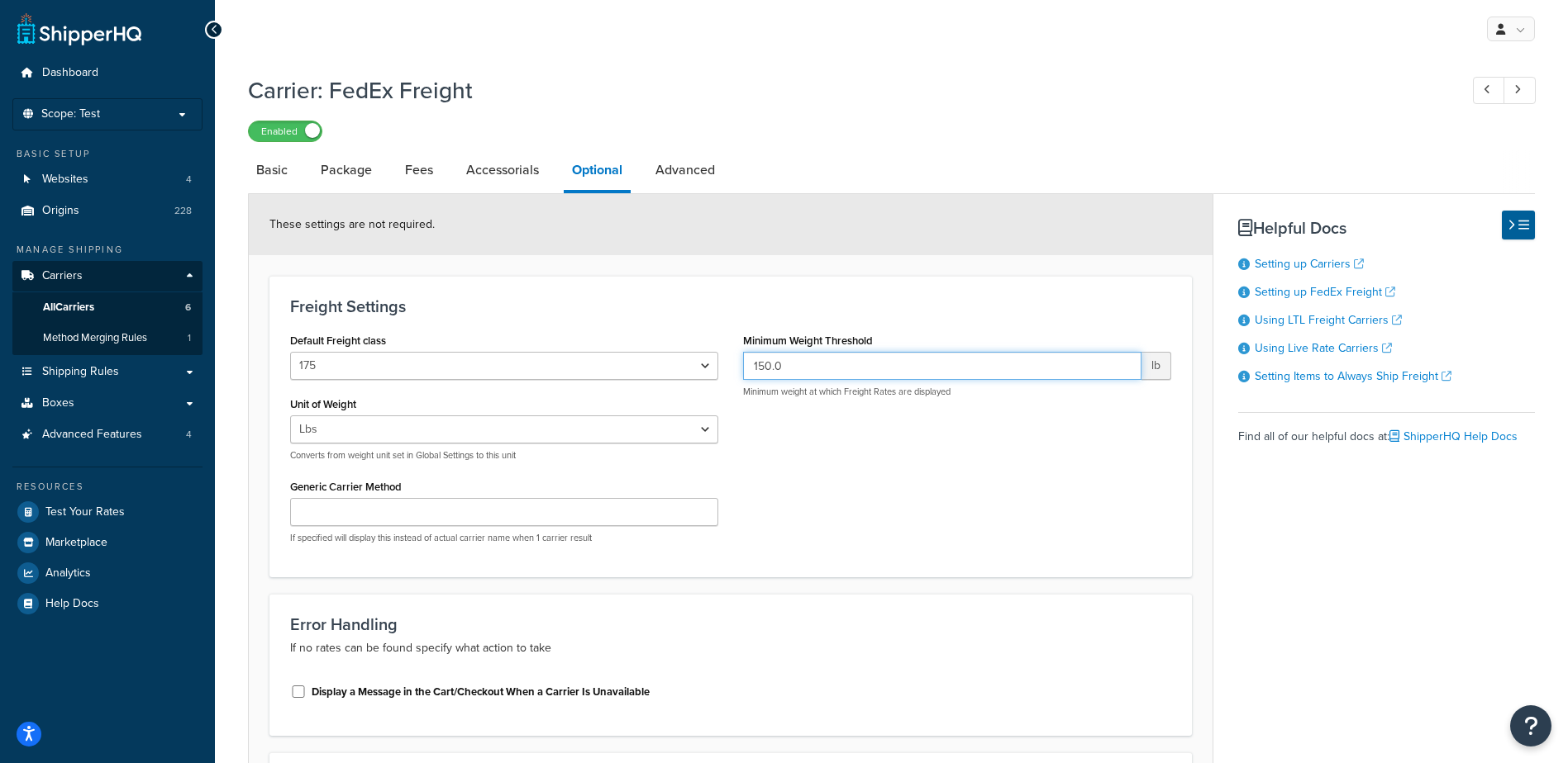
drag, startPoint x: 837, startPoint y: 367, endPoint x: 702, endPoint y: 364, distance: 135.0
click at [702, 364] on div "Default Freight class 50 55 60 65 70 77.5 85 92.5 100 110 125 150 175 200 250 3…" at bounding box center [730, 443] width 906 height 228
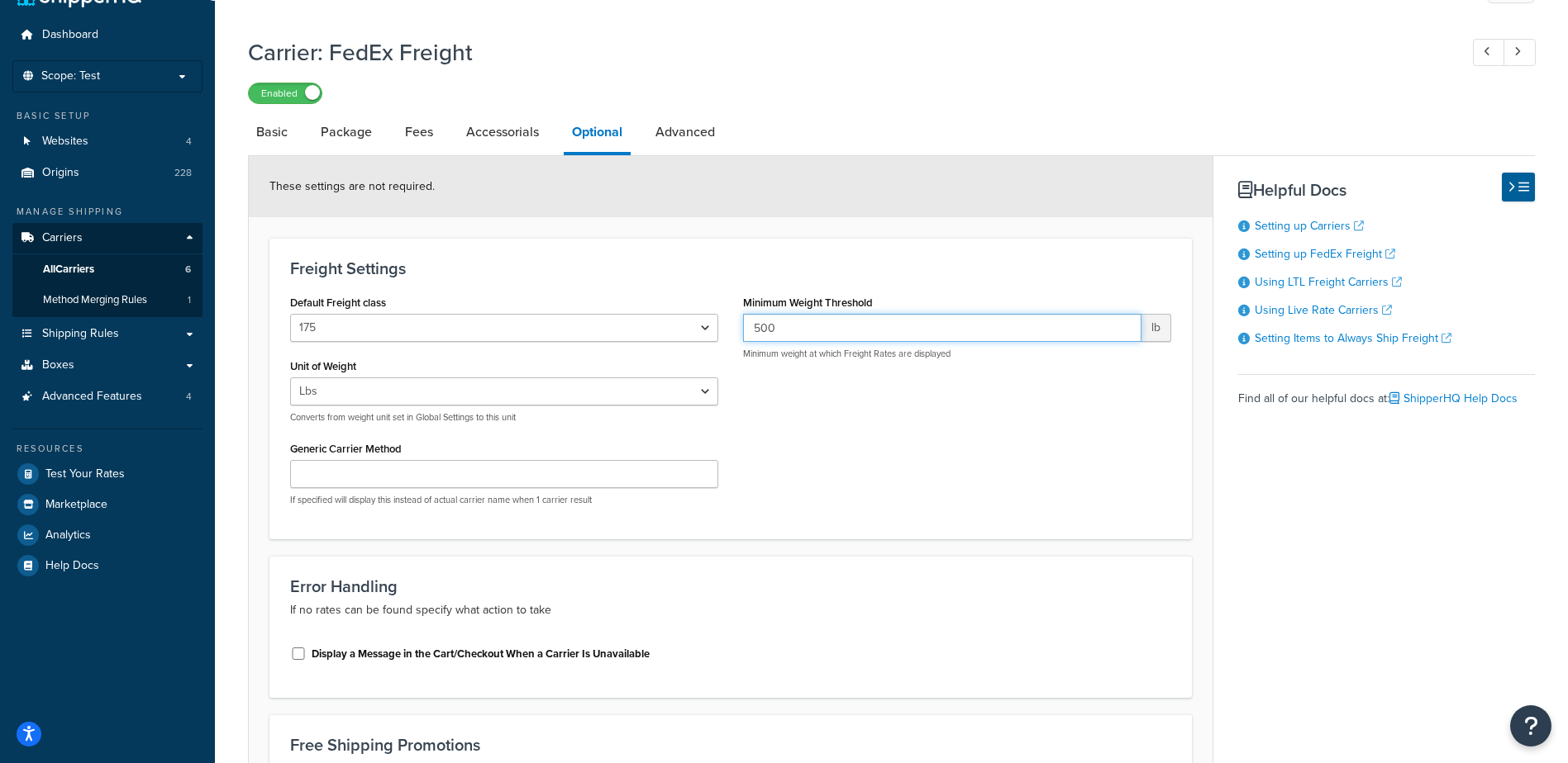
scroll to position [10, 0]
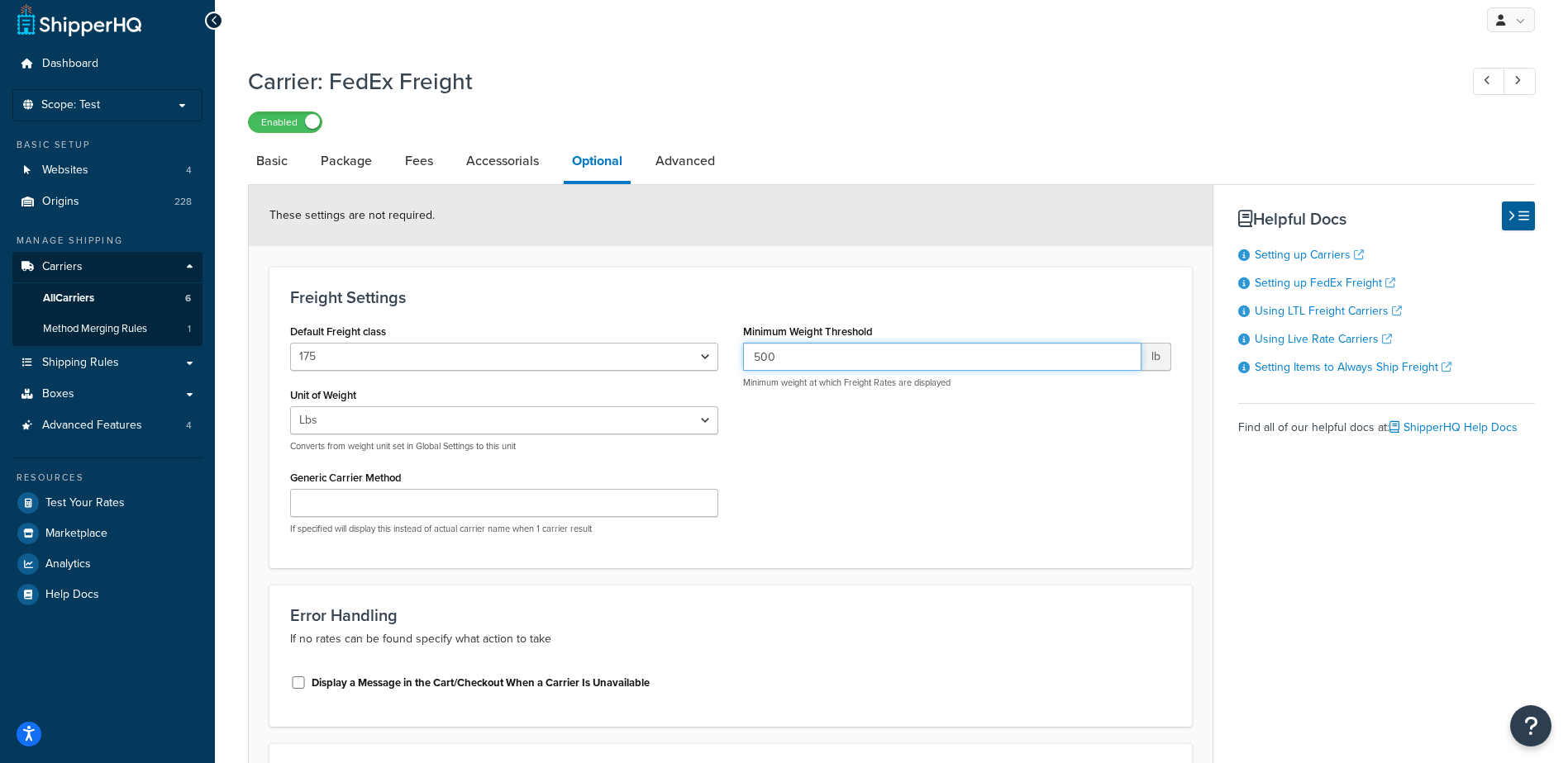
drag, startPoint x: 803, startPoint y: 356, endPoint x: 736, endPoint y: 353, distance: 67.1
click at [736, 353] on div "Minimum Weight Threshold 500 lb Minimum weight at which Freight Rates are displ…" at bounding box center [957, 361] width 453 height 82
type input "150"
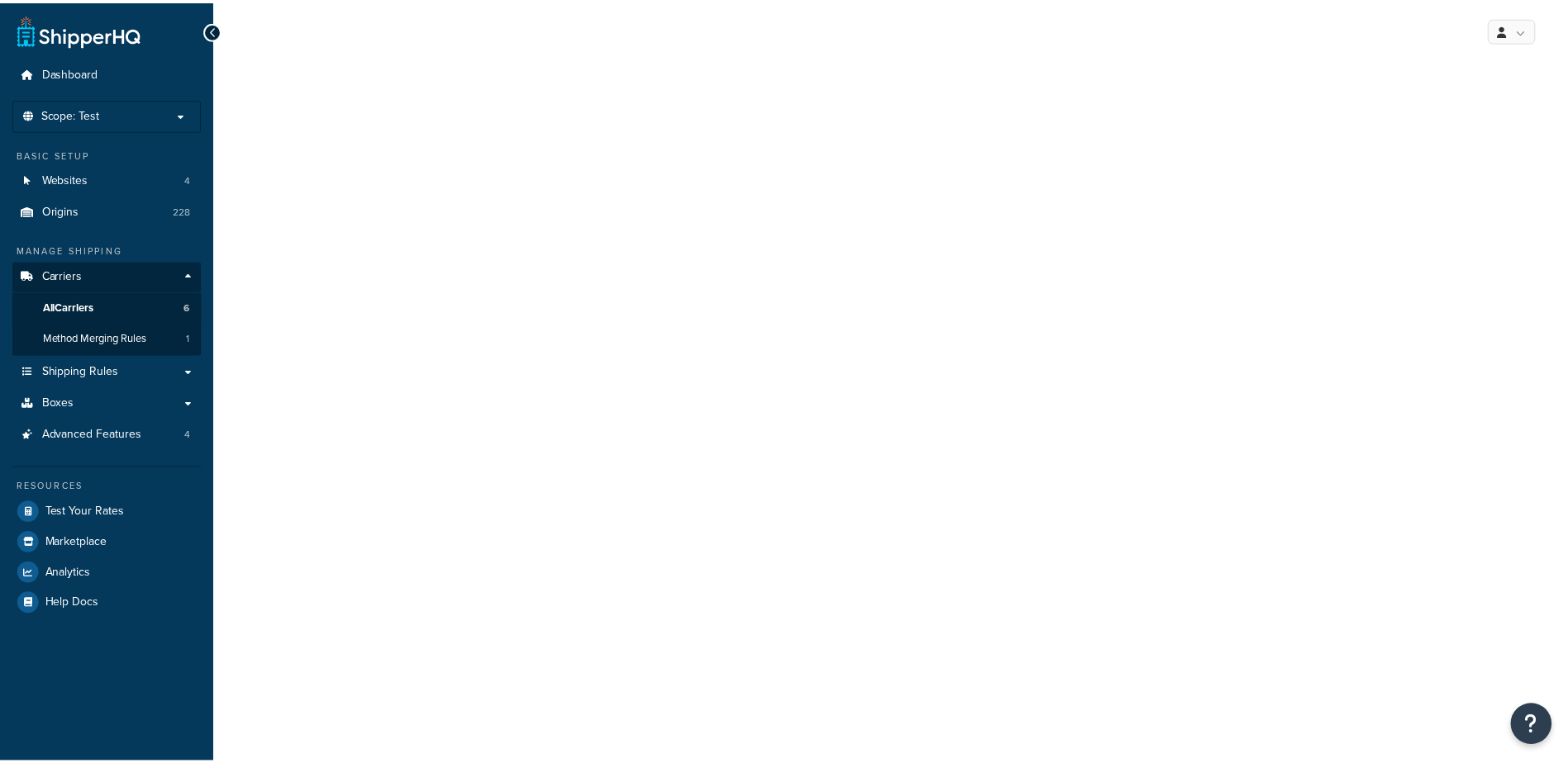
scroll to position [10, 0]
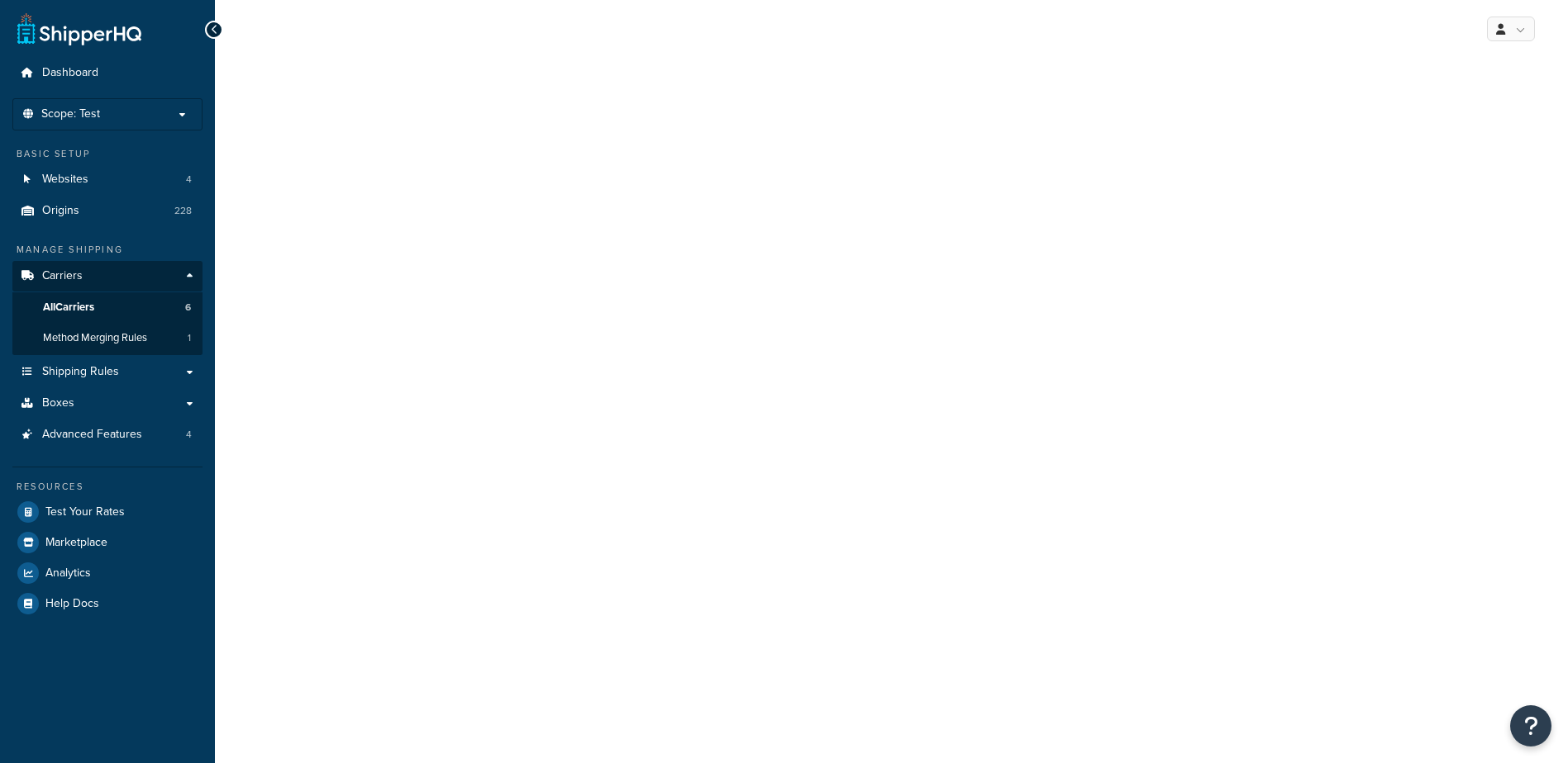
select select "175"
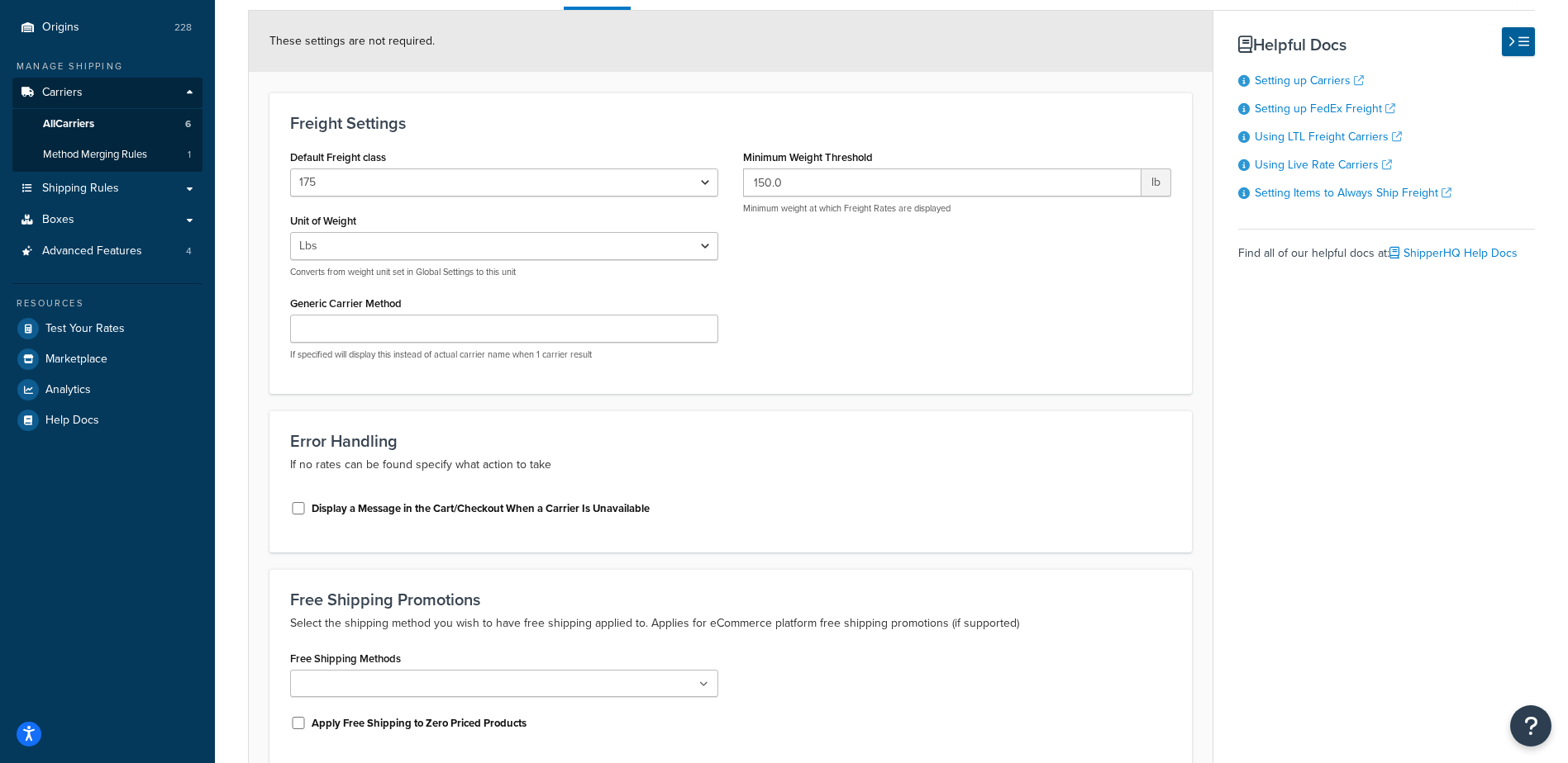
scroll to position [0, 0]
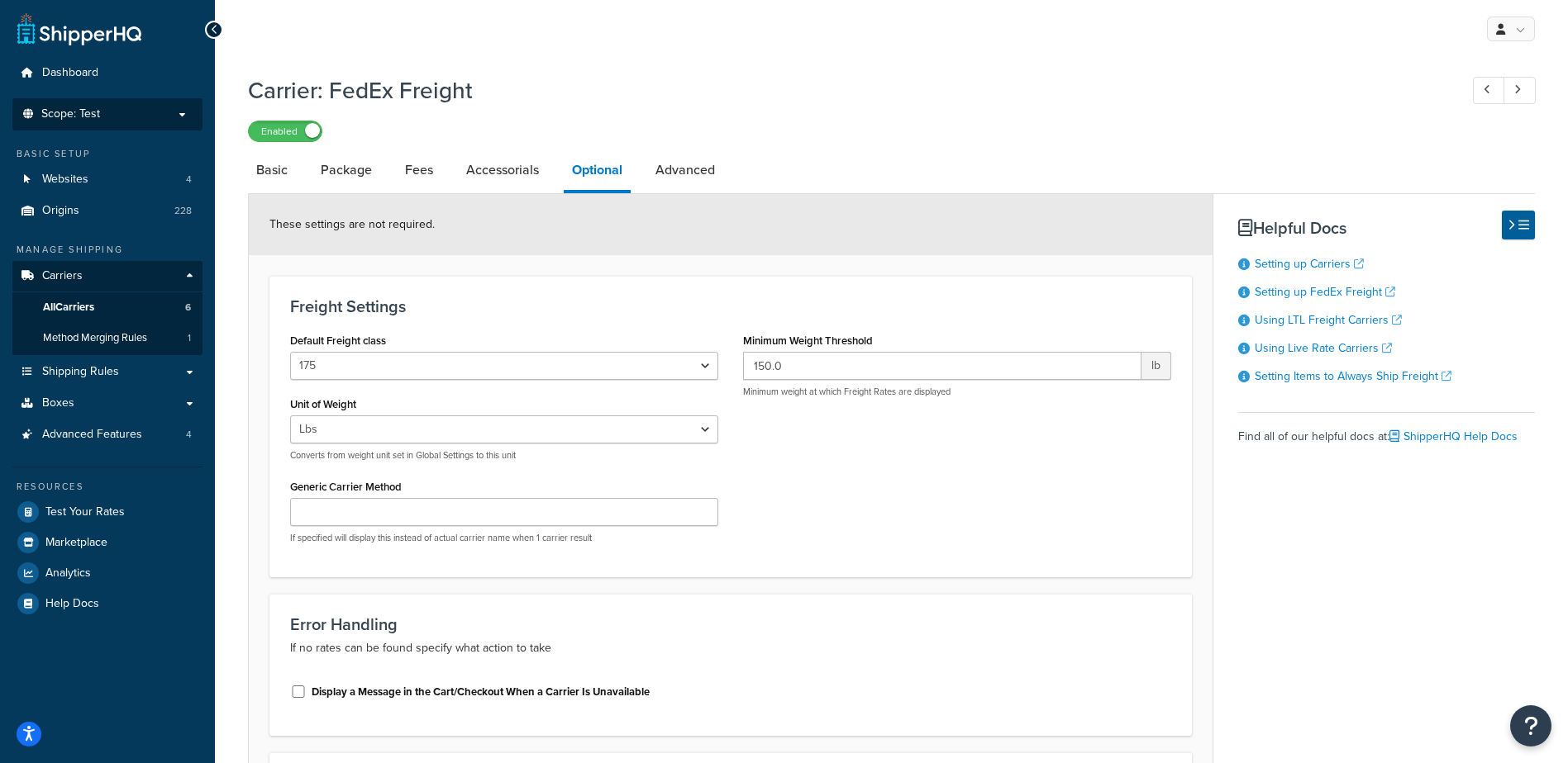
click at [124, 115] on p "Scope: Test" at bounding box center [107, 114] width 175 height 14
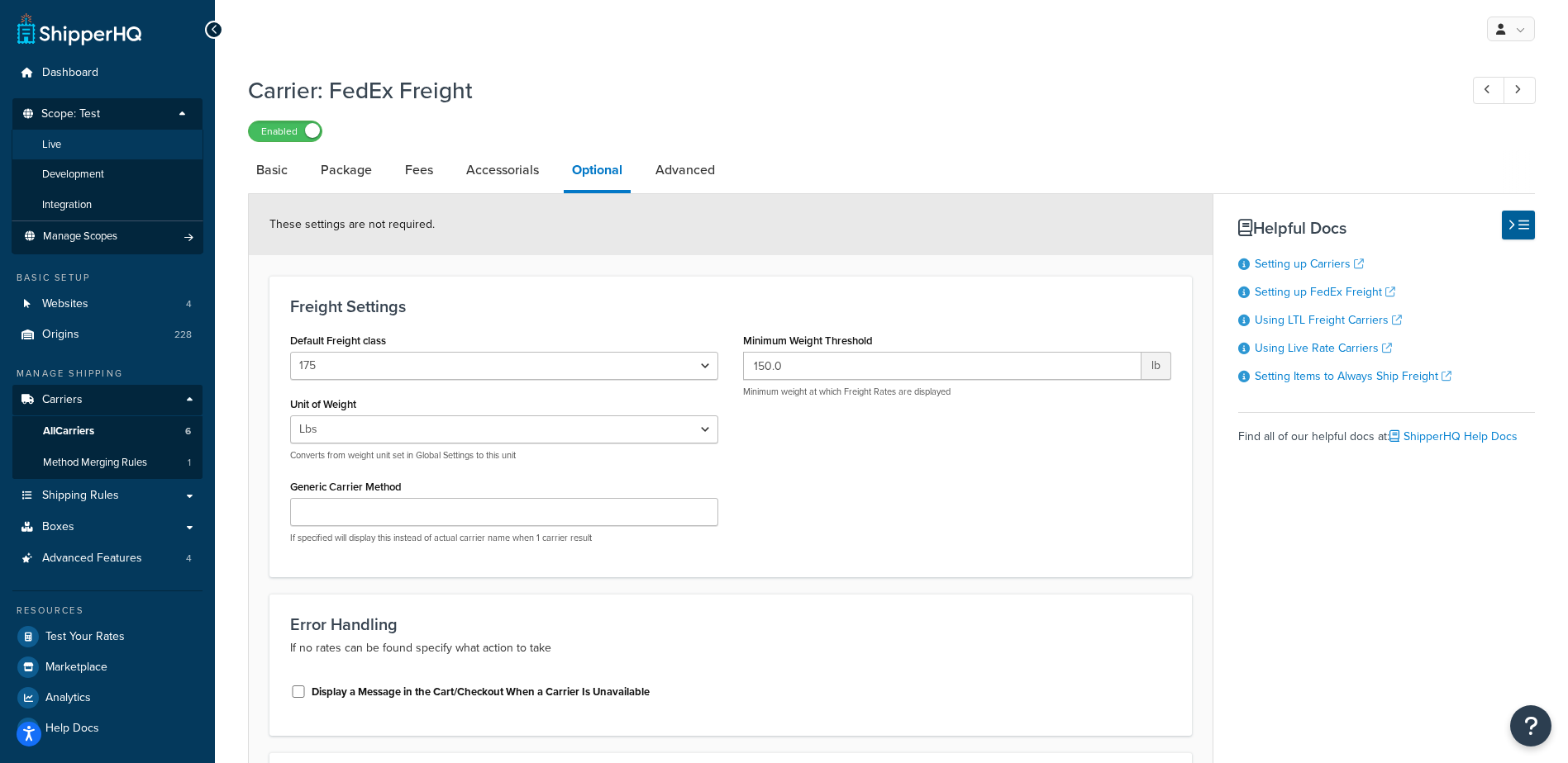
click at [112, 147] on li "Live" at bounding box center [107, 145] width 192 height 30
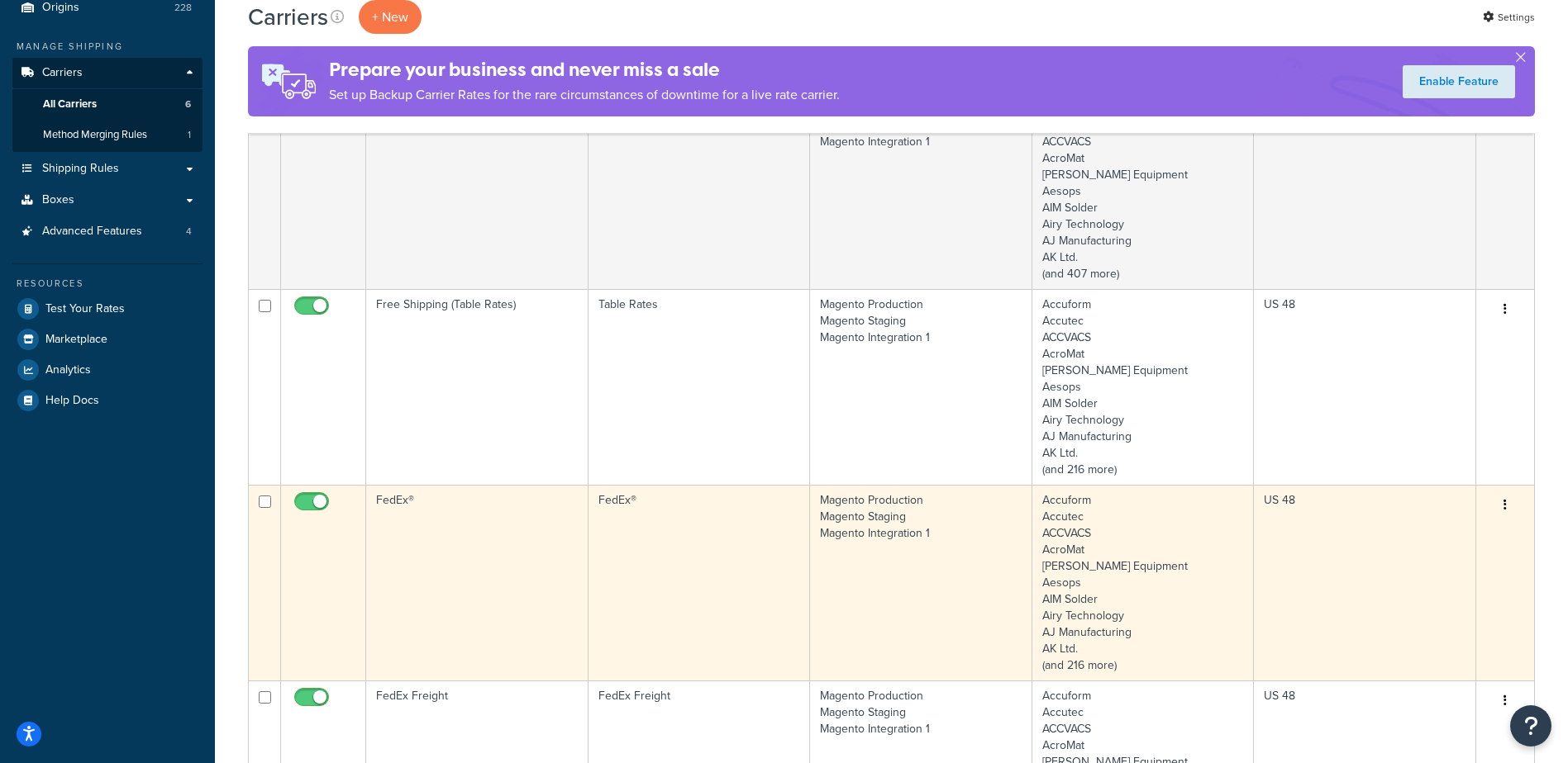
scroll to position [248, 0]
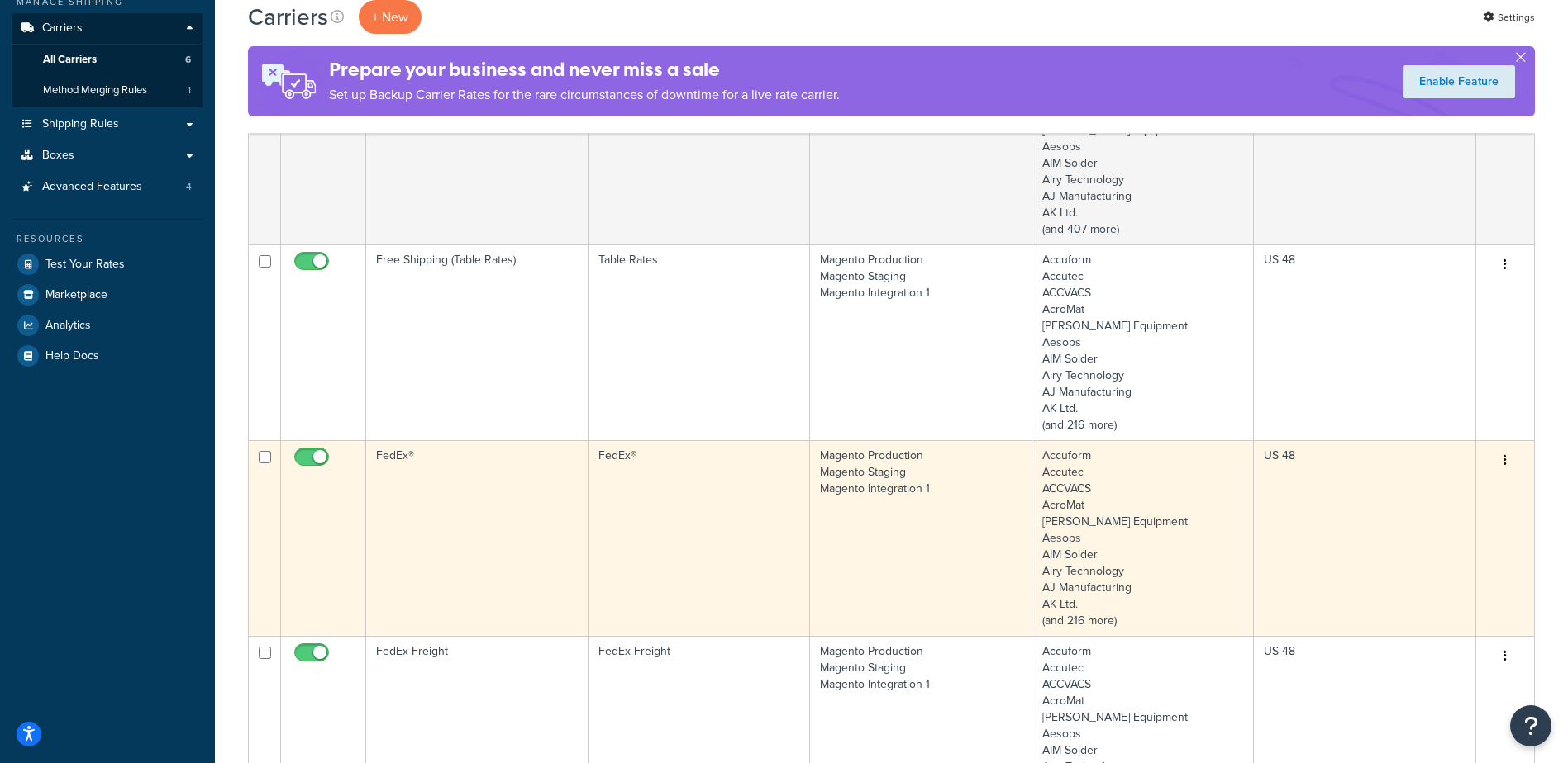
click at [507, 522] on td "FedEx®" at bounding box center [477, 538] width 222 height 196
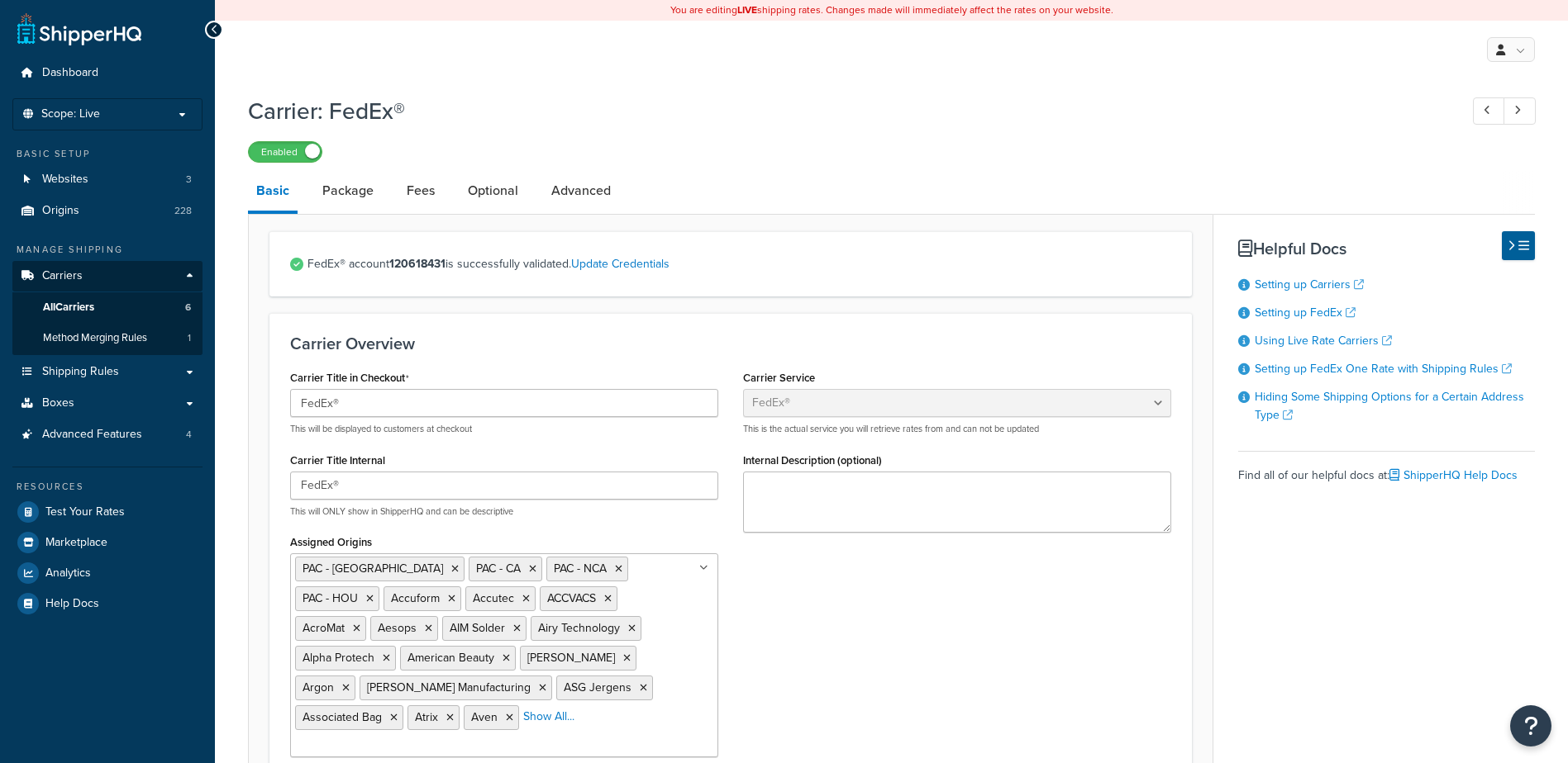
select select "fedEx"
select select "REGULAR_PICKUP"
select select "YOUR_PACKAGING"
click at [342, 195] on link "Package" at bounding box center [347, 191] width 67 height 40
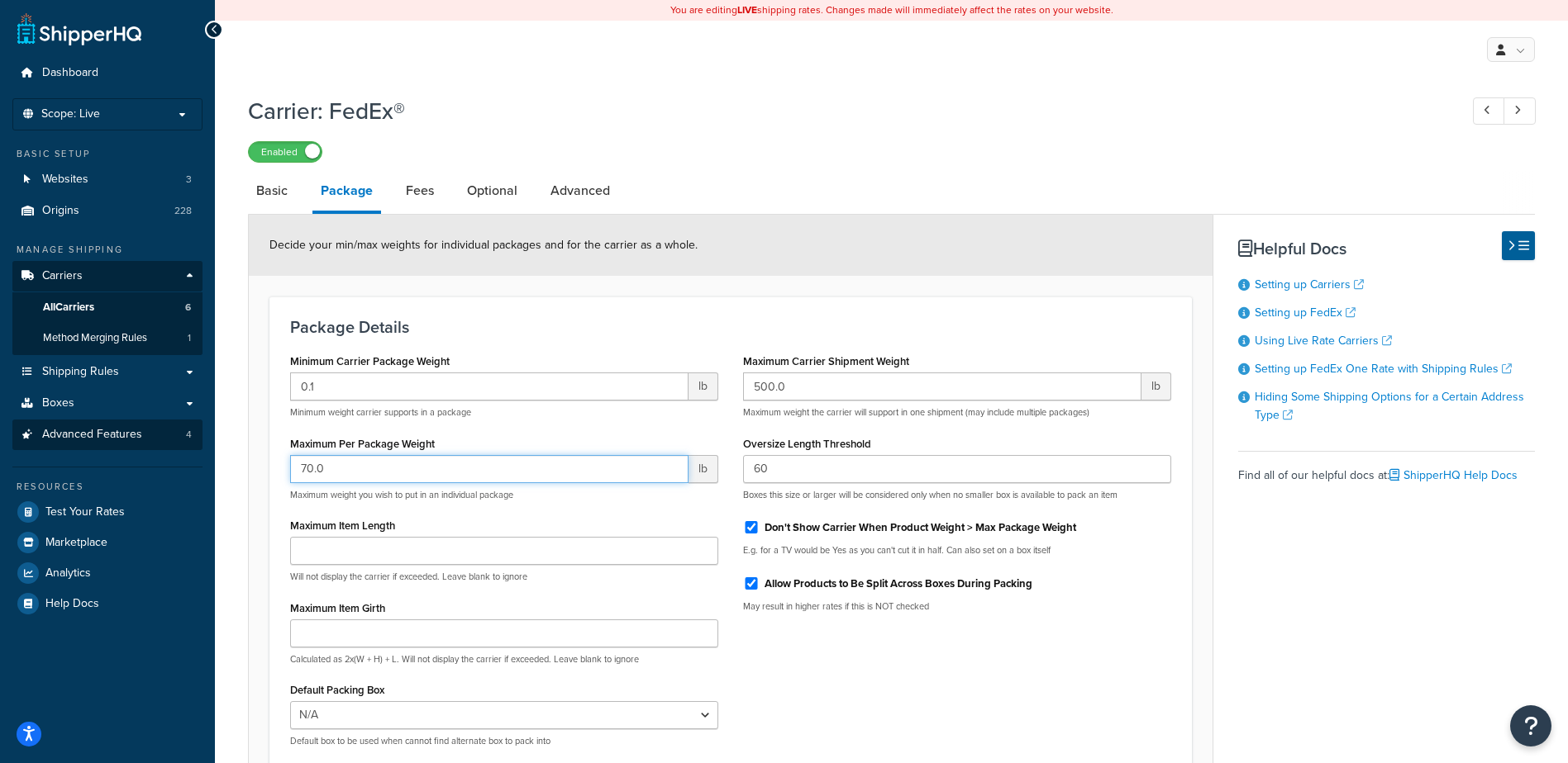
drag, startPoint x: 358, startPoint y: 467, endPoint x: 167, endPoint y: 445, distance: 192.3
click at [167, 445] on div "Dashboard Scope: Live Basic Setup Websites 3 Origins 228 Manage Shipping Carrie…" at bounding box center [784, 466] width 1568 height 932
type input "150"
drag, startPoint x: 835, startPoint y: 391, endPoint x: 727, endPoint y: 382, distance: 108.4
click at [727, 382] on div "Minimum Carrier Package Weight 0.1 lb Minimum weight carrier supports in a pack…" at bounding box center [730, 555] width 906 height 410
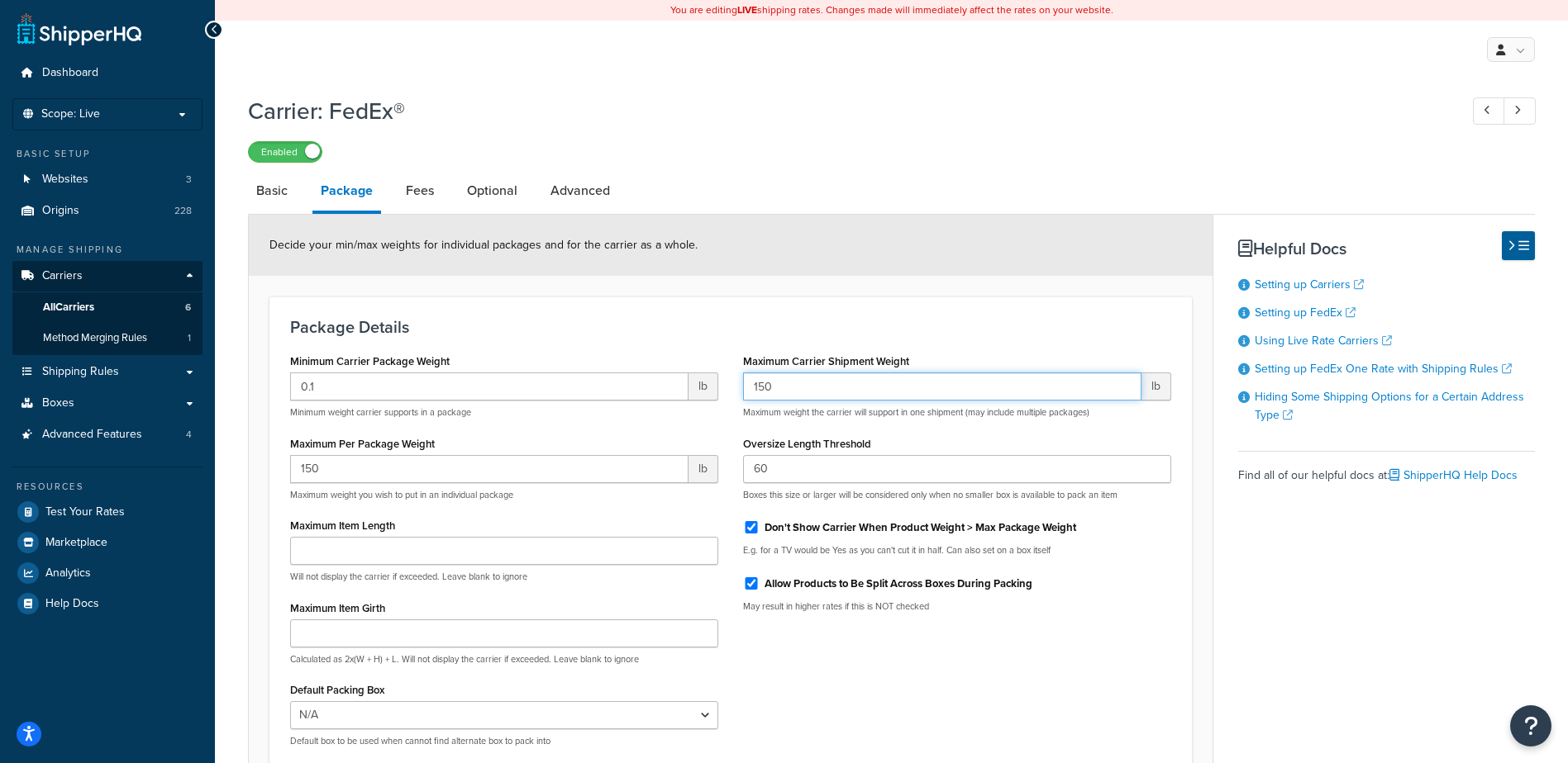
type input "150"
click at [753, 528] on input "Don't Show Carrier When Product Weight > Max Package Weight" at bounding box center [751, 527] width 16 height 12
checkbox input "false"
click at [500, 184] on link "Optional" at bounding box center [492, 191] width 67 height 40
select select "business"
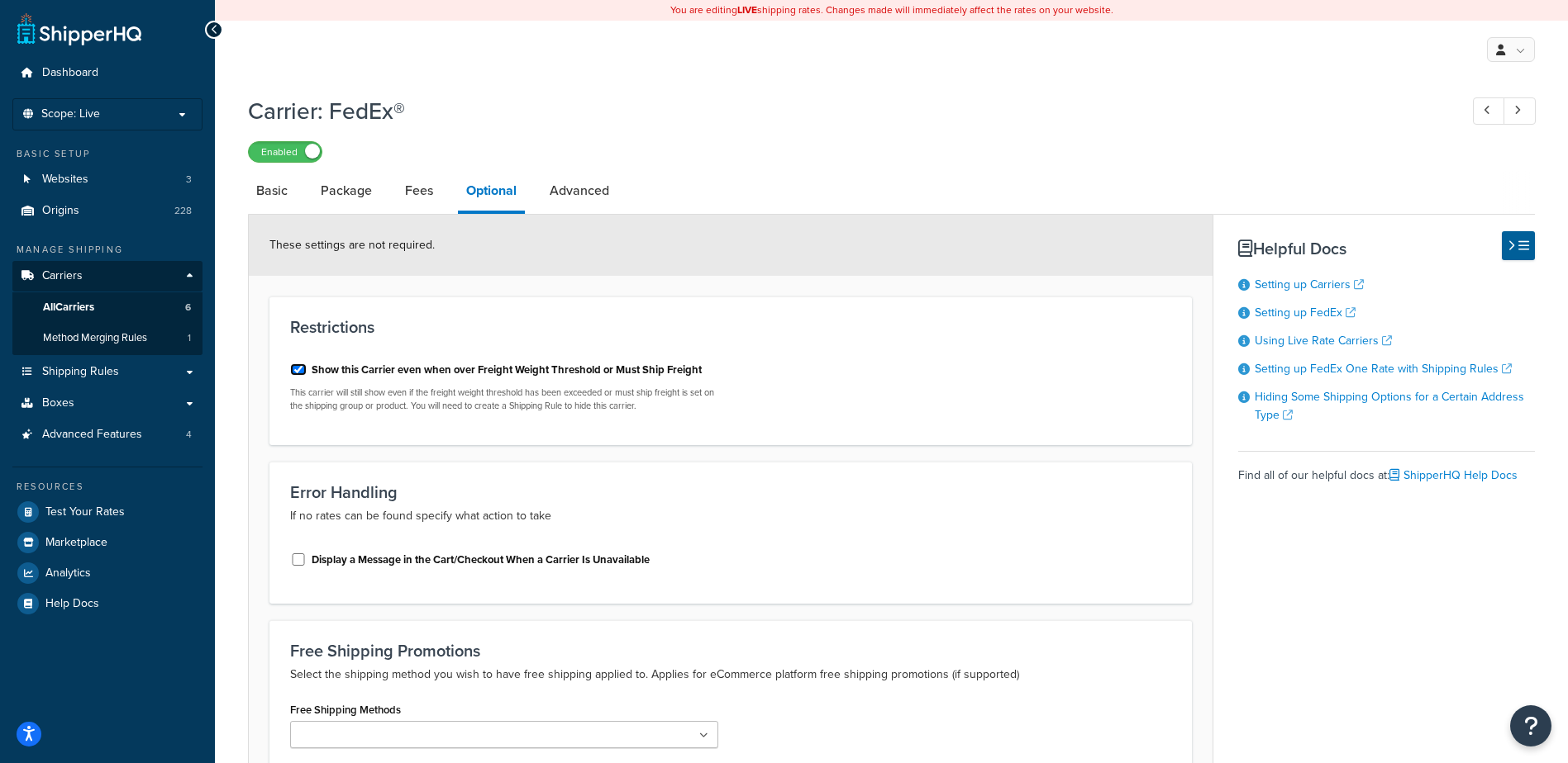
click at [298, 370] on input "Show this Carrier even when over Freight Weight Threshold or Must Ship Freight" at bounding box center [297, 370] width 16 height 12
checkbox input "false"
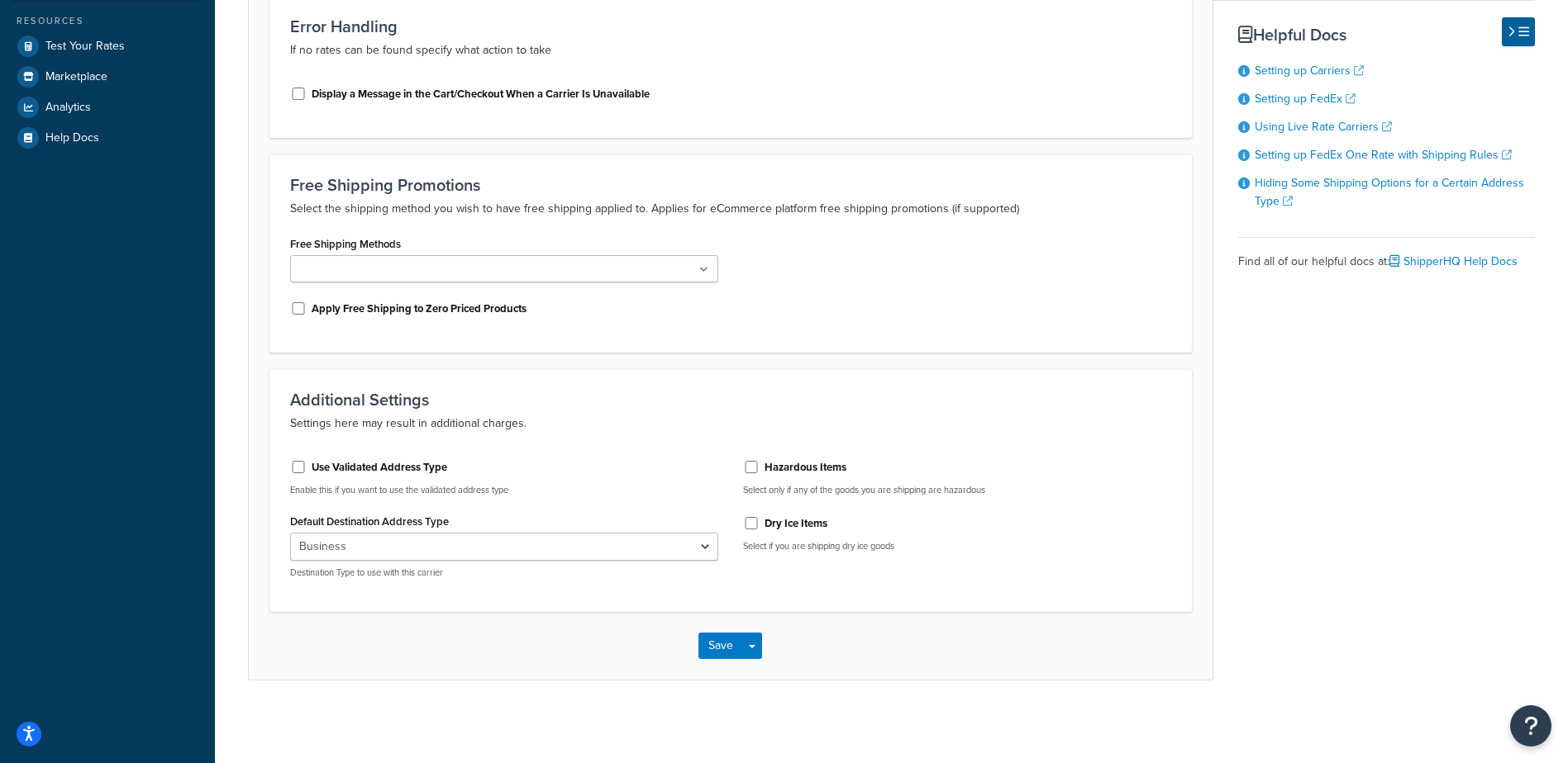
scroll to position [467, 0]
click at [735, 643] on button "Save" at bounding box center [720, 646] width 45 height 27
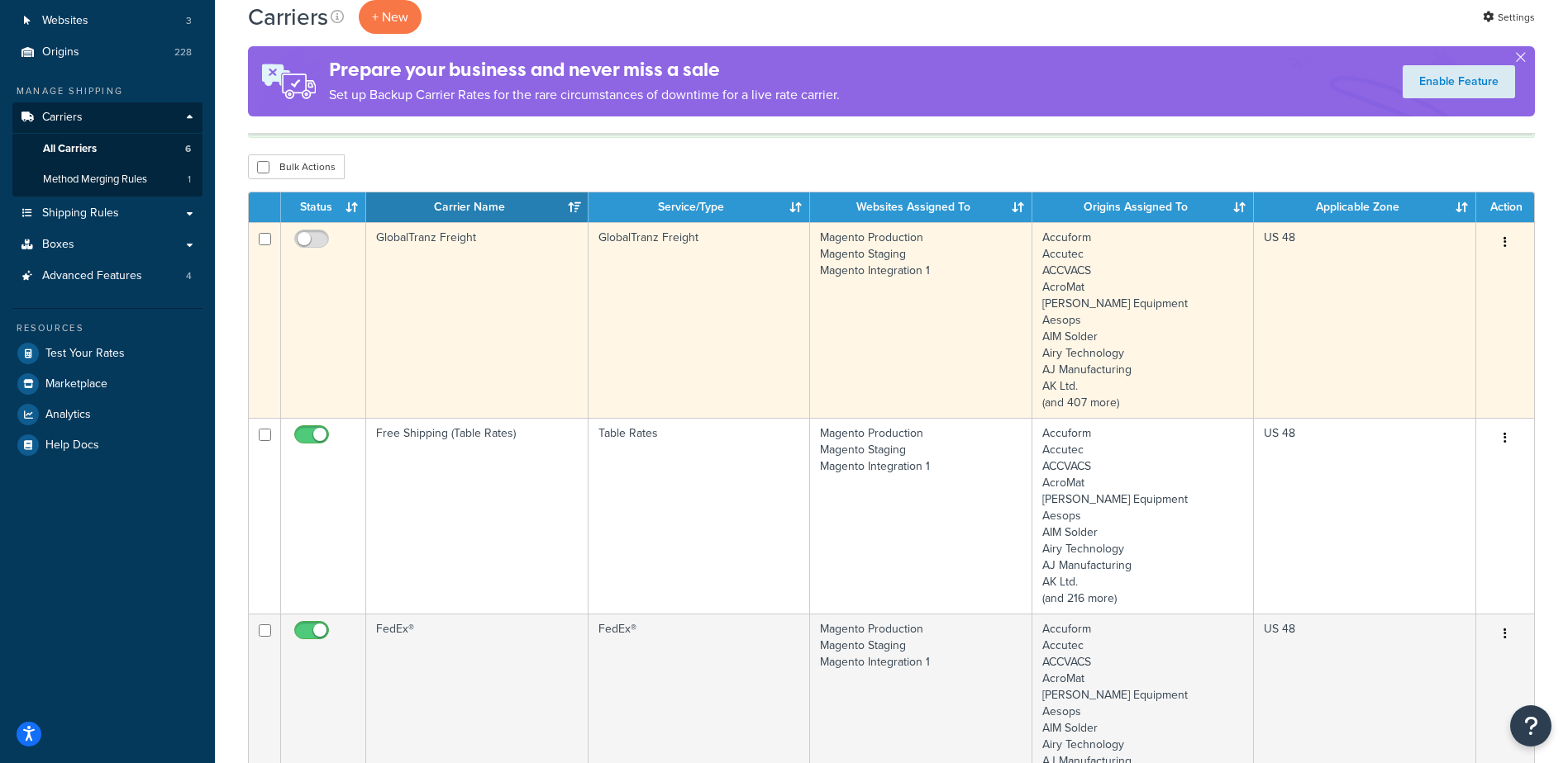
scroll to position [413, 0]
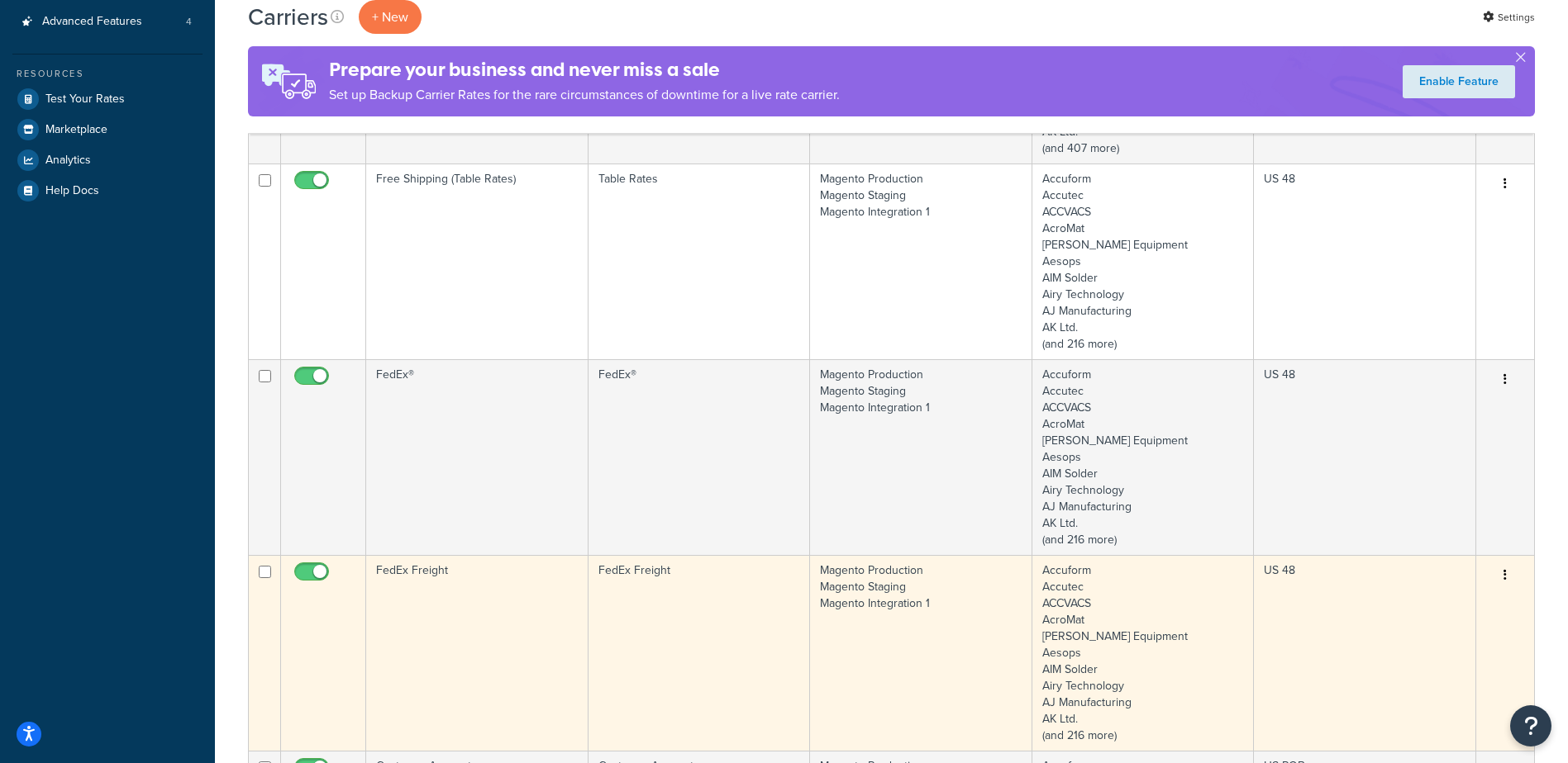
click at [494, 644] on td "FedEx Freight" at bounding box center [477, 653] width 222 height 196
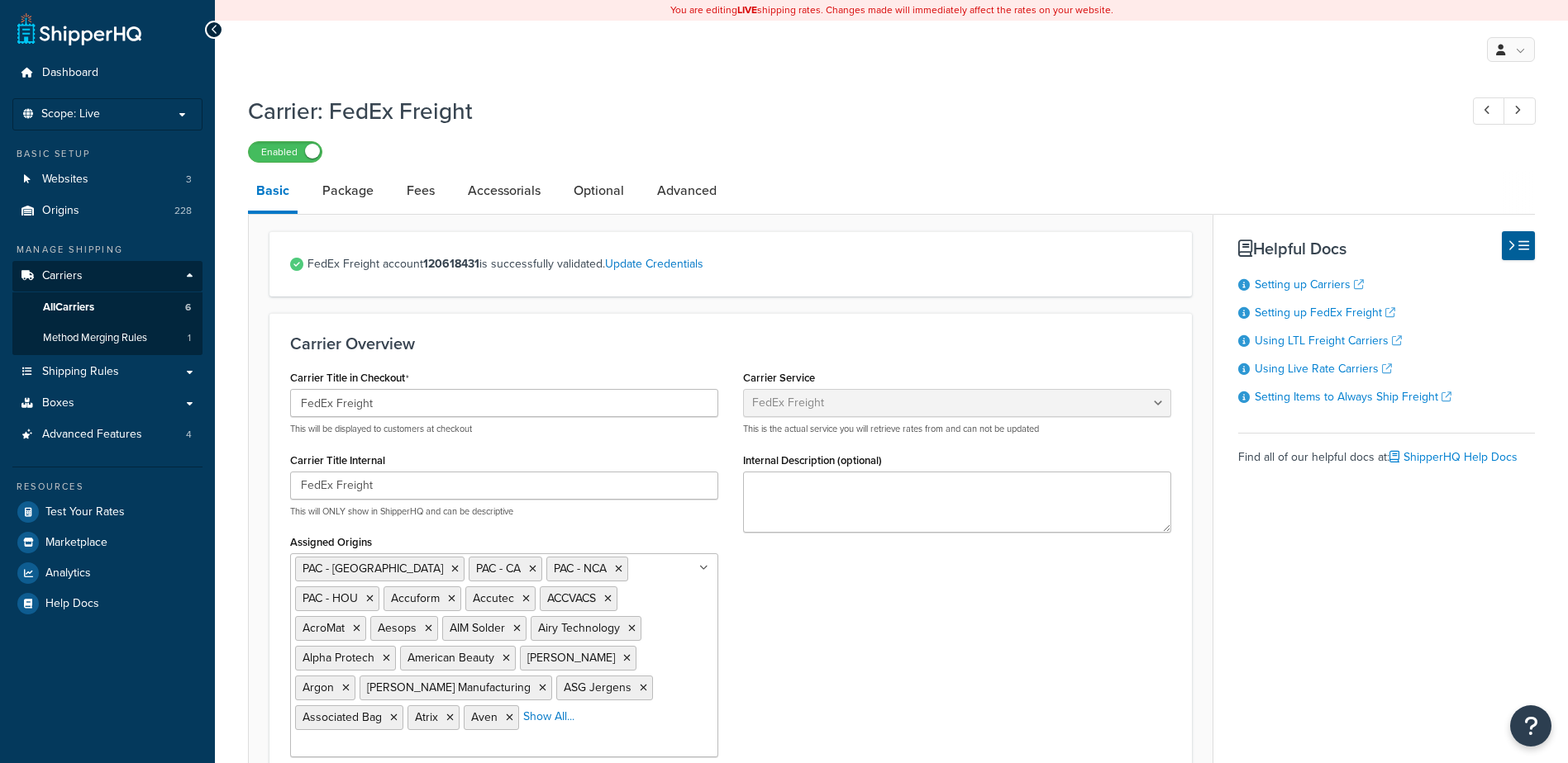
select select "fedExFreight"
click at [616, 194] on link "Optional" at bounding box center [599, 191] width 67 height 40
select select "175"
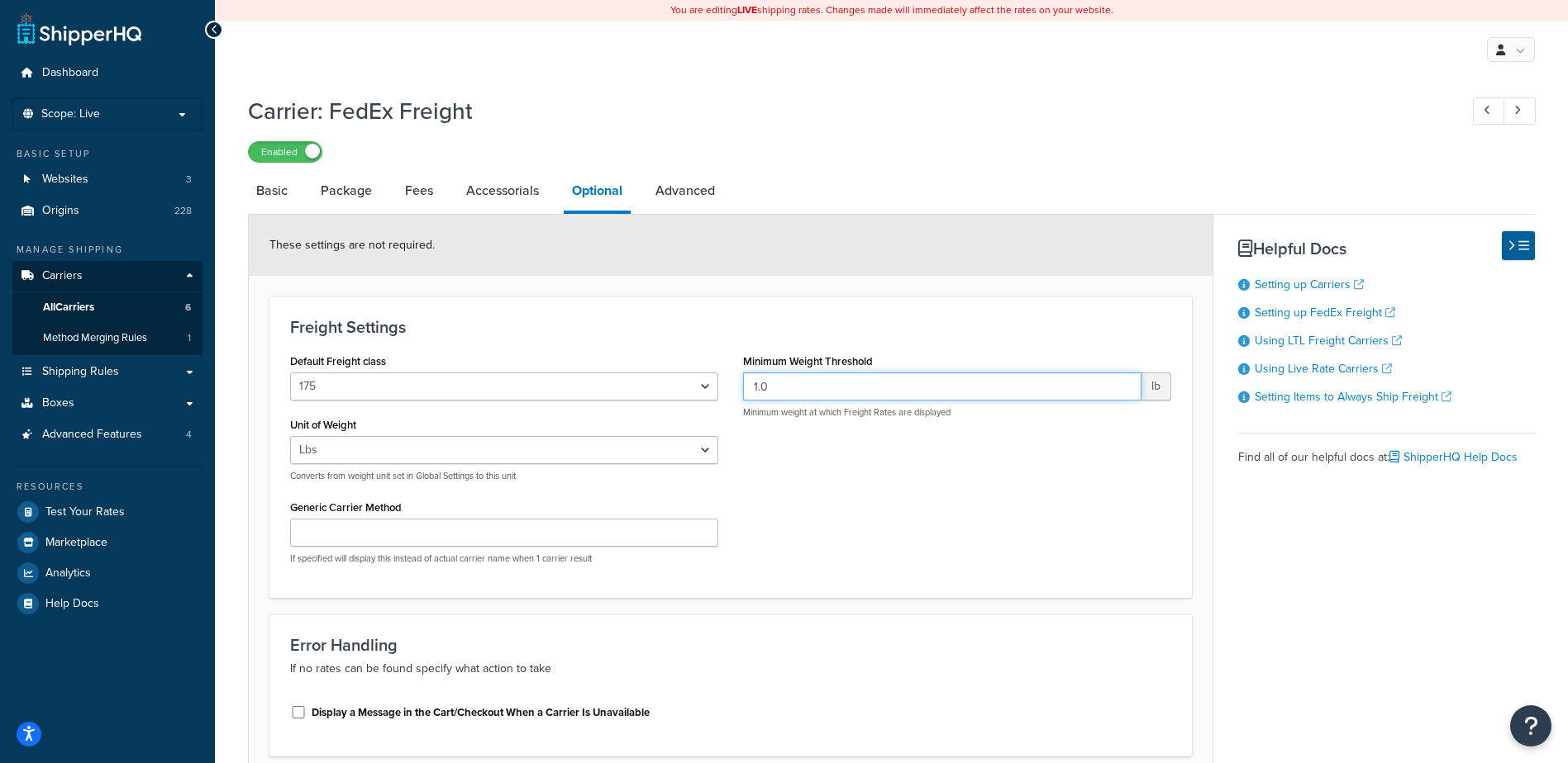
drag, startPoint x: 788, startPoint y: 384, endPoint x: 727, endPoint y: 379, distance: 61.2
click at [727, 379] on div "Default Freight class 50 55 60 65 70 77.5 85 92.5 100 110 125 150 175 200 250 3…" at bounding box center [730, 464] width 906 height 228
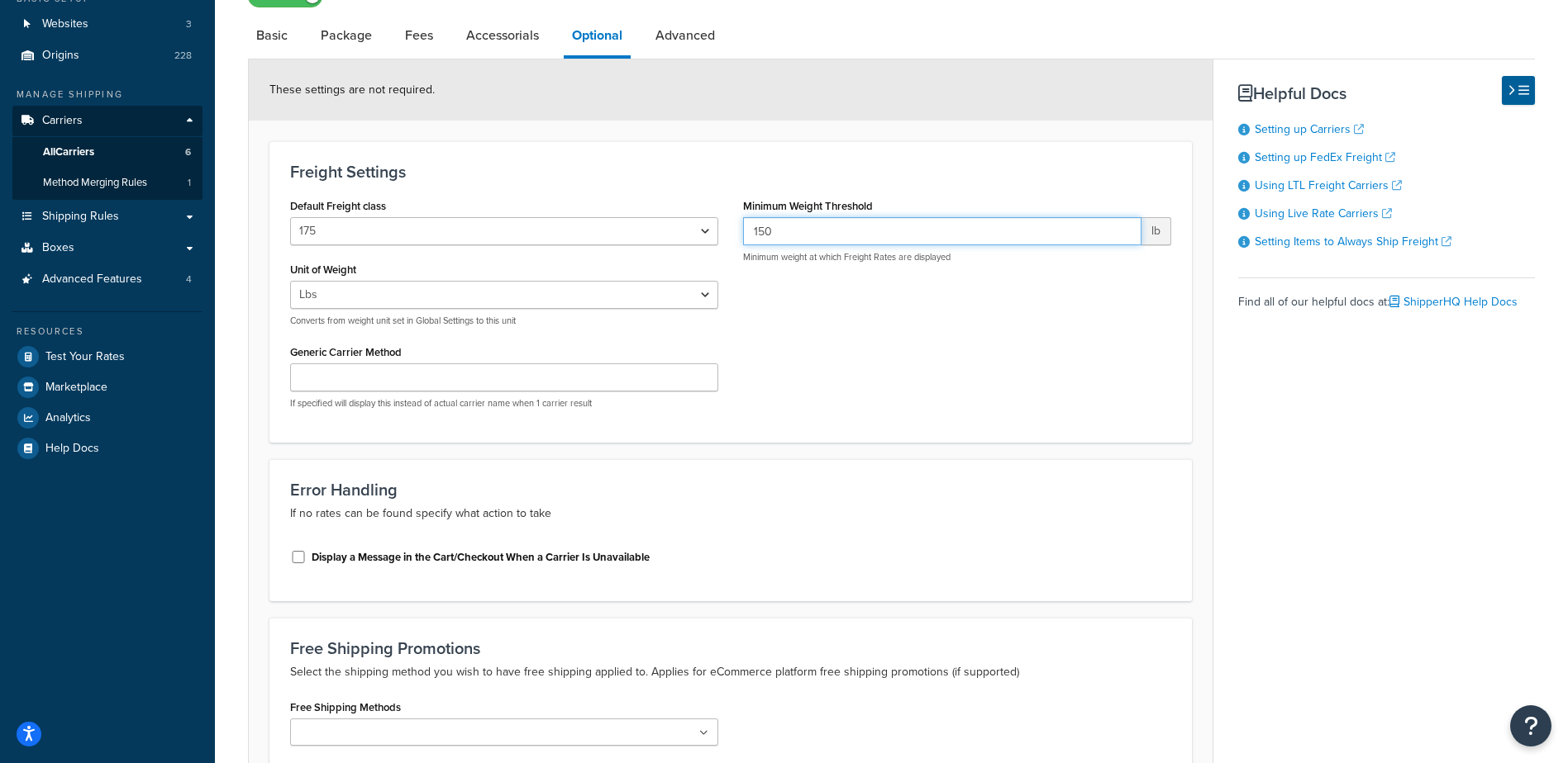
scroll to position [360, 0]
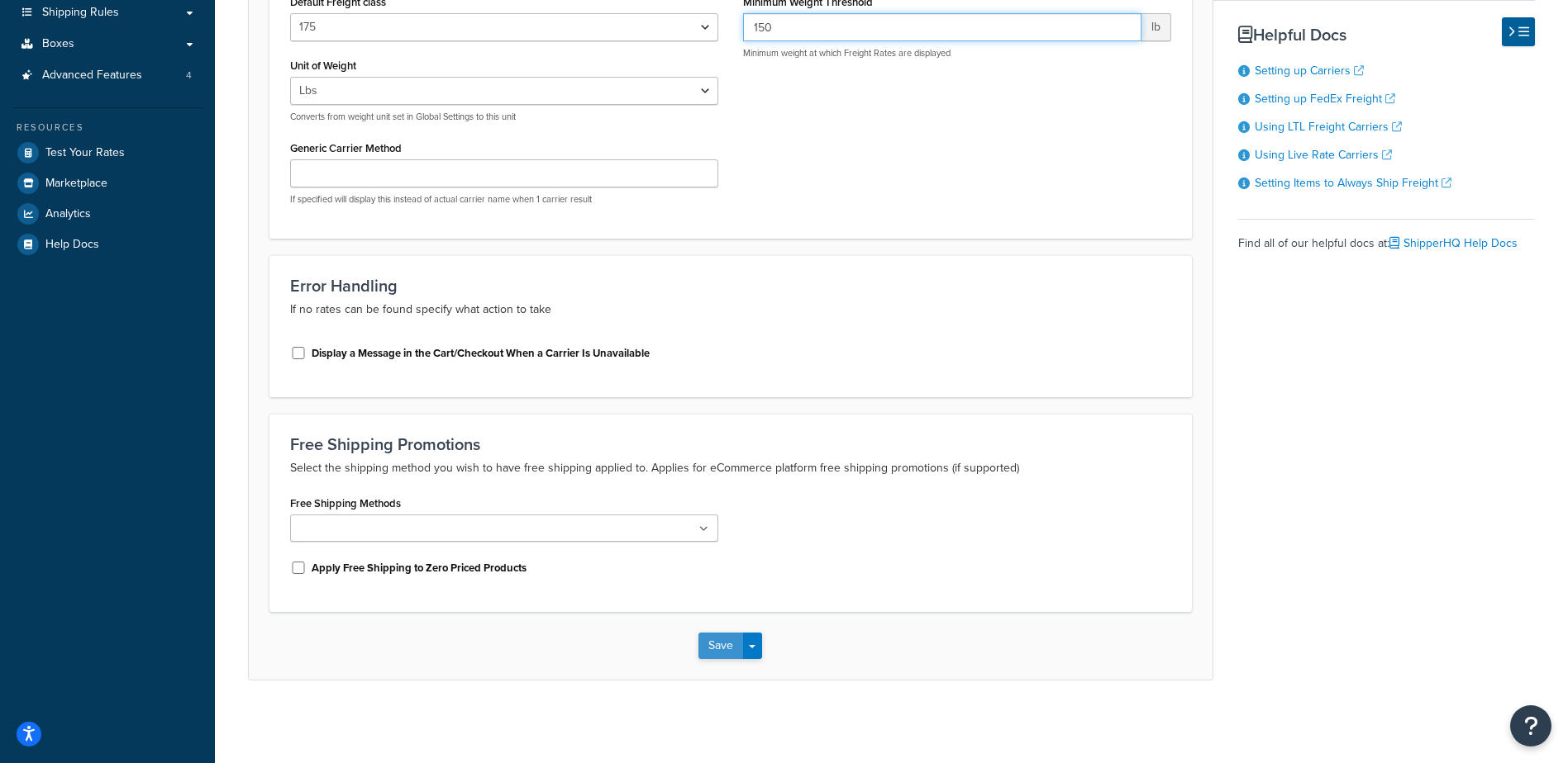
type input "150"
click at [718, 653] on button "Save" at bounding box center [720, 646] width 45 height 27
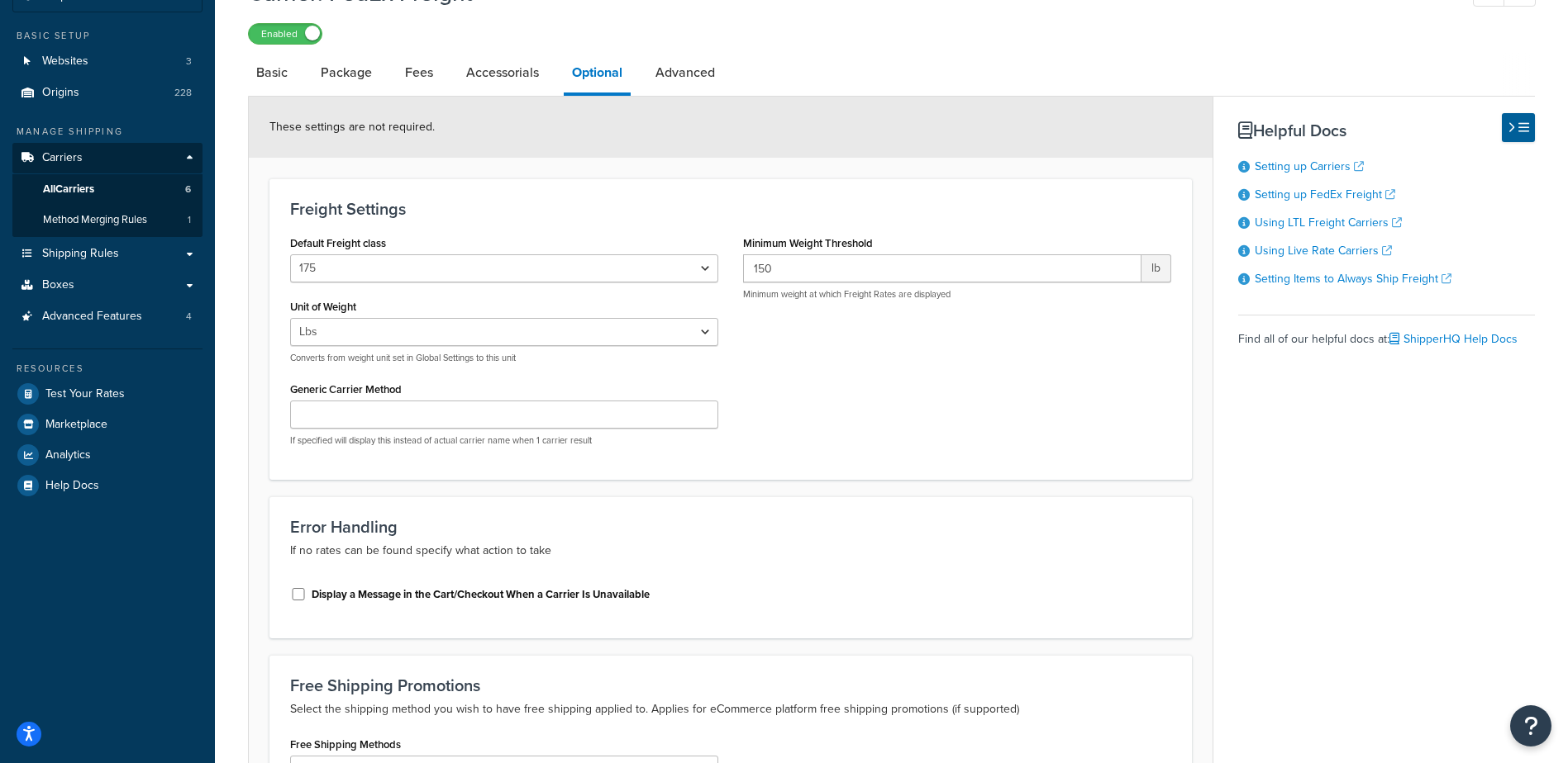
scroll to position [0, 0]
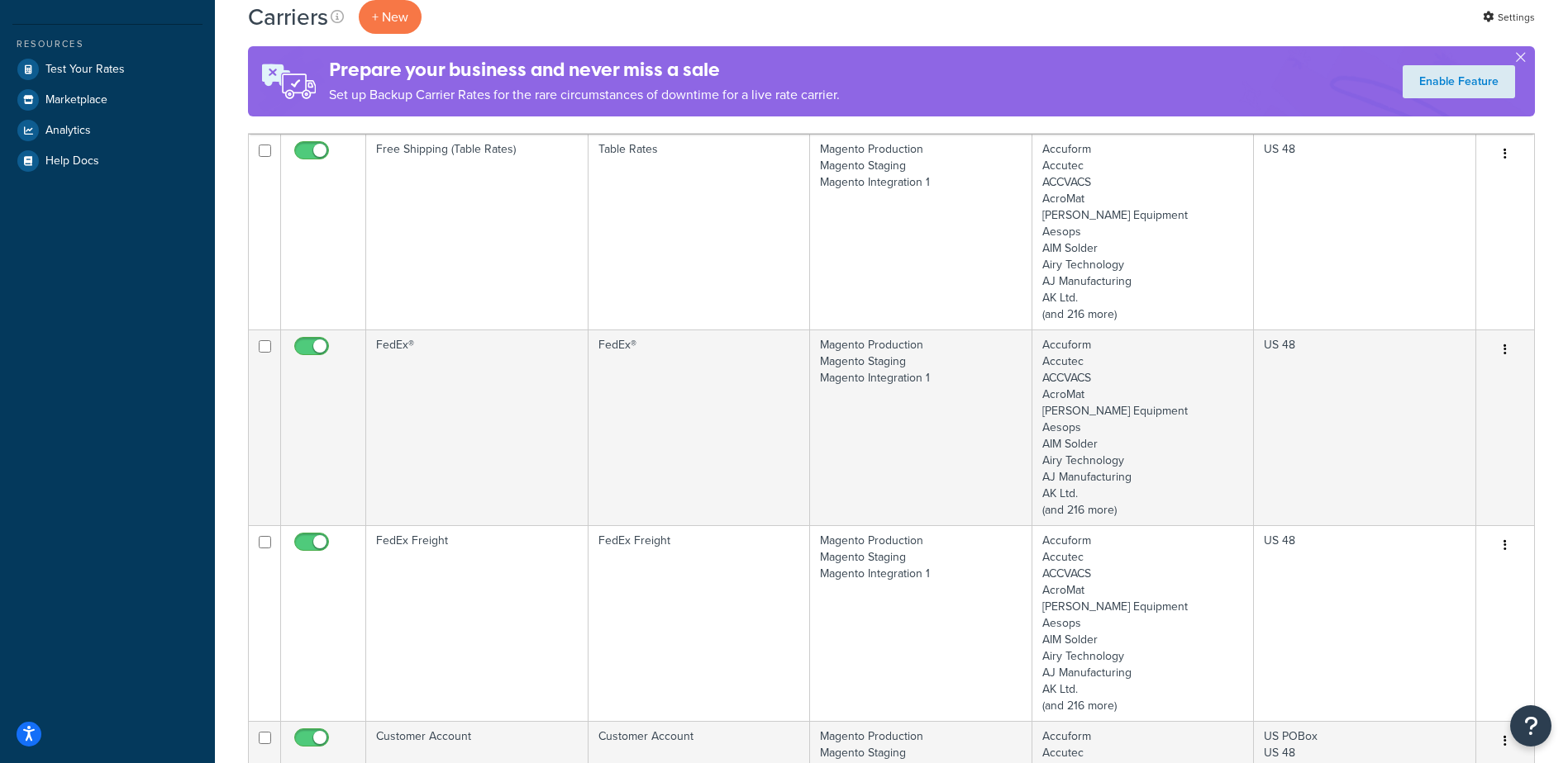
scroll to position [413, 0]
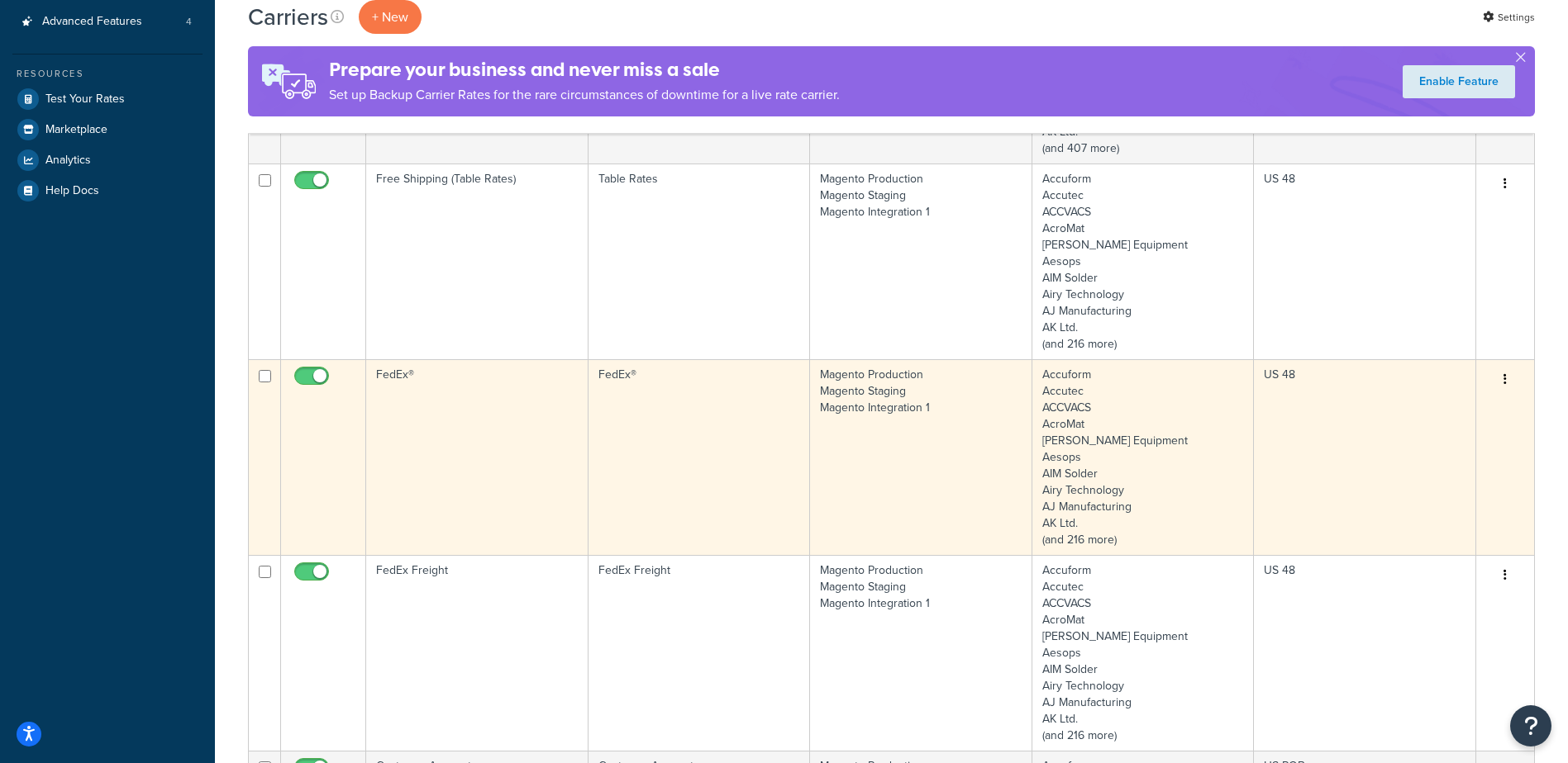
click at [472, 496] on td "FedEx®" at bounding box center [477, 457] width 222 height 196
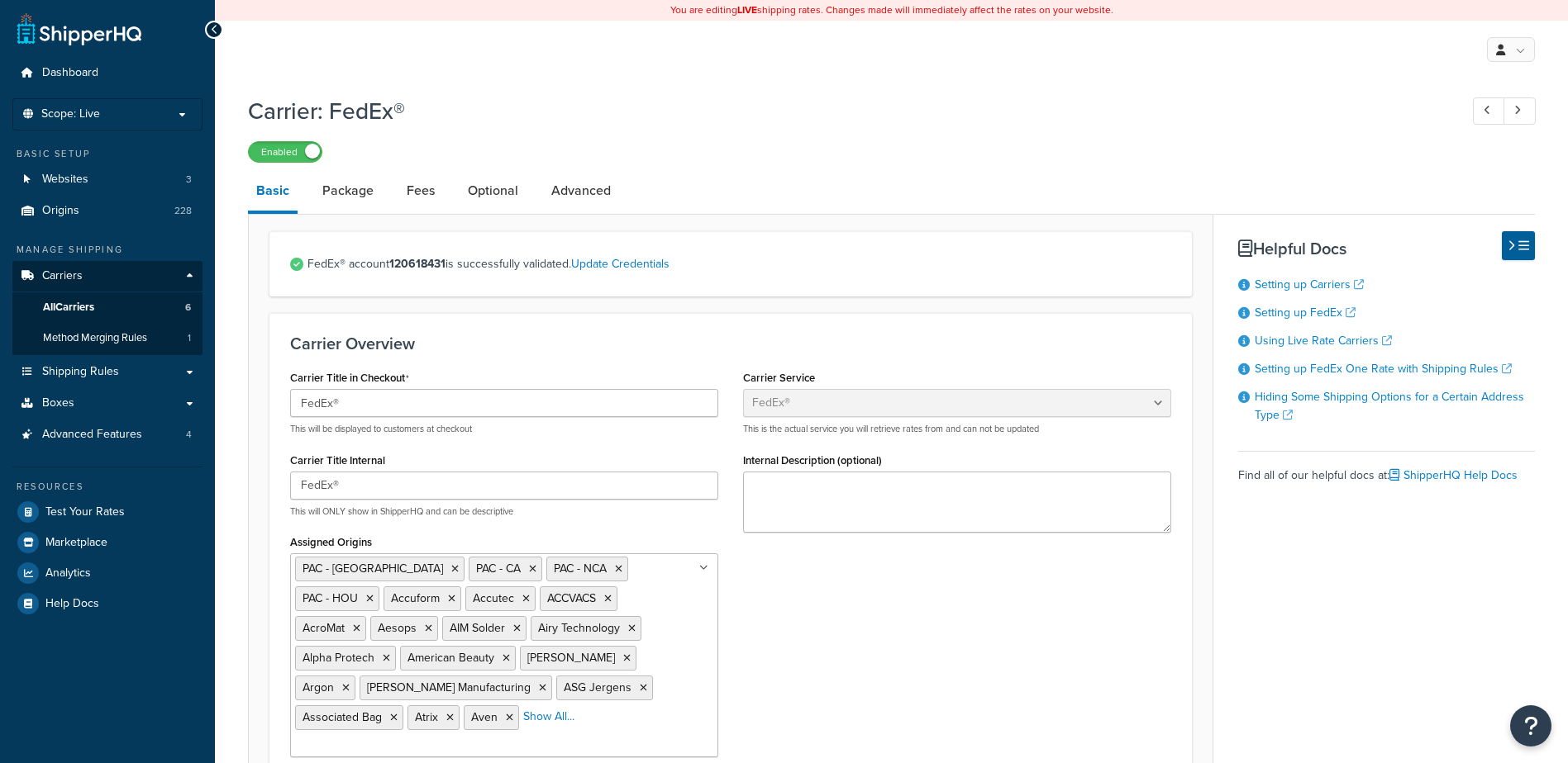
select select "fedEx"
select select "REGULAR_PICKUP"
select select "YOUR_PACKAGING"
click at [412, 184] on link "Fees" at bounding box center [420, 191] width 45 height 40
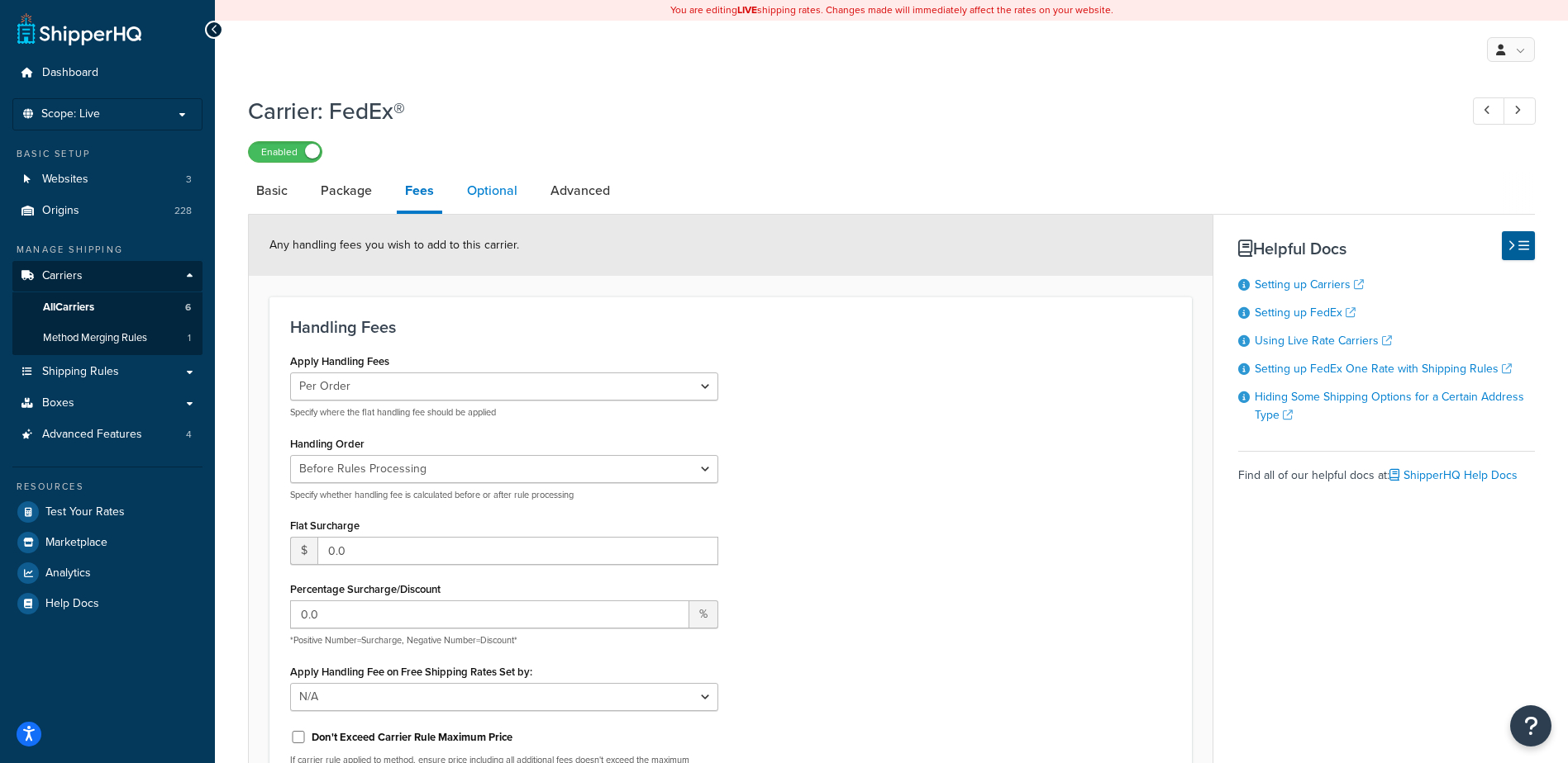
click at [497, 196] on link "Optional" at bounding box center [492, 191] width 67 height 40
select select "business"
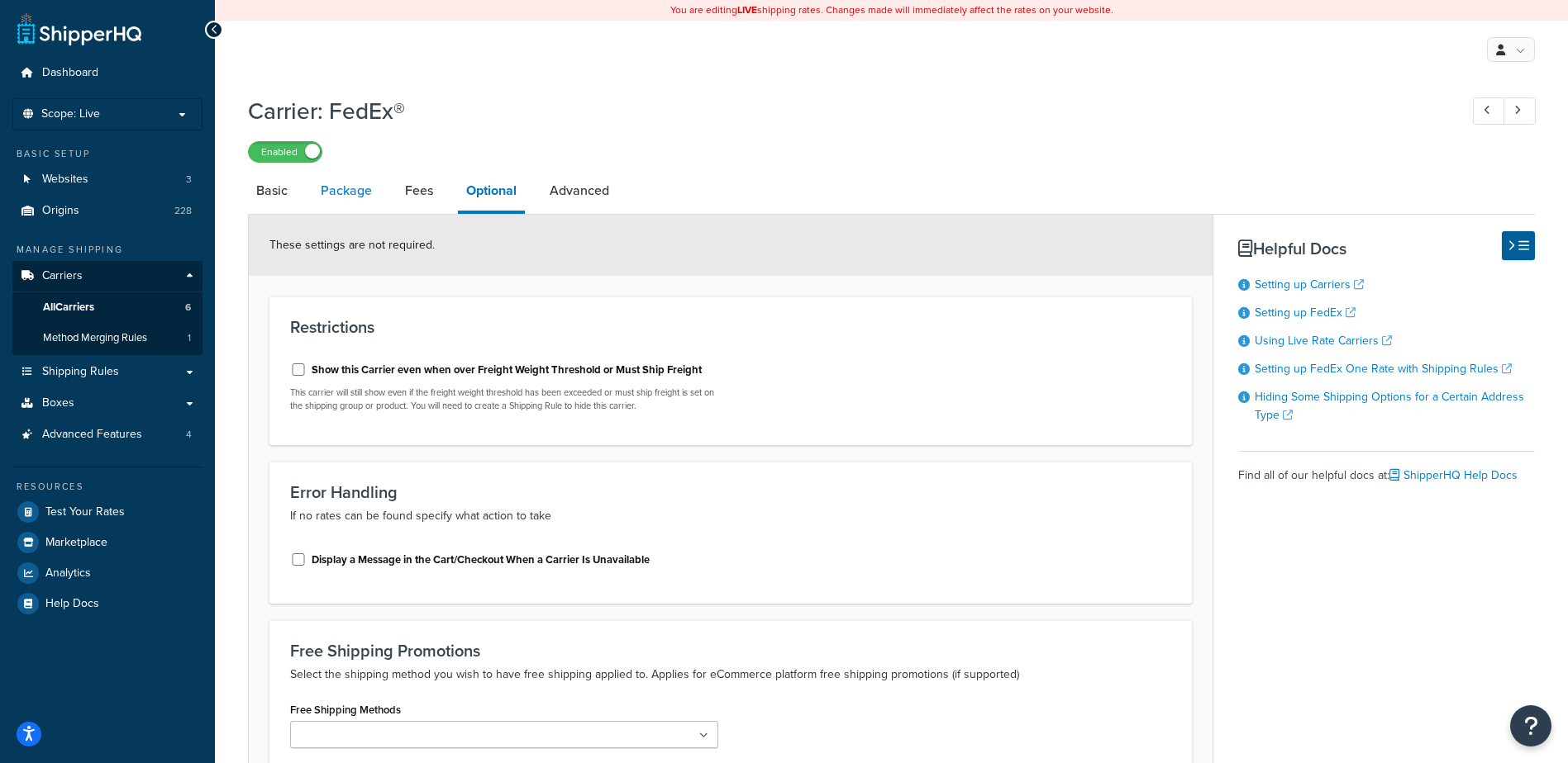
click at [356, 199] on link "Package" at bounding box center [346, 191] width 67 height 40
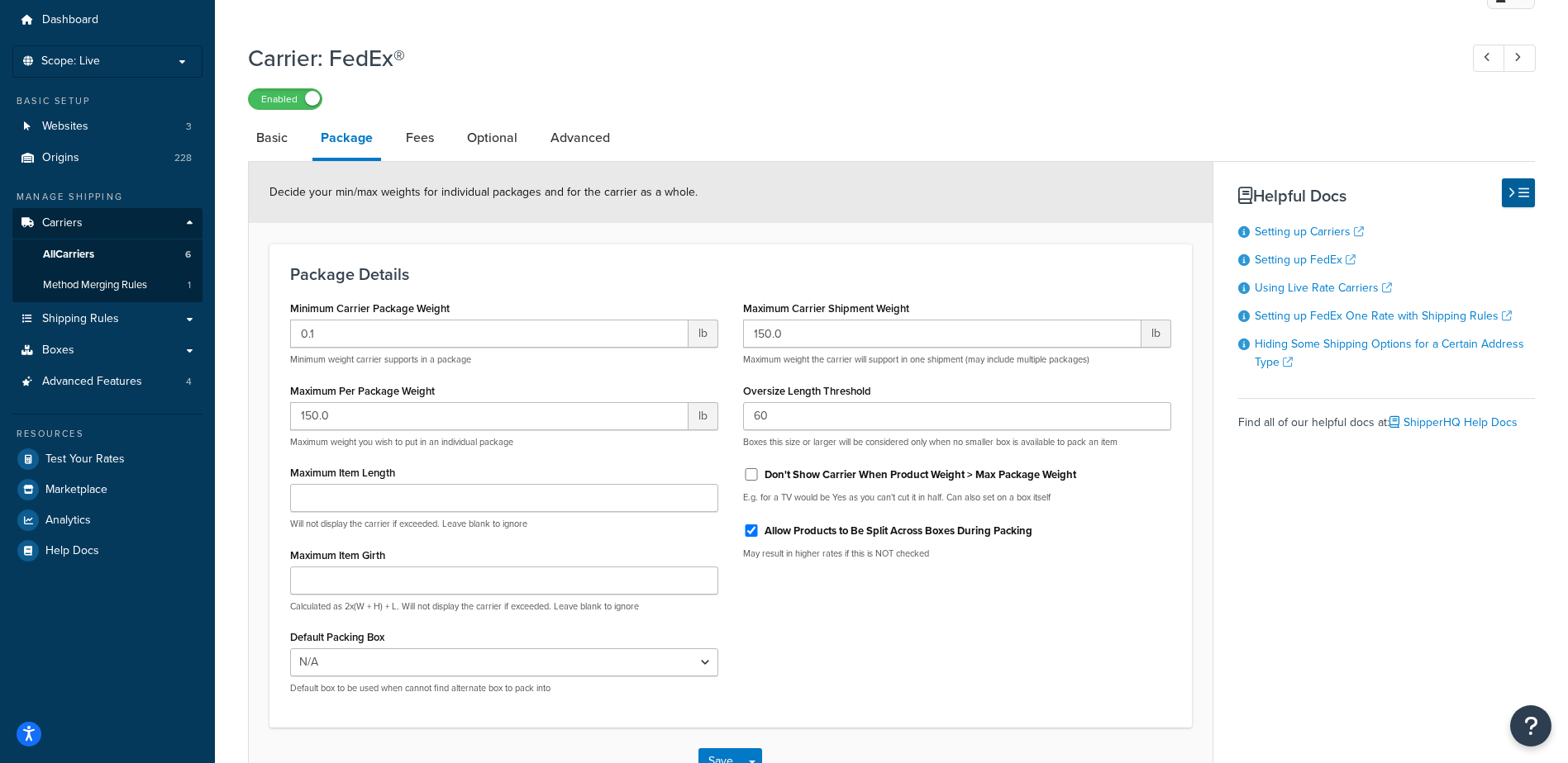
scroll to position [83, 0]
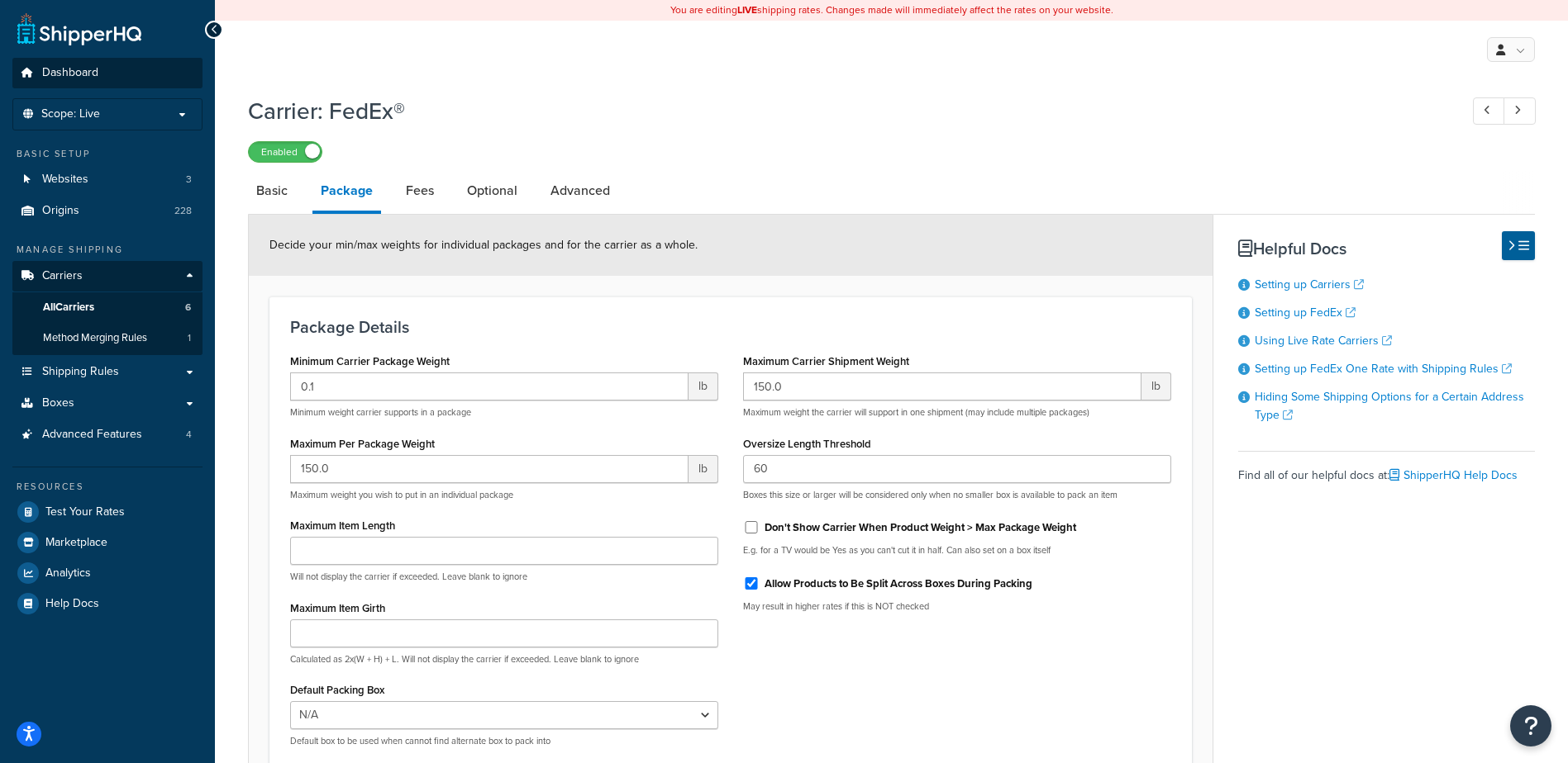
select select "business"
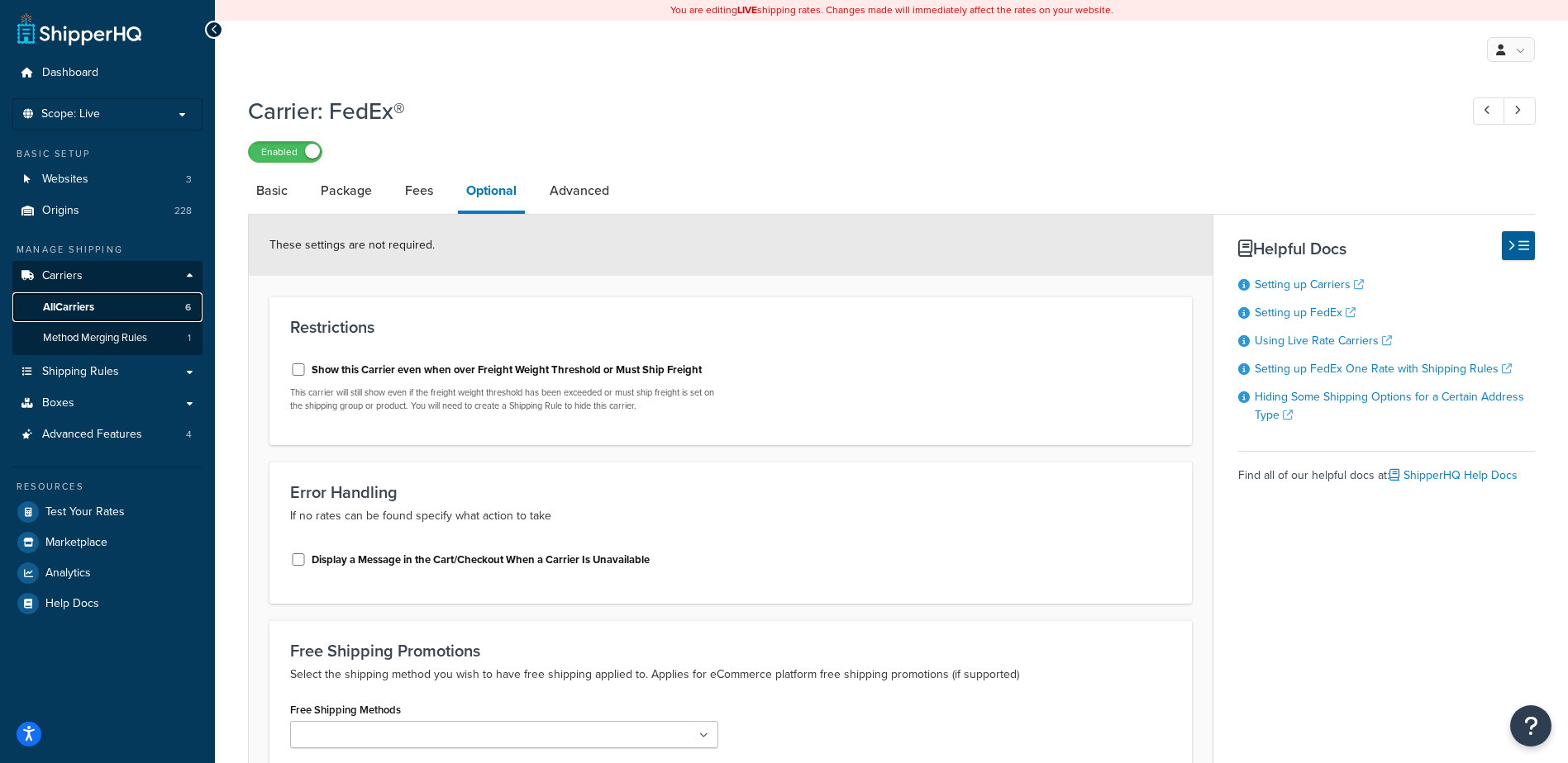
click at [76, 306] on span "All Carriers" at bounding box center [68, 308] width 51 height 14
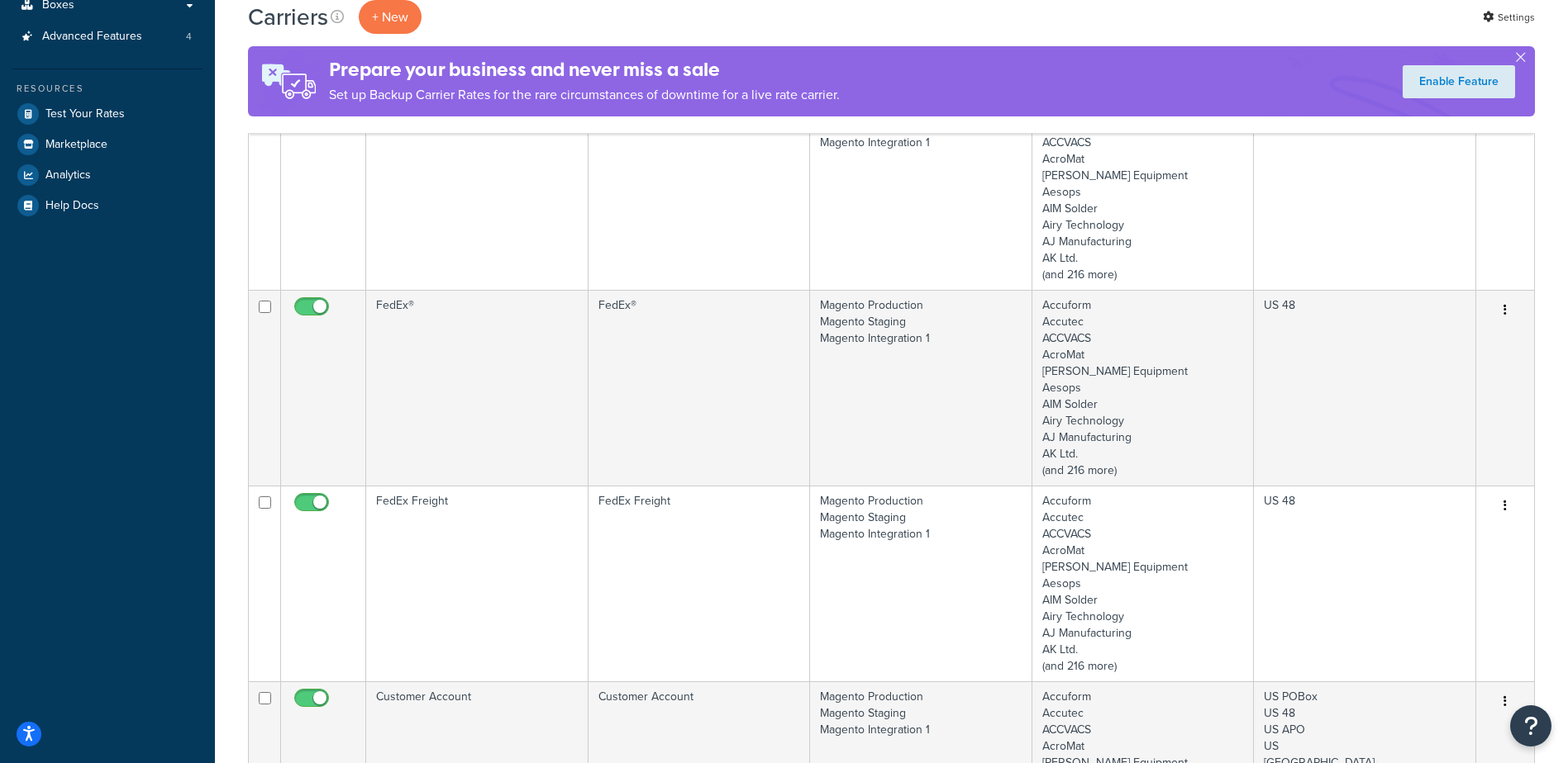
scroll to position [413, 0]
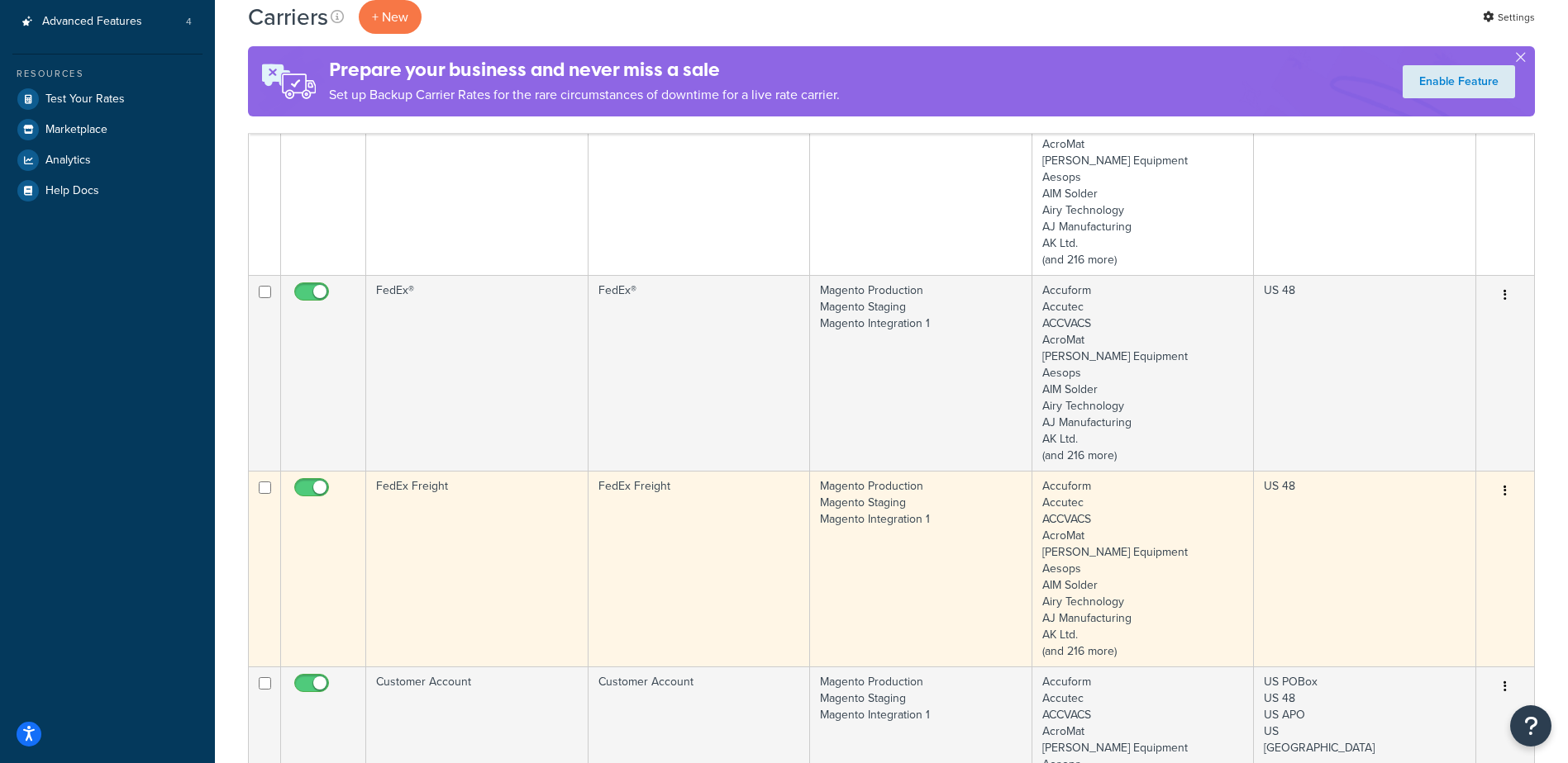
click at [484, 540] on td "FedEx Freight" at bounding box center [477, 569] width 222 height 196
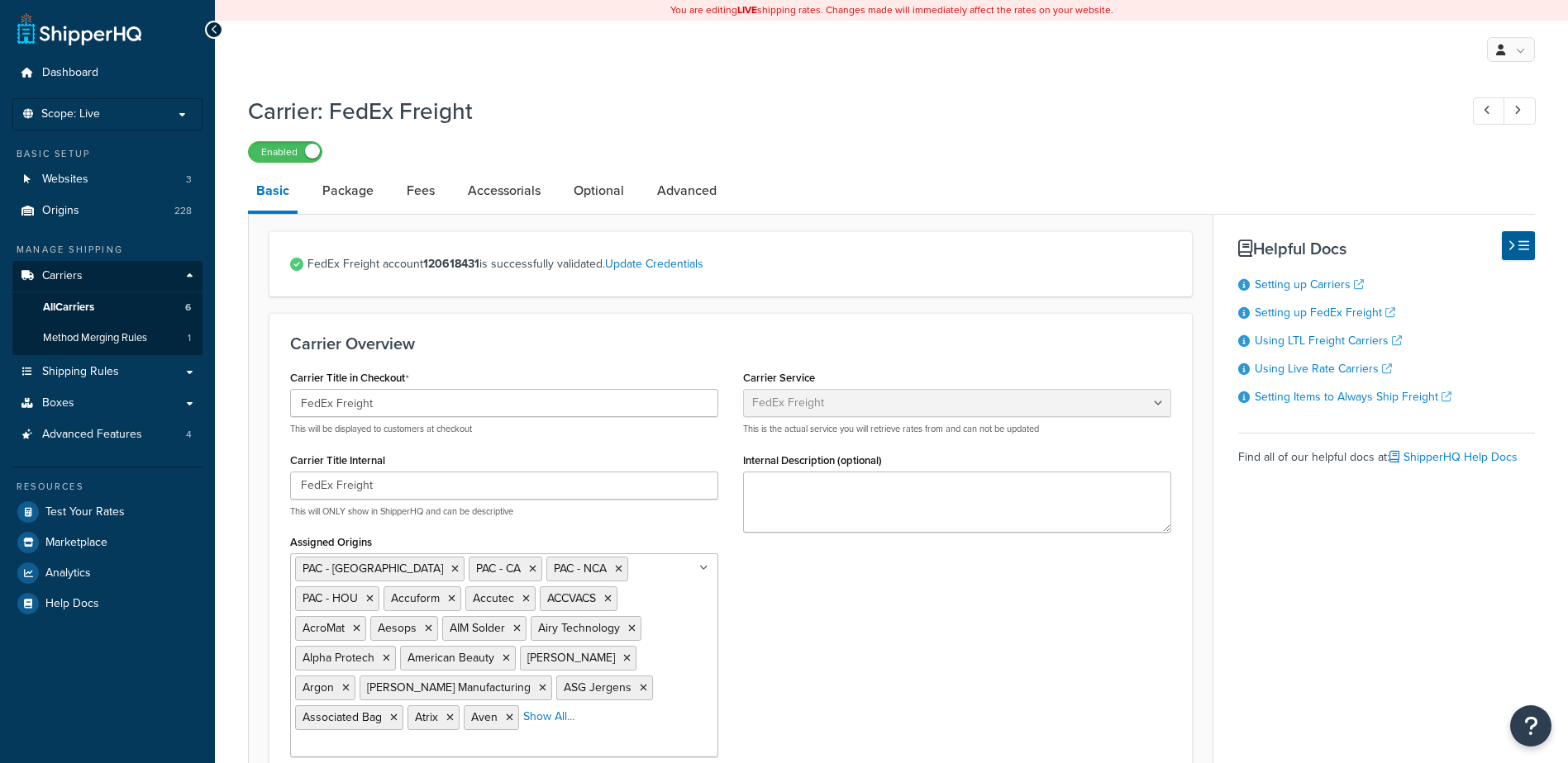
select select "fedExFreight"
click at [584, 197] on link "Optional" at bounding box center [599, 191] width 67 height 40
select select "175"
